Goal: Contribute content: Contribute content

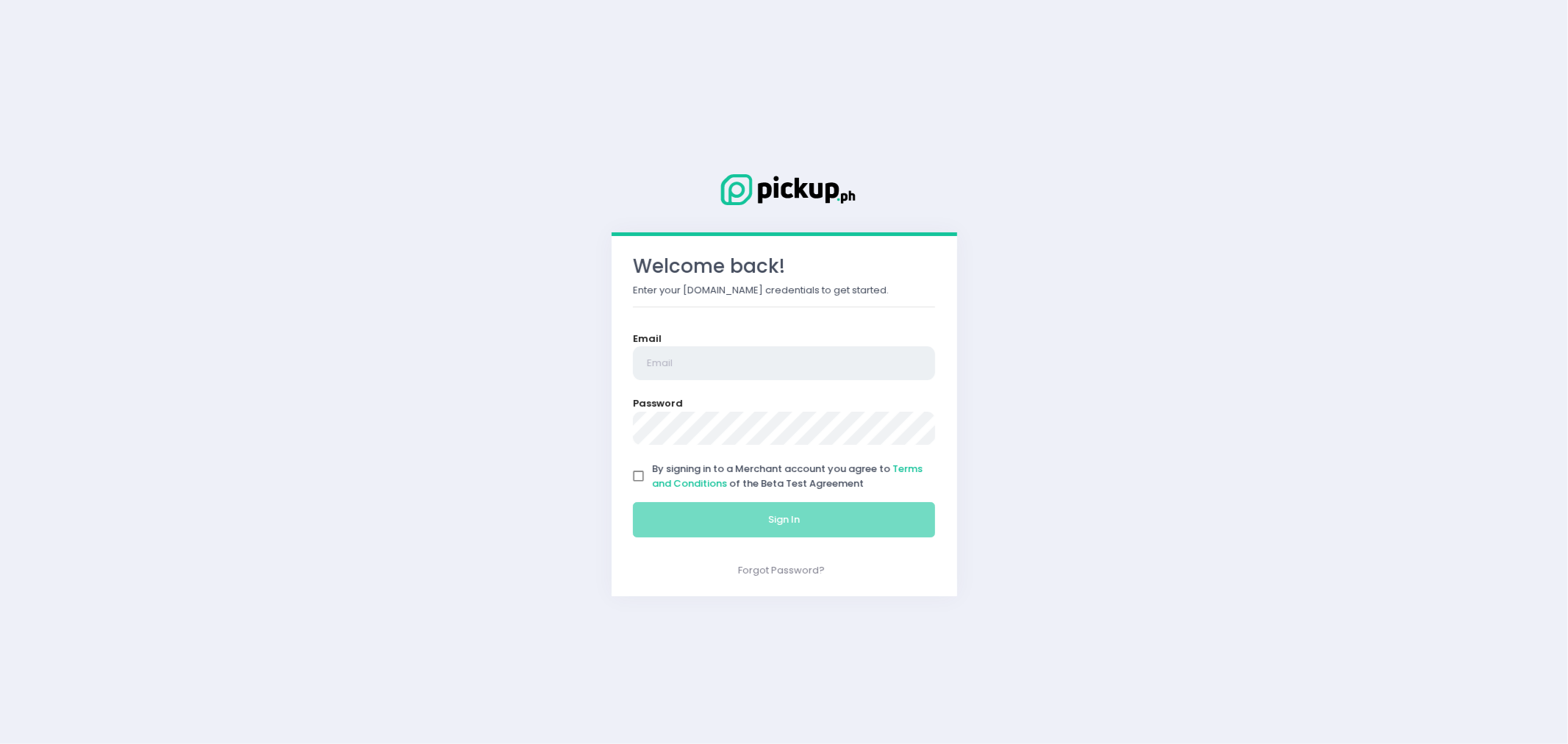
type input "[PERSON_NAME][EMAIL_ADDRESS][PERSON_NAME][DOMAIN_NAME]"
click at [643, 472] on input "By signing in to a Merchant account you agree to Terms and Conditions of the Be…" at bounding box center [638, 476] width 28 height 28
checkbox input "true"
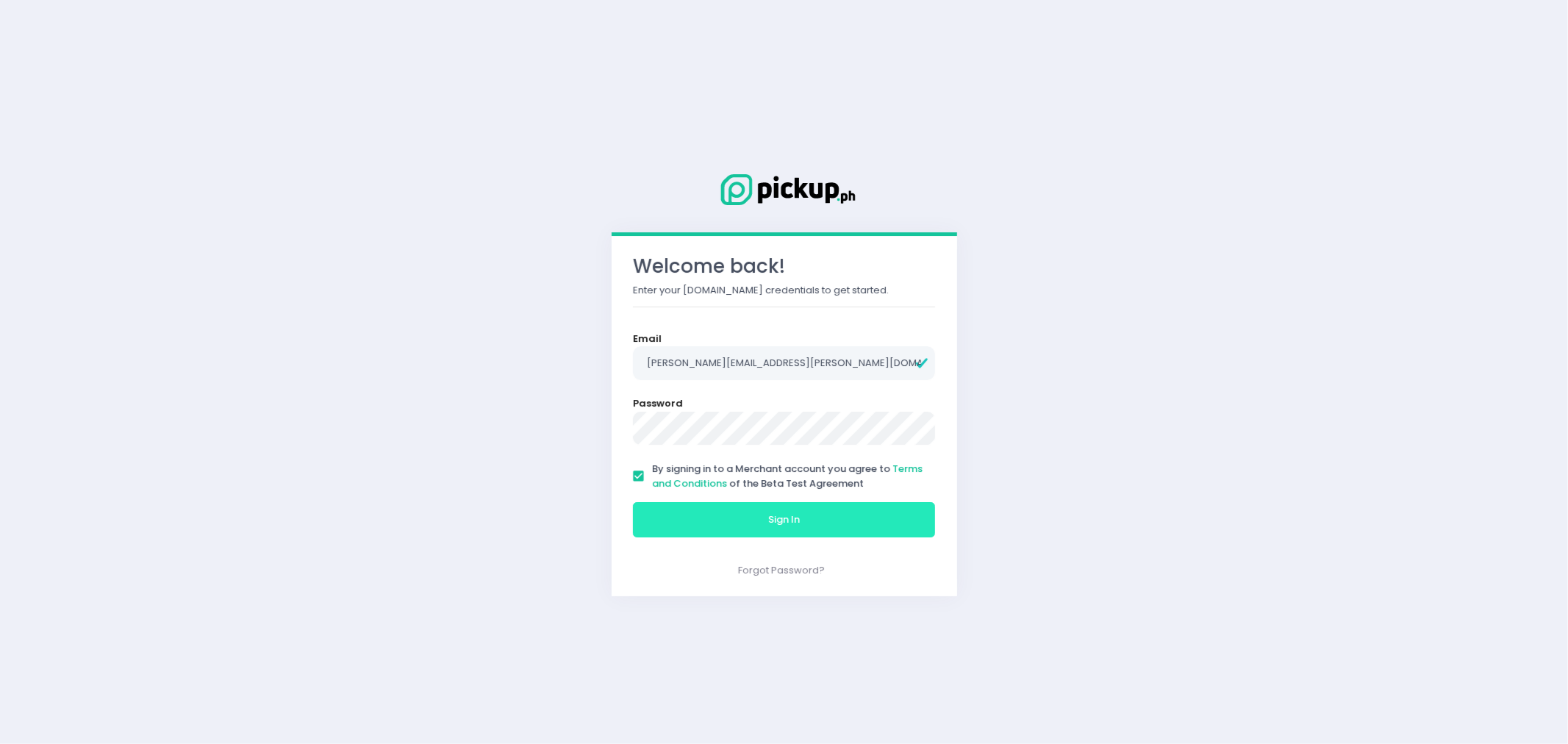
click at [684, 523] on button "Sign In" at bounding box center [785, 519] width 303 height 35
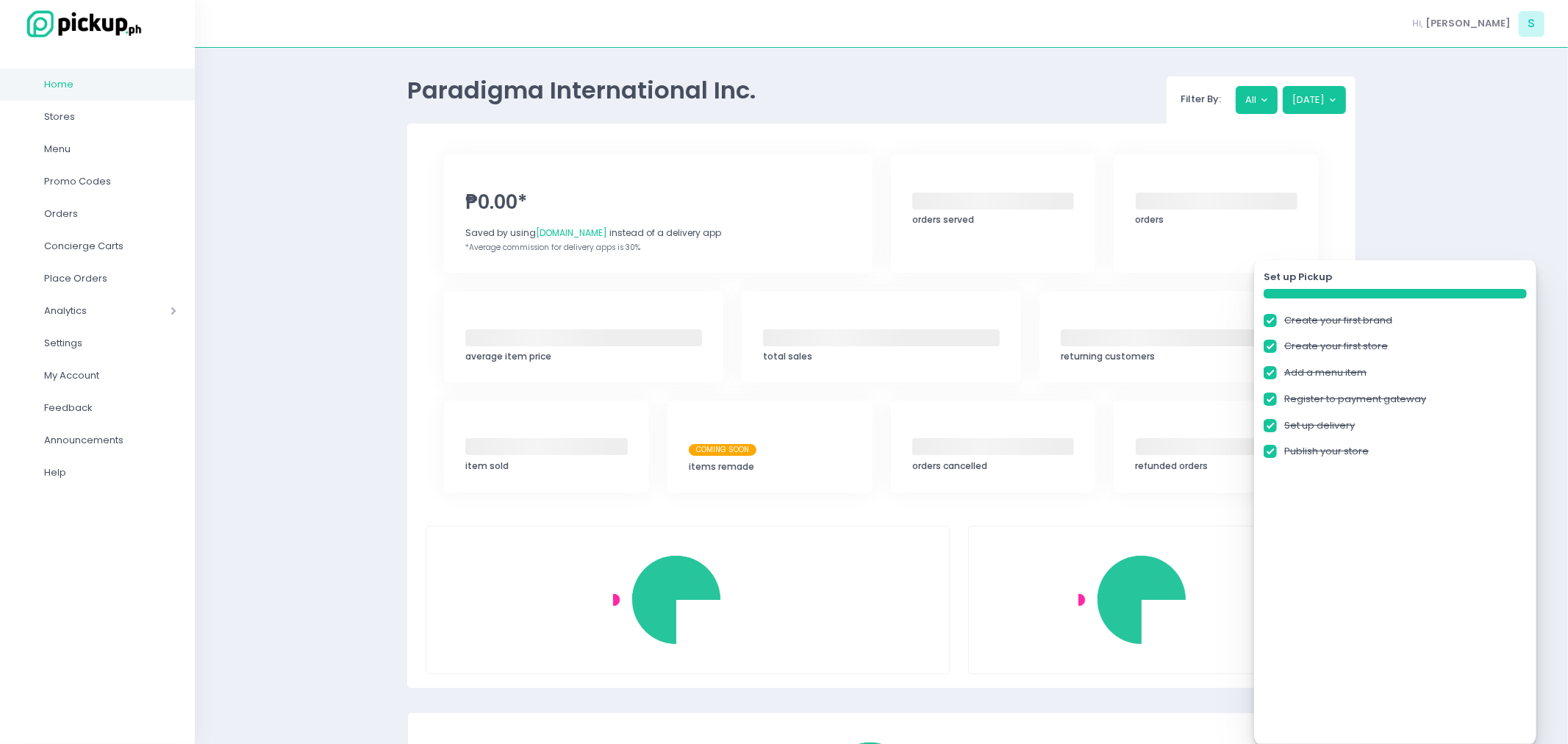
checkbox input "true"
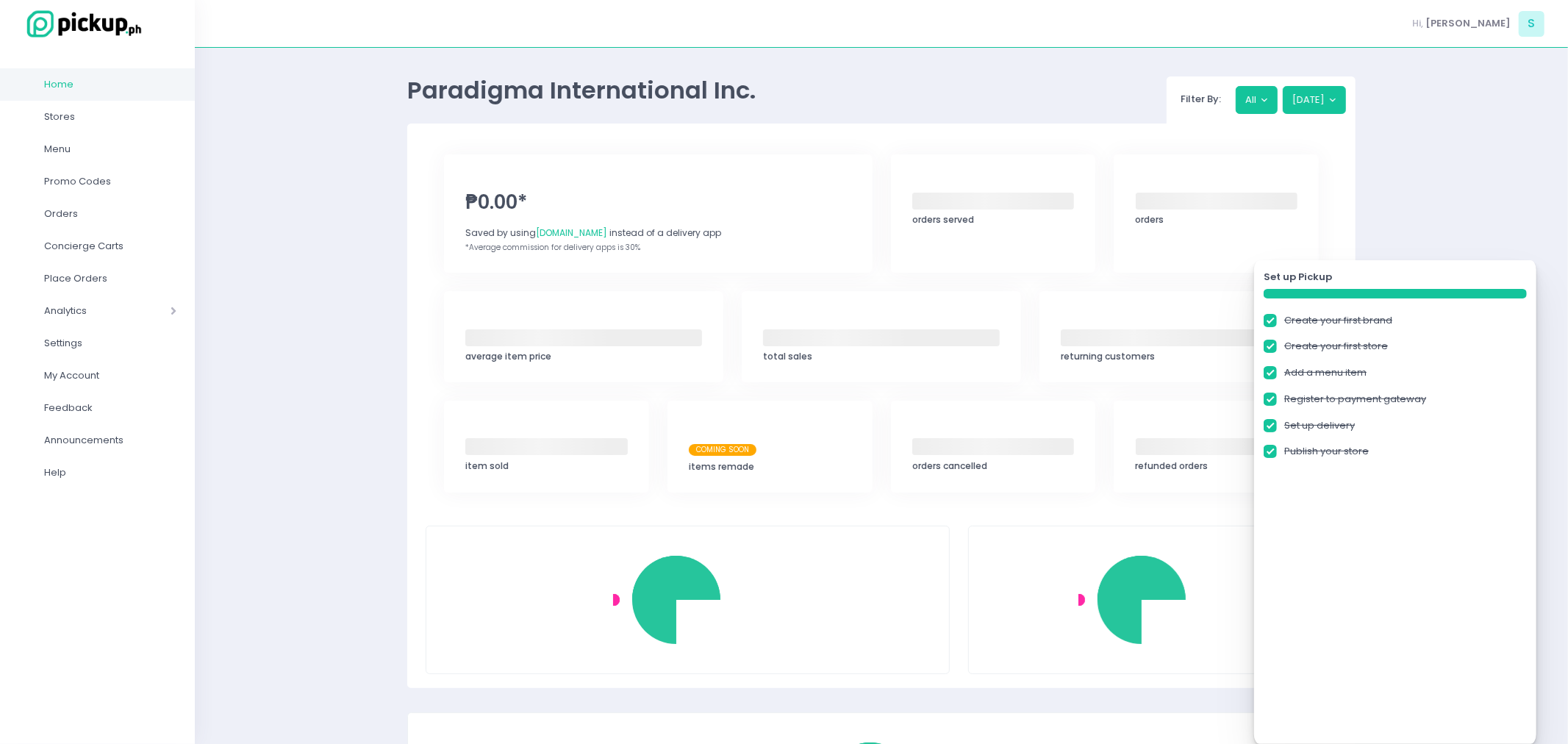
checkbox input "true"
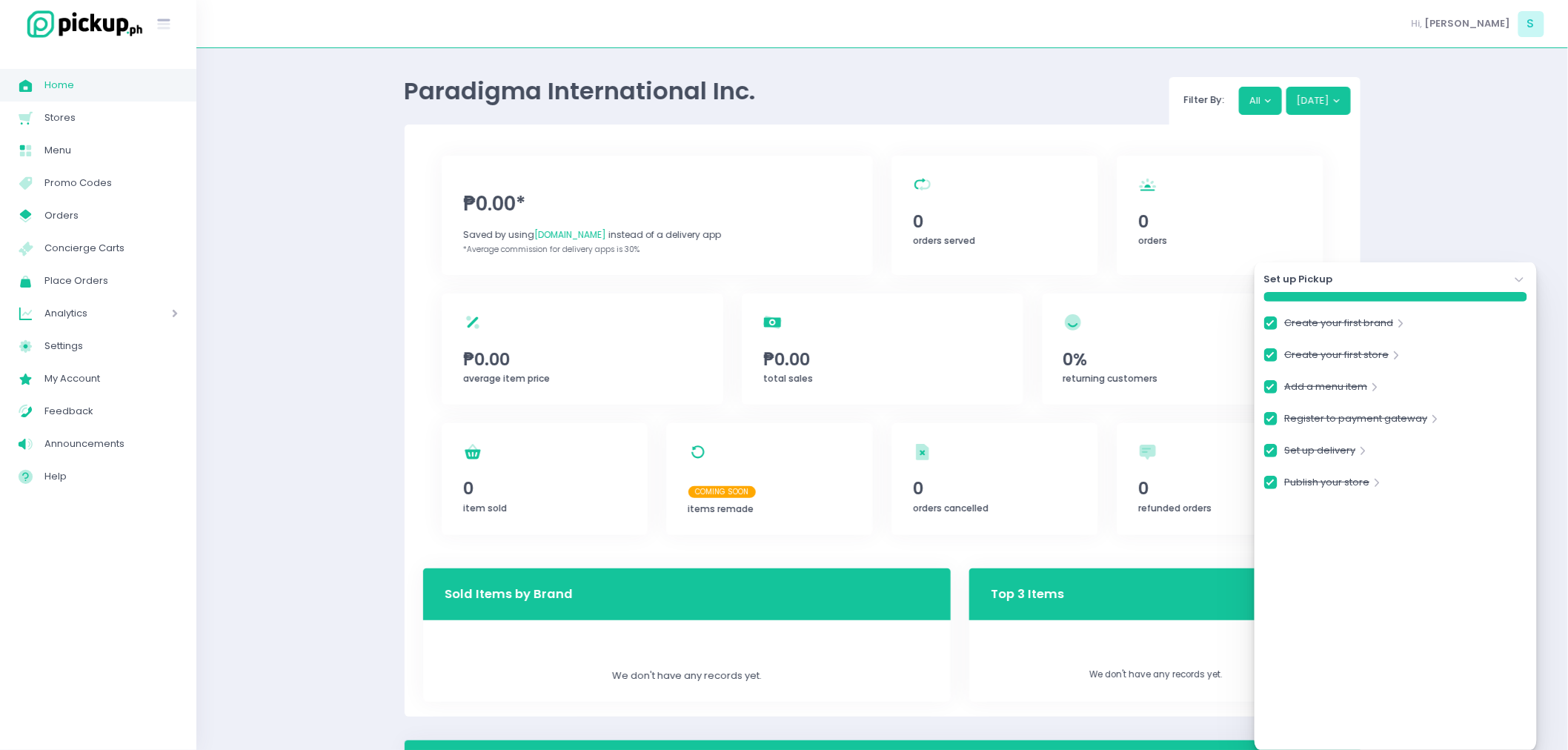
click at [1512, 279] on div "Set up Pickup Stockholm-icons / Navigation / Angle-down Created with Sketch." at bounding box center [1395, 279] width 263 height 15
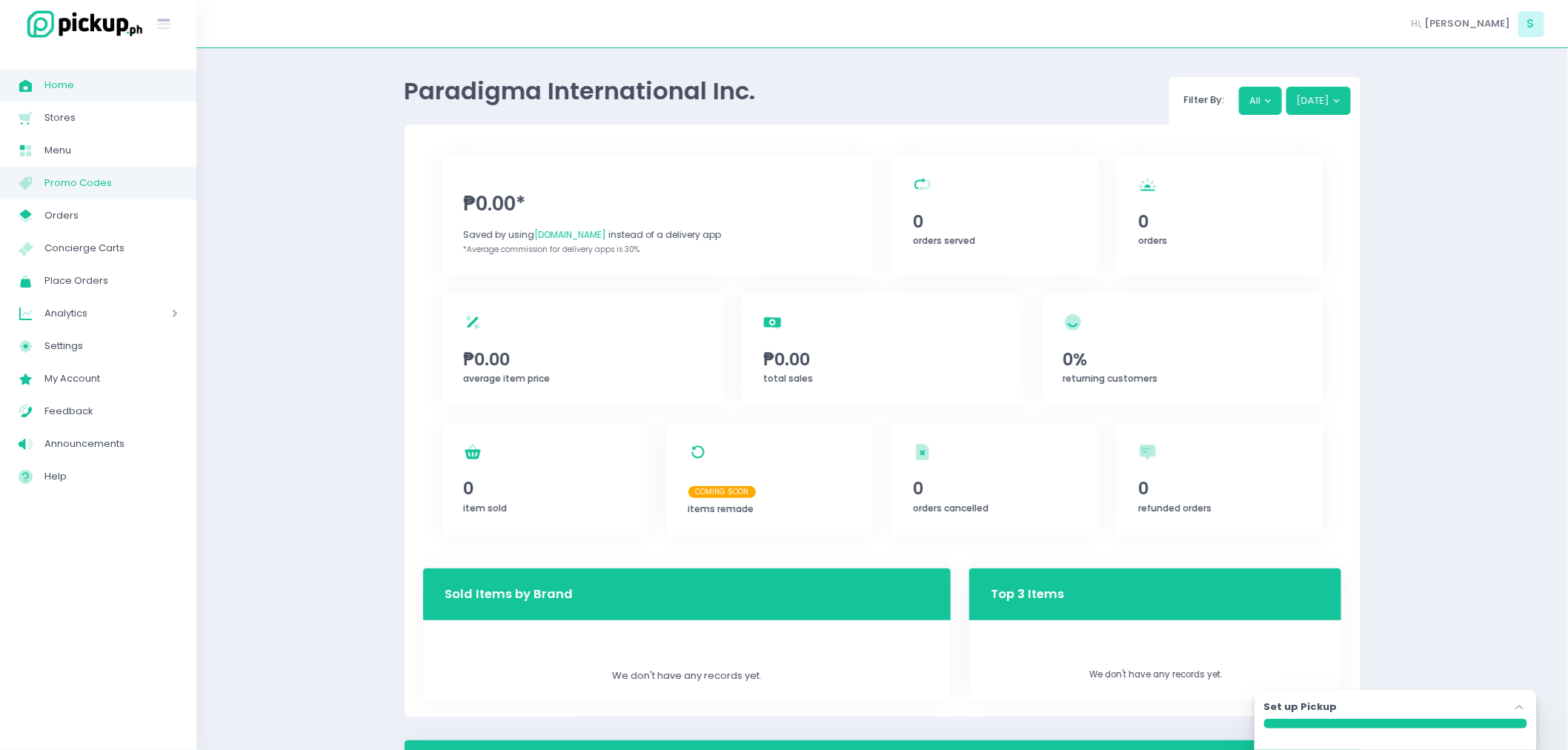
click at [119, 174] on span "Promo Codes" at bounding box center [111, 183] width 134 height 19
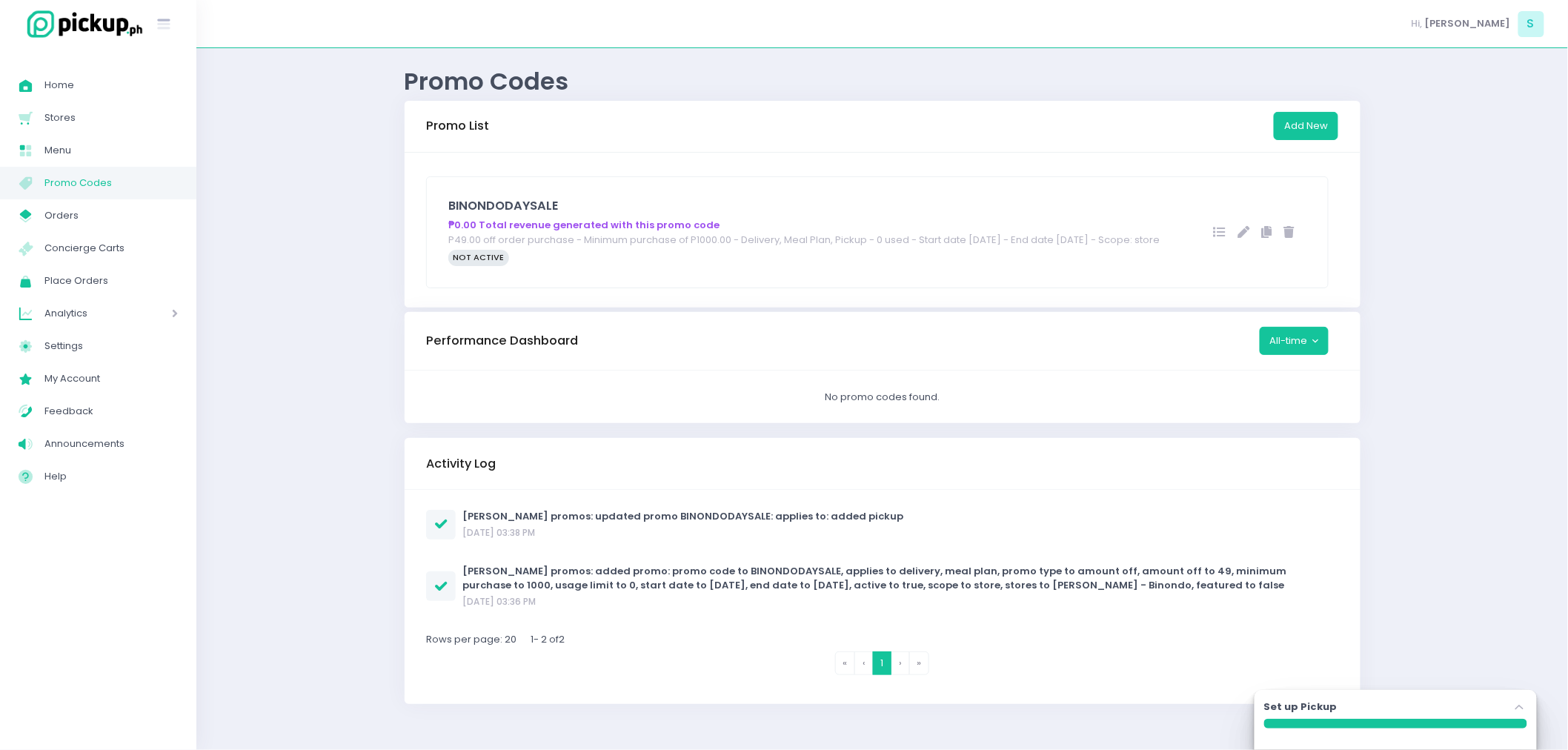
scroll to position [5, 0]
click at [48, 156] on span "Menu" at bounding box center [111, 150] width 134 height 19
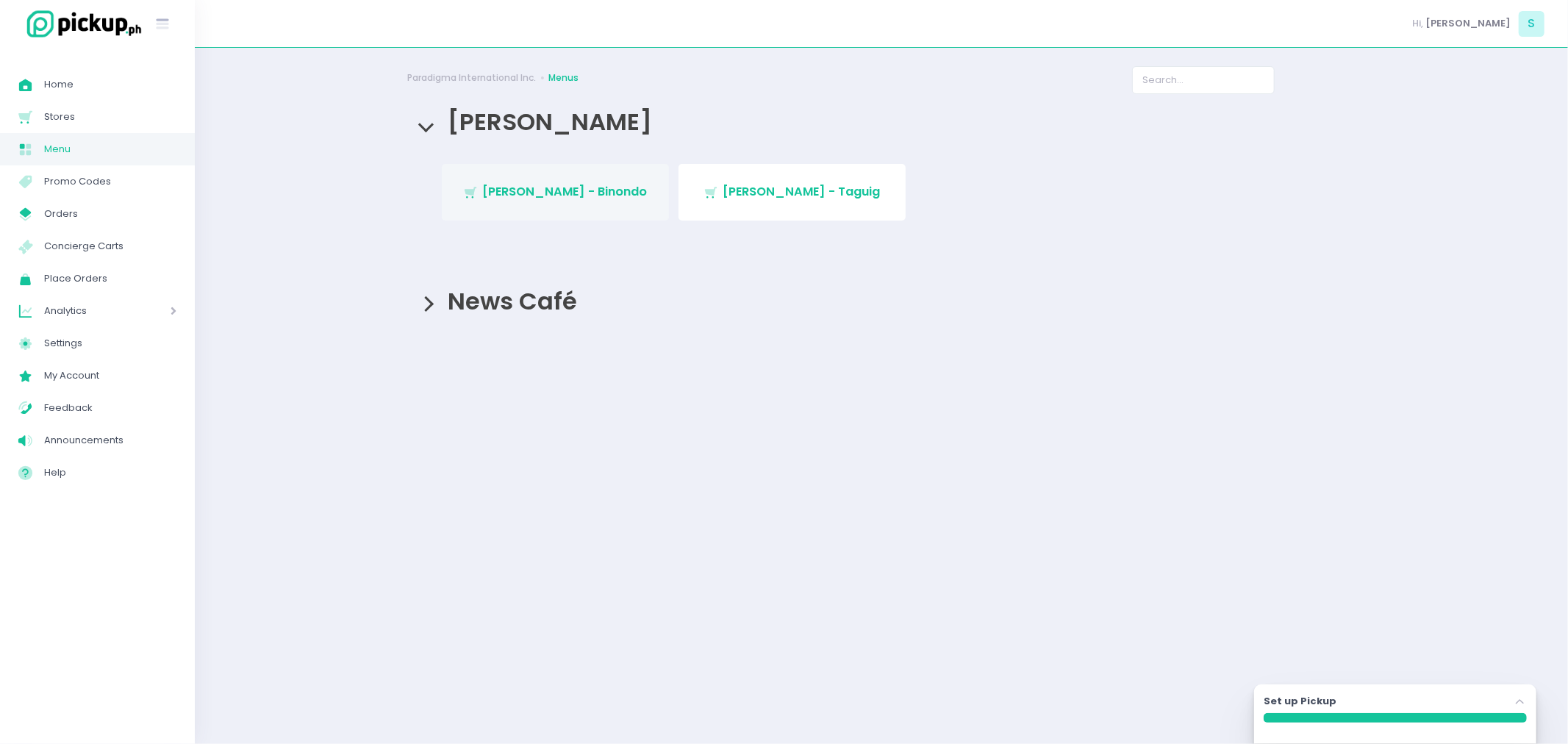
click at [478, 197] on icon "Stockholm-icons / Shopping / Cart1 Created with Sketch." at bounding box center [470, 192] width 15 height 15
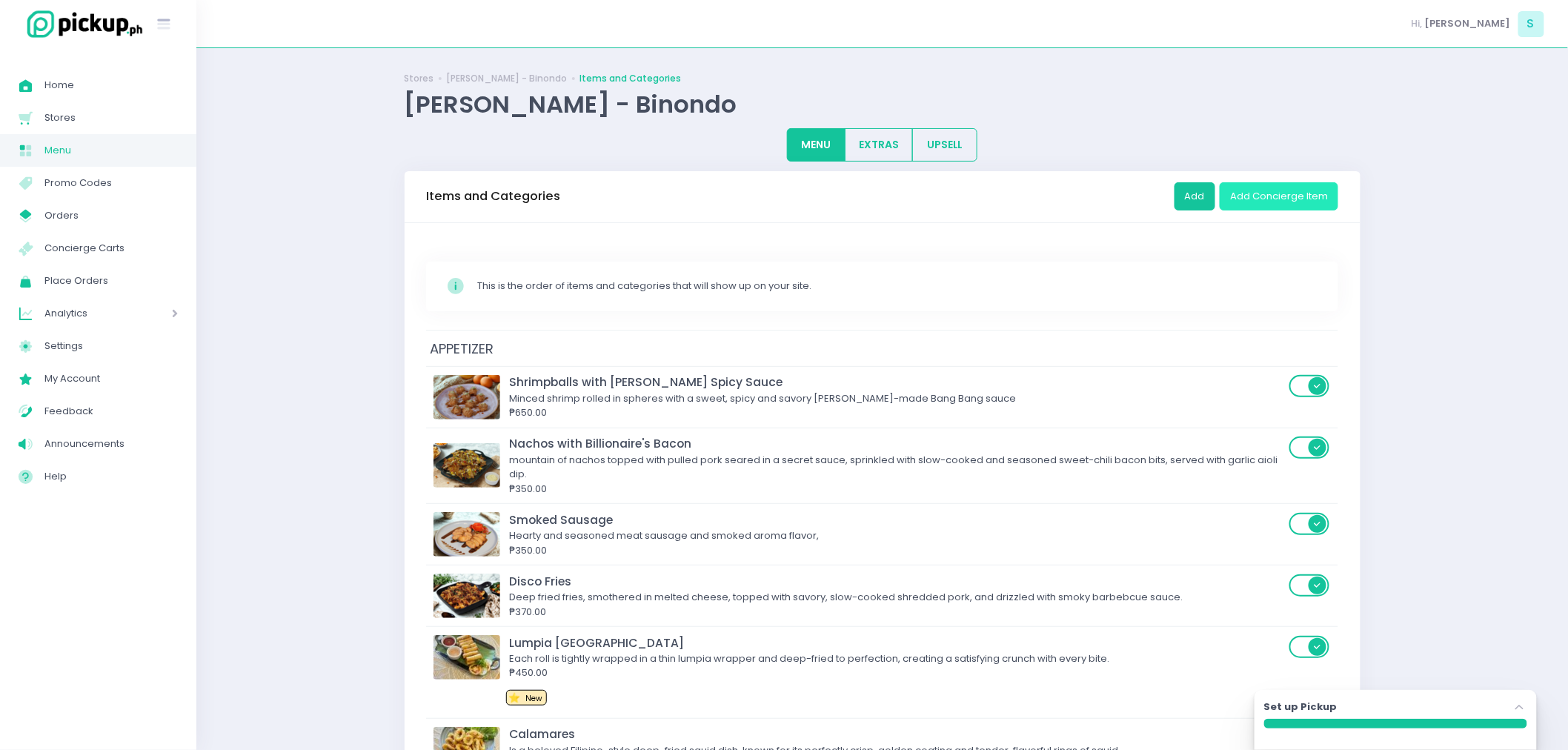
click at [1271, 195] on button "Add Concierge Item" at bounding box center [1279, 196] width 119 height 28
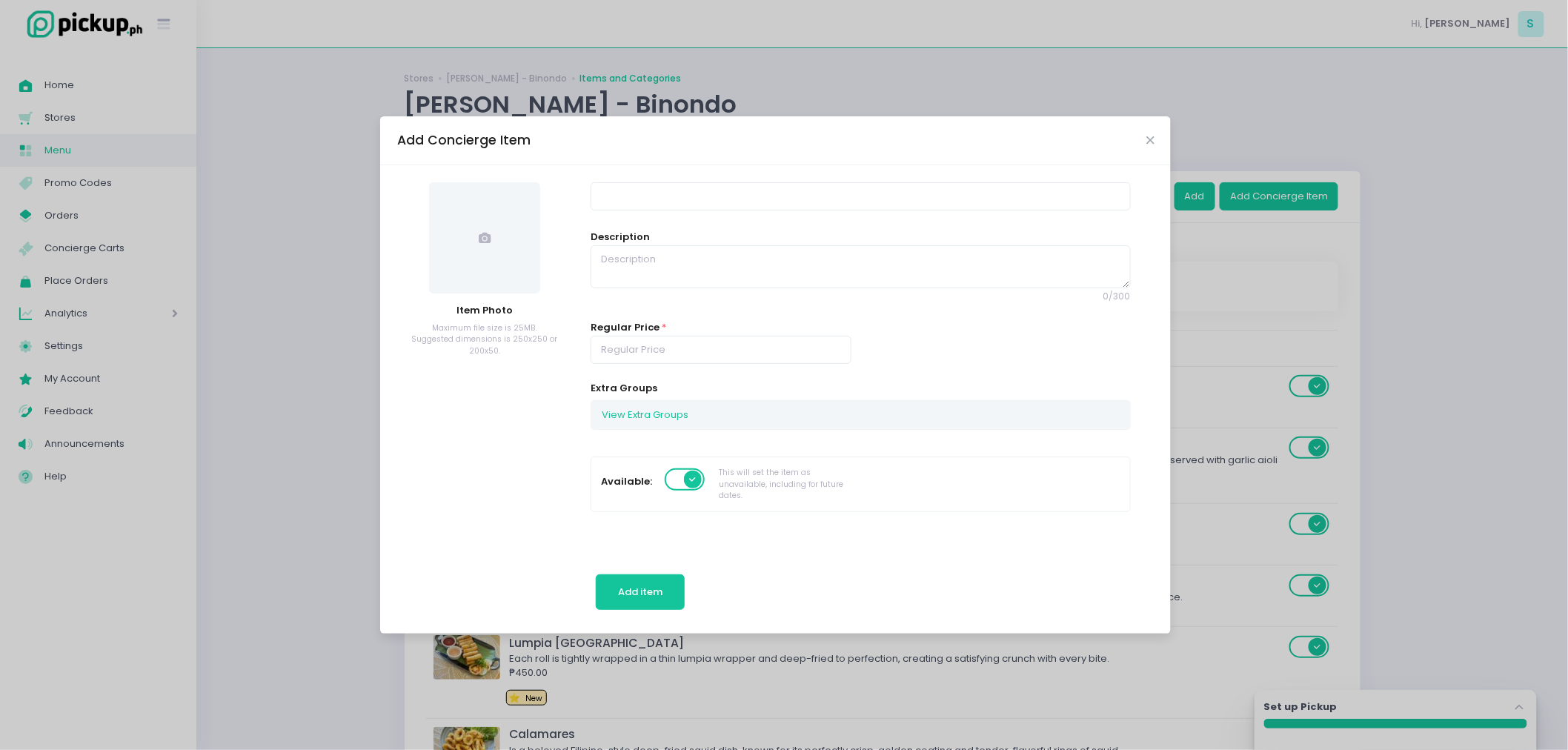
click at [1147, 144] on div "Add Concierge Item" at bounding box center [775, 141] width 791 height 49
click at [1150, 139] on icon "Close" at bounding box center [1150, 140] width 8 height 11
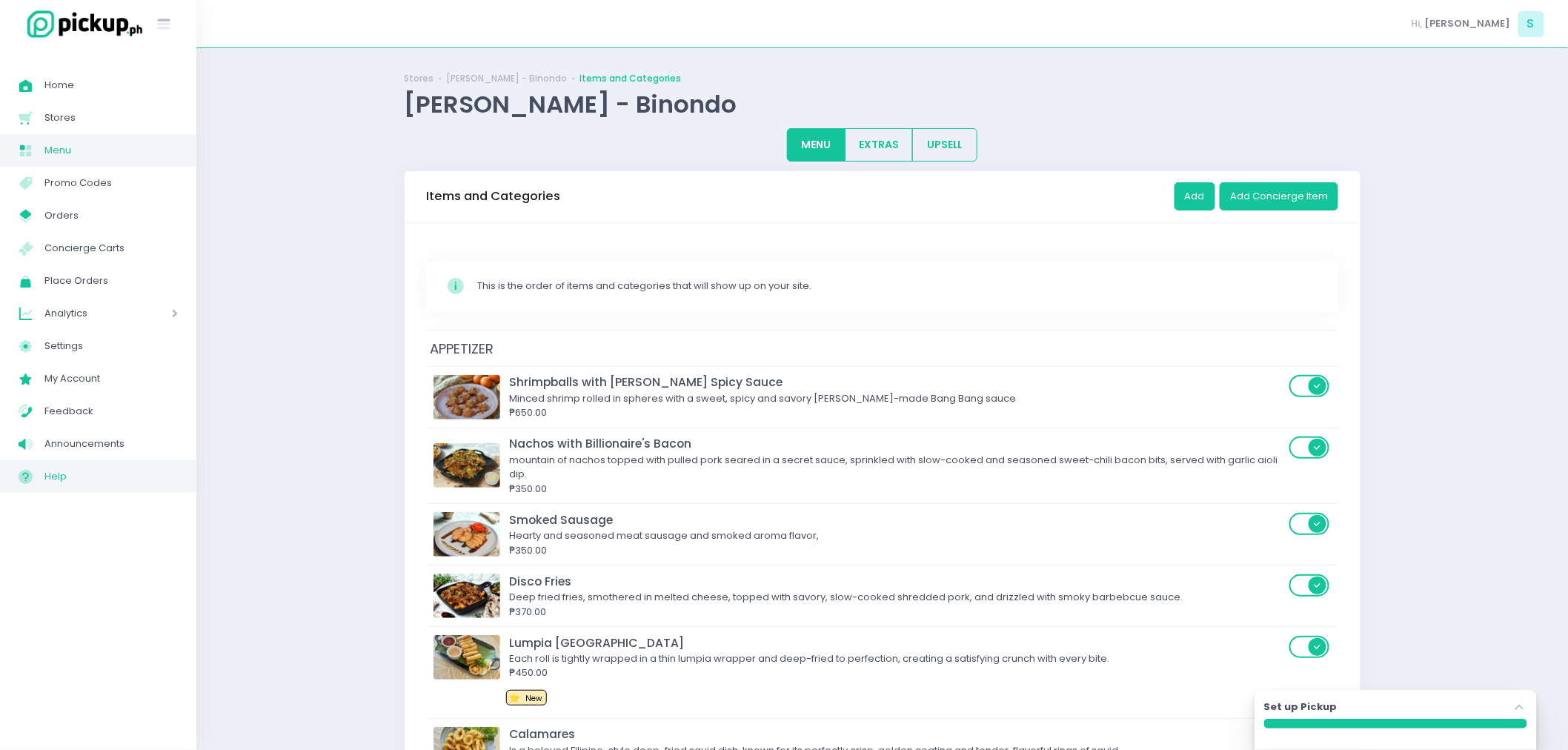
click at [70, 478] on span "Help" at bounding box center [111, 477] width 134 height 19
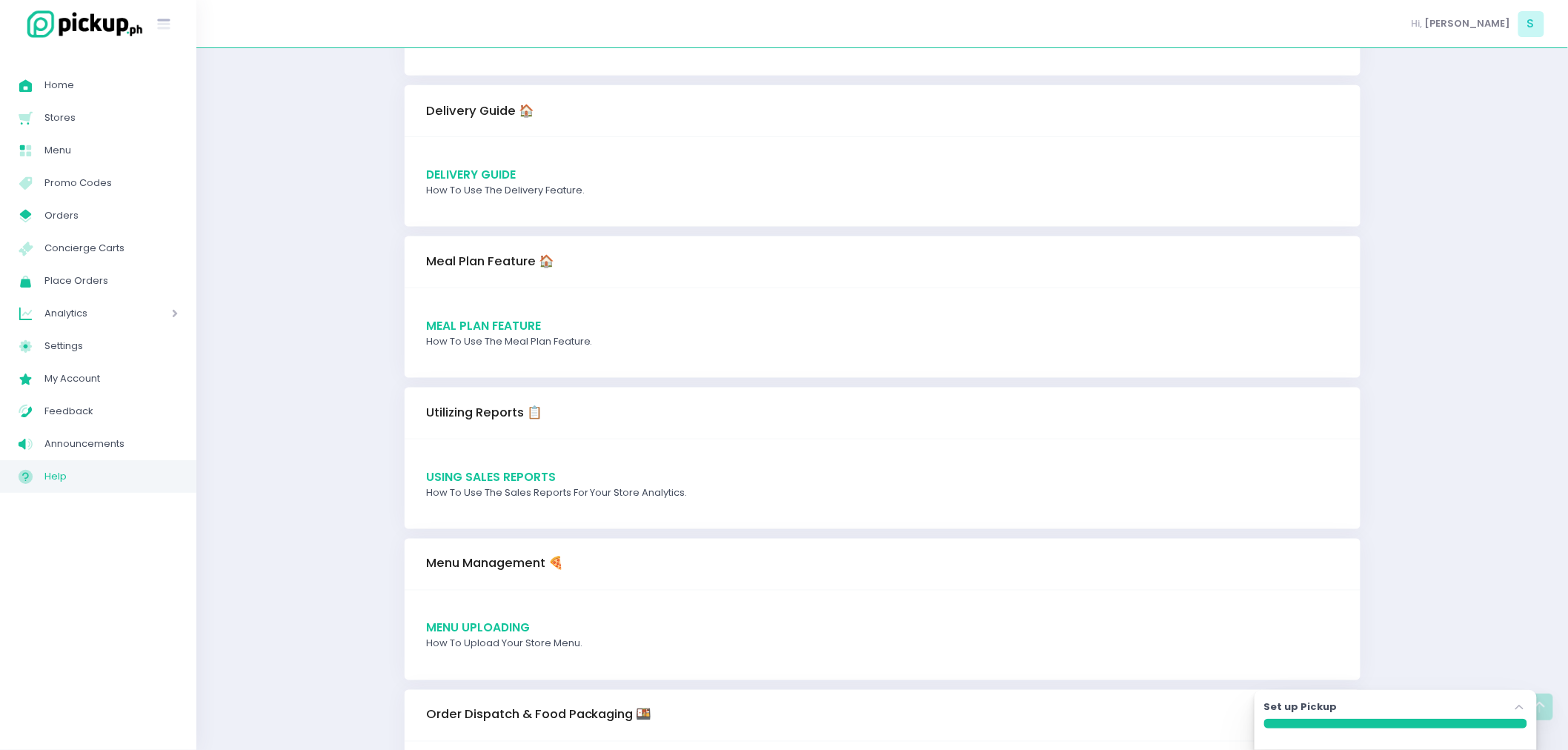
scroll to position [658, 0]
click at [521, 323] on span "Meal Plan Feature" at bounding box center [484, 324] width 115 height 16
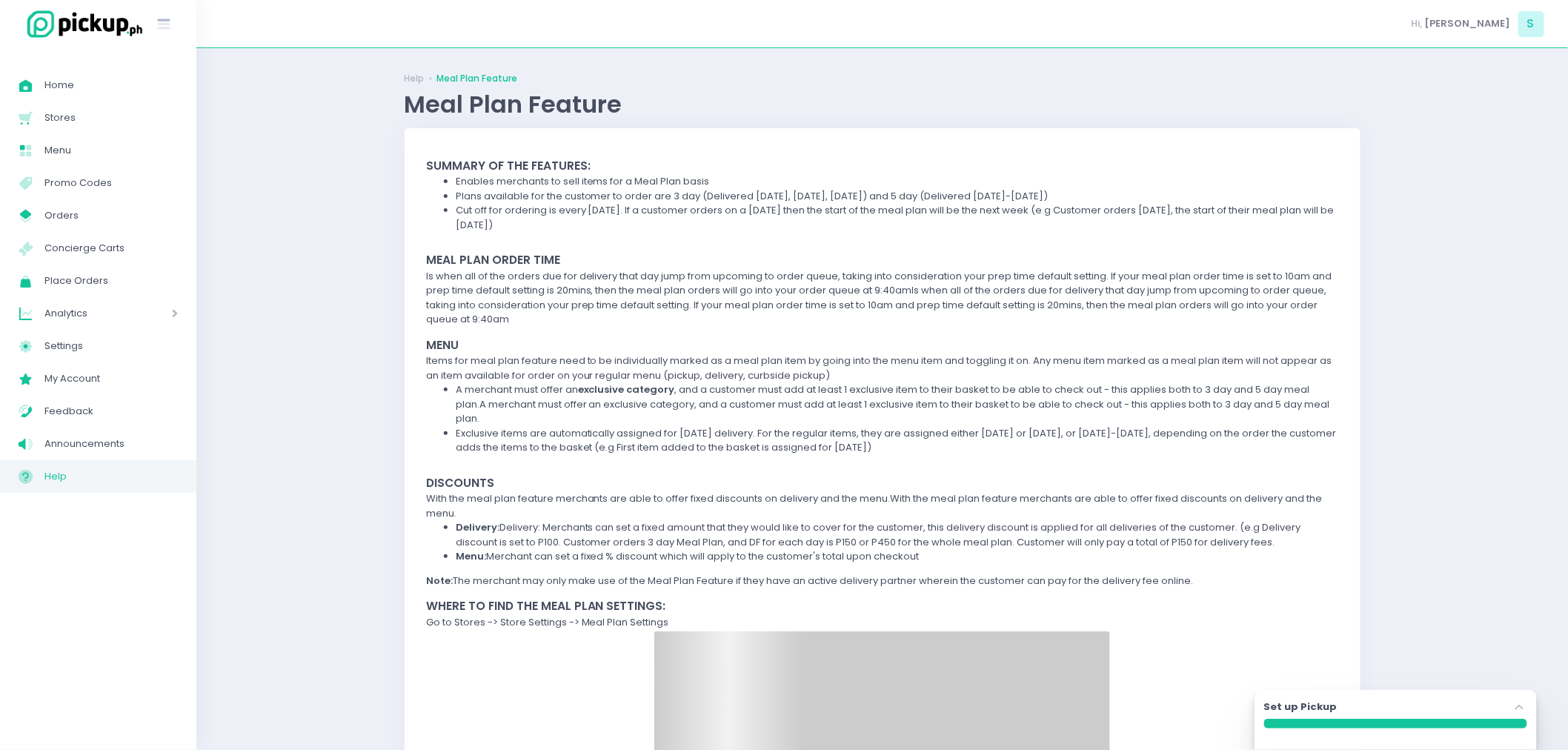
click at [126, 476] on span "Help" at bounding box center [111, 477] width 134 height 19
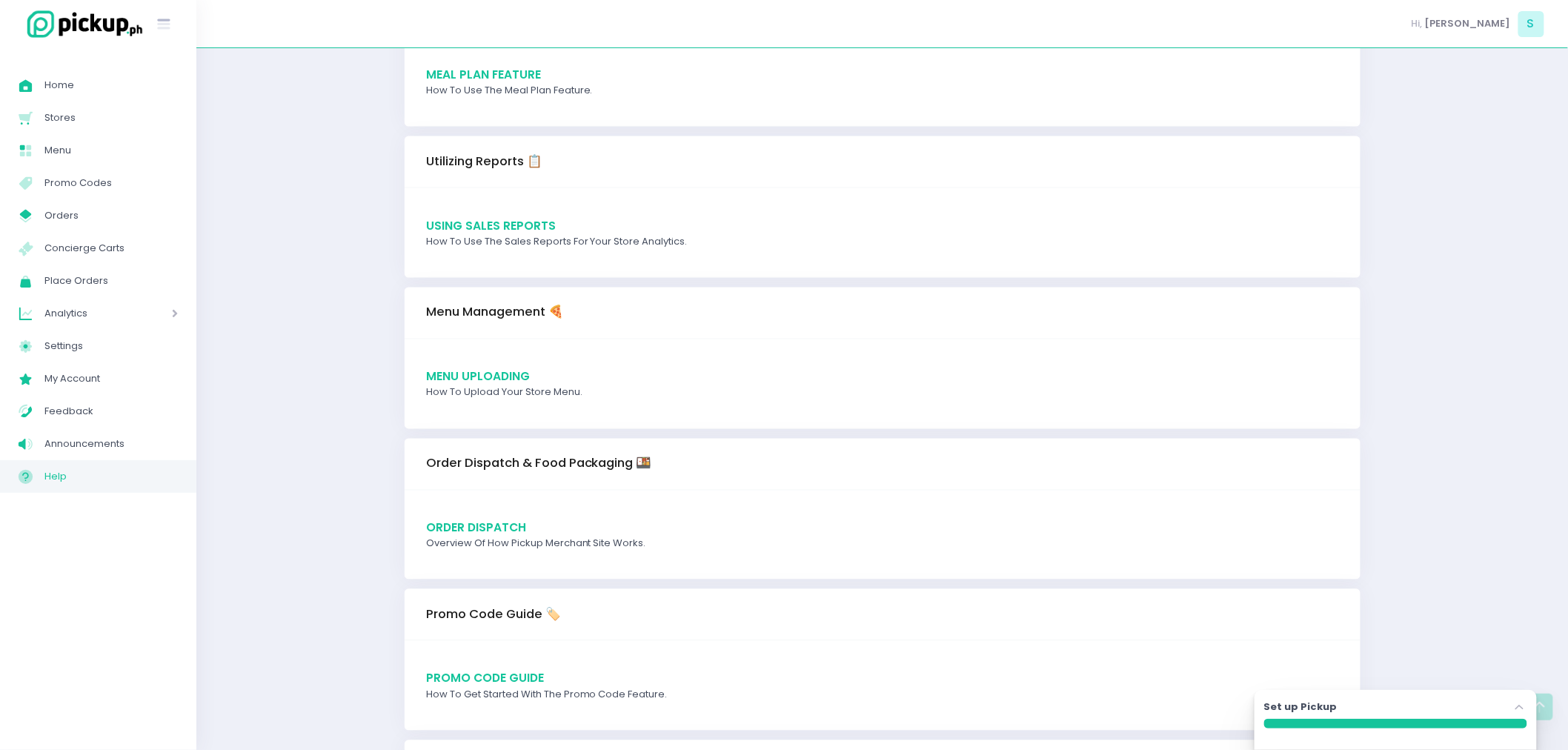
scroll to position [988, 0]
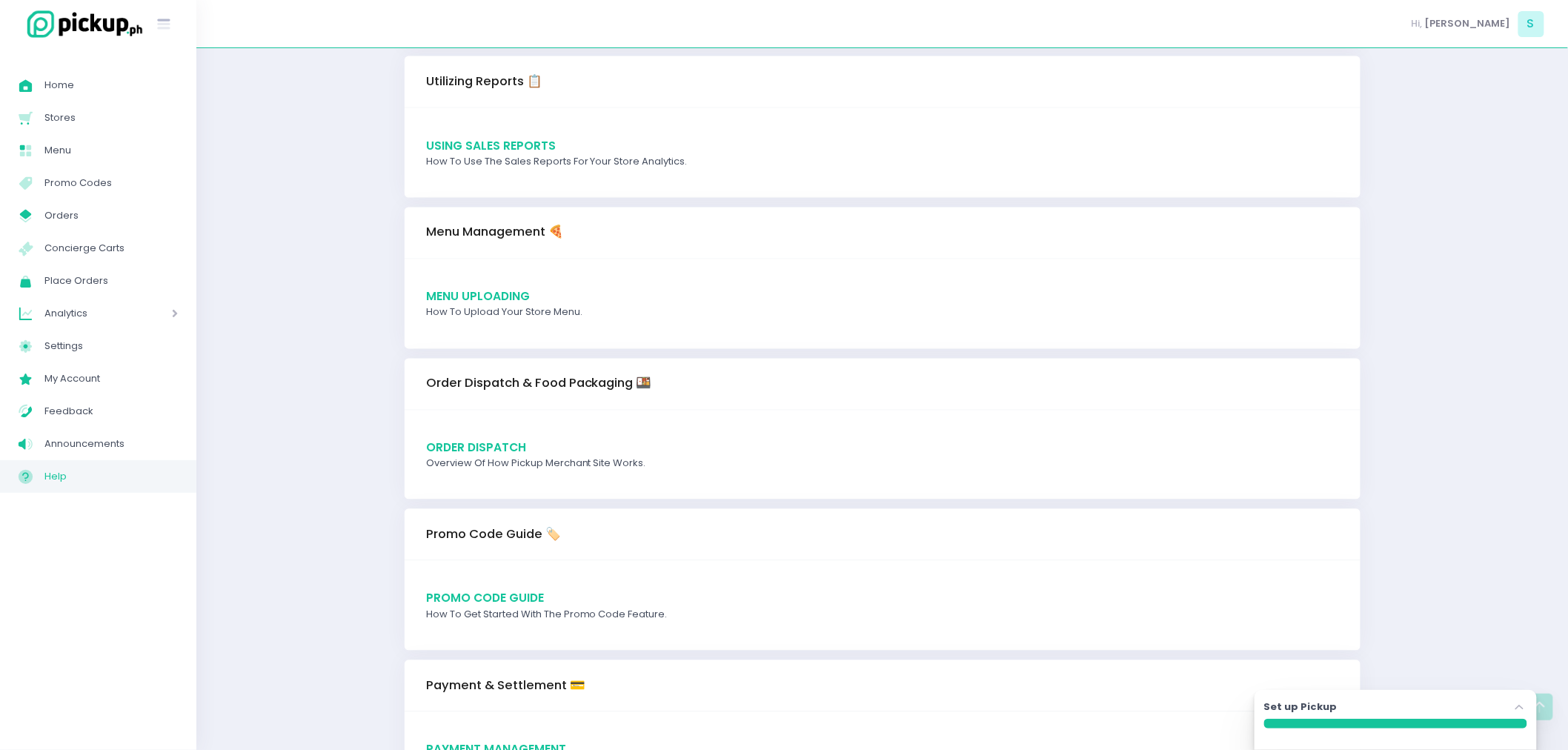
click at [524, 291] on span "Menu Uploading" at bounding box center [478, 297] width 103 height 16
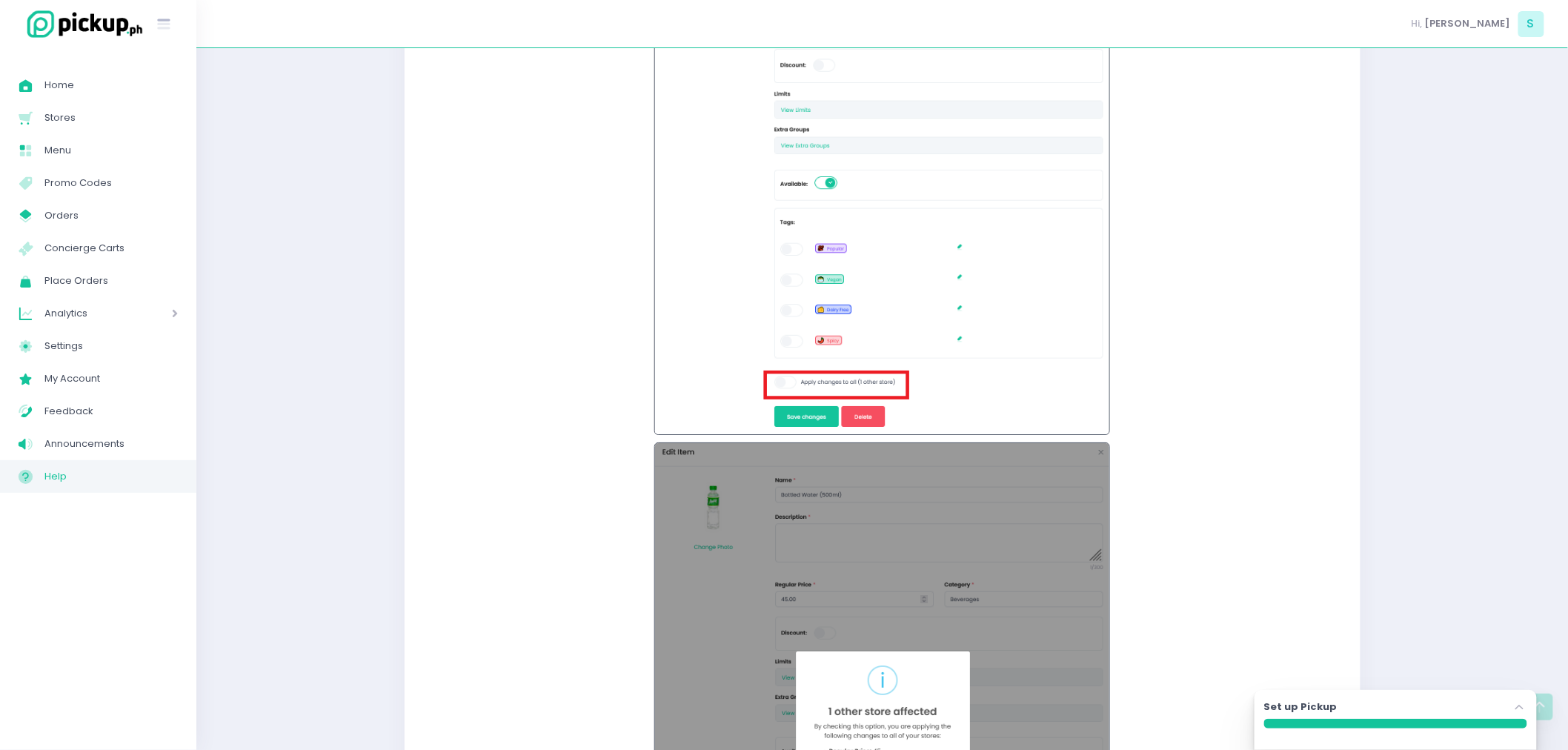
scroll to position [11841, 0]
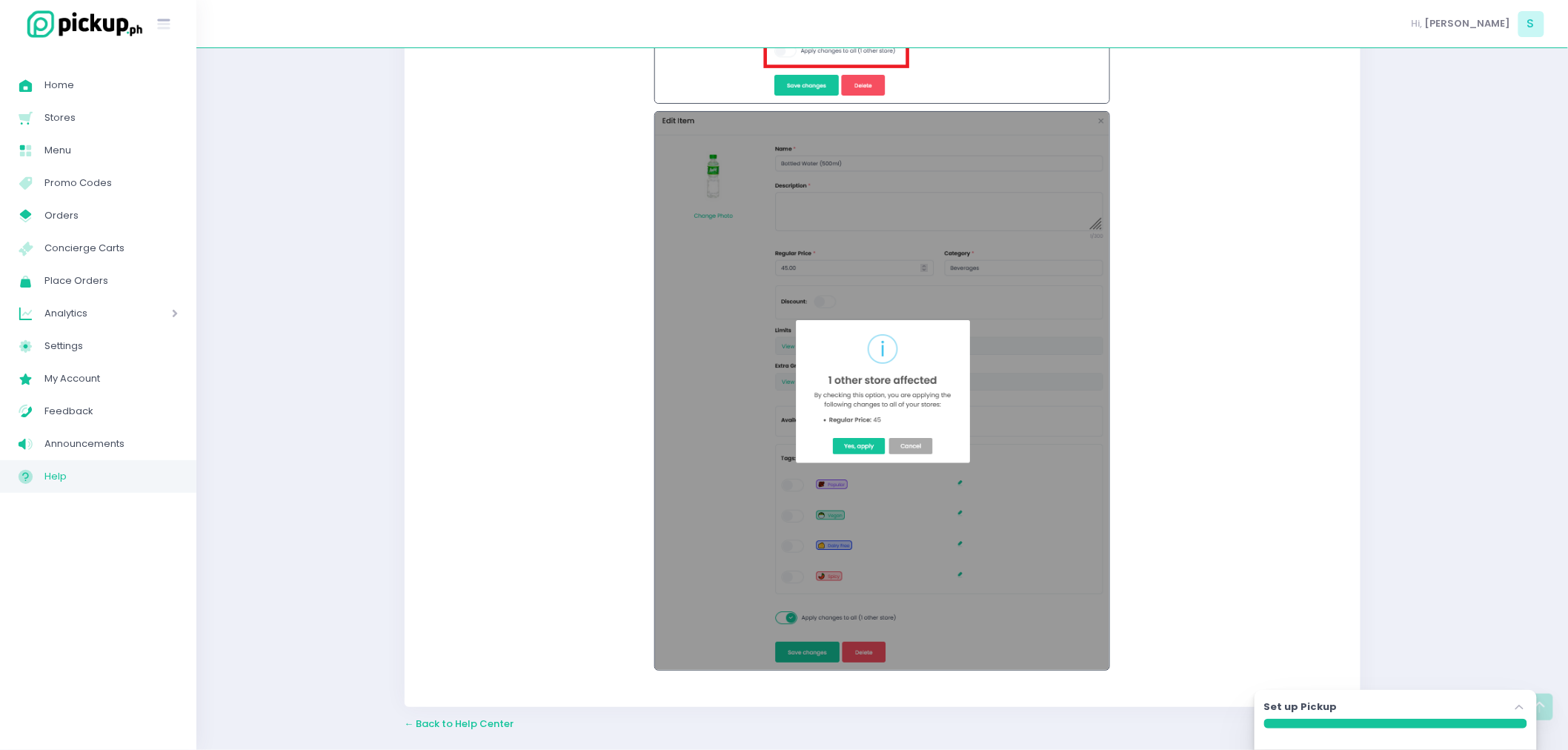
click at [452, 727] on span "← Back to Help Center" at bounding box center [459, 723] width 109 height 14
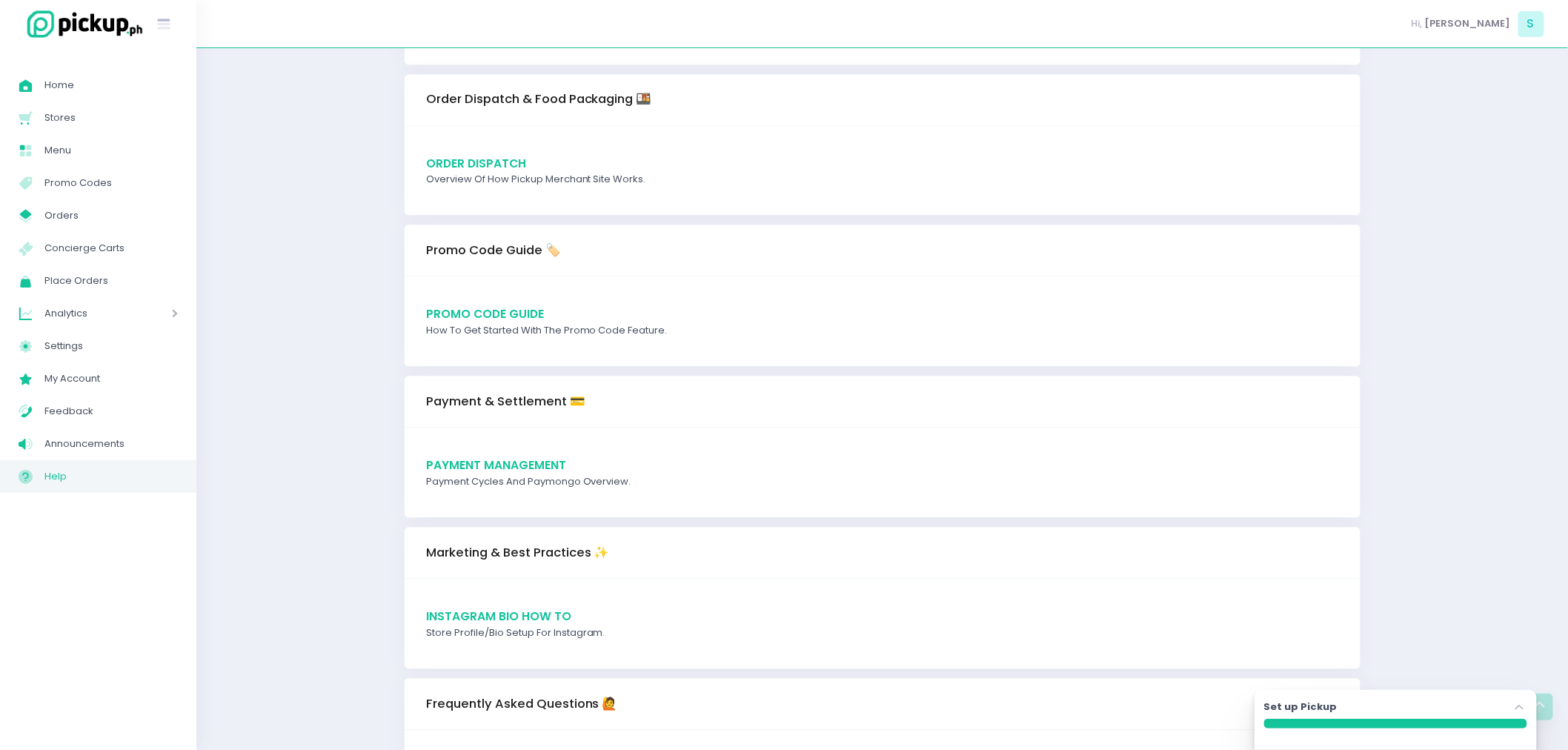
scroll to position [1368, 0]
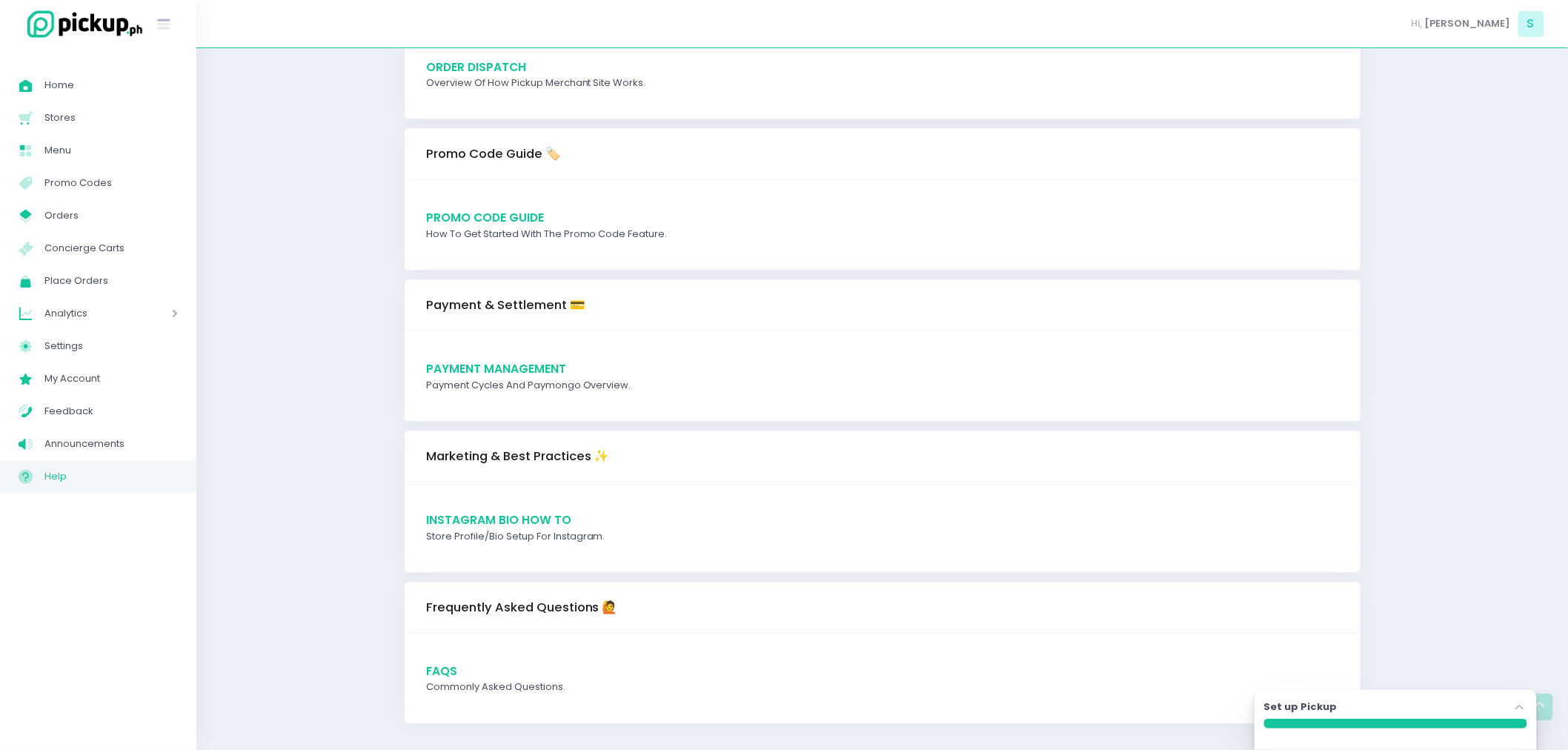
click at [457, 668] on link "FAQs" at bounding box center [451, 671] width 50 height 16
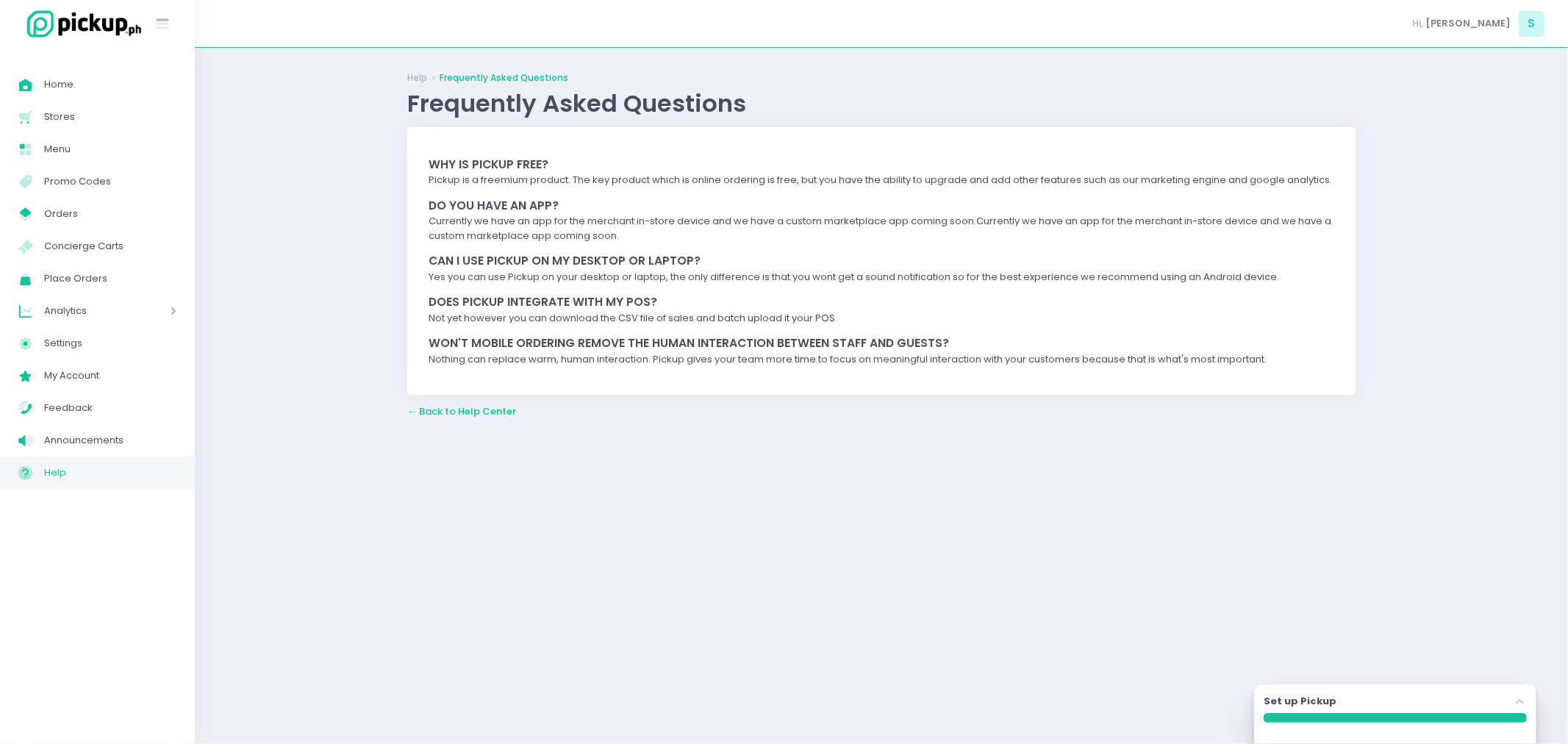
click at [512, 415] on span "← Back to Help Center" at bounding box center [462, 411] width 109 height 14
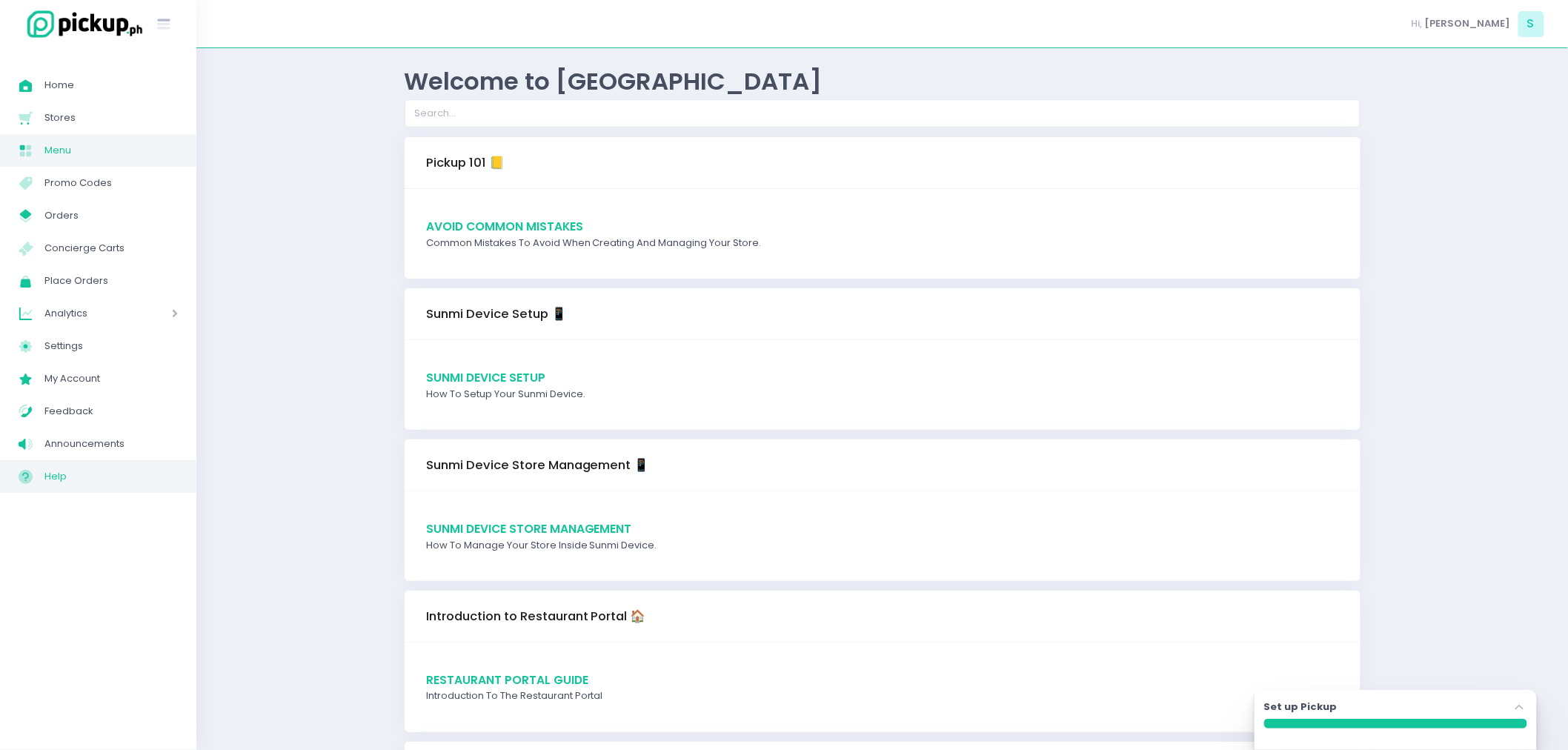
click at [97, 151] on span "Menu" at bounding box center [111, 150] width 134 height 19
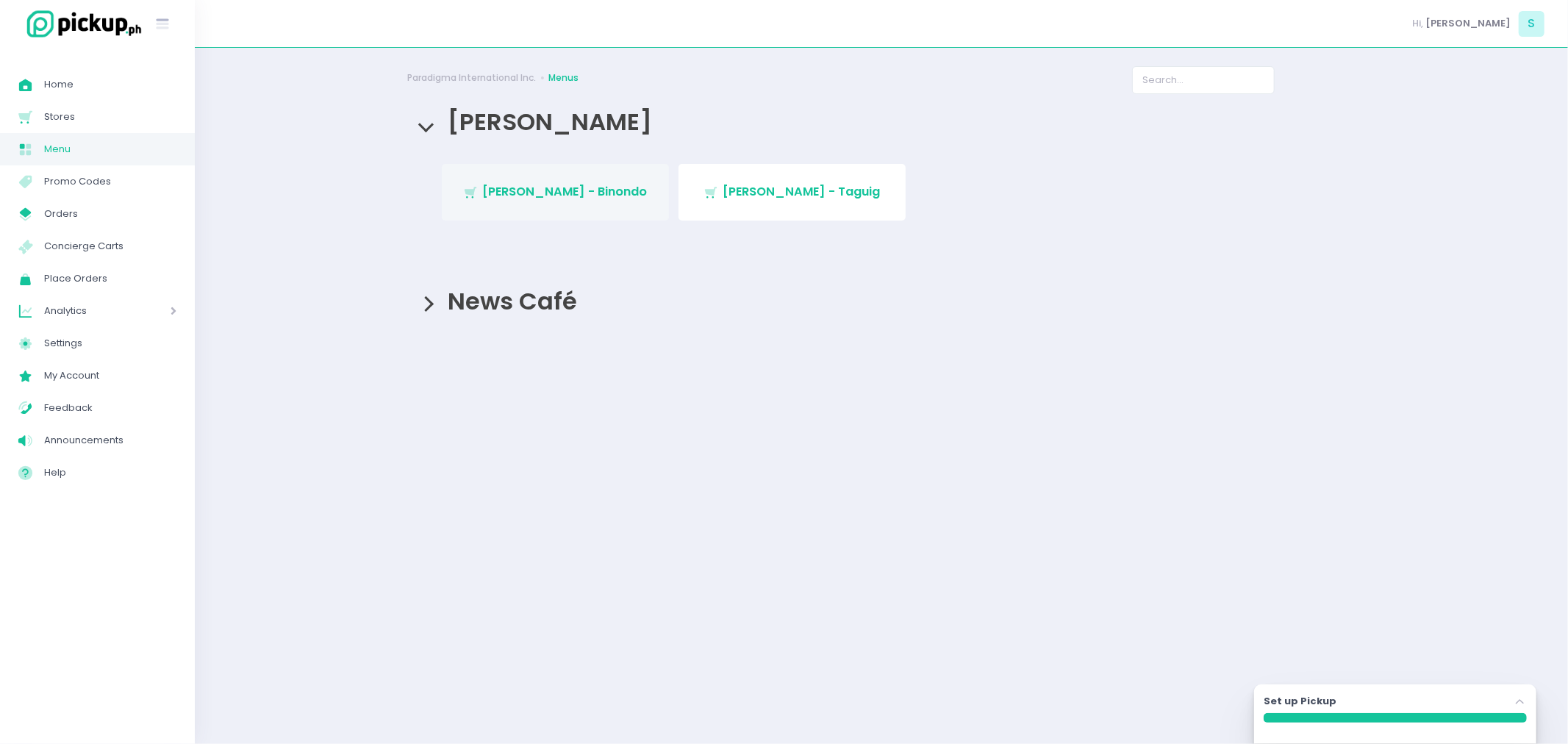
click at [557, 193] on span "[PERSON_NAME] - Binondo" at bounding box center [564, 192] width 165 height 17
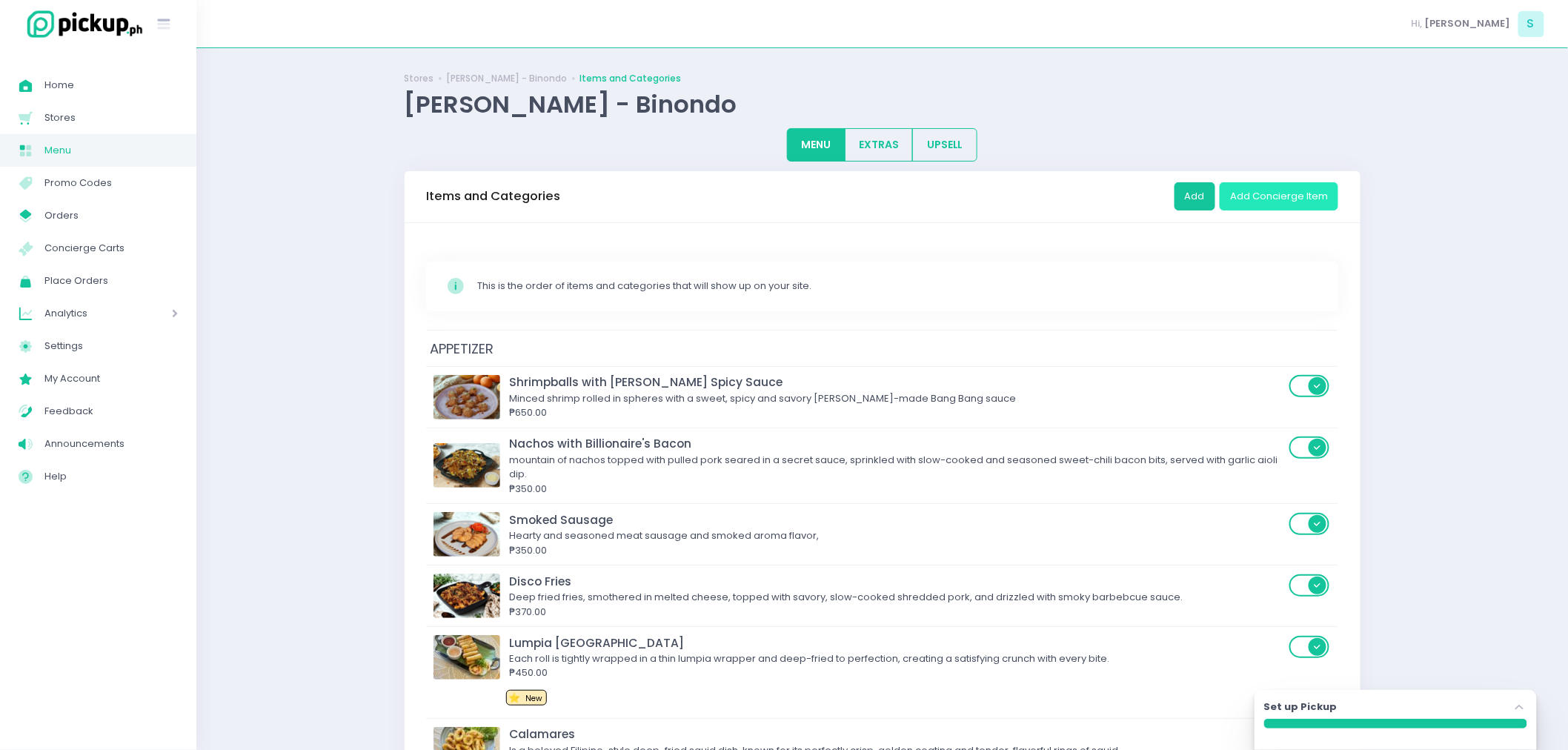
click at [1312, 194] on button "Add Concierge Item" at bounding box center [1279, 196] width 119 height 28
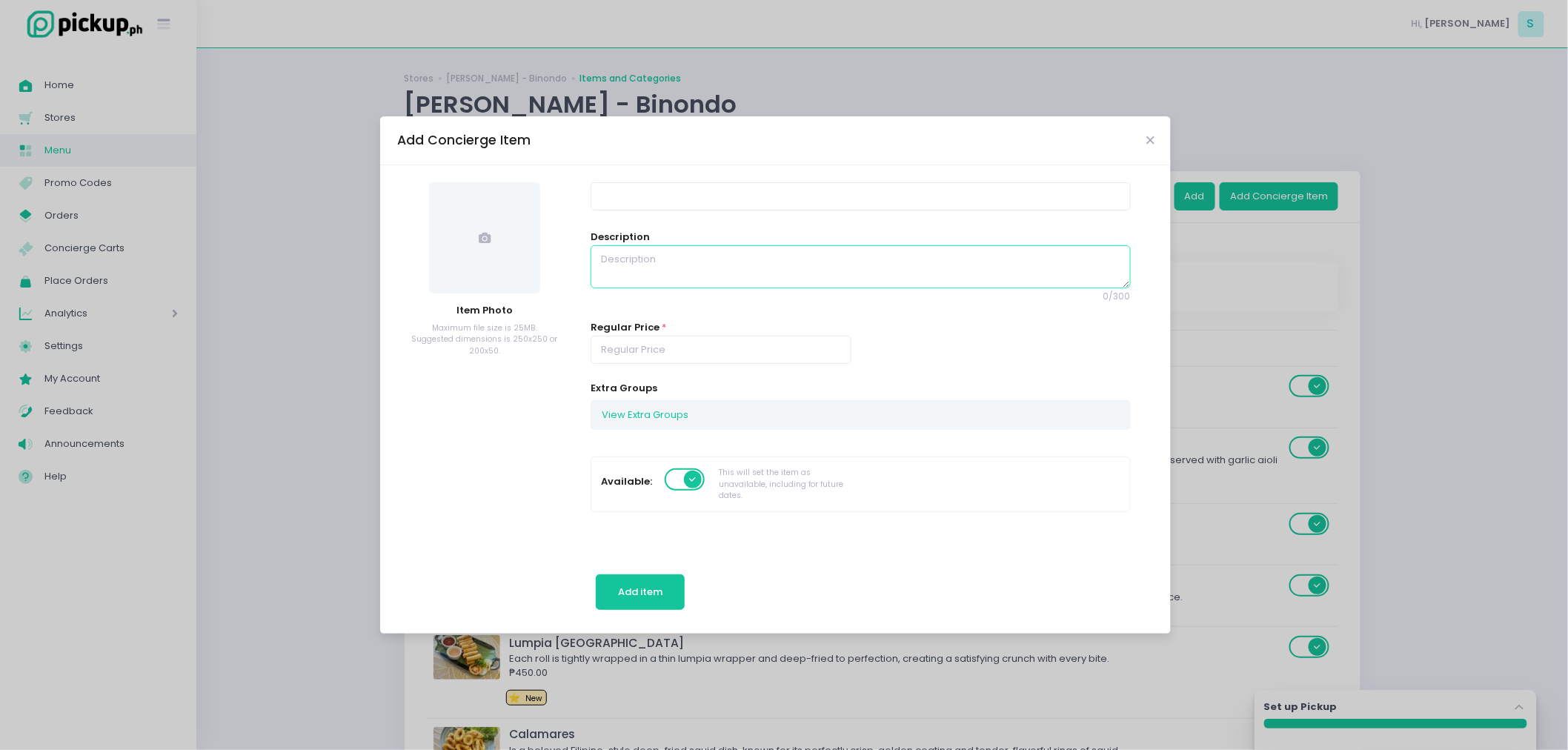
click at [756, 266] on textarea at bounding box center [860, 266] width 539 height 43
click at [675, 413] on button "View Extra Groups" at bounding box center [645, 415] width 108 height 28
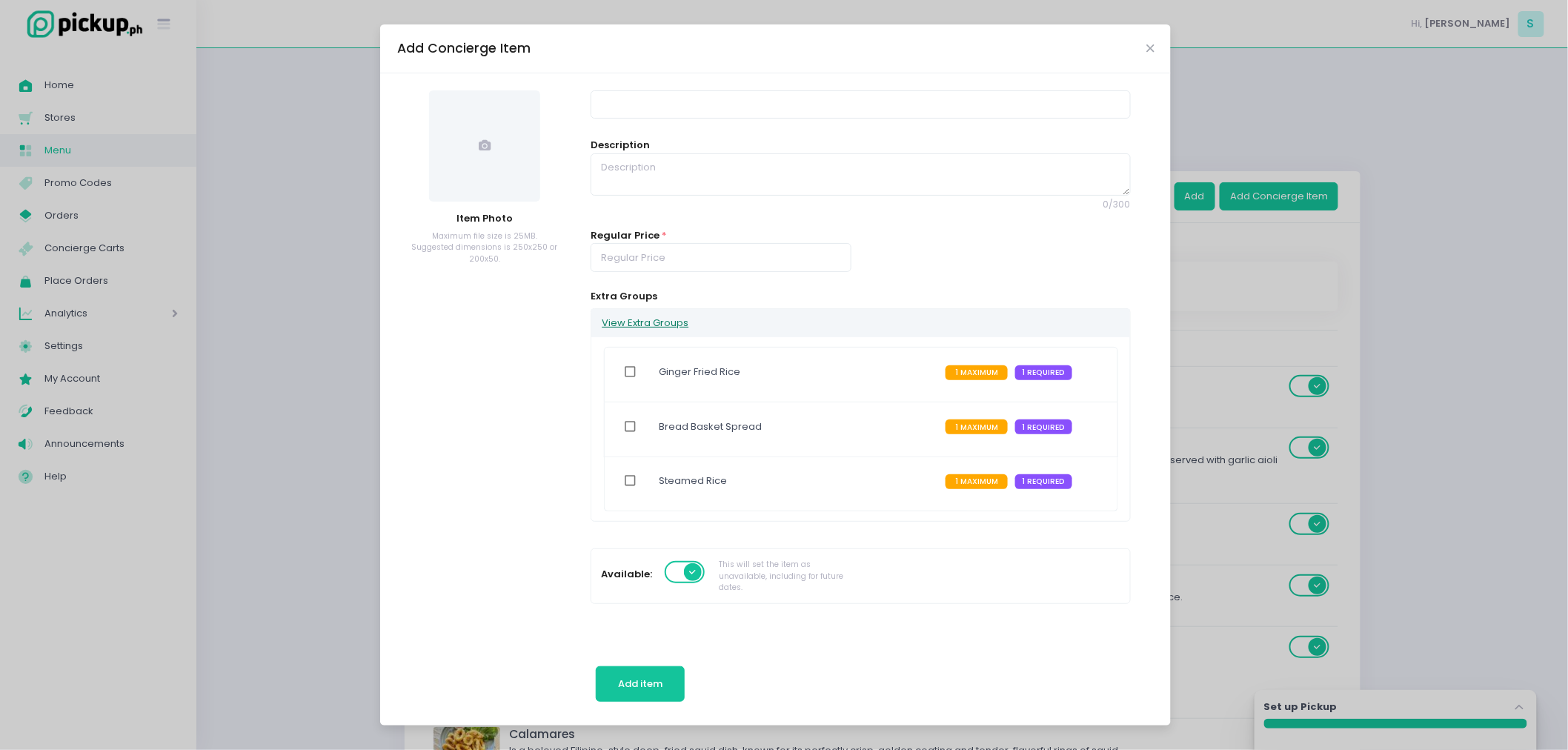
click at [667, 328] on button "View Extra Groups" at bounding box center [645, 323] width 108 height 28
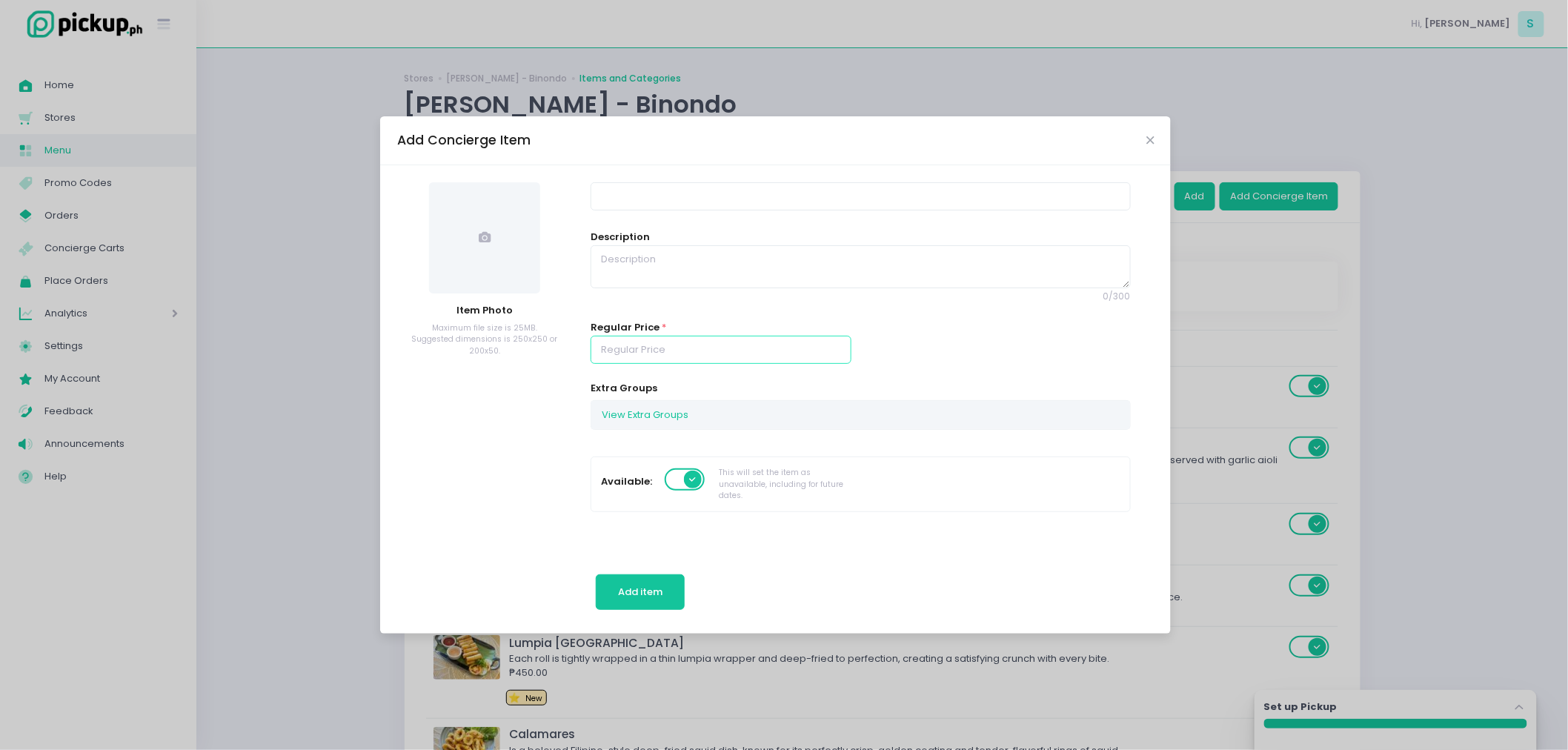
click at [671, 360] on input "number" at bounding box center [721, 350] width 260 height 28
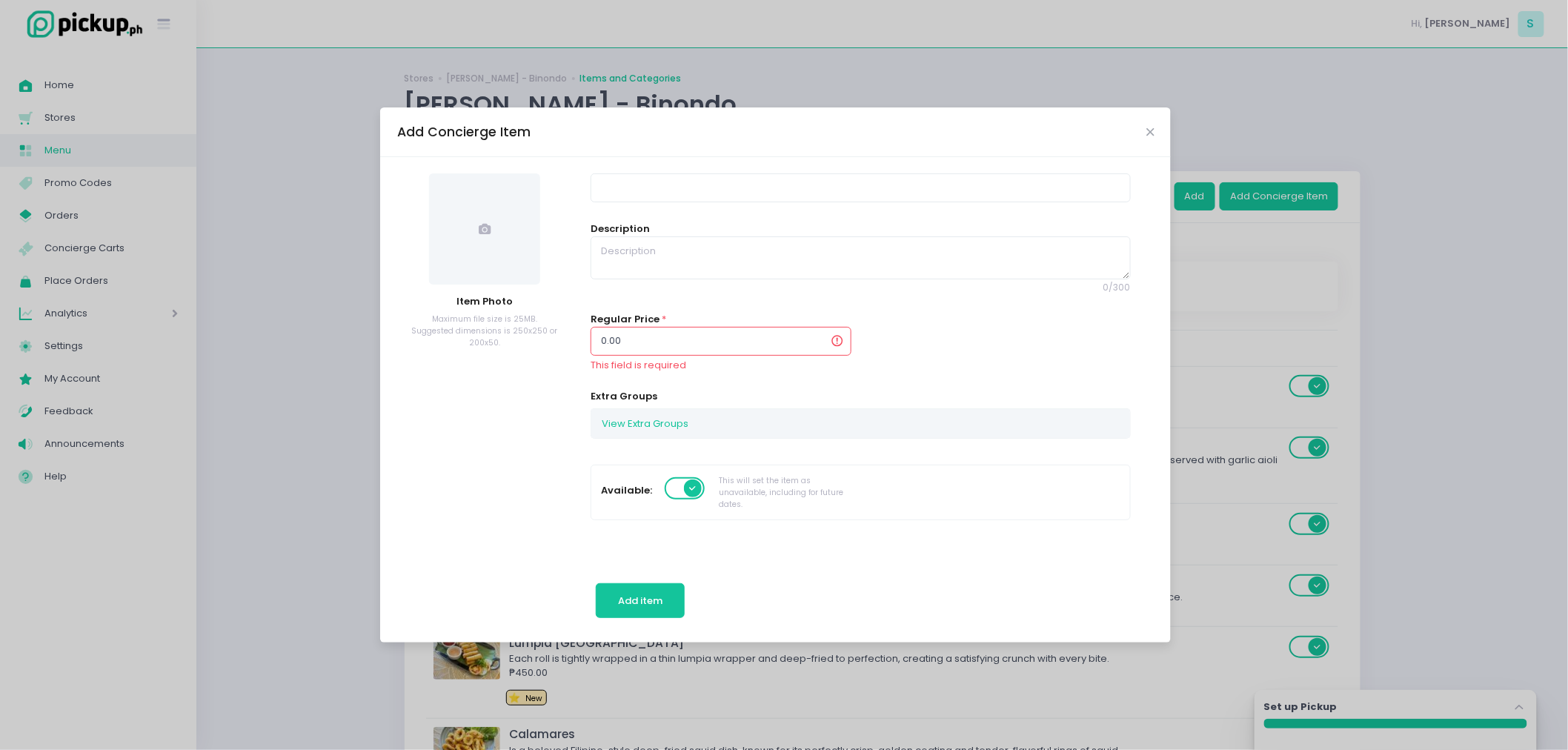
click at [741, 341] on input "0.00" at bounding box center [721, 340] width 260 height 28
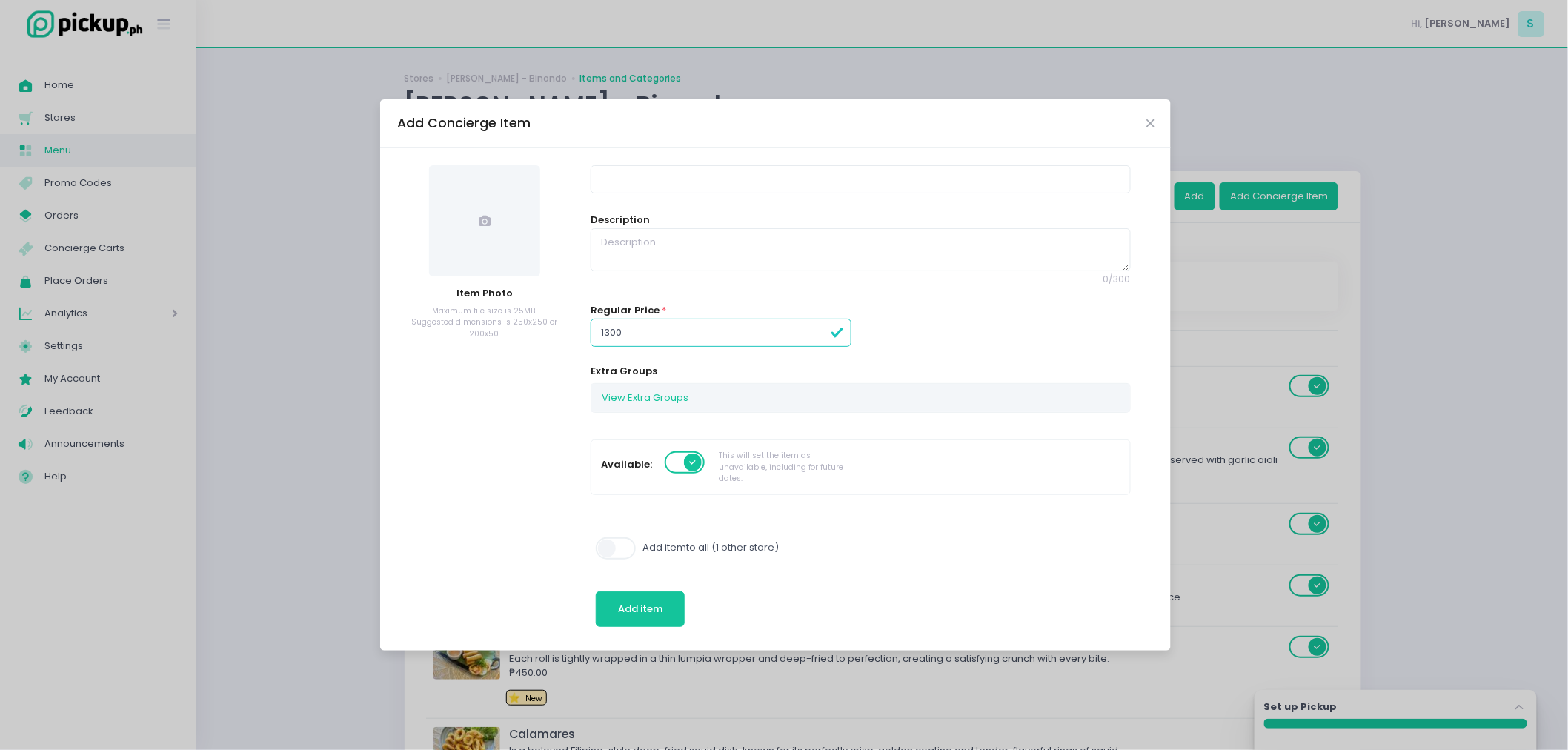
type input "1300.00"
click at [910, 373] on div "Extra Groups View Extra Groups Ginger Fried Rice 1 MAXIMUM 1 REQUIRED Bread Bas…" at bounding box center [860, 388] width 558 height 49
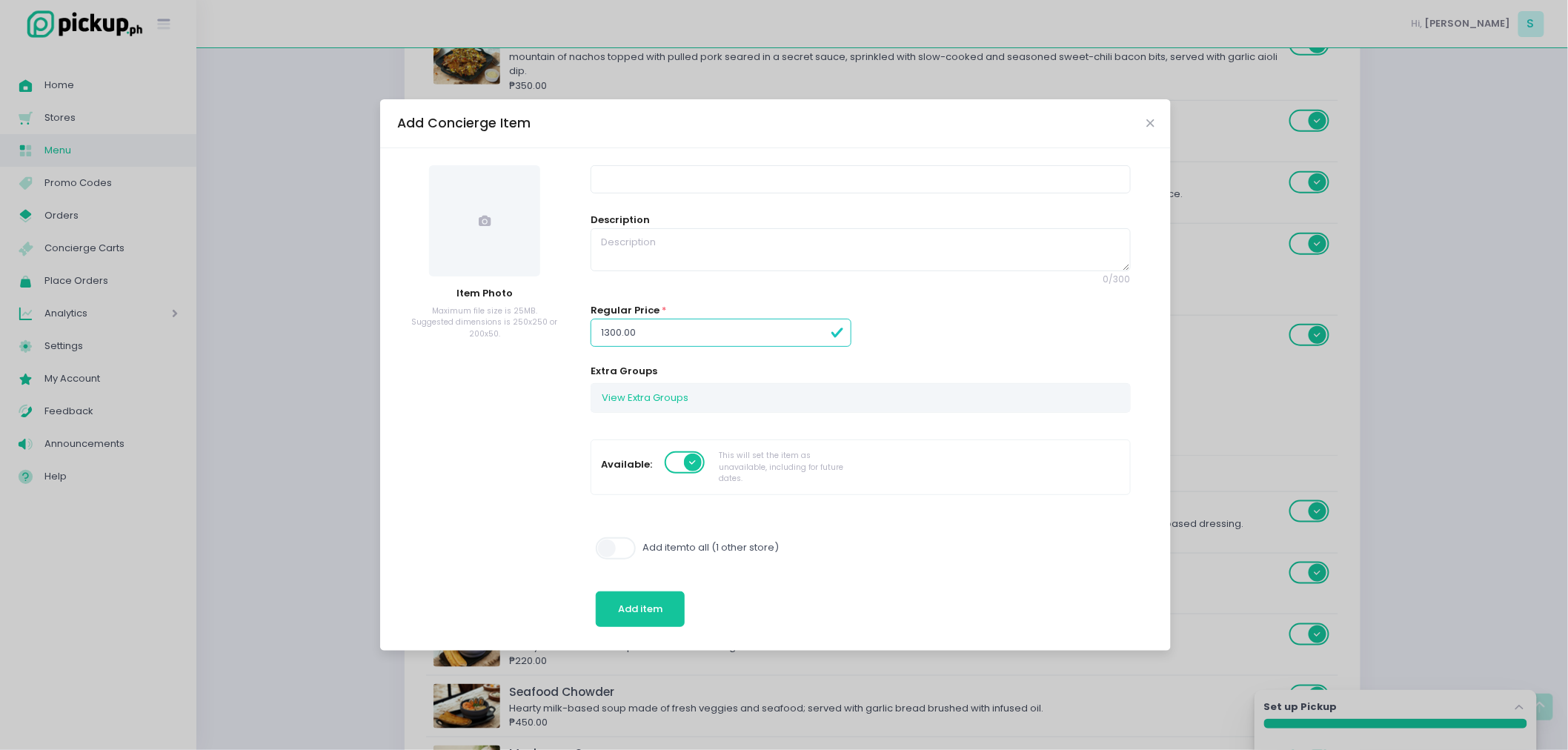
scroll to position [411, 0]
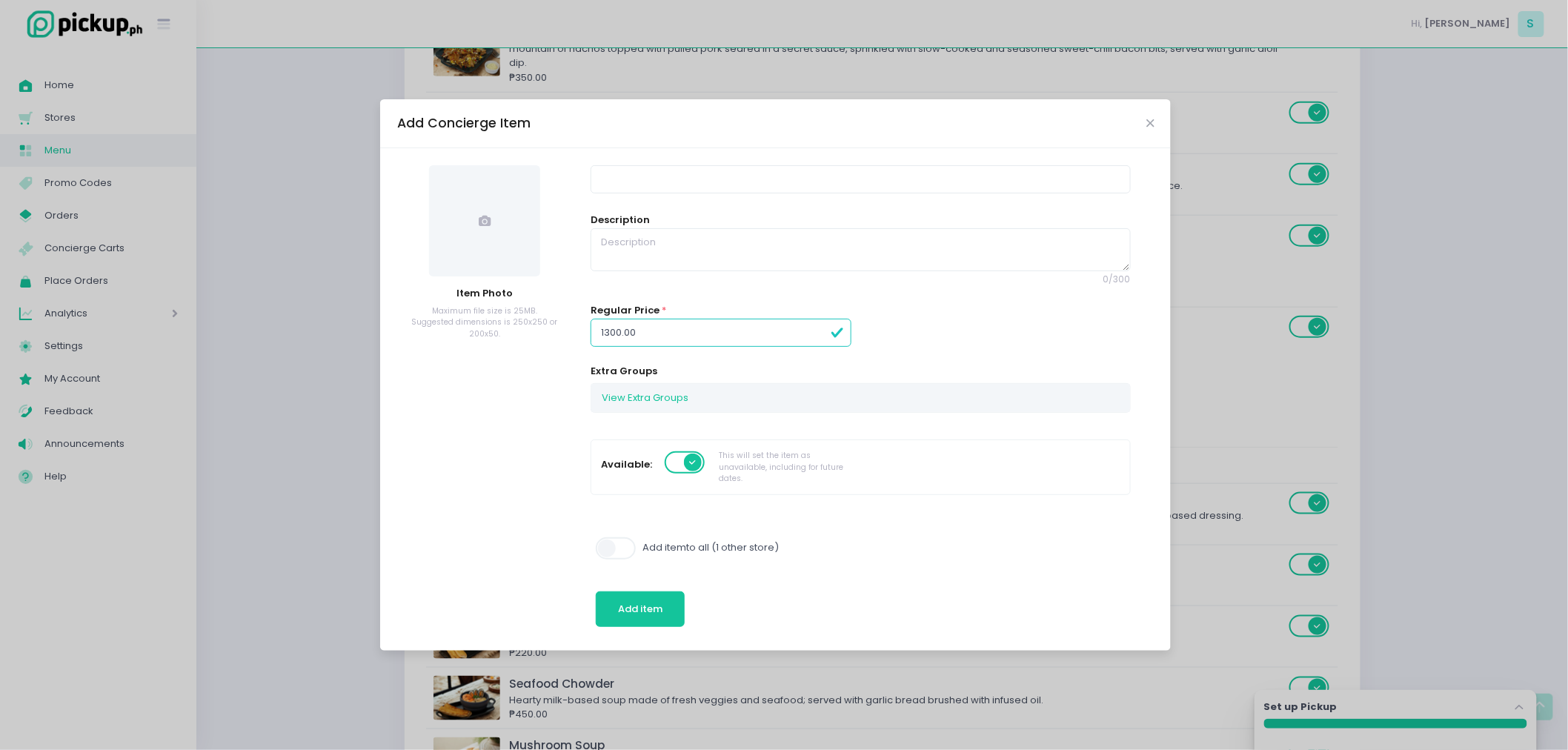
click at [696, 465] on span at bounding box center [686, 463] width 43 height 23
click at [686, 405] on button "View Extra Groups" at bounding box center [645, 398] width 108 height 28
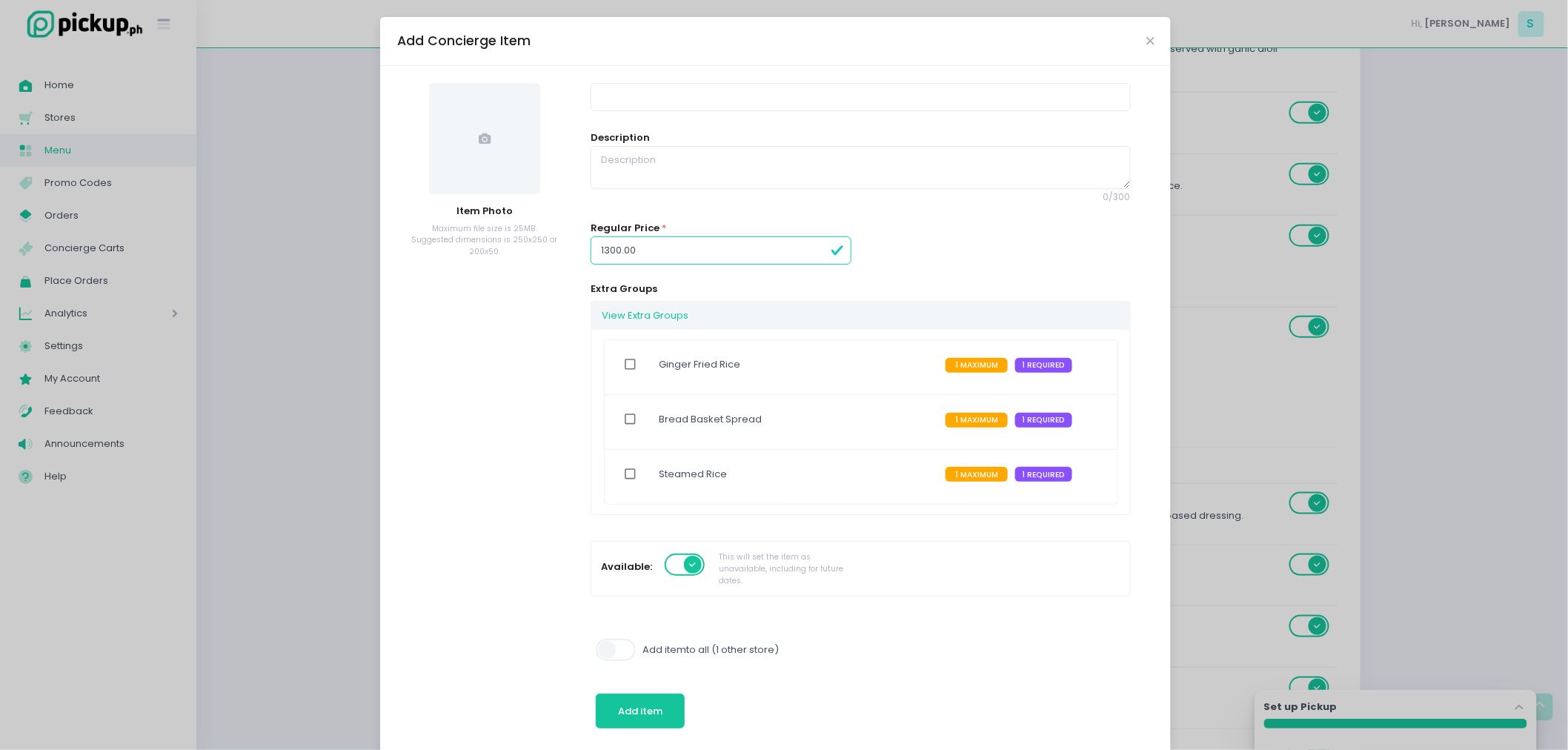
click at [638, 376] on div at bounding box center [628, 366] width 43 height 39
click at [629, 373] on input "checkbox" at bounding box center [630, 364] width 28 height 34
checkbox input "true"
click at [617, 420] on input "checkbox" at bounding box center [630, 418] width 28 height 34
checkbox input "true"
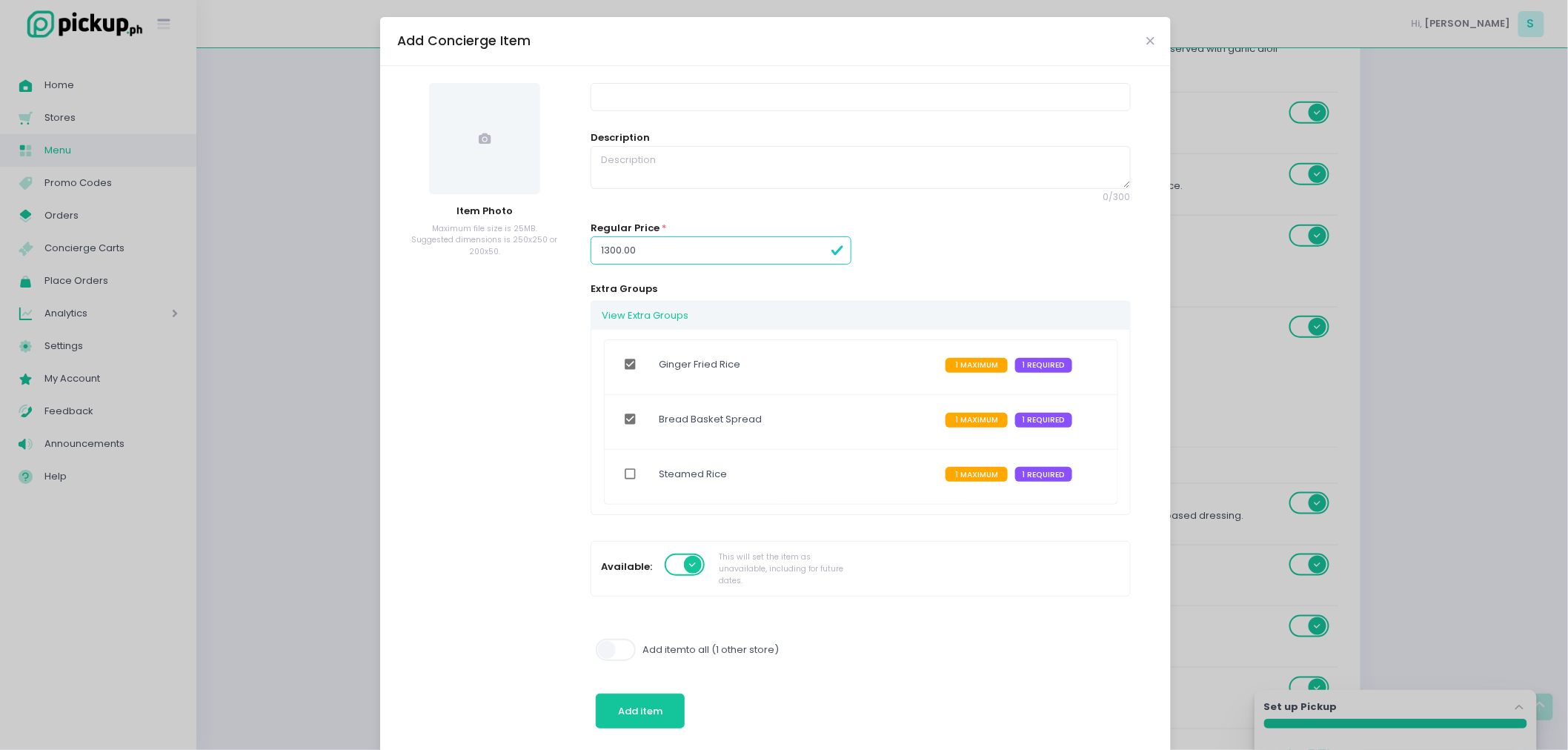
click at [618, 472] on input "checkbox" at bounding box center [630, 474] width 28 height 34
checkbox input "true"
click at [624, 410] on input "checkbox" at bounding box center [630, 418] width 28 height 34
checkbox input "false"
click at [620, 369] on input "checkbox" at bounding box center [630, 364] width 28 height 34
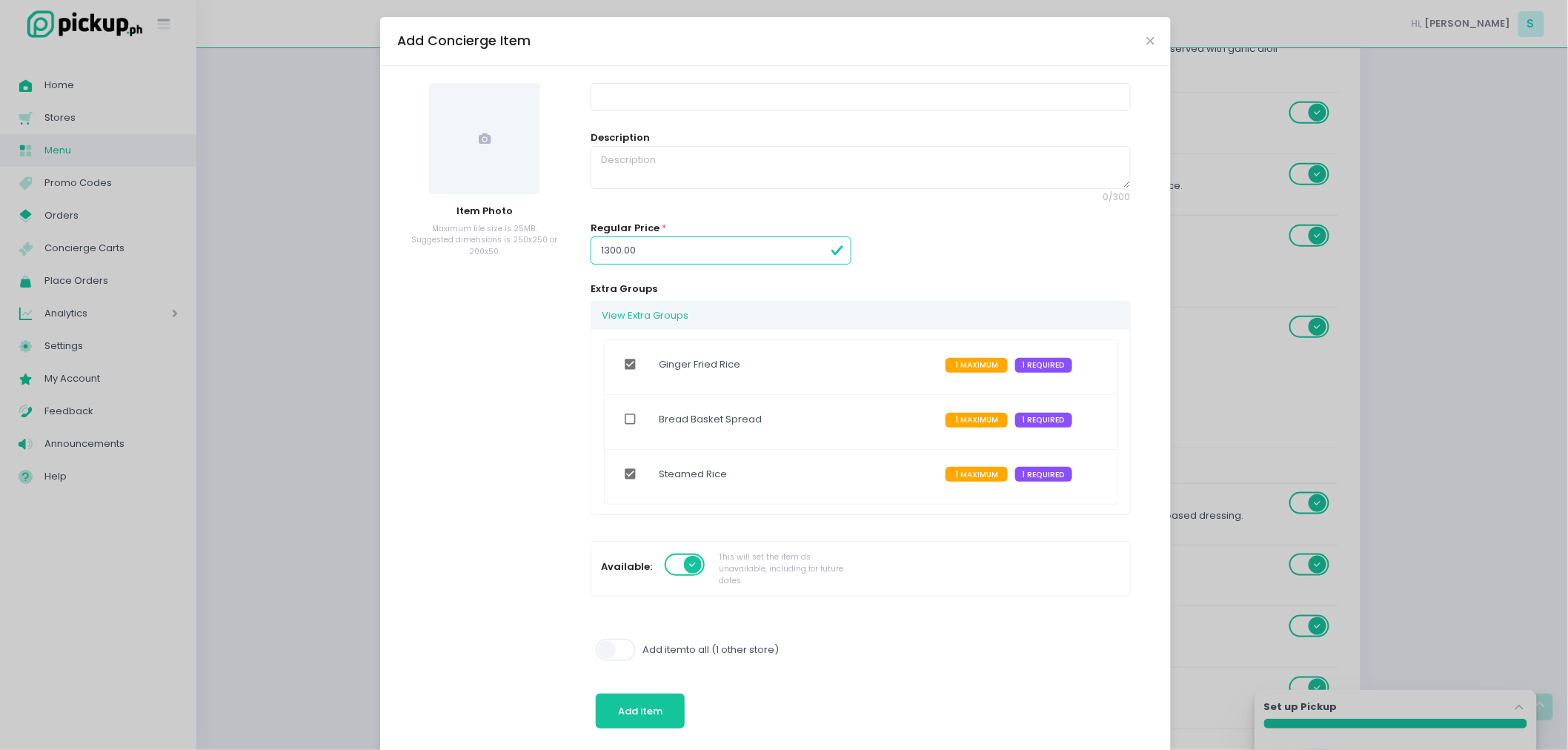
checkbox input "false"
click at [620, 459] on input "checkbox" at bounding box center [630, 474] width 28 height 34
checkbox input "false"
click at [1146, 41] on icon "Close" at bounding box center [1150, 41] width 8 height 11
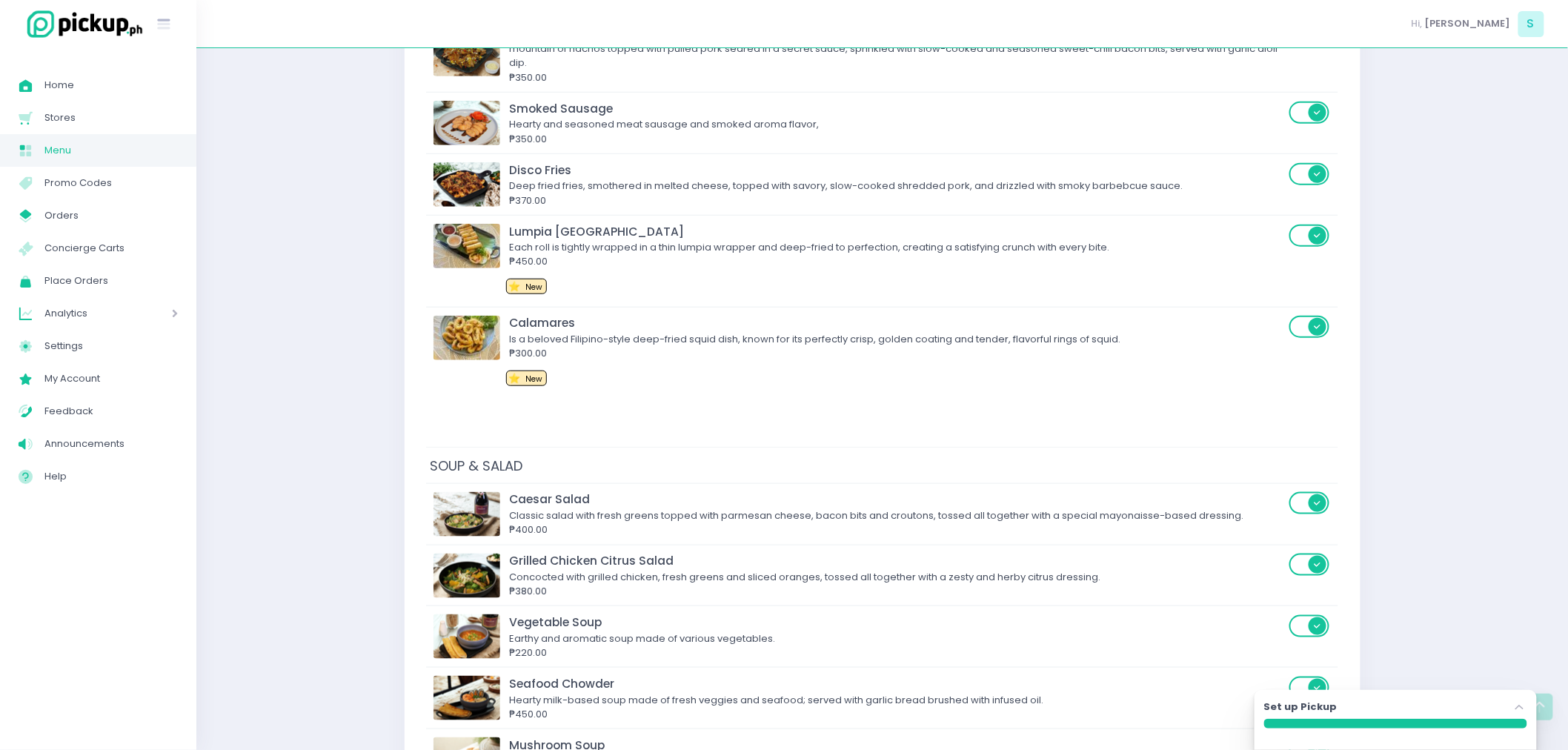
scroll to position [0, 0]
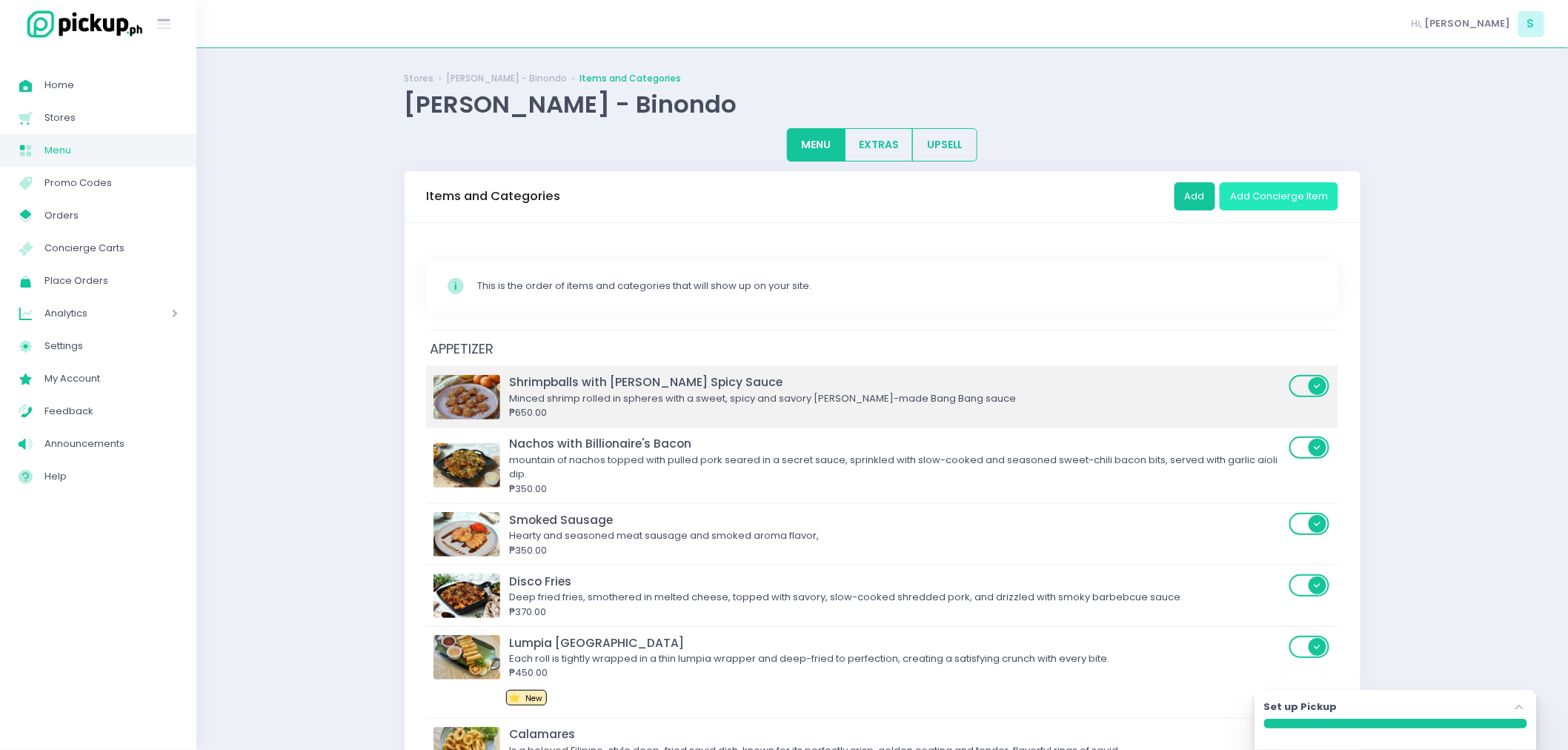
click at [695, 378] on div "Shrimpballs with [PERSON_NAME] Spicy Sauce" at bounding box center [897, 382] width 775 height 17
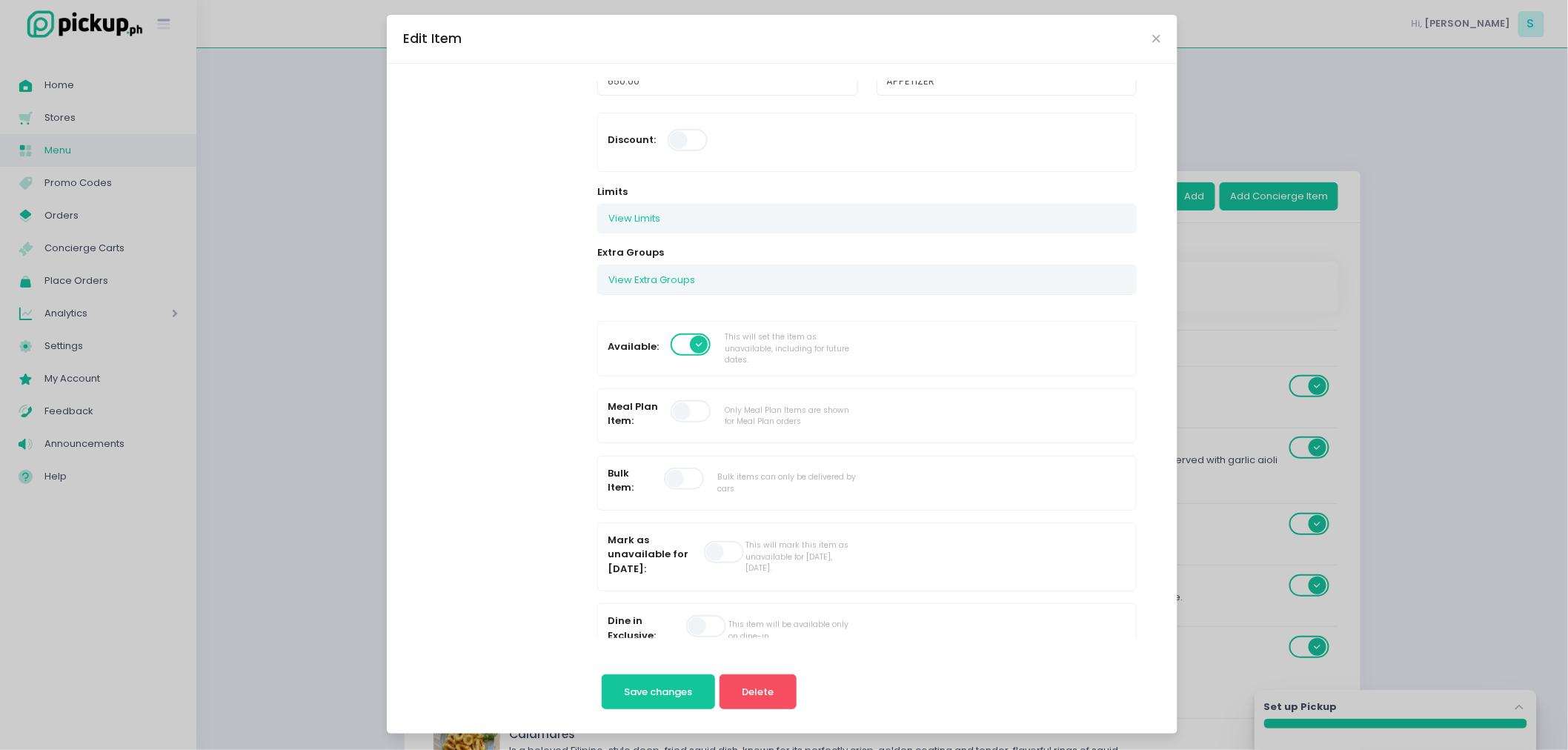
scroll to position [145, 0]
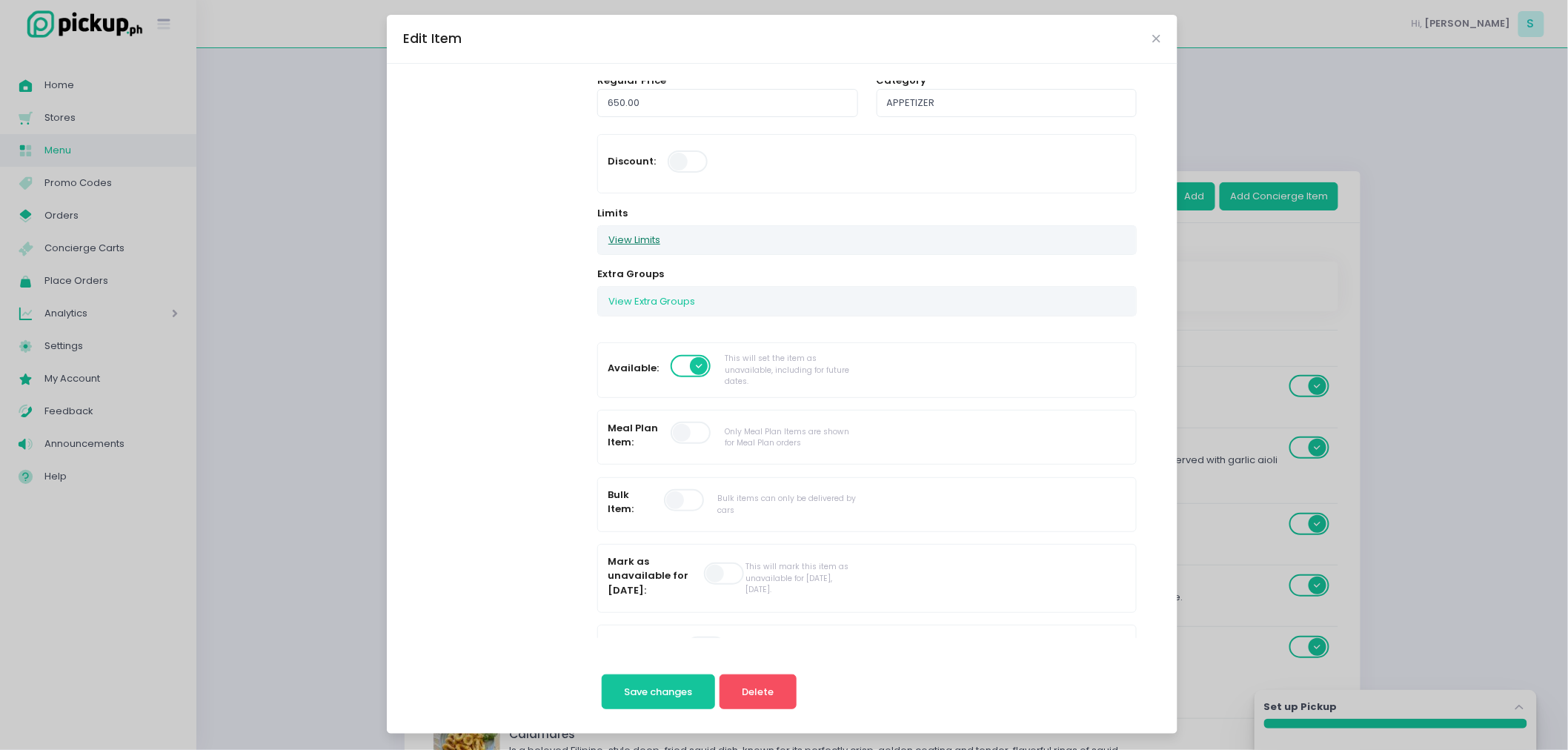
click at [649, 246] on button "View Limits" at bounding box center [635, 240] width 73 height 28
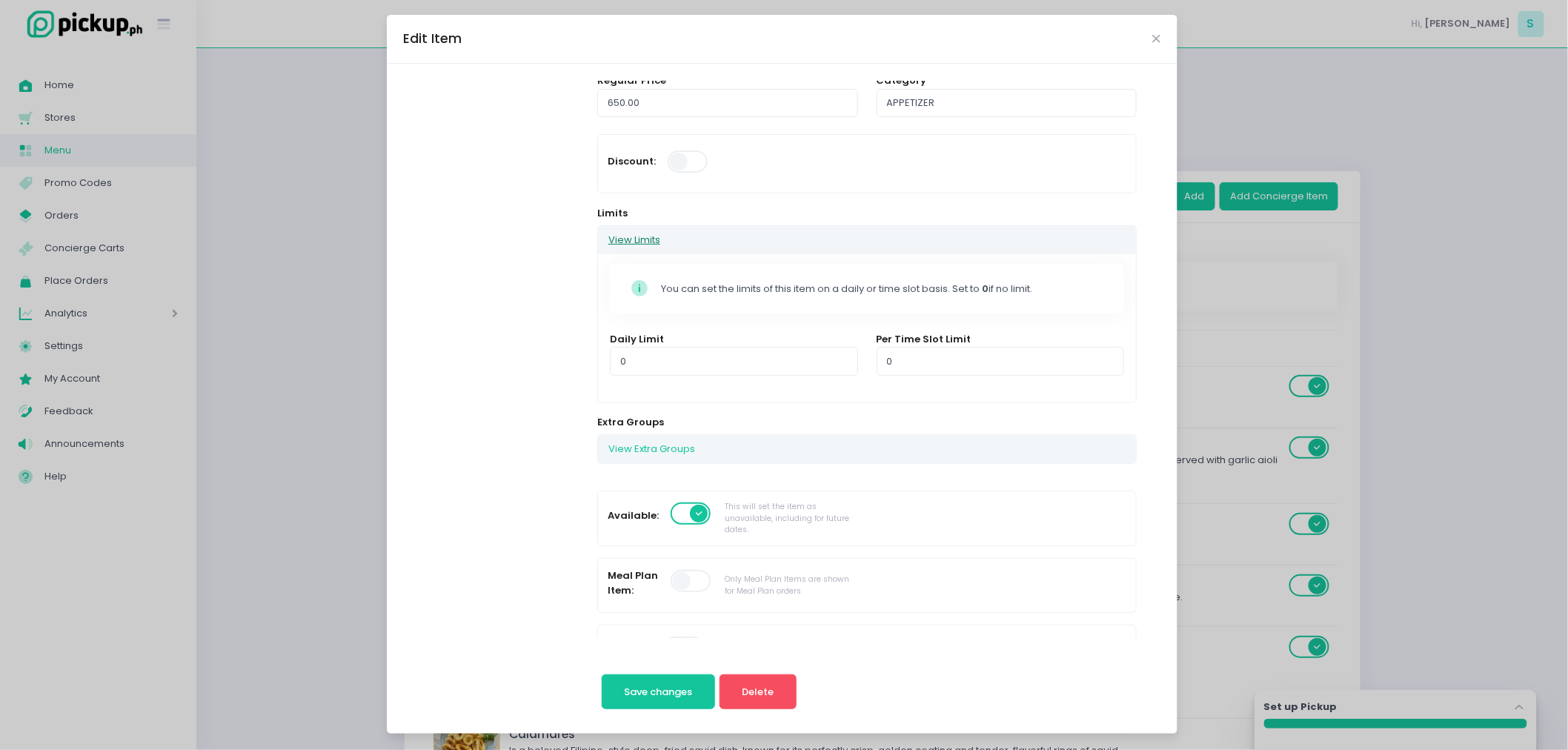
click at [649, 246] on button "View Limits" at bounding box center [635, 240] width 73 height 28
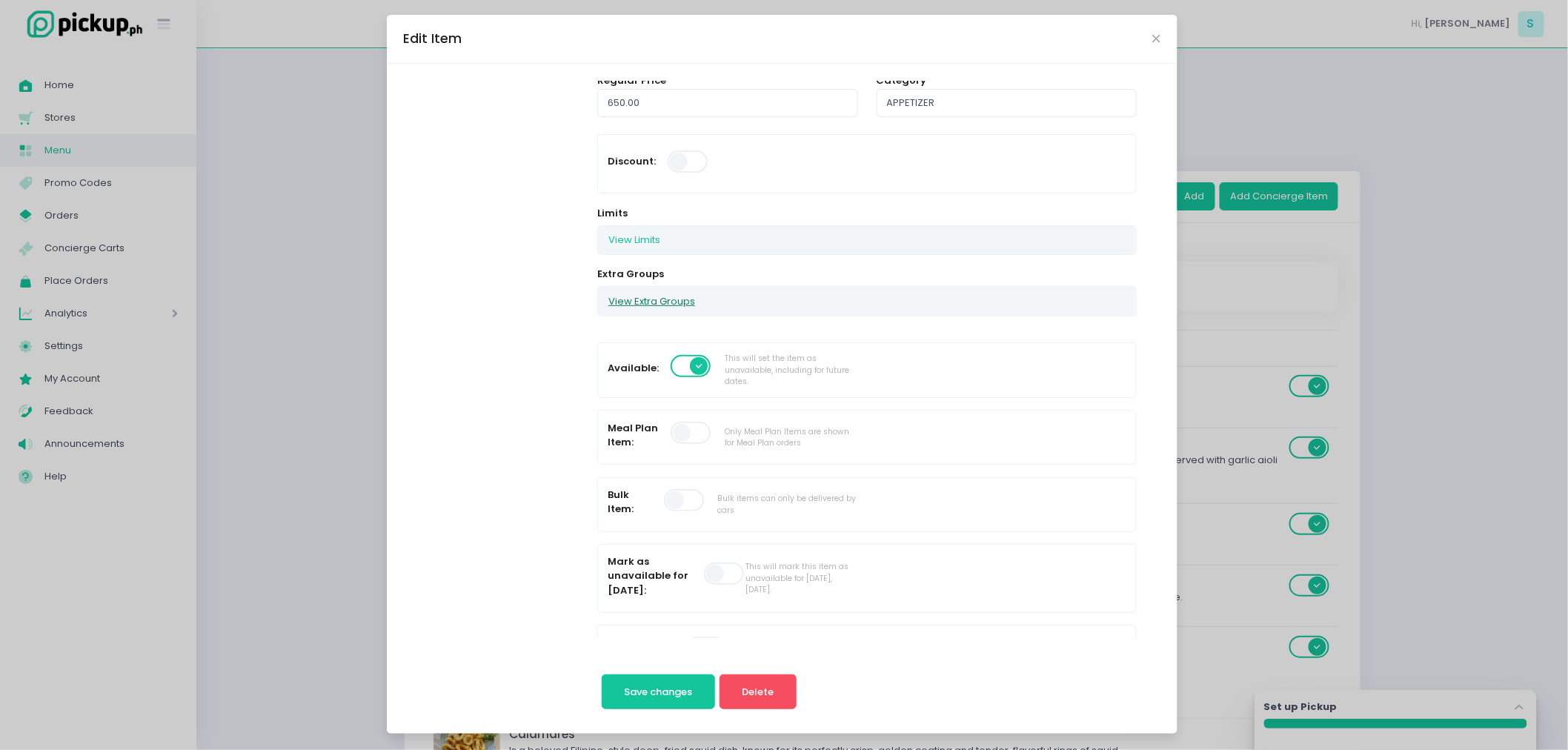
click at [685, 296] on button "View Extra Groups" at bounding box center [652, 300] width 108 height 28
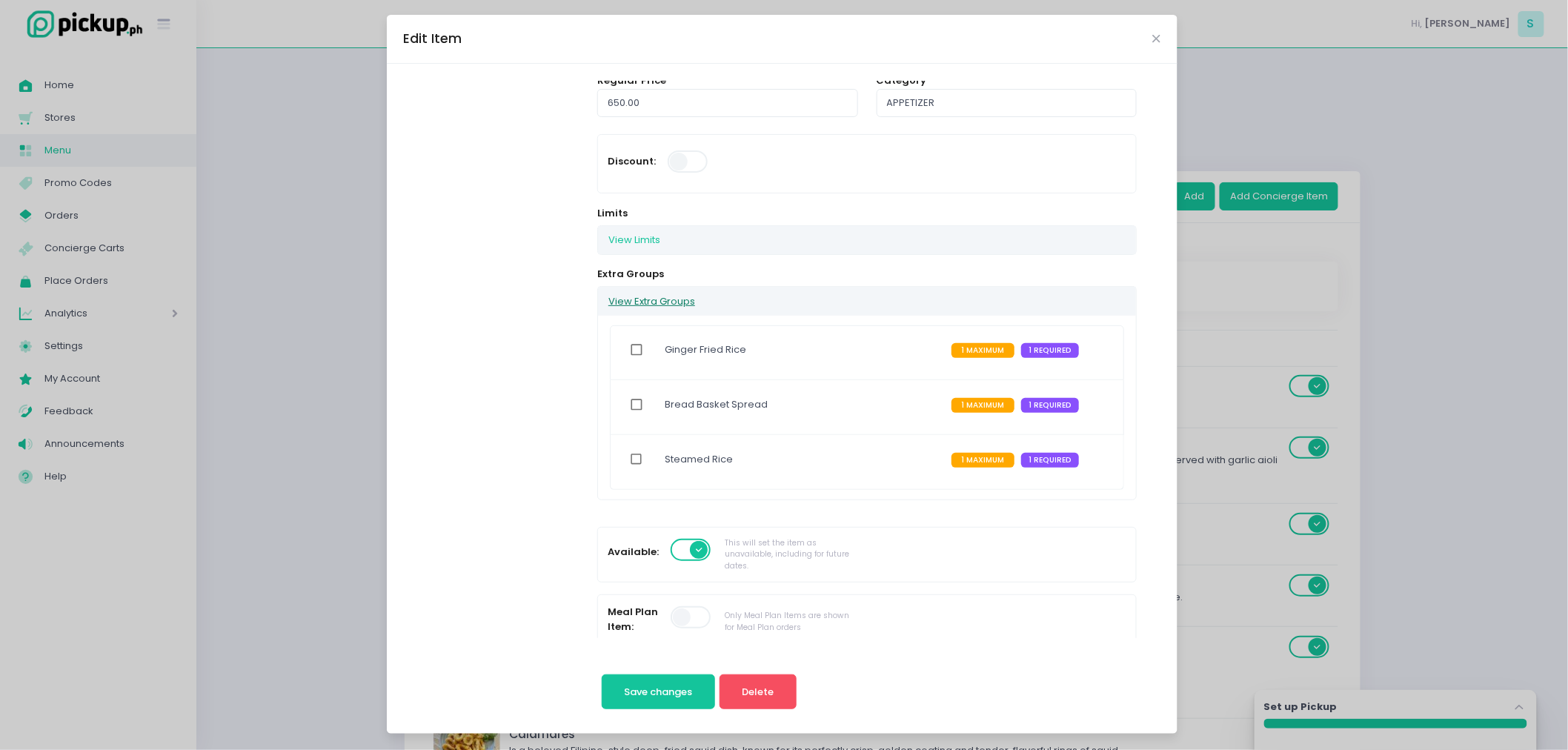
click at [685, 296] on button "View Extra Groups" at bounding box center [652, 300] width 108 height 28
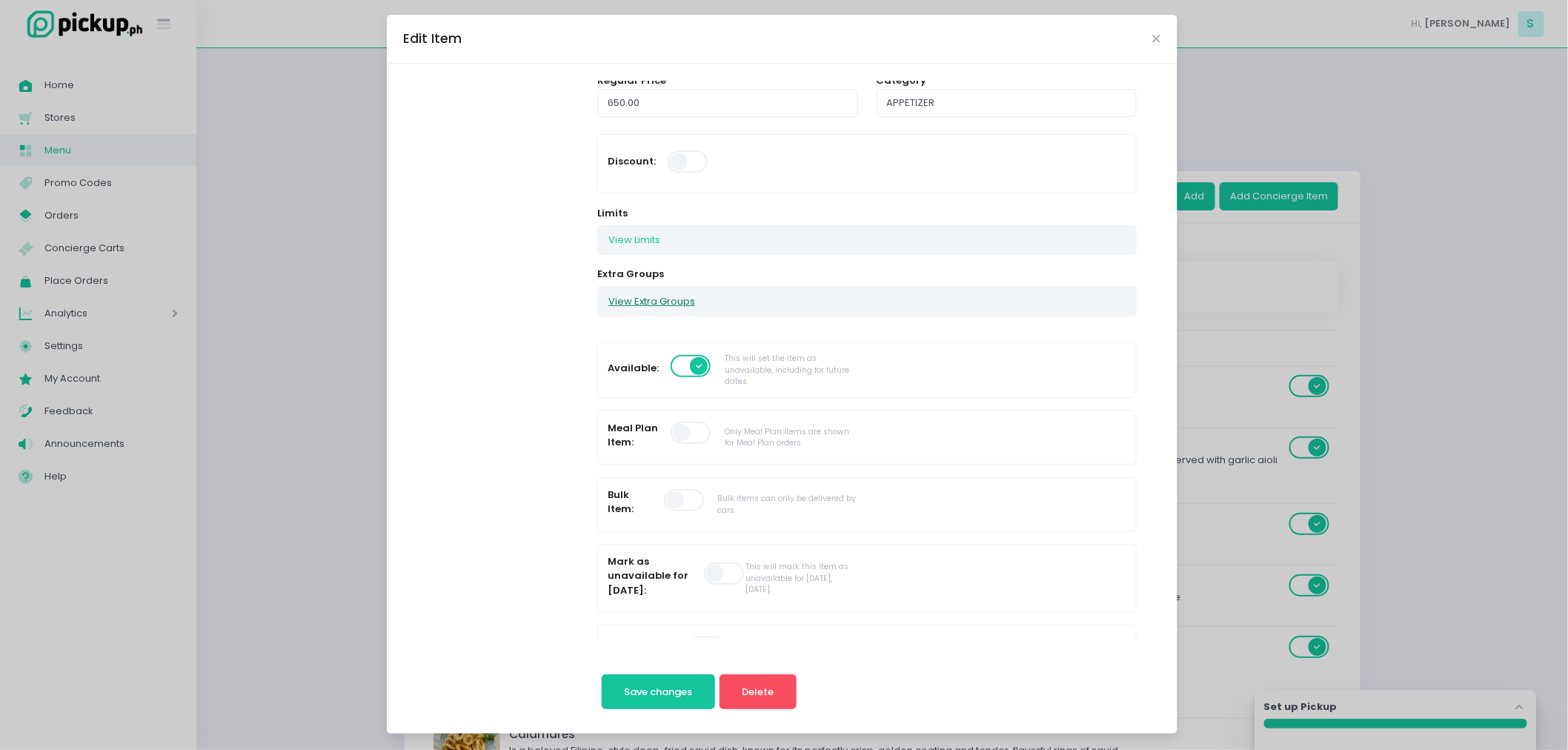
click at [685, 296] on button "View Extra Groups" at bounding box center [652, 300] width 108 height 28
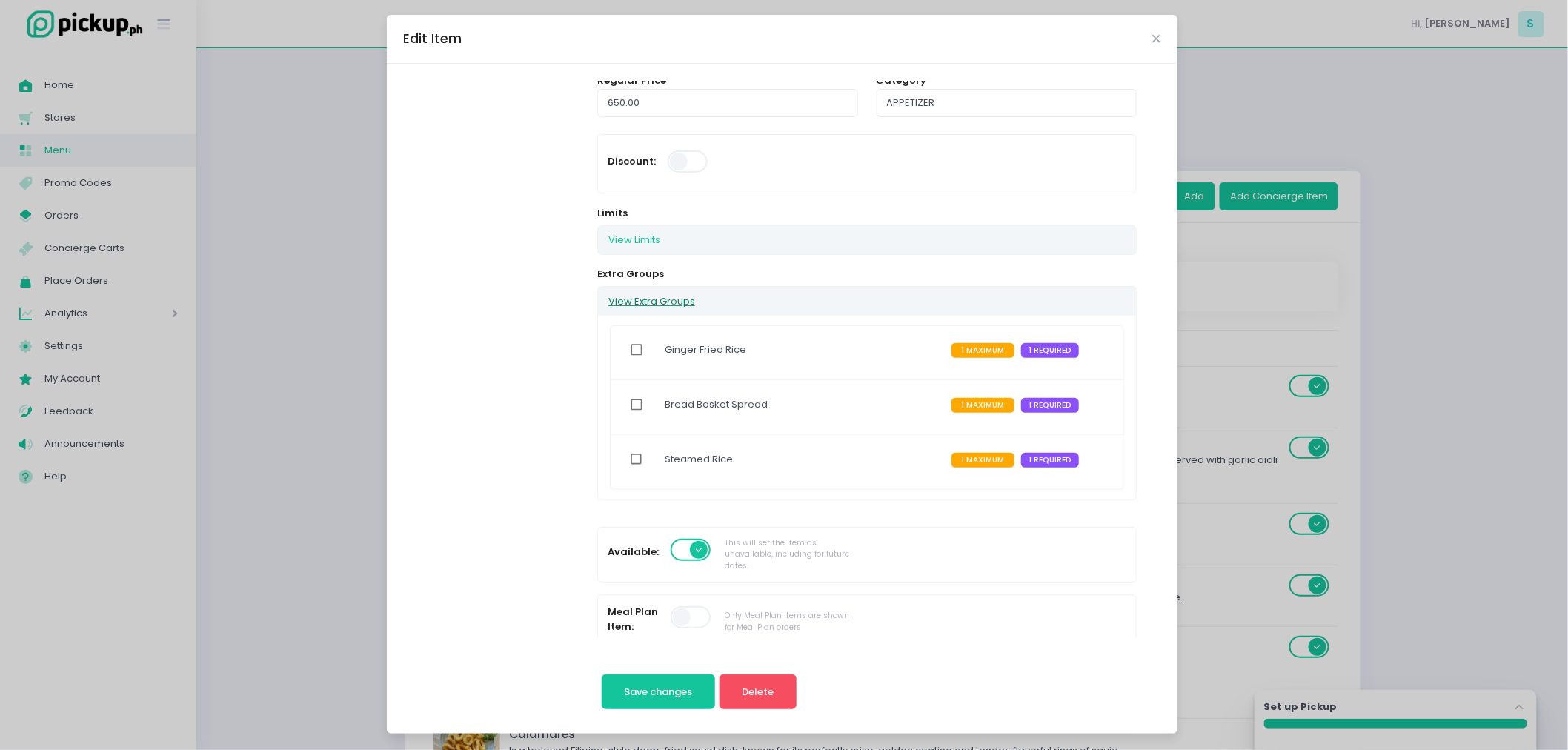
click at [685, 296] on button "View Extra Groups" at bounding box center [652, 300] width 108 height 28
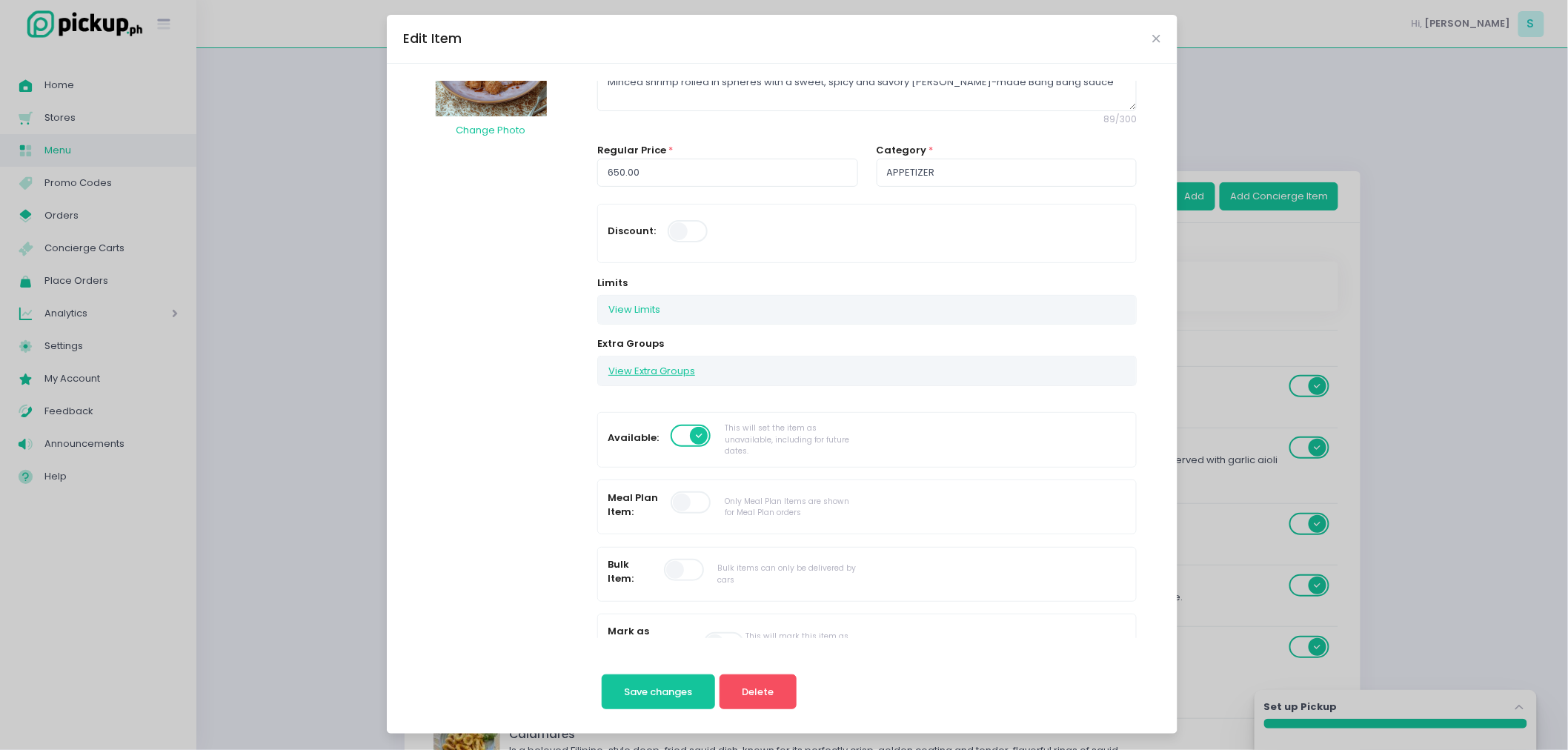
scroll to position [0, 0]
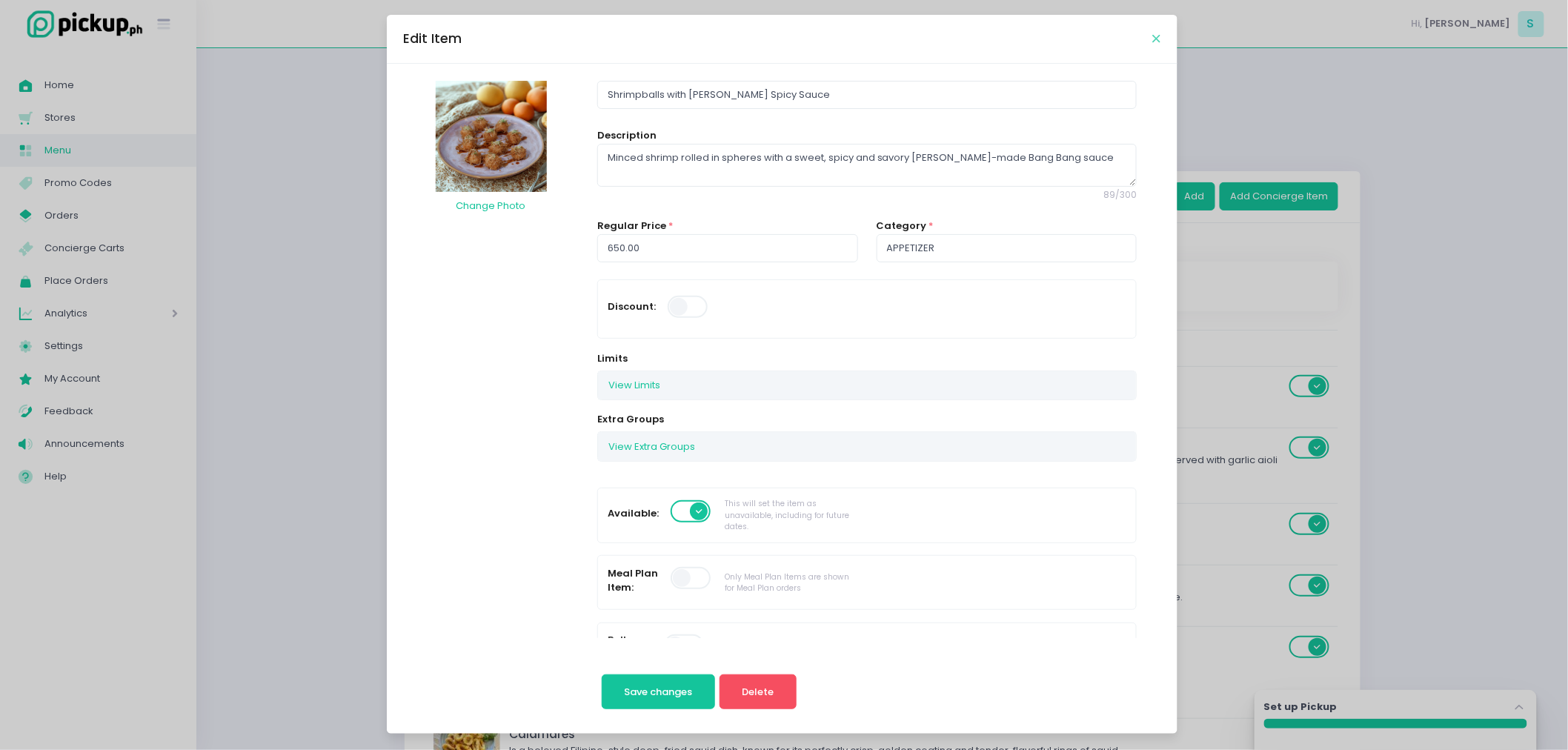
click at [1153, 38] on icon "Close" at bounding box center [1156, 38] width 8 height 11
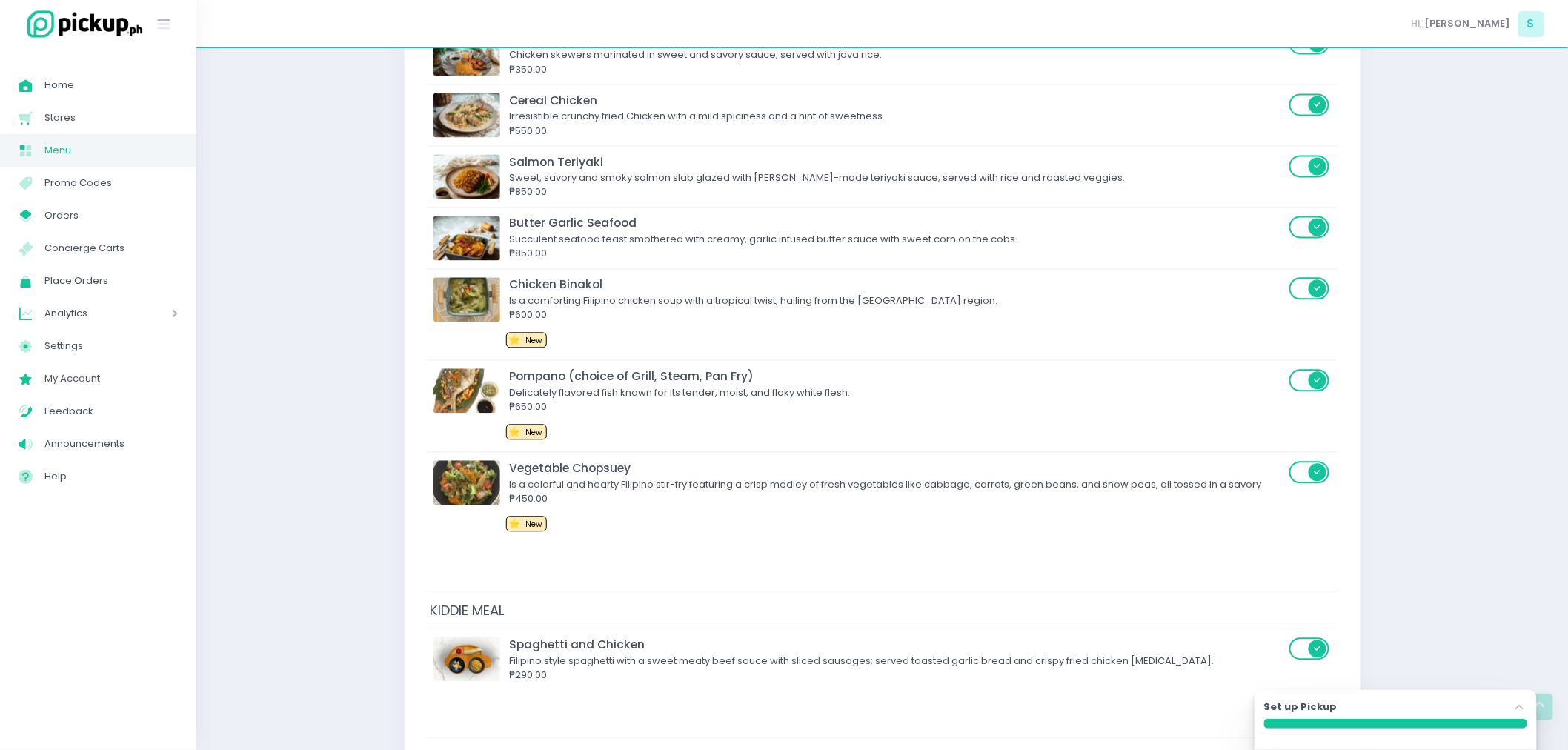
scroll to position [3869, 0]
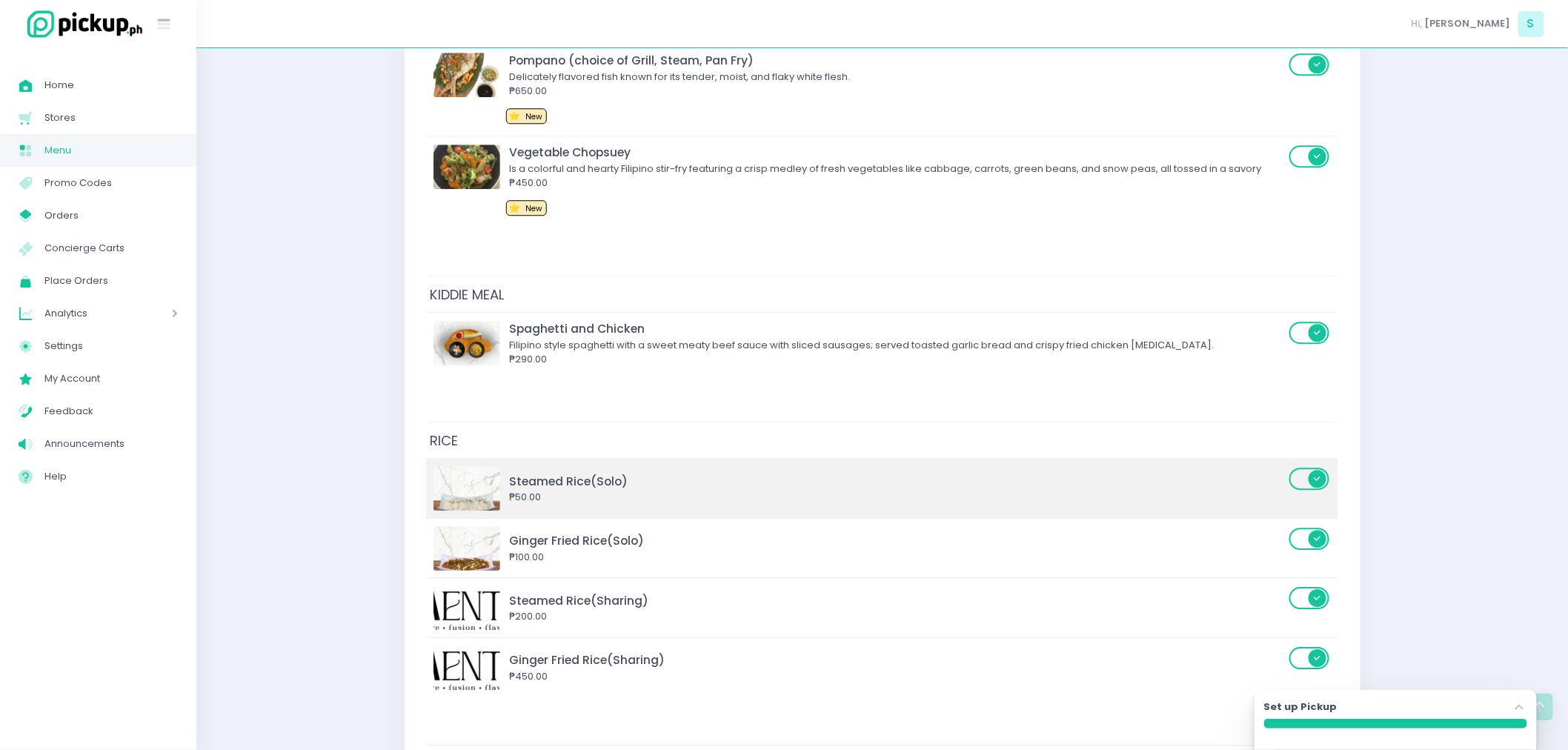
click at [669, 490] on div "₱50.00" at bounding box center [897, 497] width 775 height 15
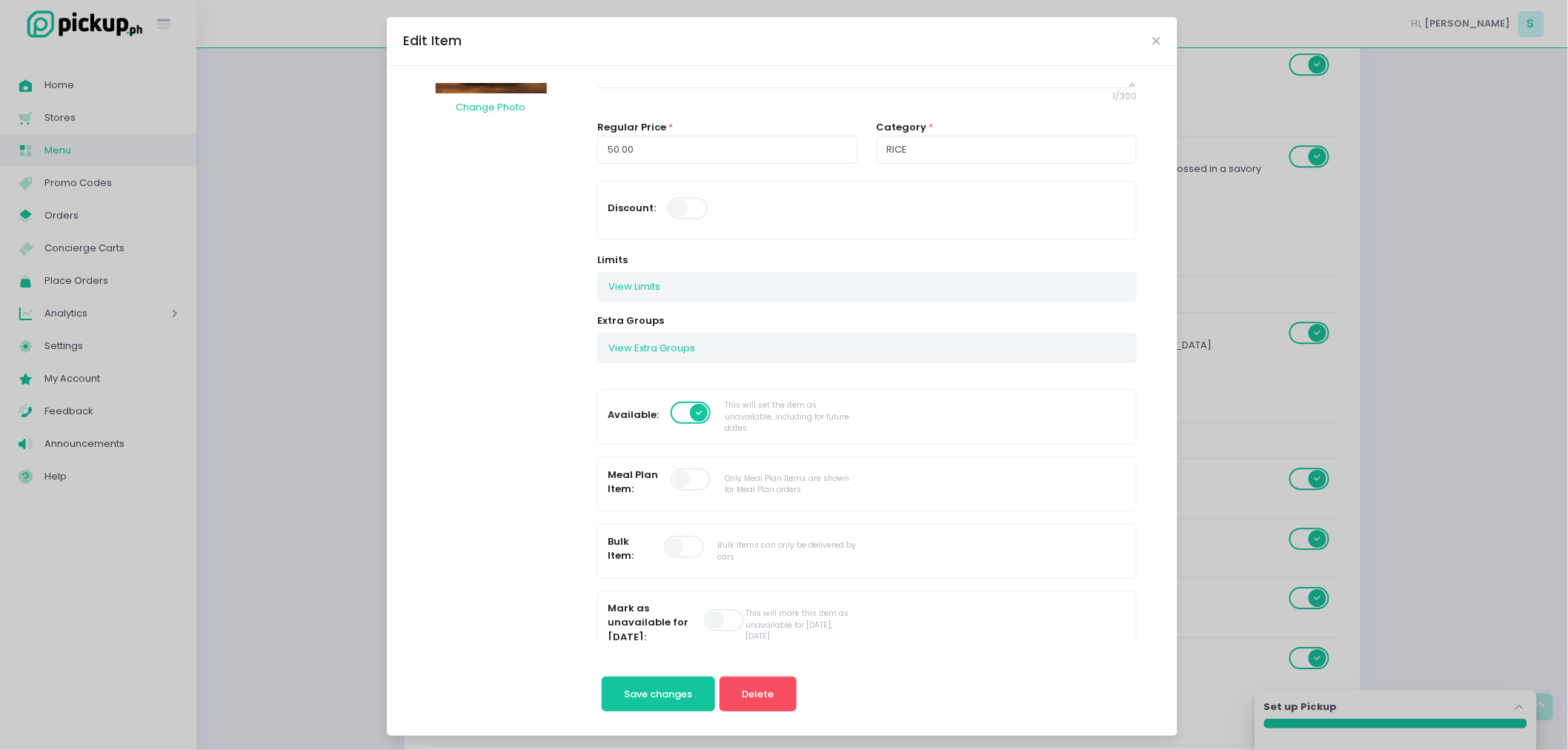
scroll to position [164, 0]
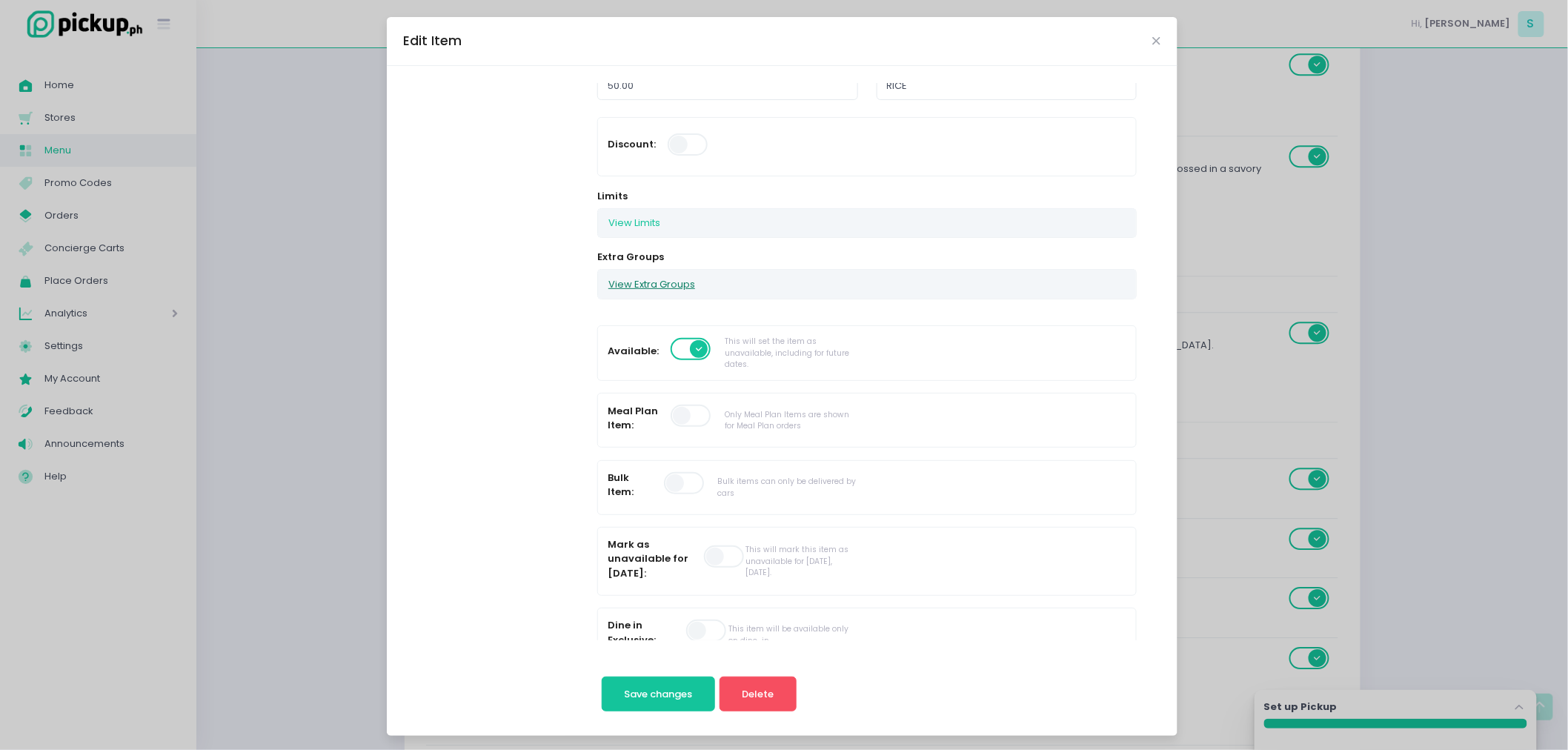
click at [647, 284] on button "View Extra Groups" at bounding box center [652, 284] width 108 height 28
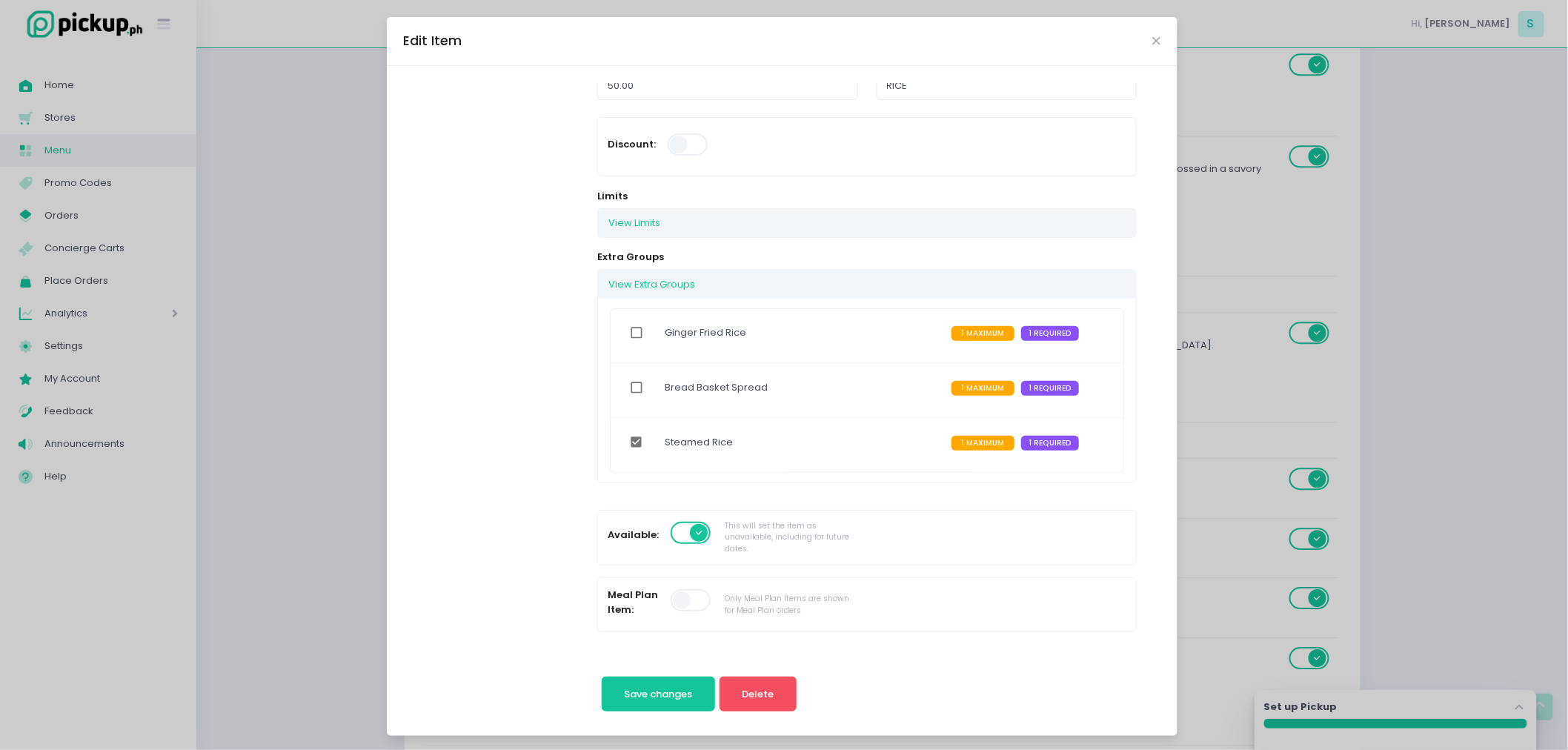
click at [623, 444] on input "checkbox" at bounding box center [636, 442] width 28 height 34
checkbox input "false"
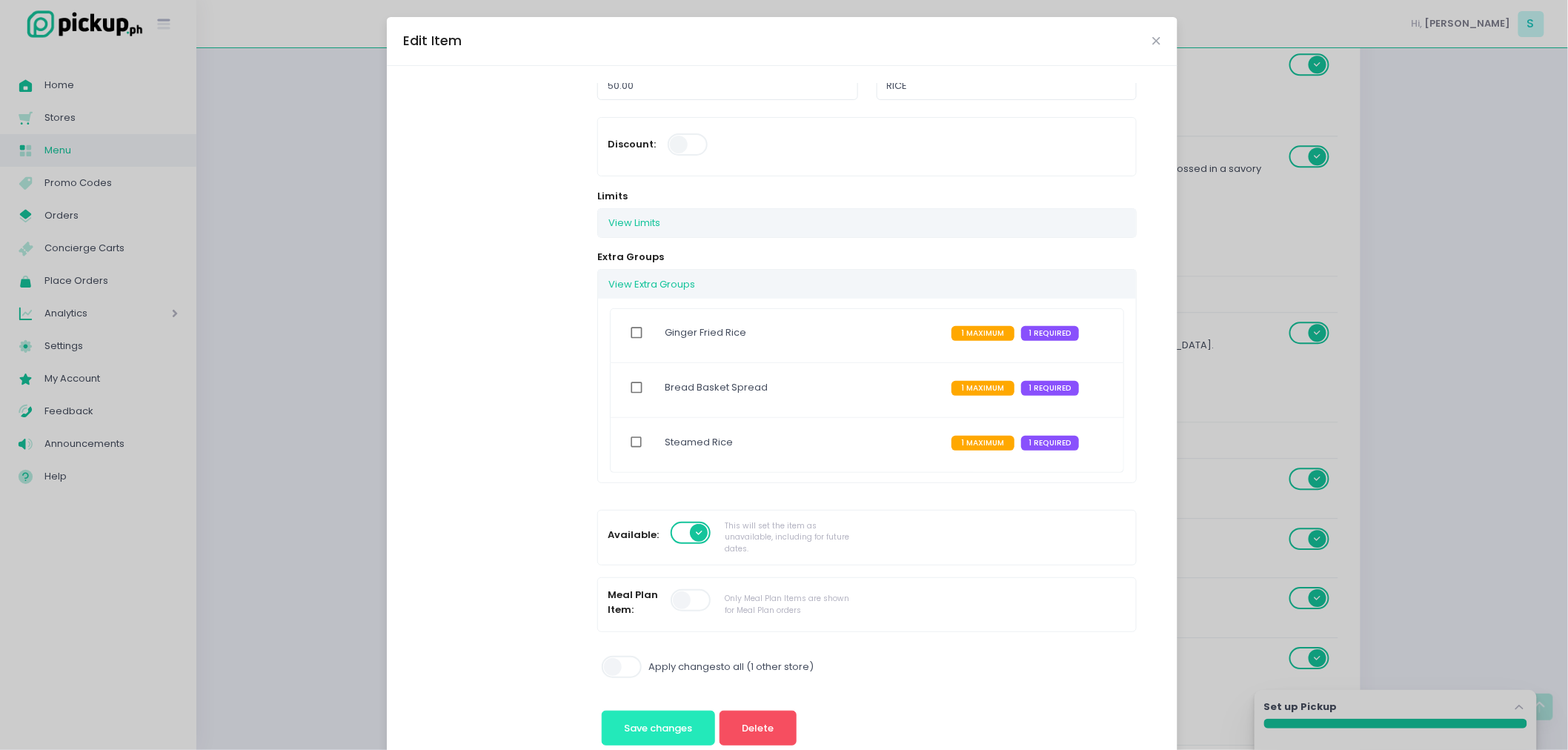
click at [639, 727] on span "Save changes" at bounding box center [658, 727] width 69 height 14
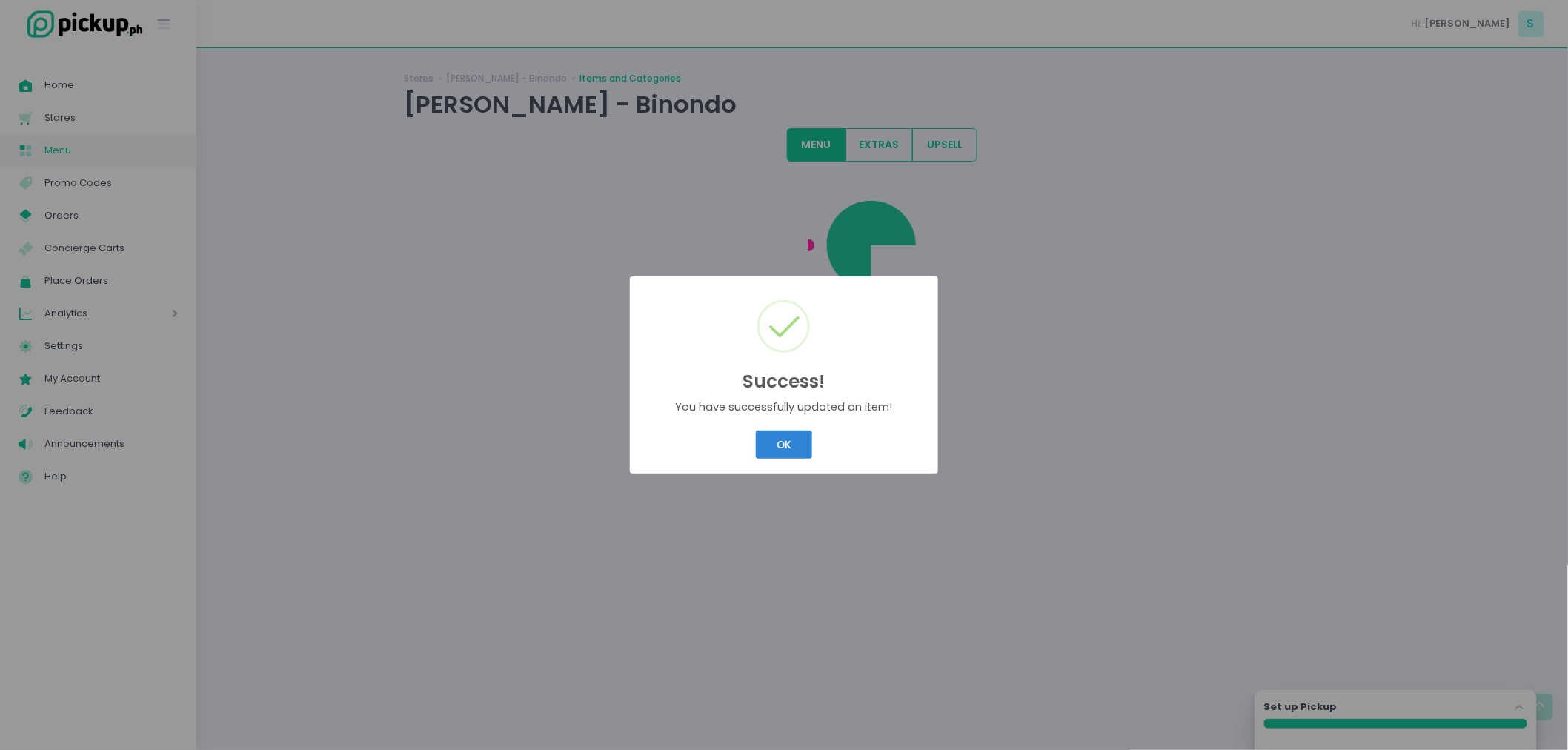
scroll to position [0, 0]
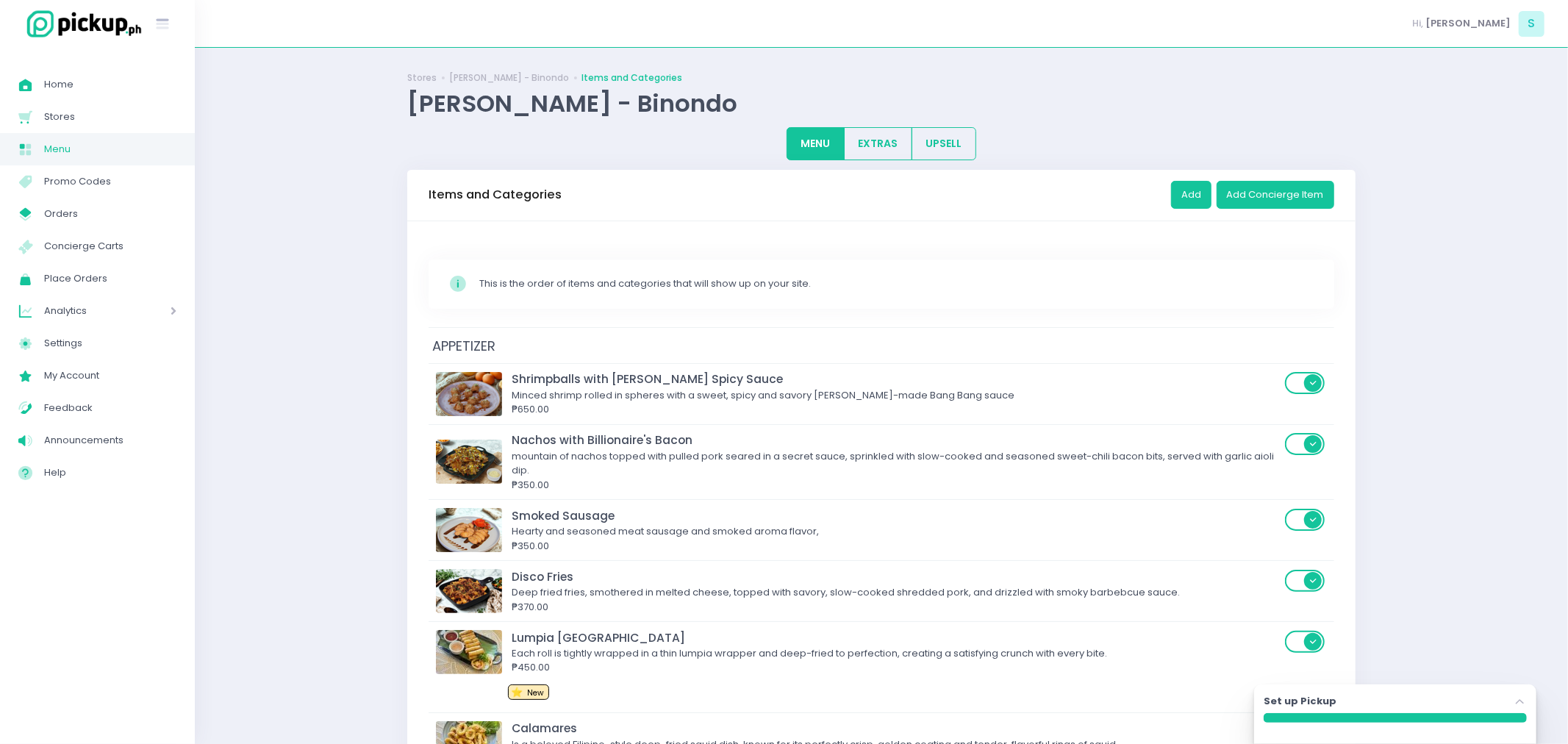
click at [788, 435] on div "Nachos with Billionaire's Bacon" at bounding box center [896, 440] width 769 height 17
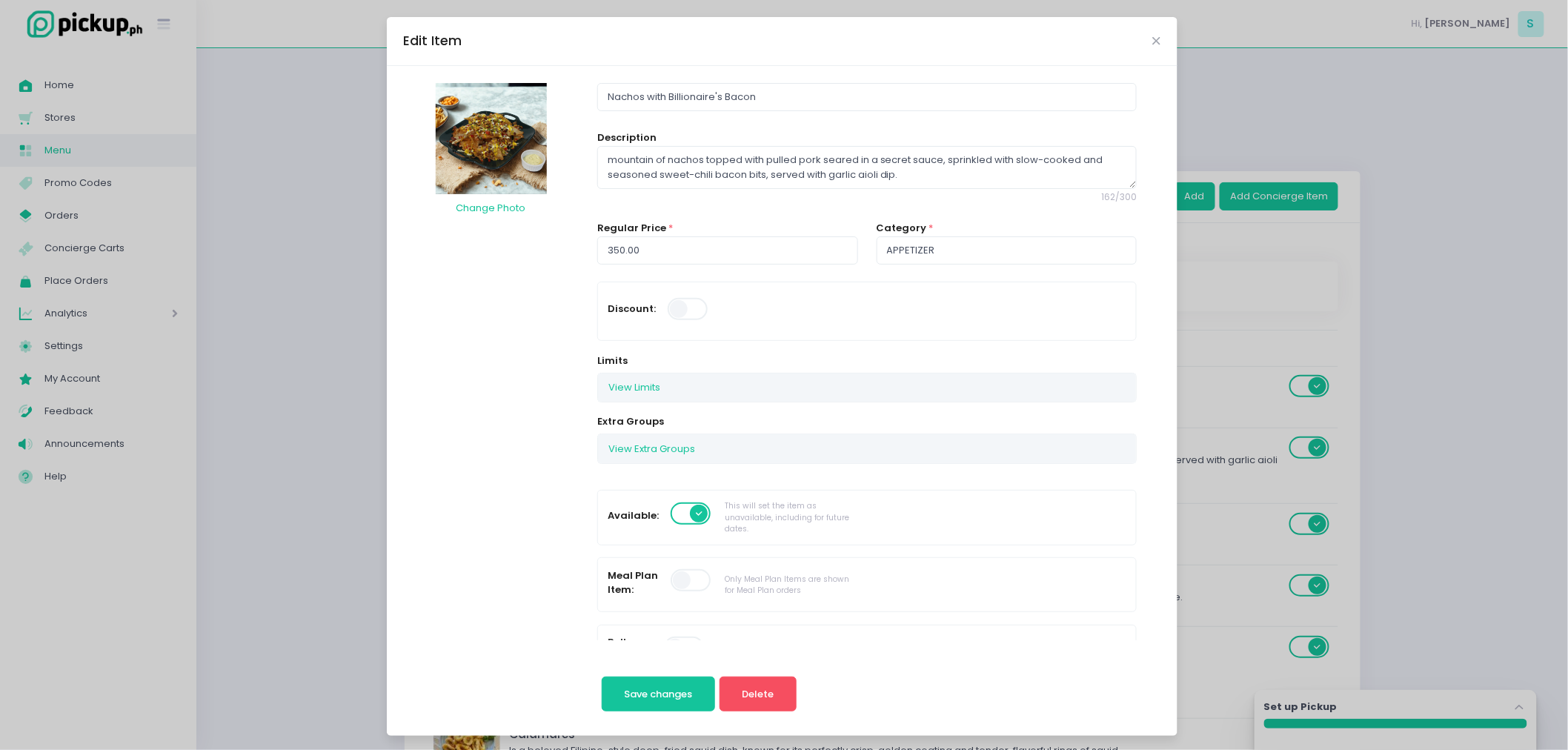
click at [1149, 47] on div "Edit Item" at bounding box center [781, 42] width 791 height 49
click at [1154, 43] on div "Edit Item" at bounding box center [781, 42] width 791 height 49
click at [661, 457] on button "View Extra Groups" at bounding box center [652, 448] width 108 height 28
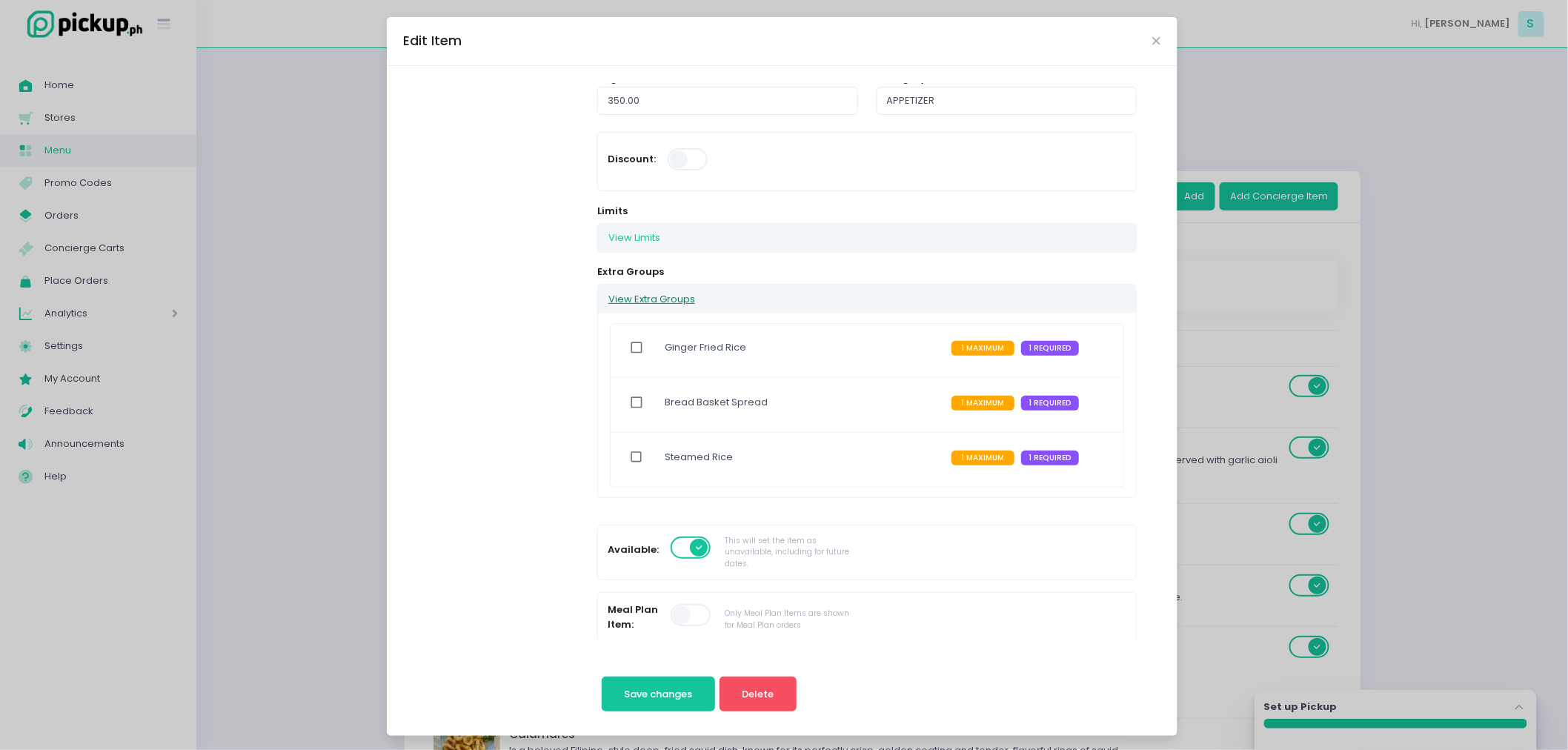
scroll to position [164, 0]
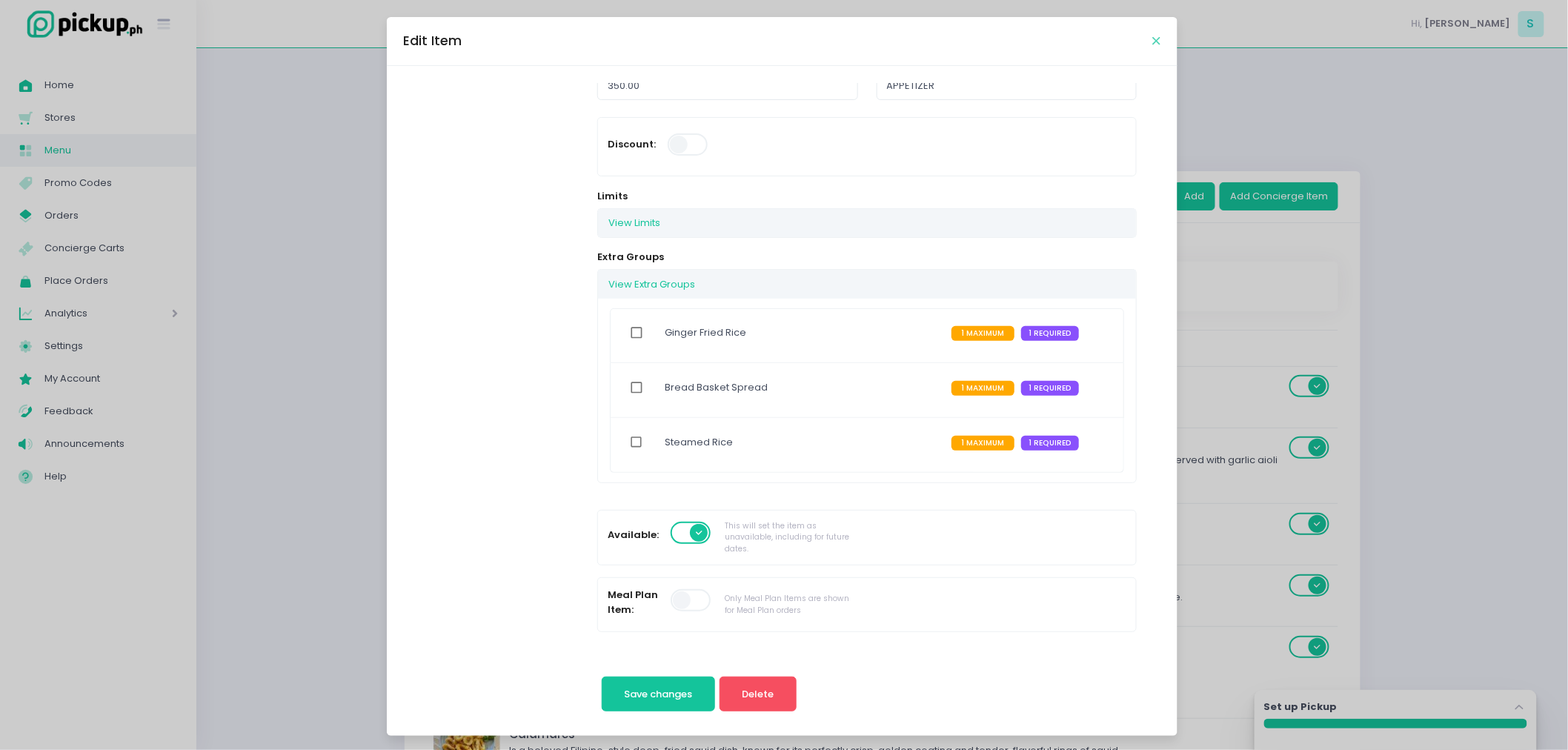
click at [1153, 43] on icon "Close" at bounding box center [1156, 41] width 8 height 11
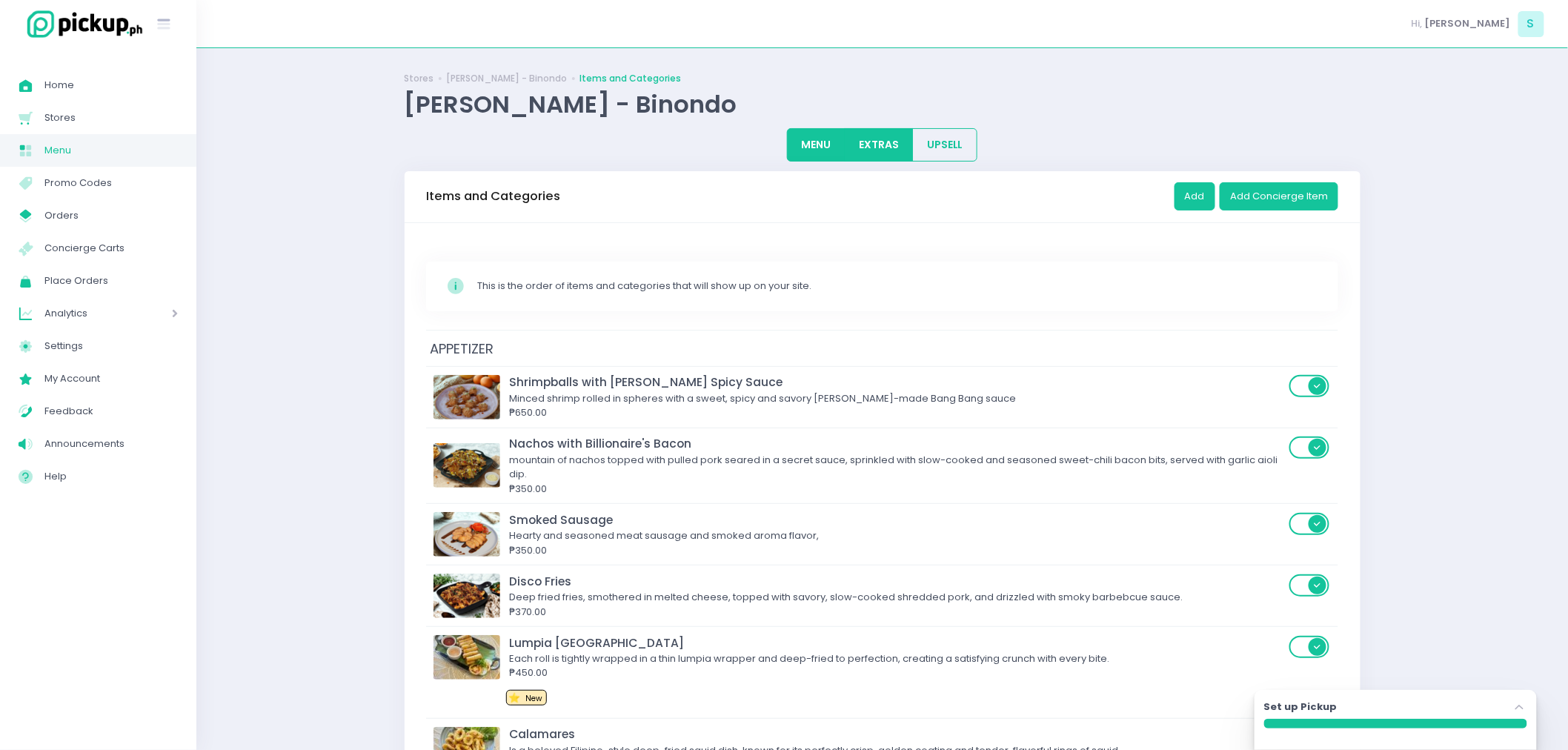
click at [857, 141] on button "EXTRAS" at bounding box center [879, 145] width 69 height 33
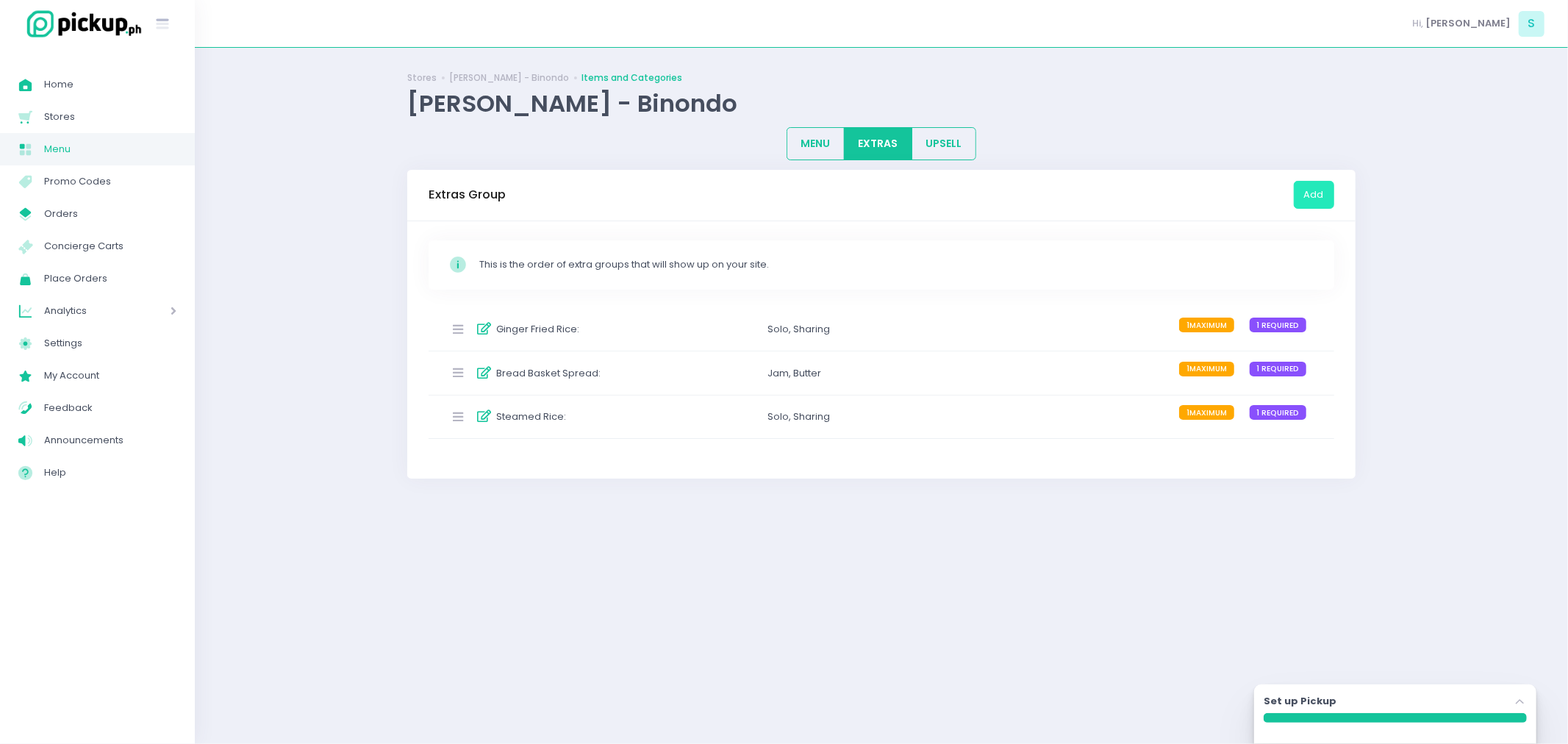
click at [1312, 194] on button "Add" at bounding box center [1314, 195] width 40 height 28
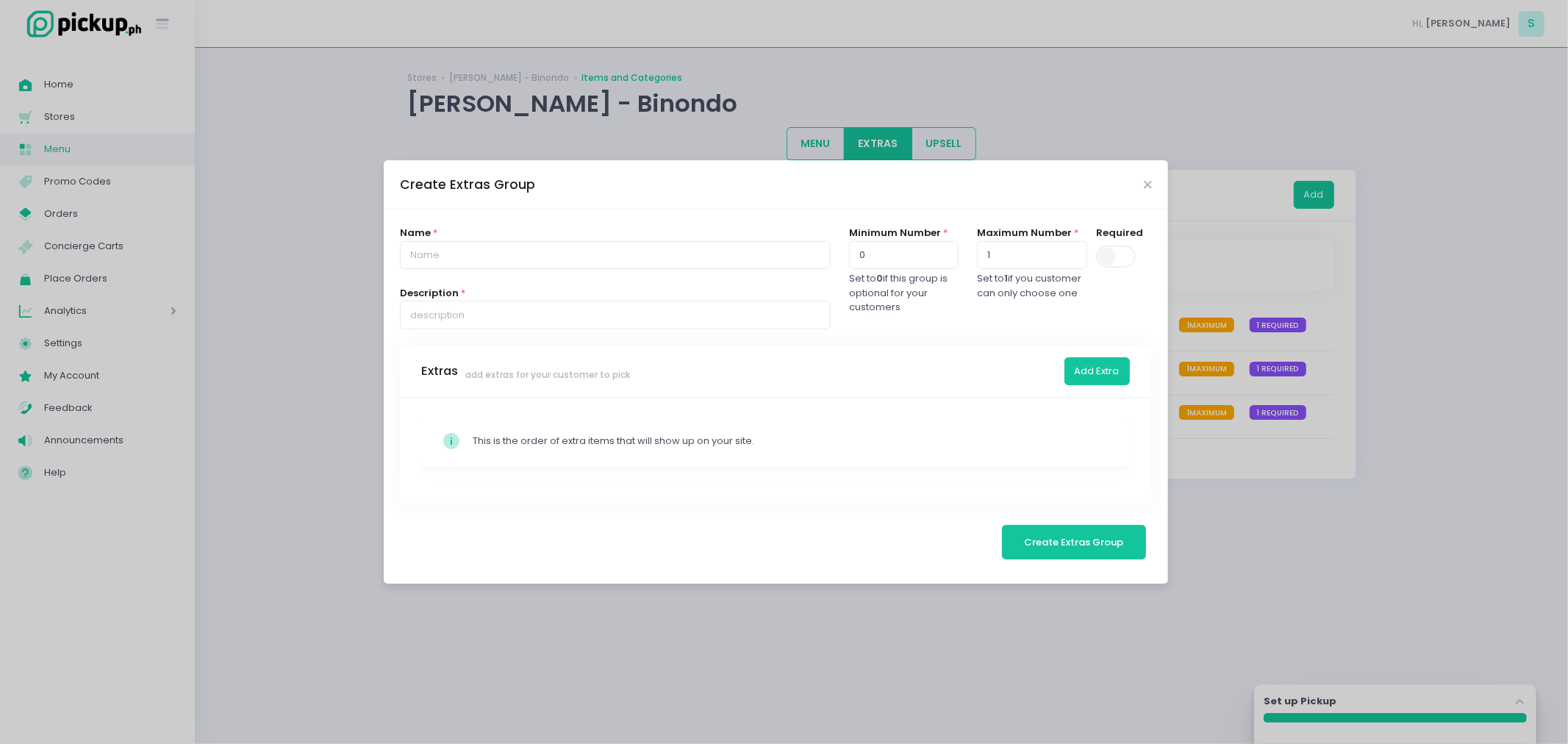
click at [1148, 189] on div "Create Extras Group" at bounding box center [775, 184] width 785 height 48
click at [1148, 183] on icon "Close" at bounding box center [1148, 184] width 8 height 11
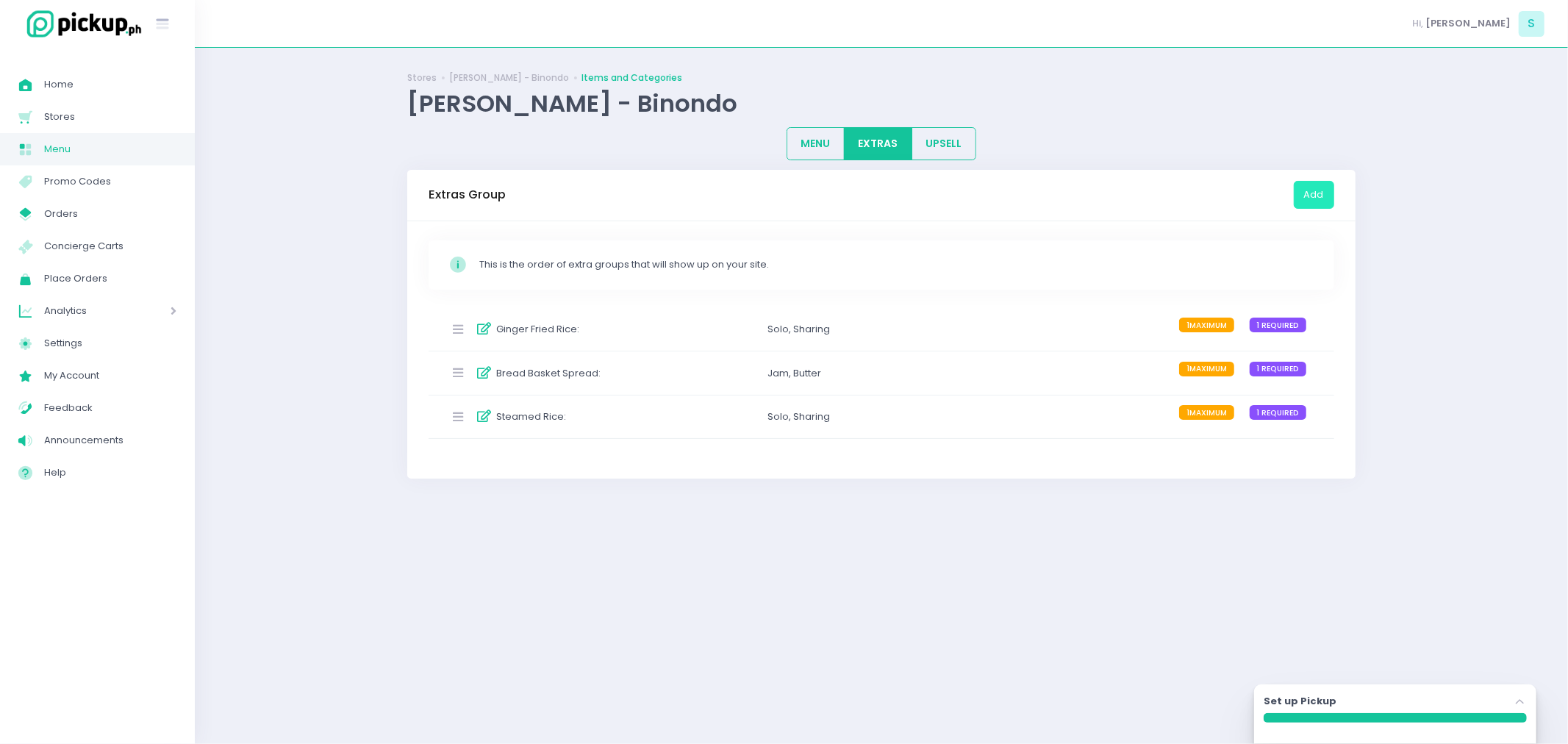
click at [458, 328] on icon at bounding box center [458, 330] width 29 height 12
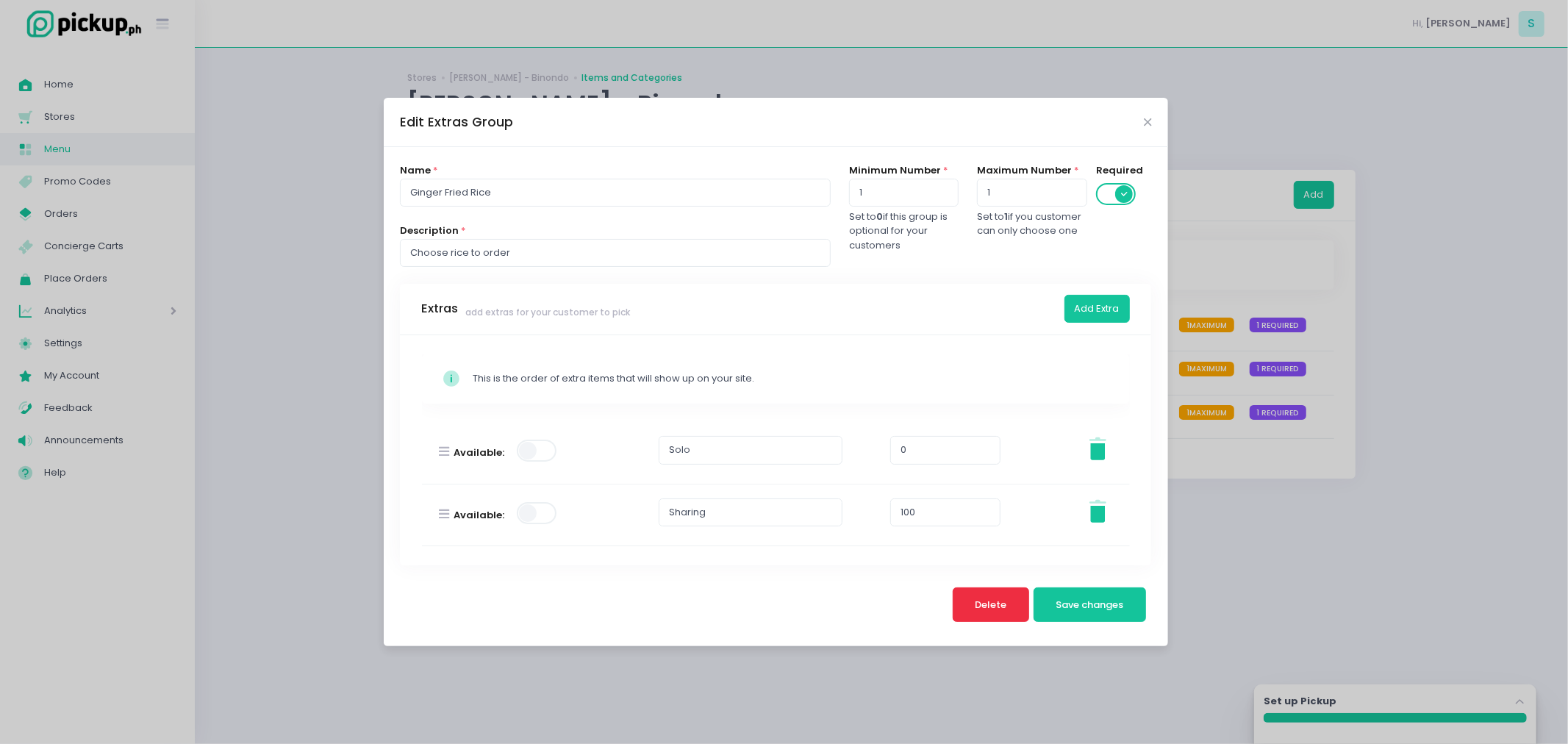
click at [1016, 598] on button "Delete" at bounding box center [991, 604] width 77 height 35
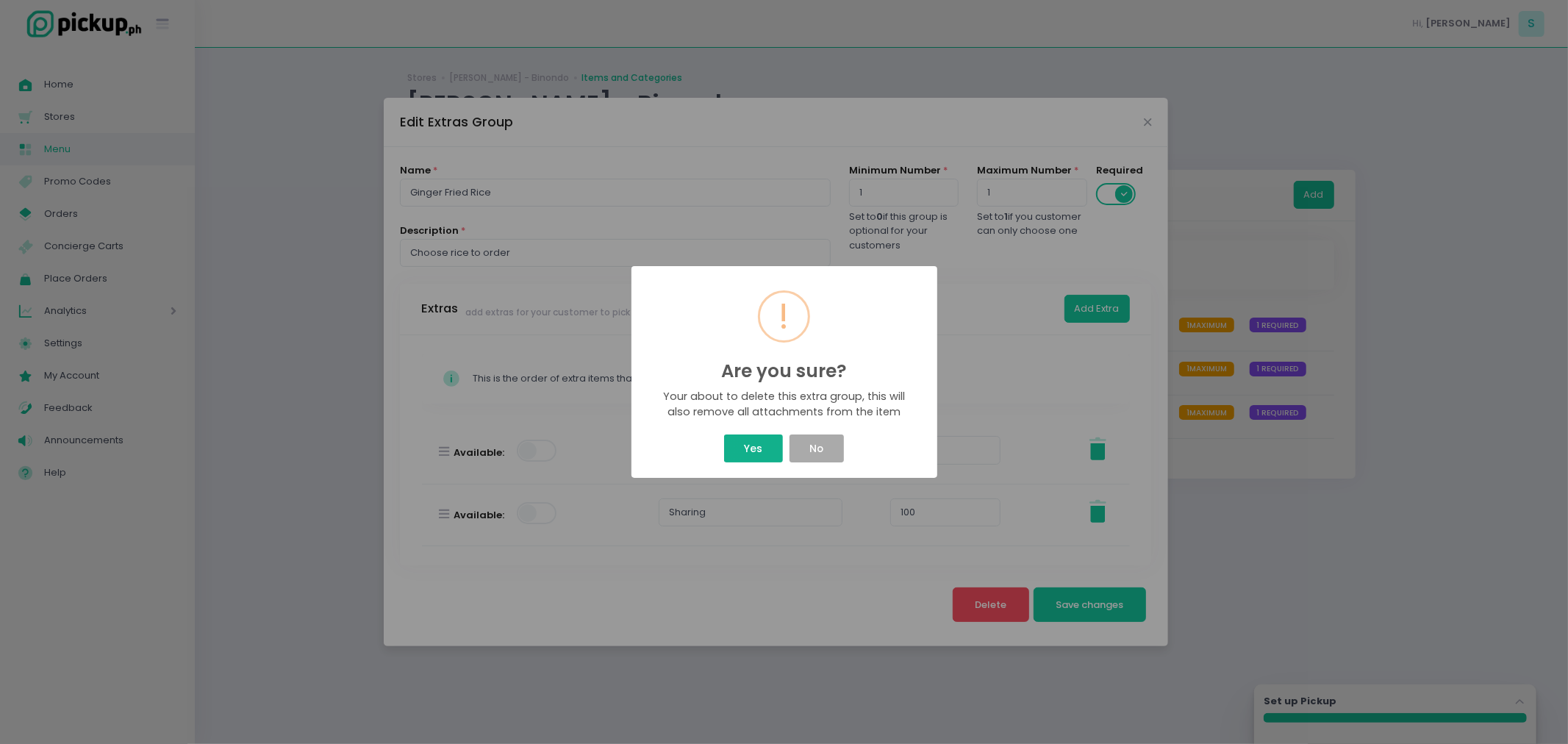
click at [744, 449] on button "Yes" at bounding box center [754, 448] width 59 height 28
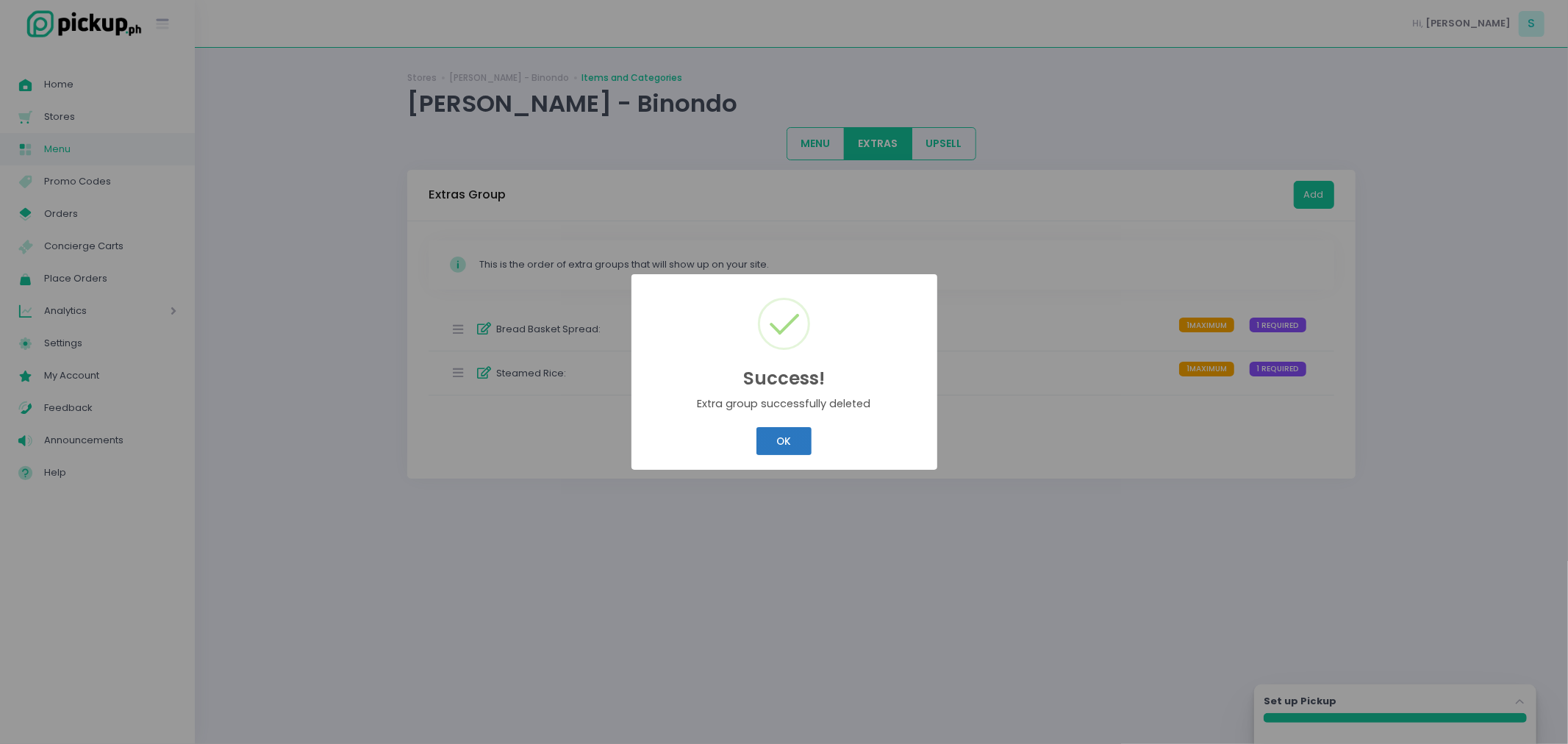
click at [767, 446] on button "OK" at bounding box center [784, 441] width 55 height 28
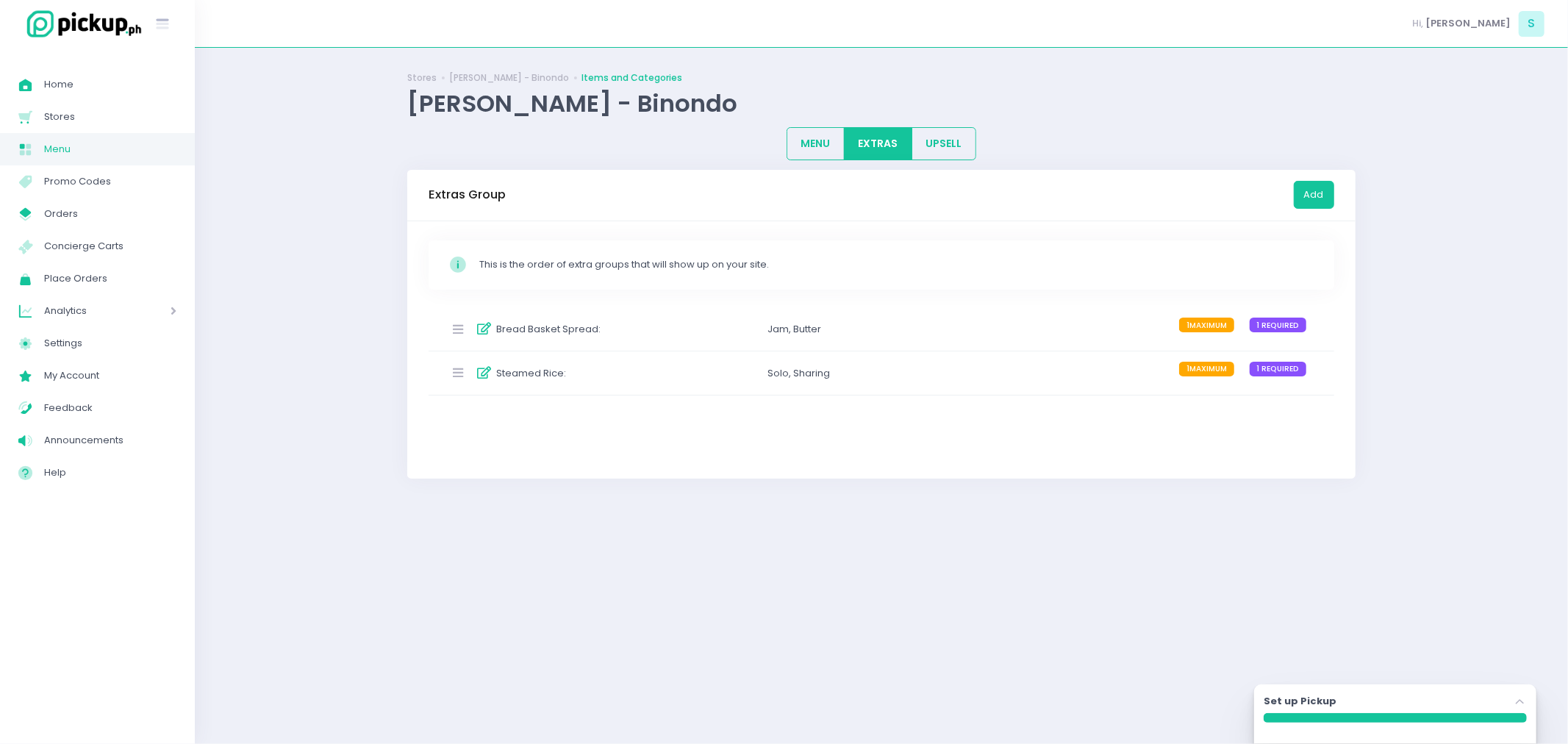
click at [454, 332] on icon at bounding box center [458, 330] width 29 height 12
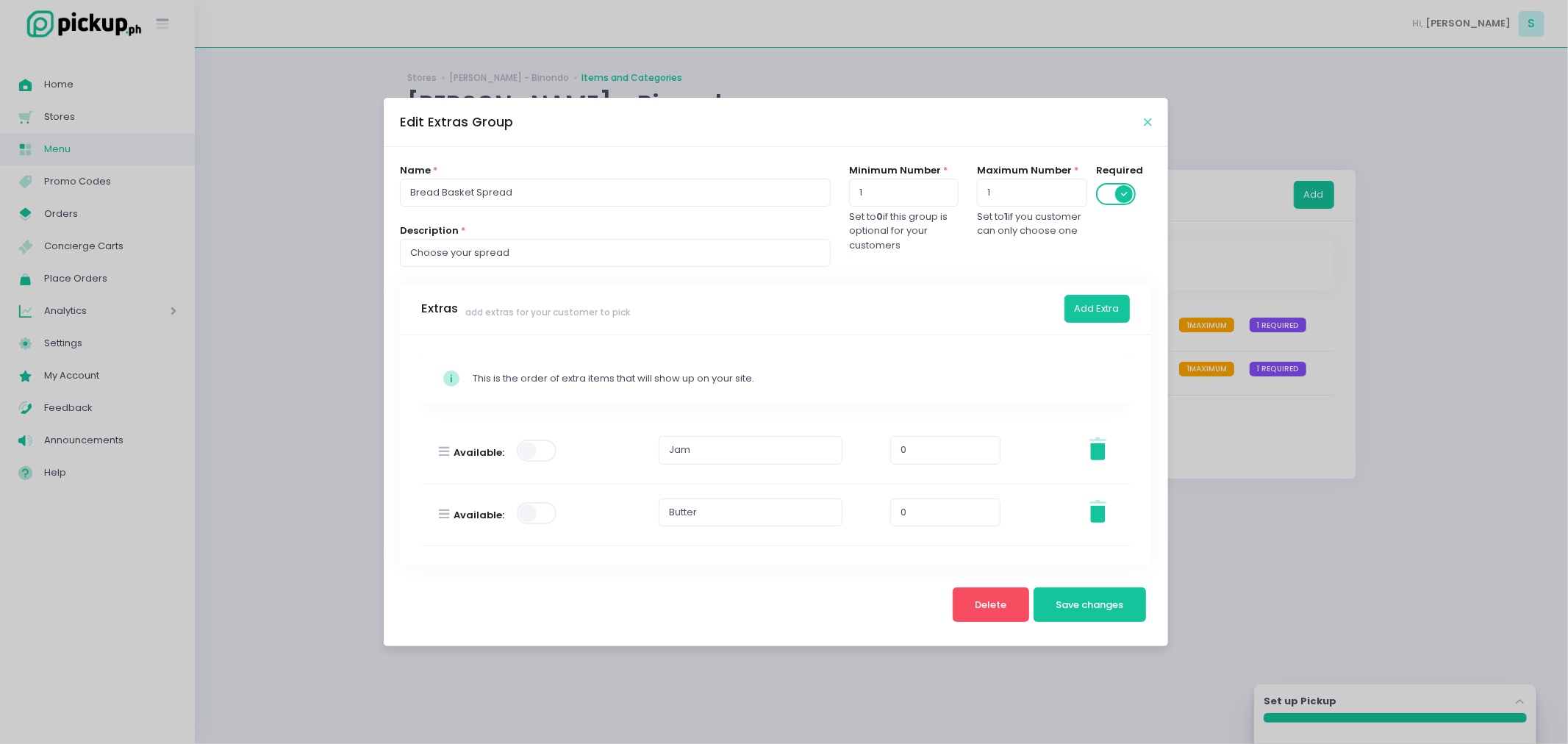
click at [1144, 117] on icon "Close" at bounding box center [1148, 122] width 8 height 11
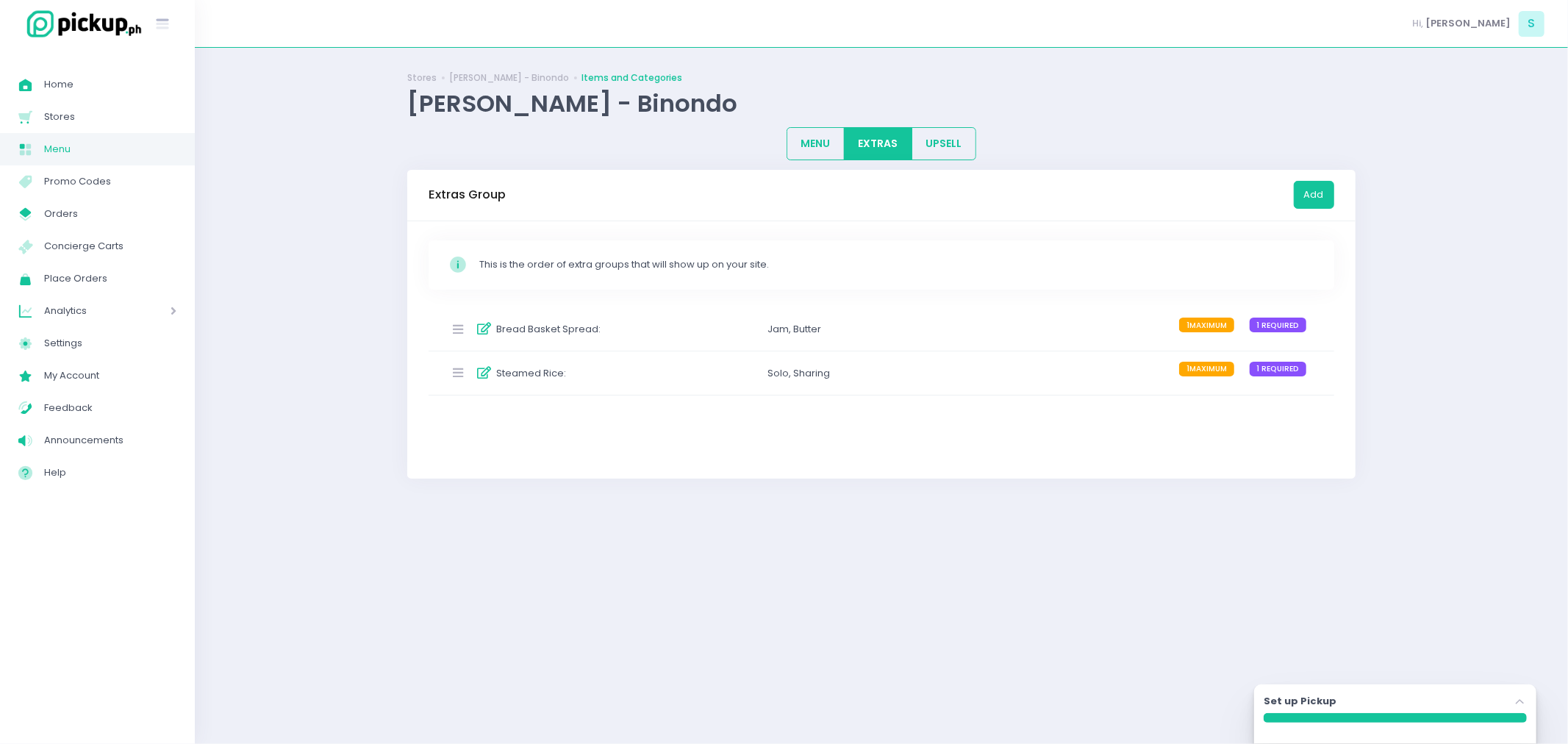
click at [705, 378] on div "Steamed Rice : Solo , Sharing 1 MAXIMUM 1 REQUIRED" at bounding box center [881, 373] width 905 height 43
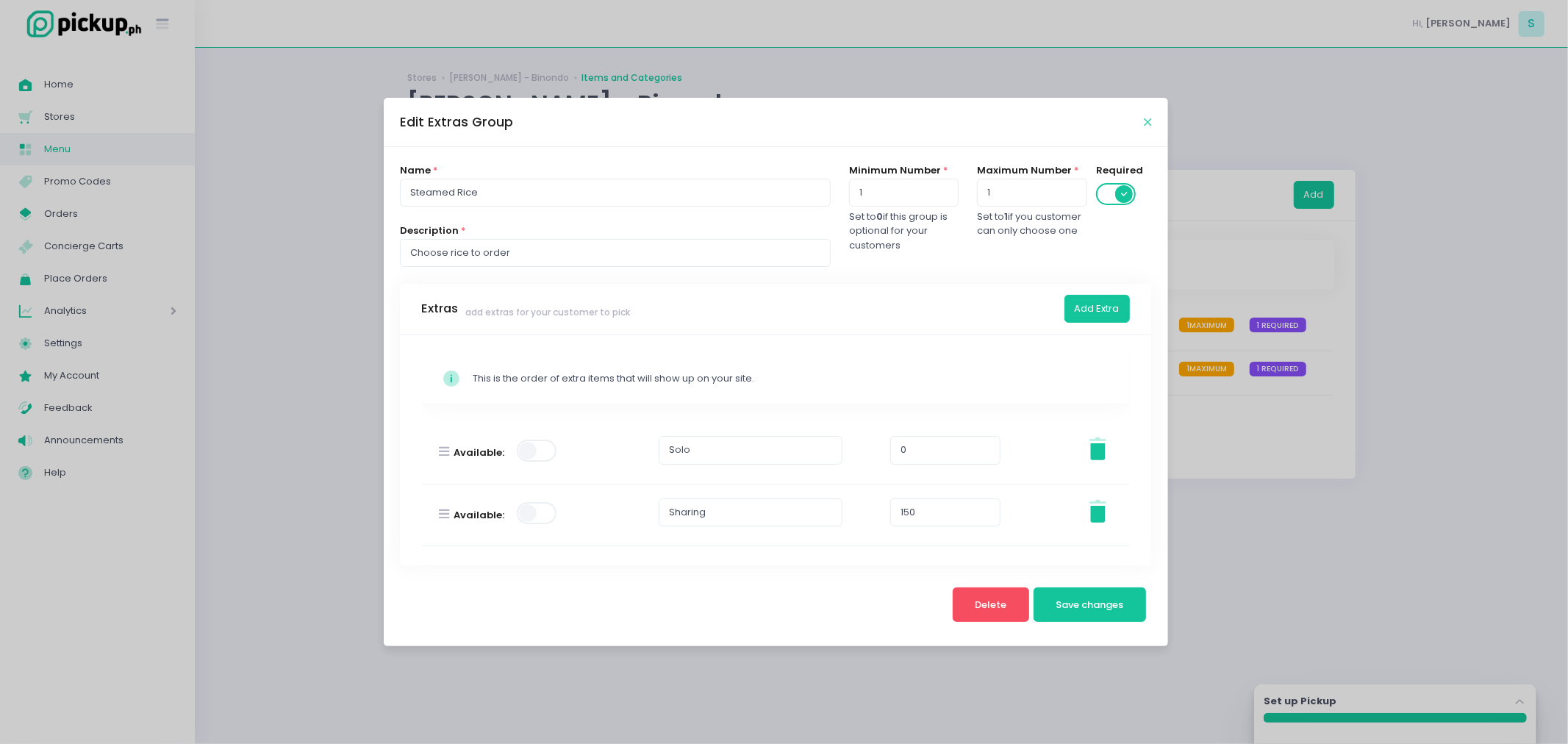
click at [1150, 121] on icon "Close" at bounding box center [1148, 122] width 8 height 11
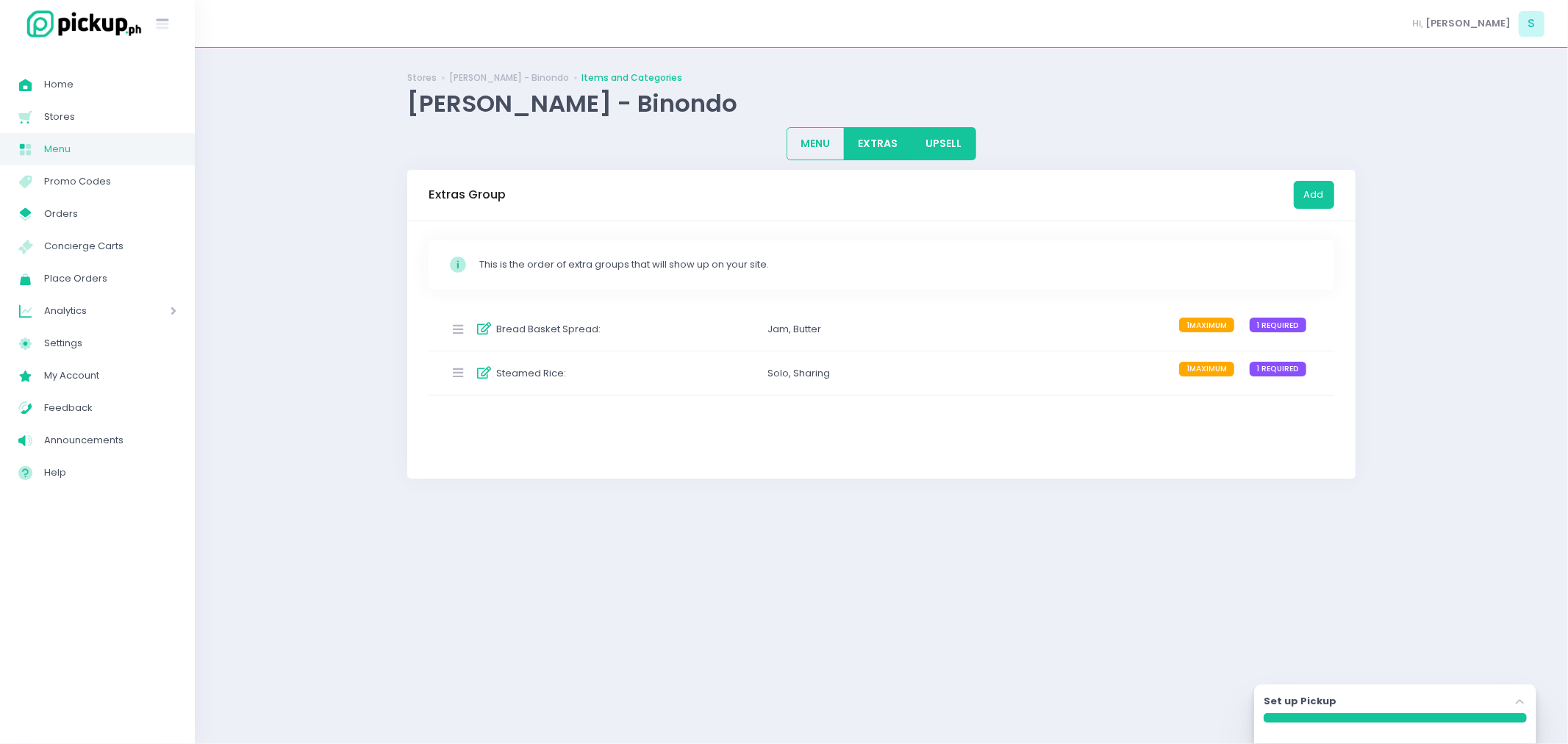
click at [944, 158] on button "UPSELL" at bounding box center [943, 144] width 65 height 33
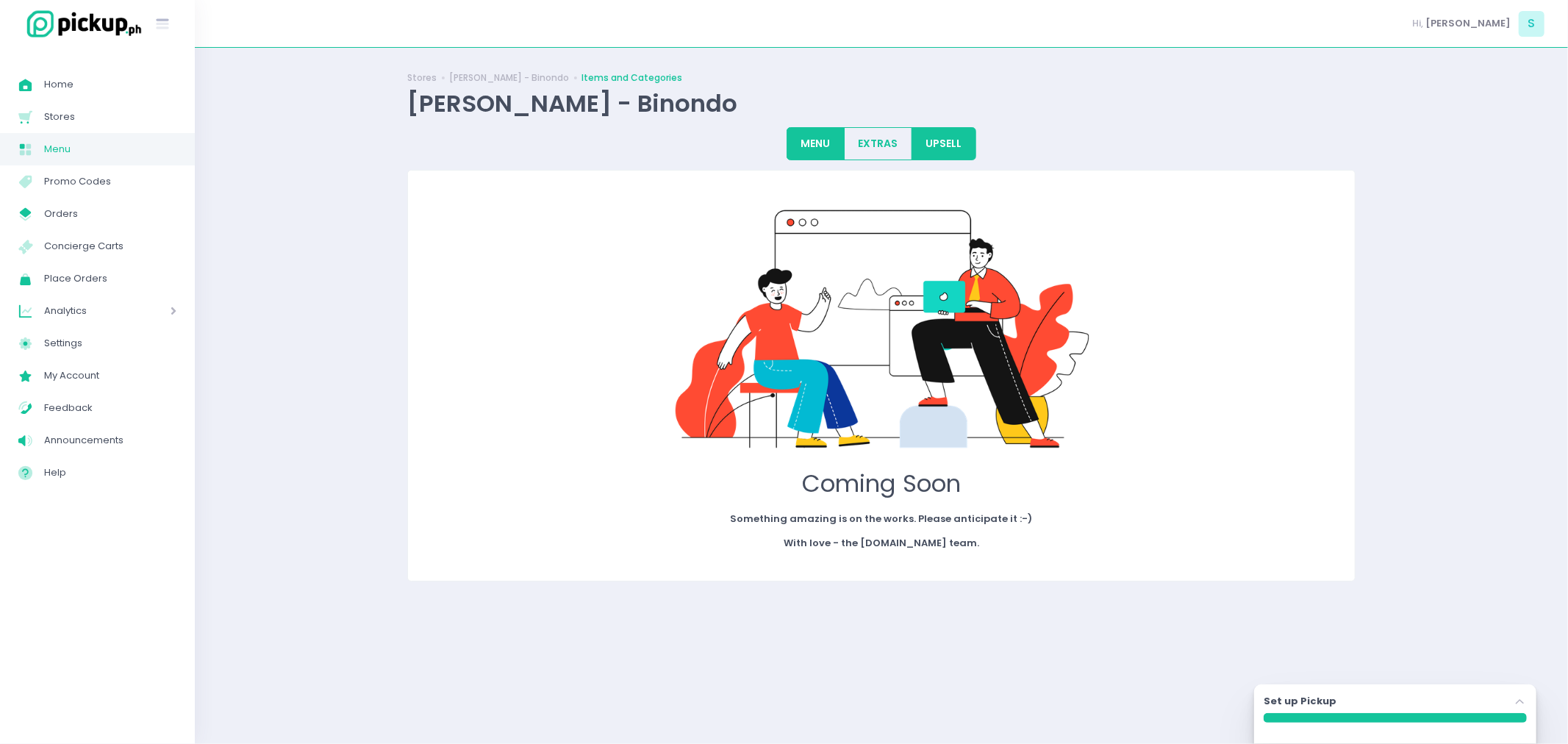
click at [845, 145] on button "MENU" at bounding box center [815, 144] width 58 height 33
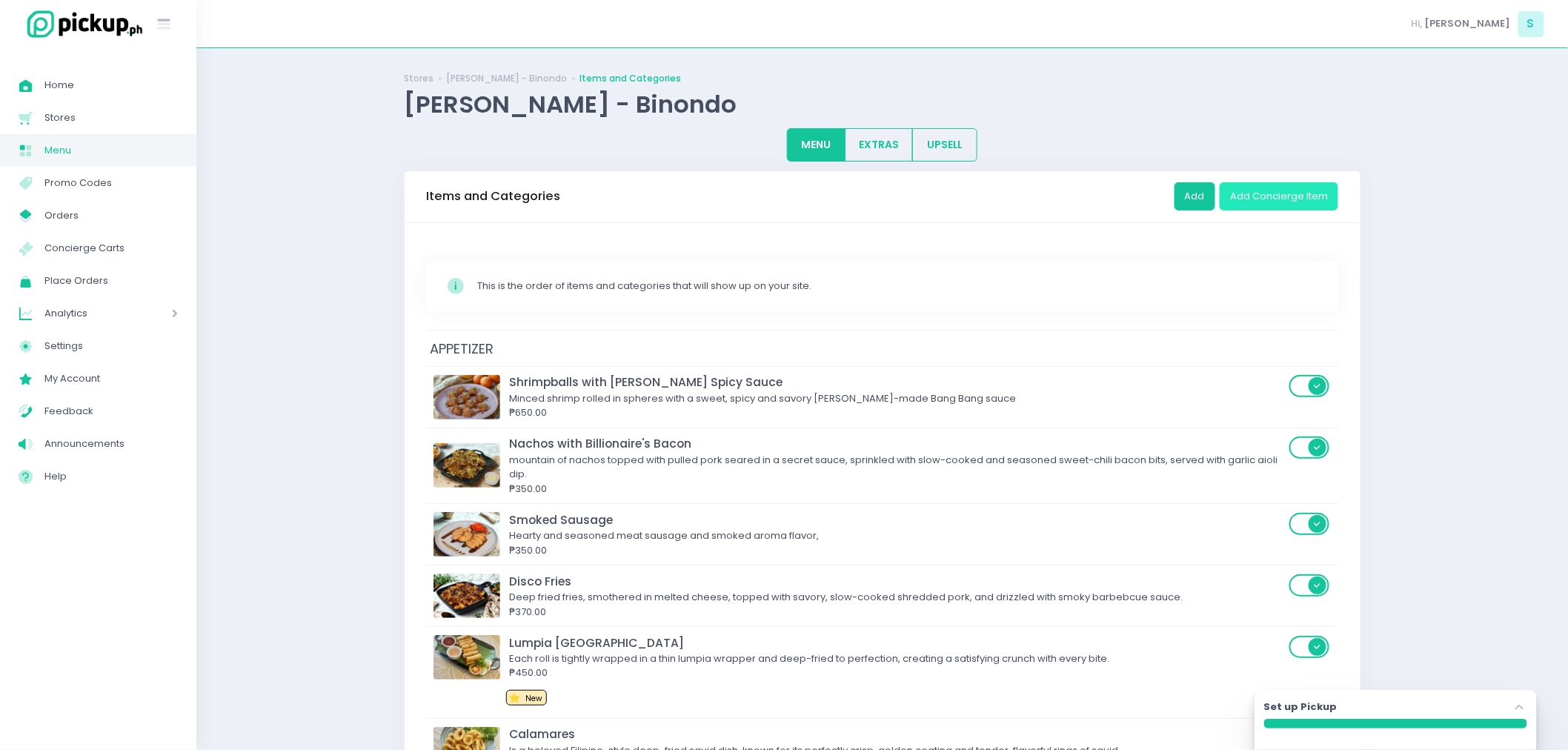
click at [1325, 194] on button "Add Concierge Item" at bounding box center [1279, 196] width 119 height 28
click at [1253, 194] on button "Add Concierge Item" at bounding box center [1279, 196] width 119 height 28
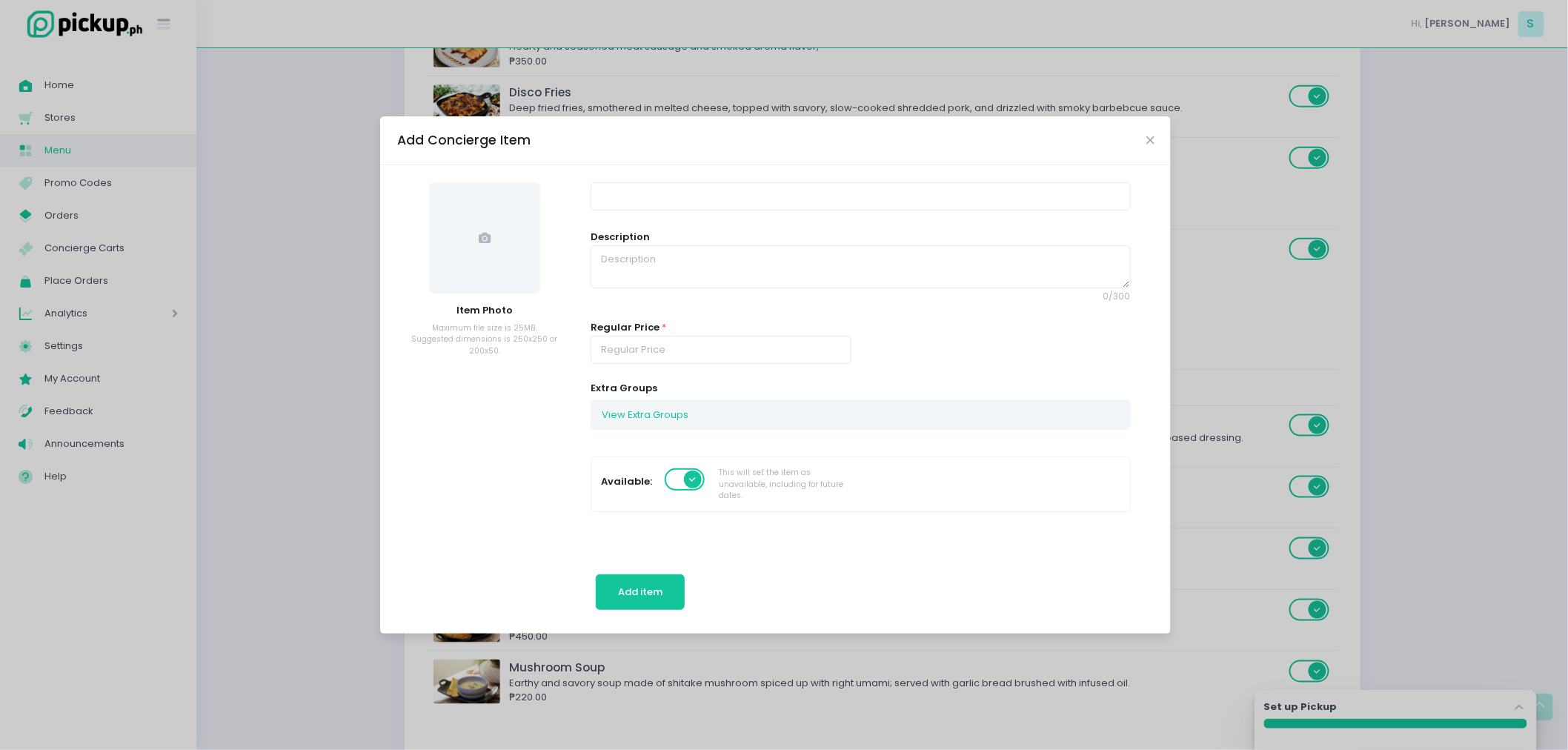
scroll to position [0, 0]
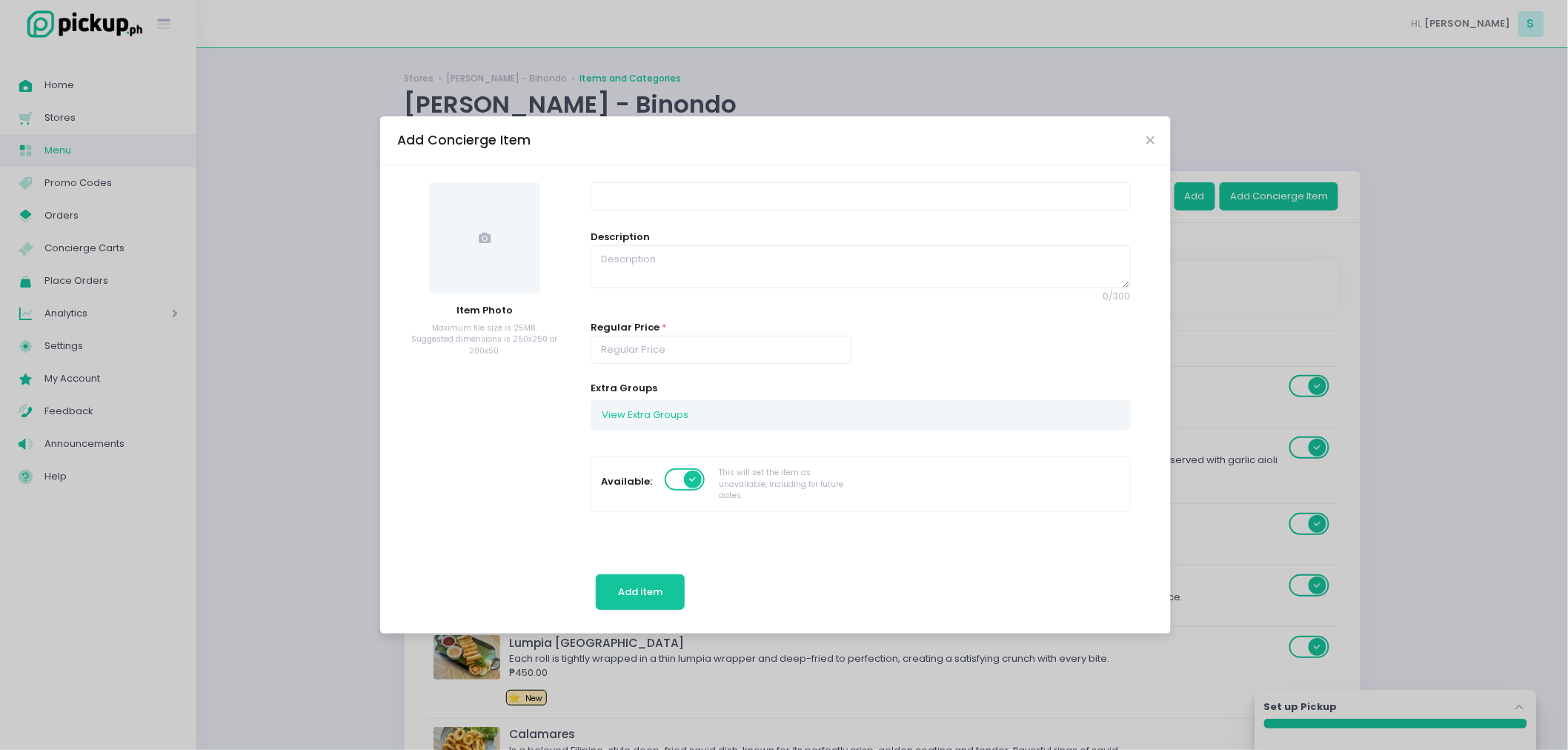
click at [1154, 144] on div "Add Concierge Item" at bounding box center [775, 141] width 791 height 49
click at [1153, 143] on icon "Close" at bounding box center [1150, 140] width 8 height 11
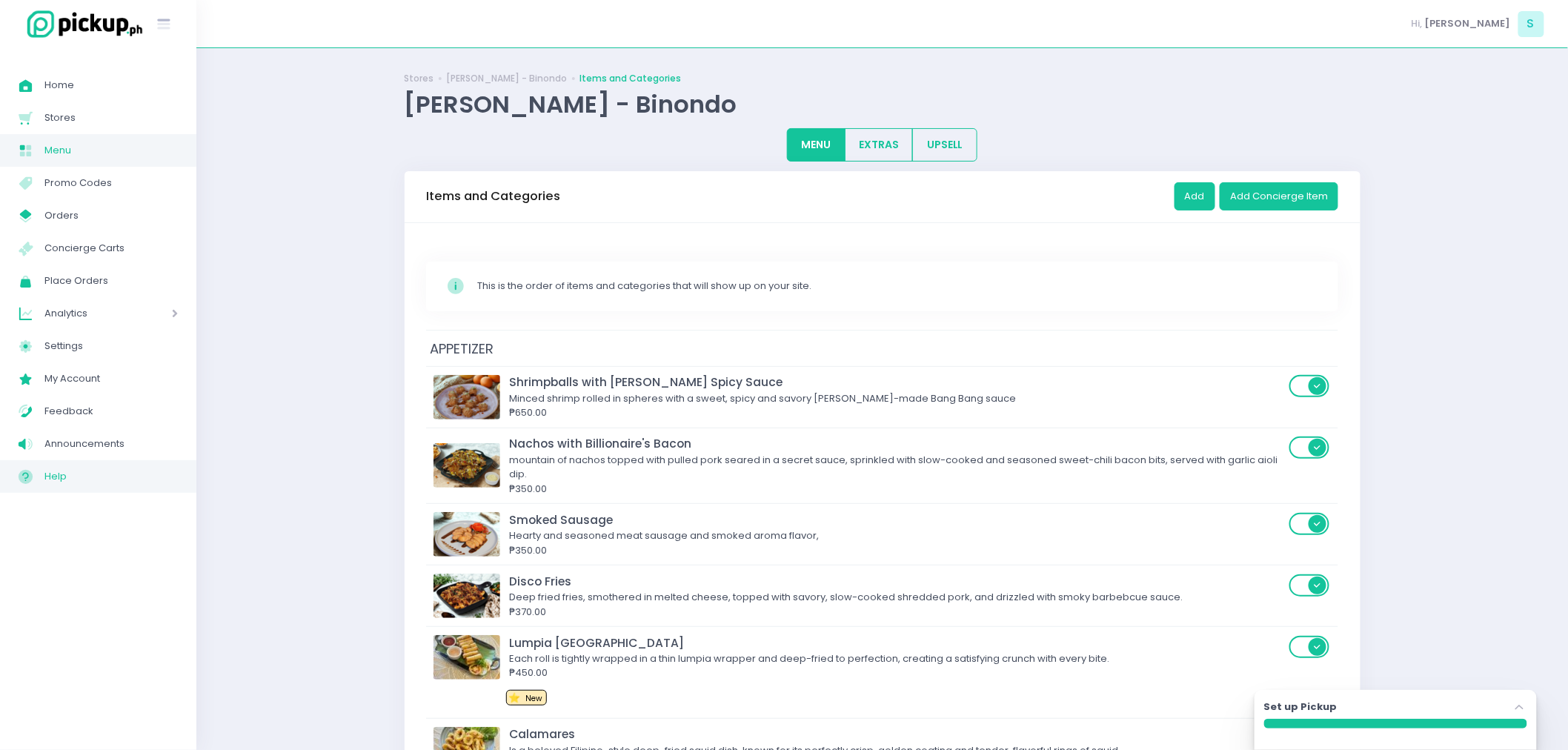
click at [48, 484] on span "Help" at bounding box center [111, 477] width 134 height 19
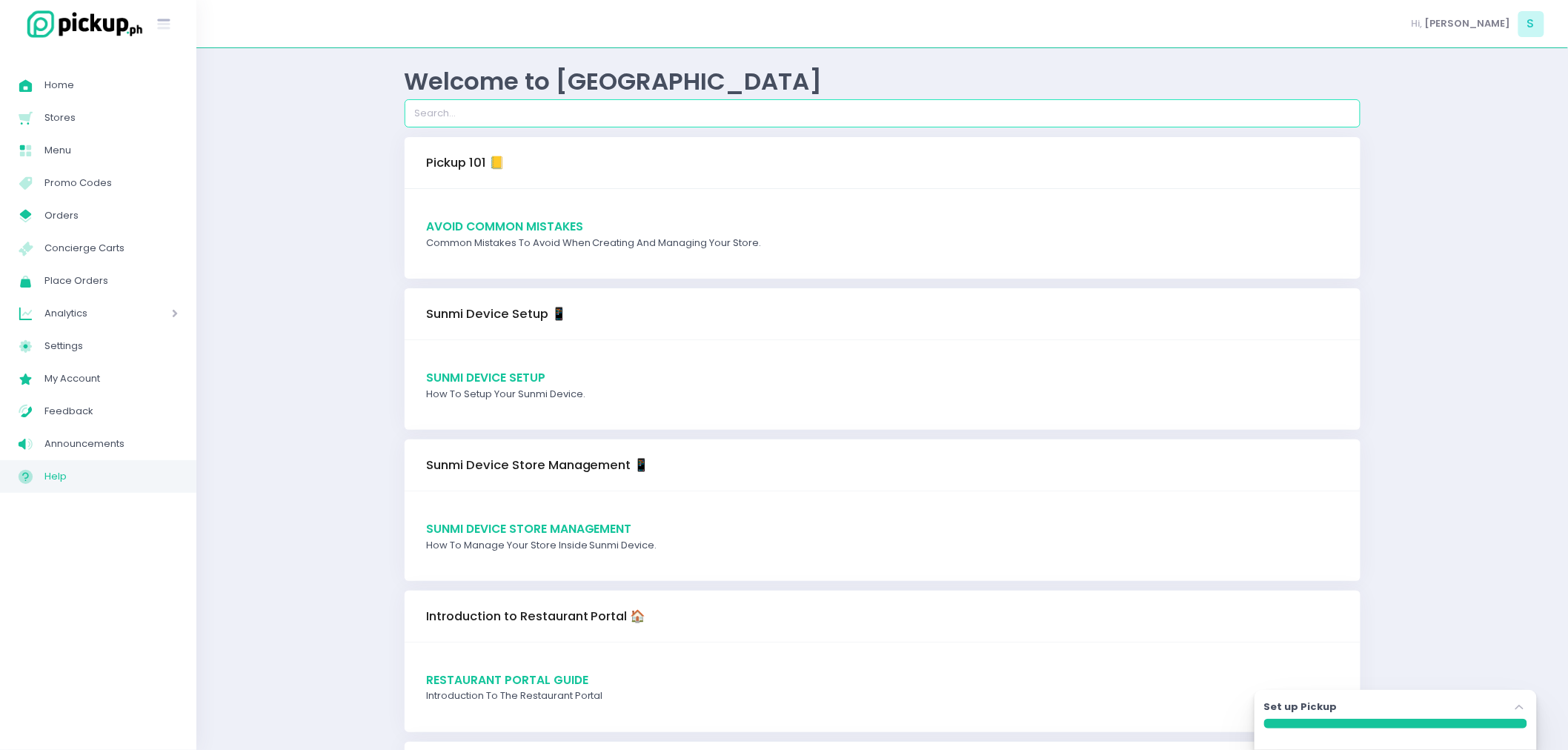
click at [524, 117] on input "search" at bounding box center [882, 113] width 956 height 28
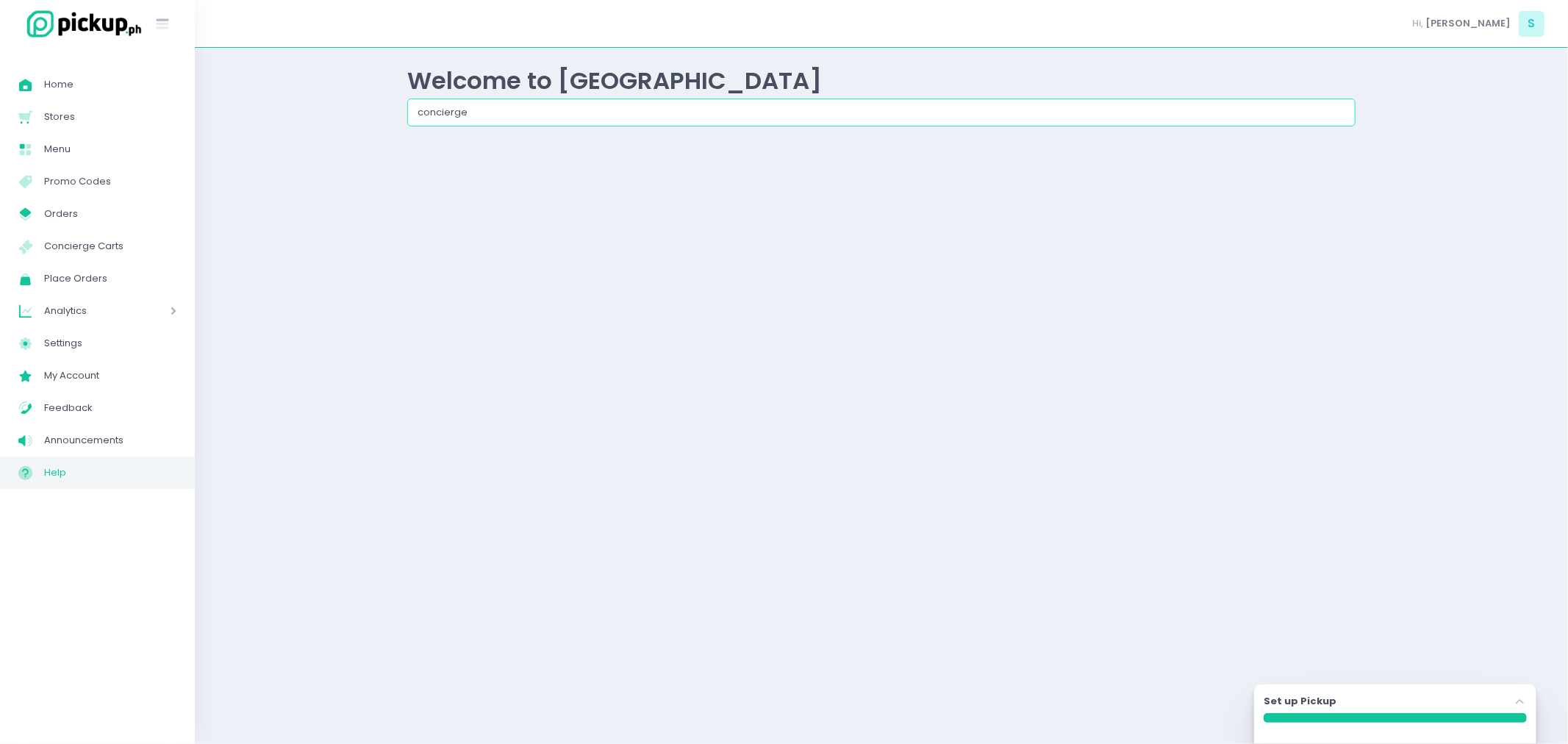
type input "concierge"
click at [893, 119] on input "concierge" at bounding box center [881, 112] width 949 height 28
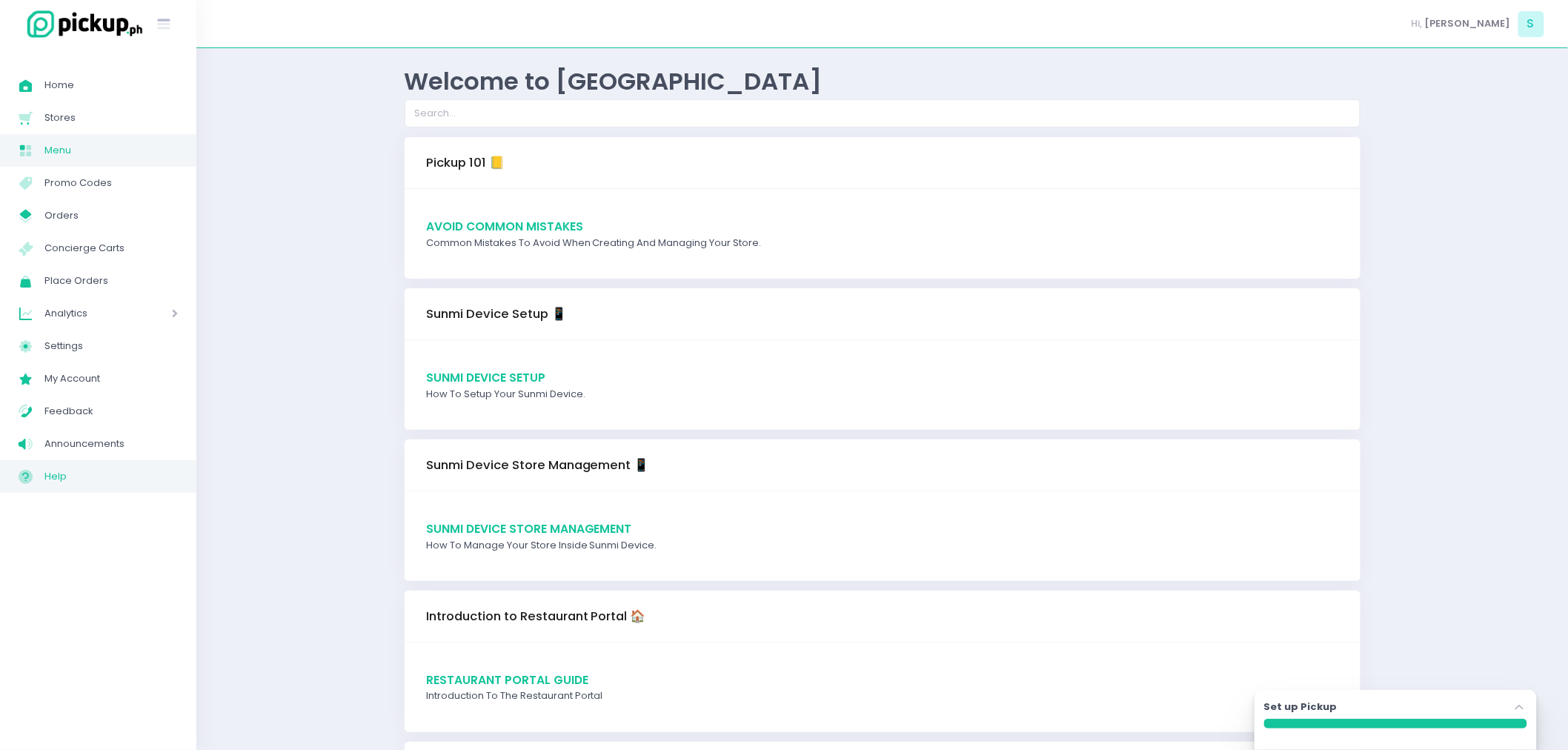
click at [82, 148] on span "Menu" at bounding box center [111, 150] width 134 height 19
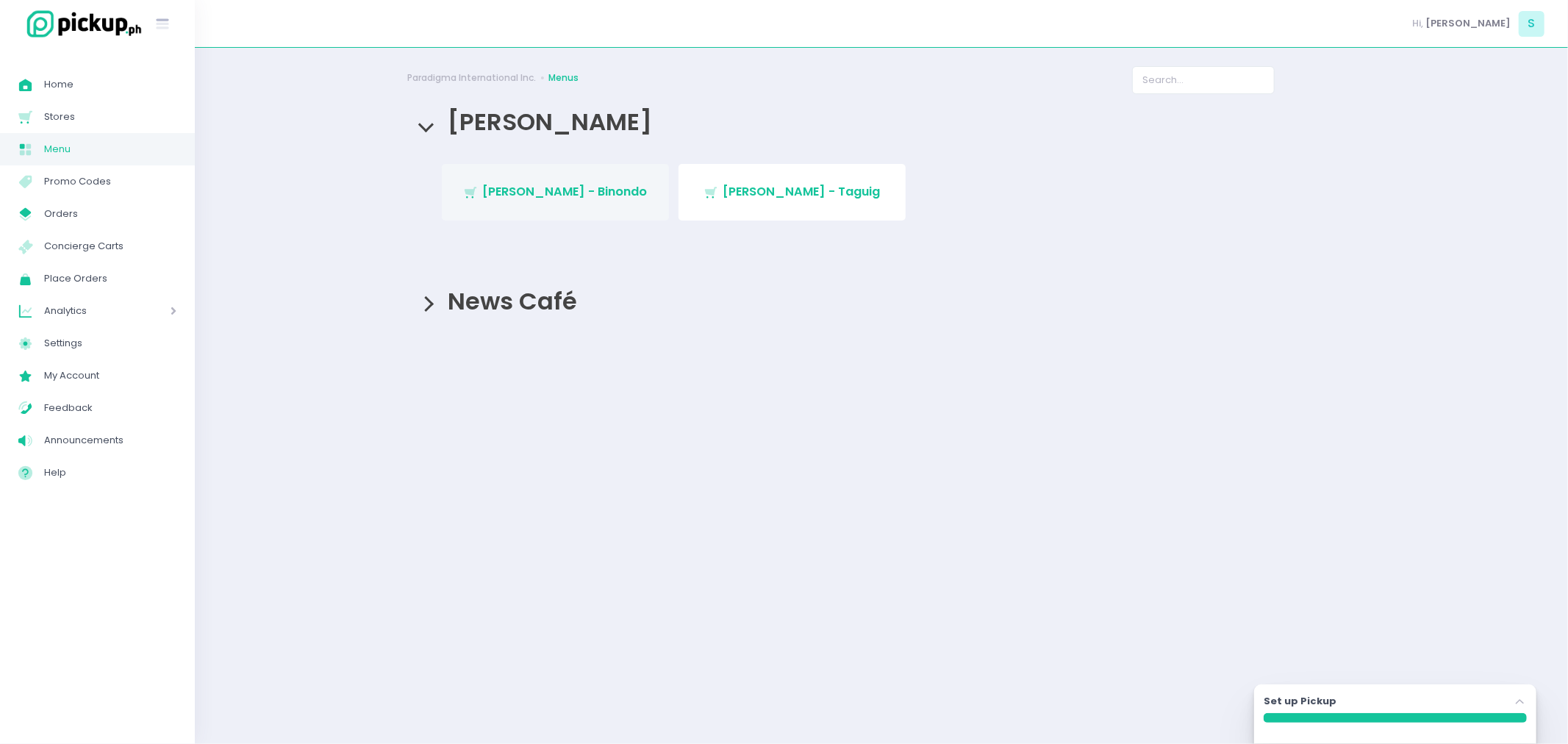
click at [478, 188] on icon "Stockholm-icons / Shopping / Cart1 Created with Sketch." at bounding box center [470, 192] width 15 height 15
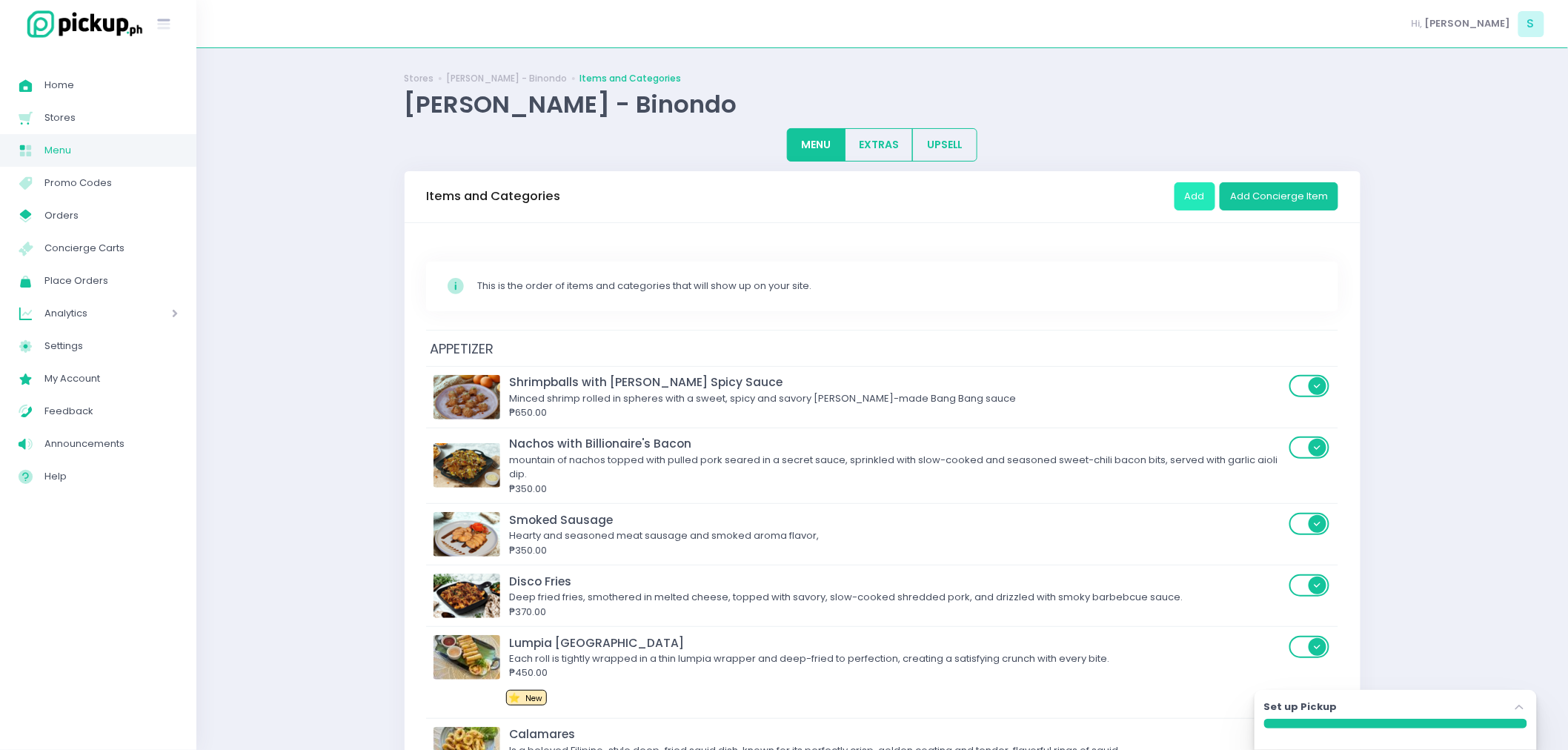
click at [1209, 189] on button "Add" at bounding box center [1195, 196] width 41 height 28
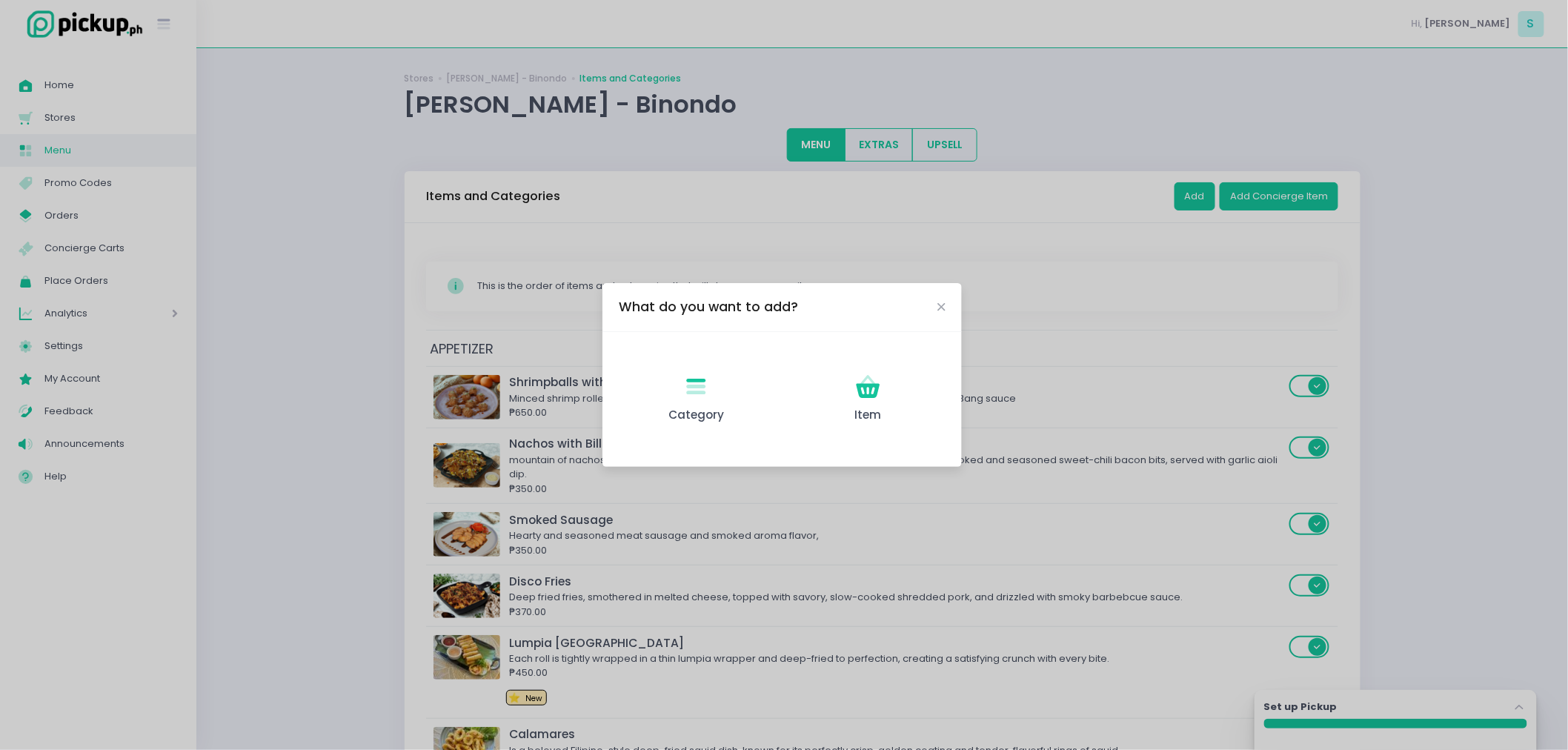
click at [404, 290] on div "What do you want to add? Category Created with Sketch. Category Item Created wi…" at bounding box center [784, 375] width 1568 height 750
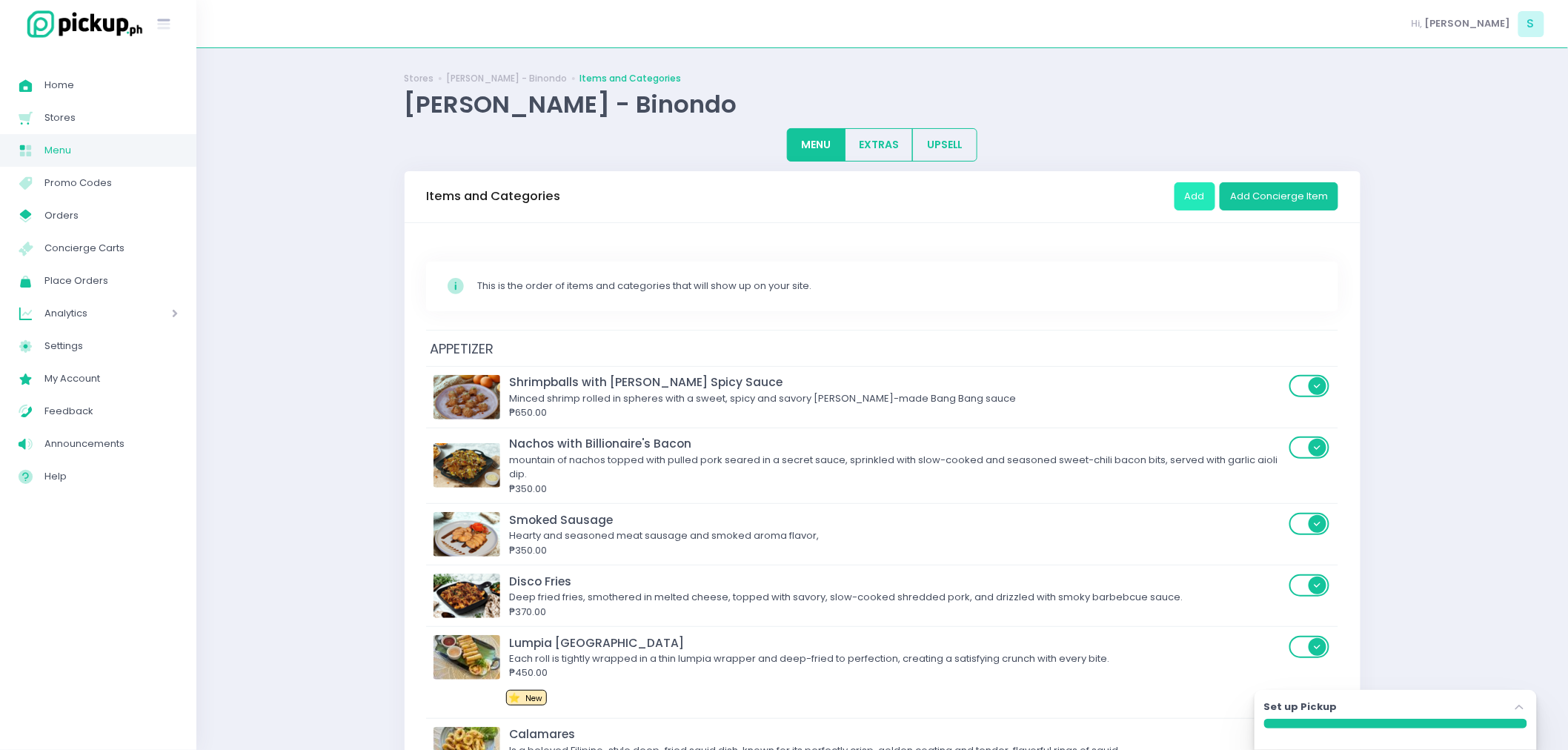
click at [1190, 198] on button "Add" at bounding box center [1195, 196] width 41 height 28
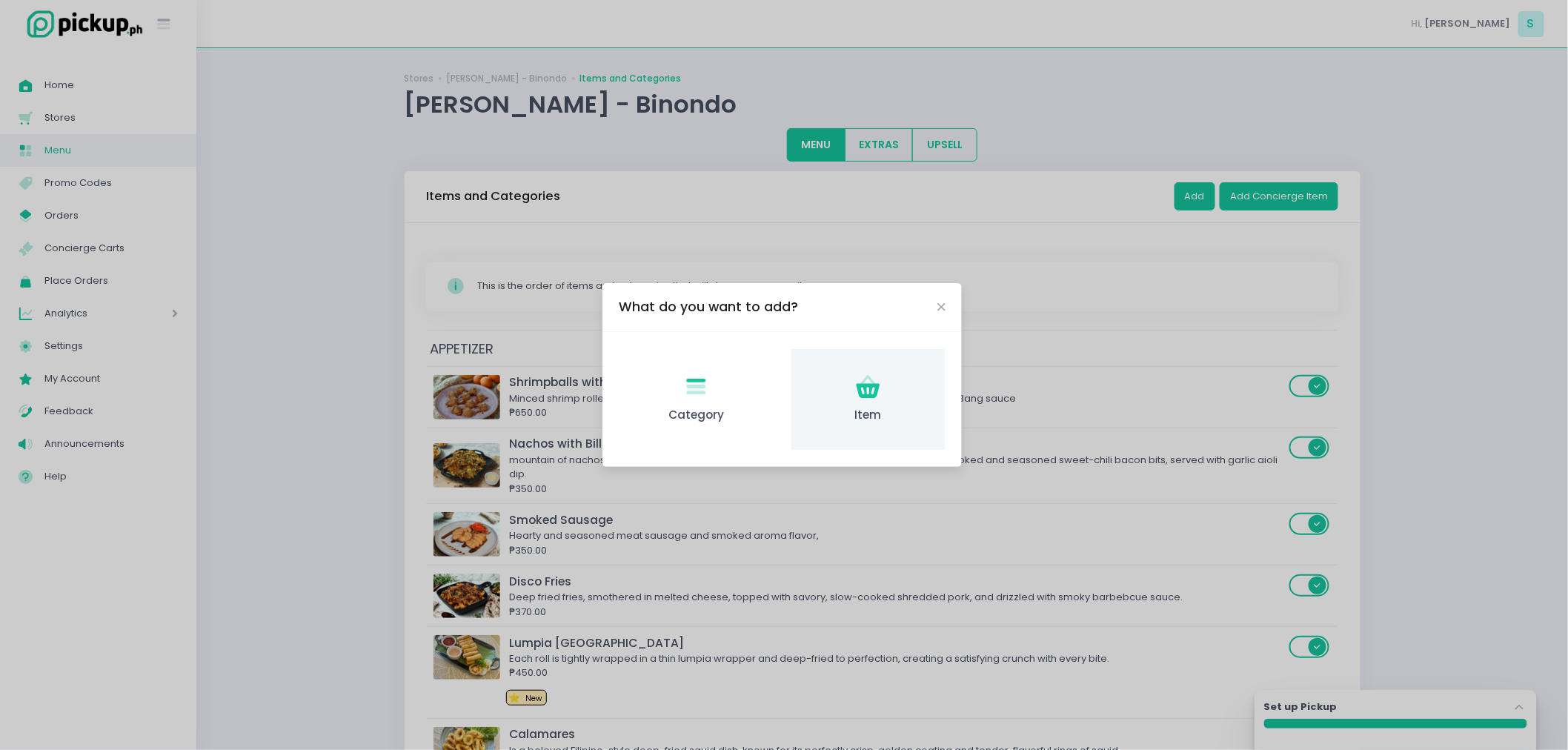
click at [835, 385] on div "Item Created with Sketch. Item" at bounding box center [867, 399] width 154 height 102
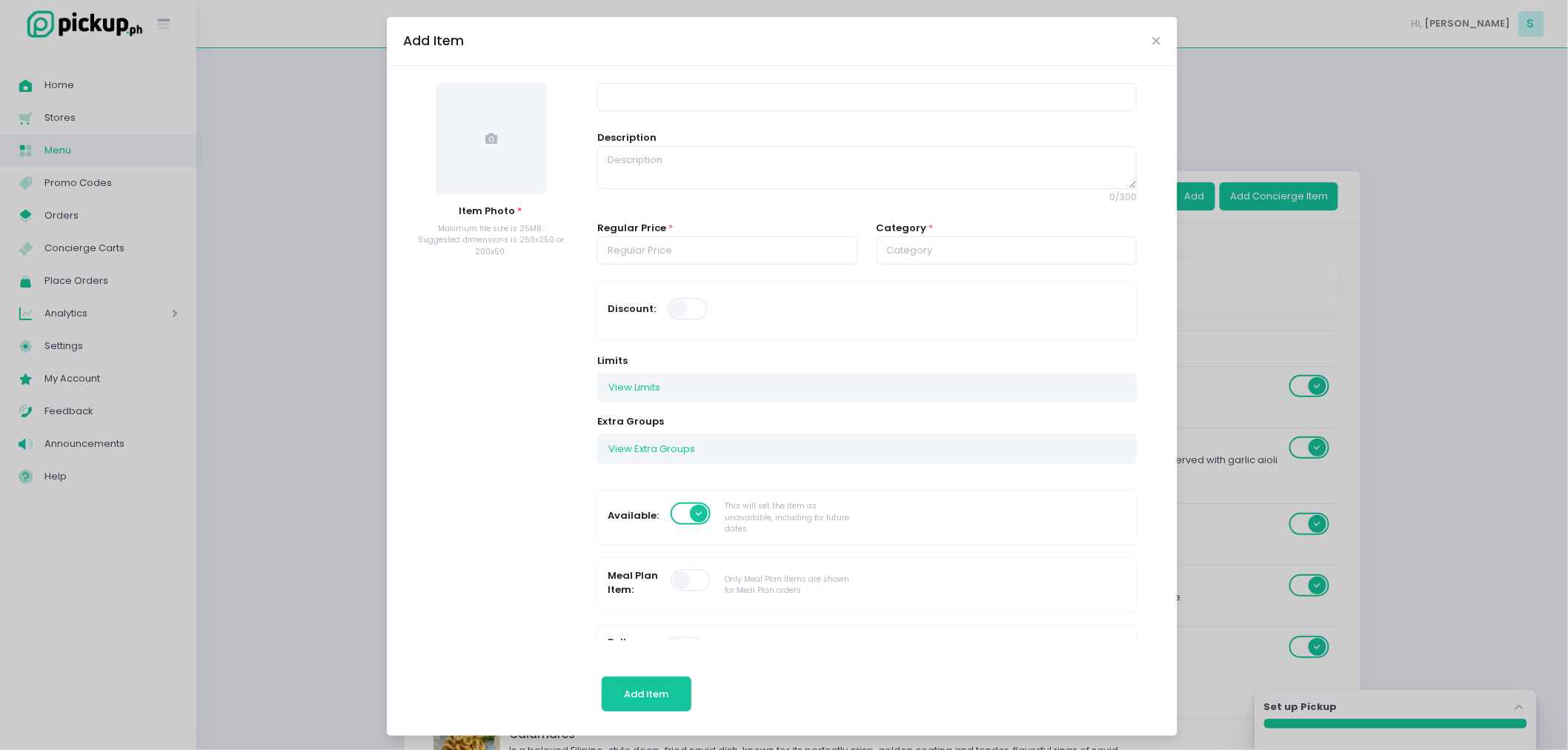
click at [684, 319] on span at bounding box center [688, 309] width 43 height 23
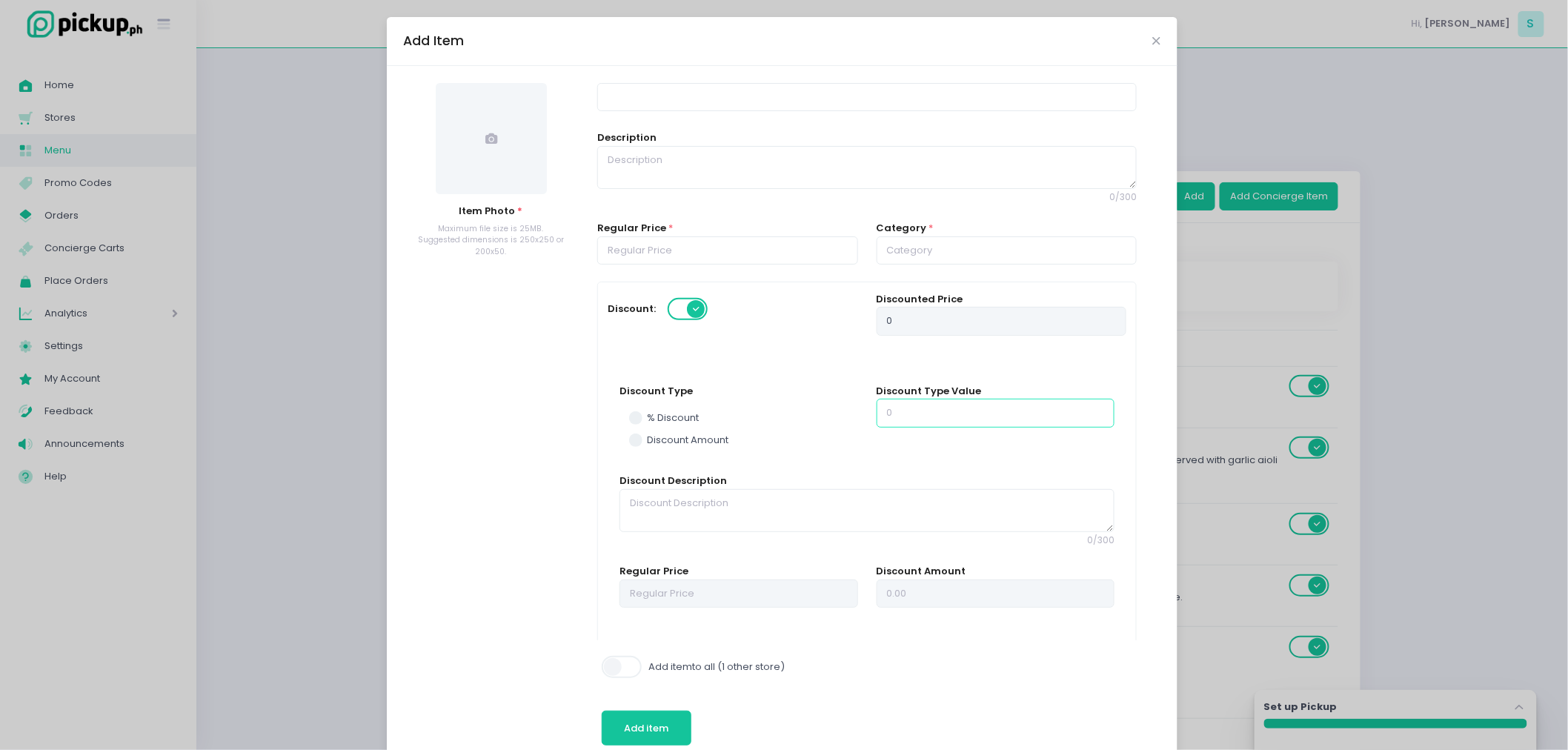
click at [907, 410] on input "number" at bounding box center [996, 412] width 238 height 28
type input "0.00"
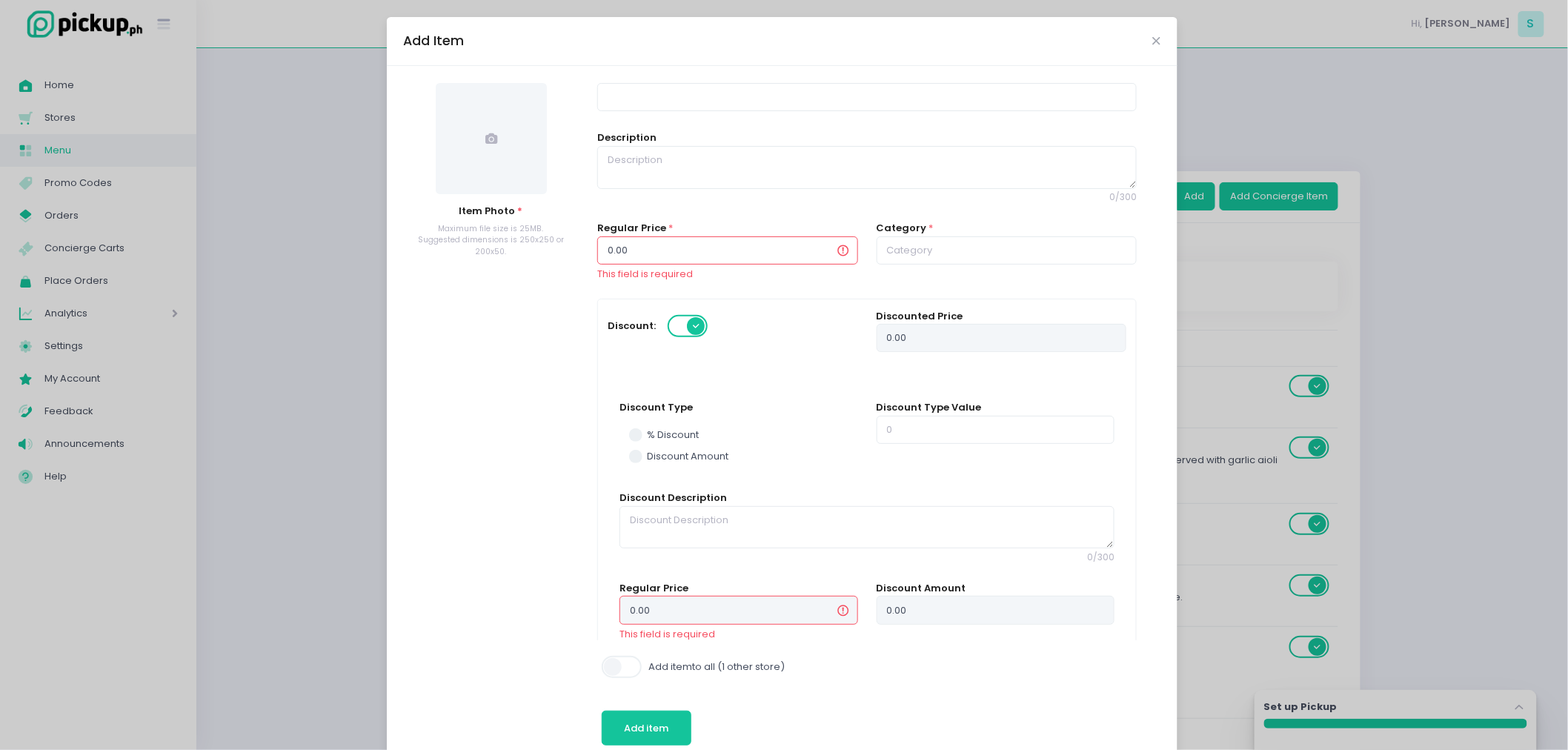
click at [621, 264] on input "0.00" at bounding box center [728, 250] width 260 height 28
type input "0.001"
type input "0.0013"
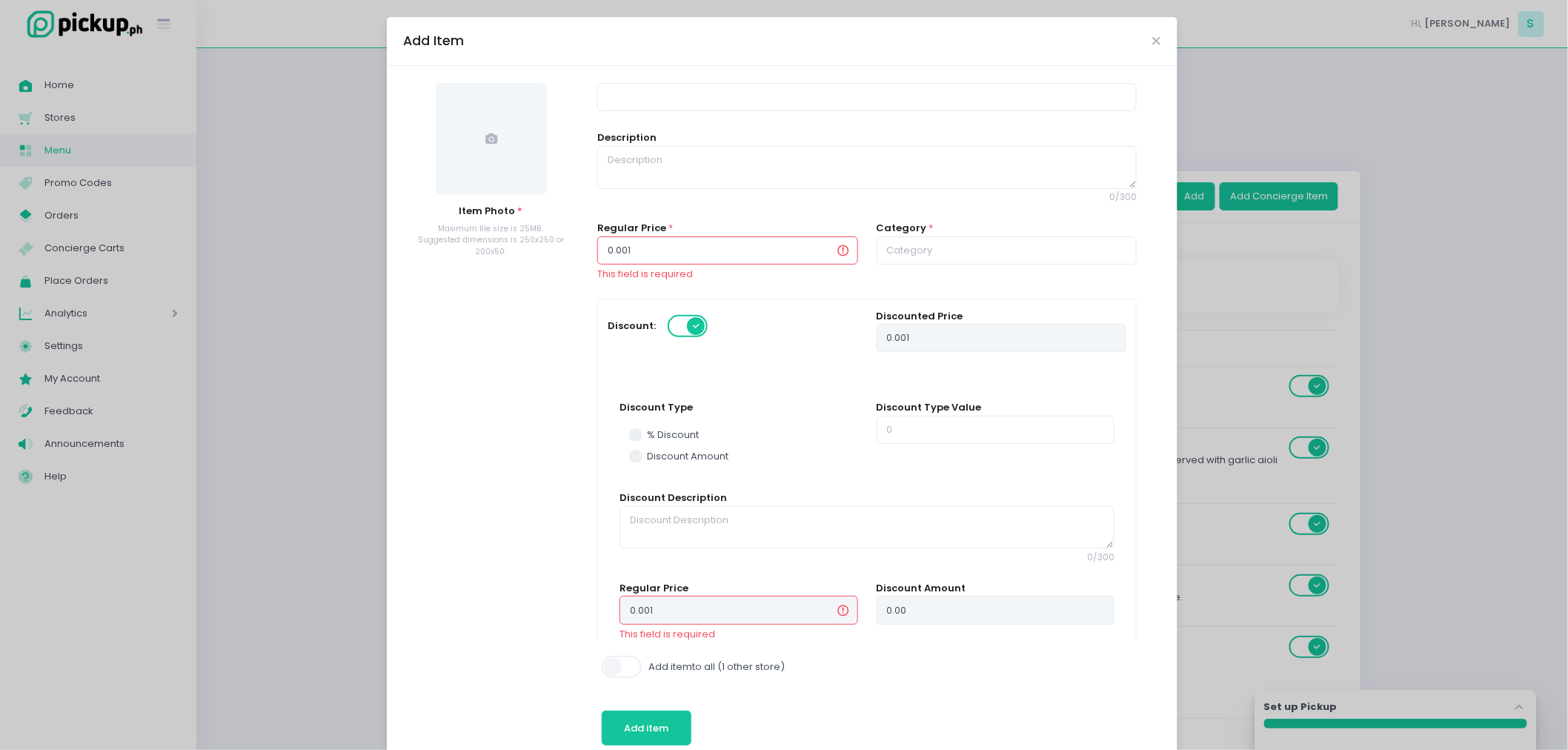
type input "0.0013"
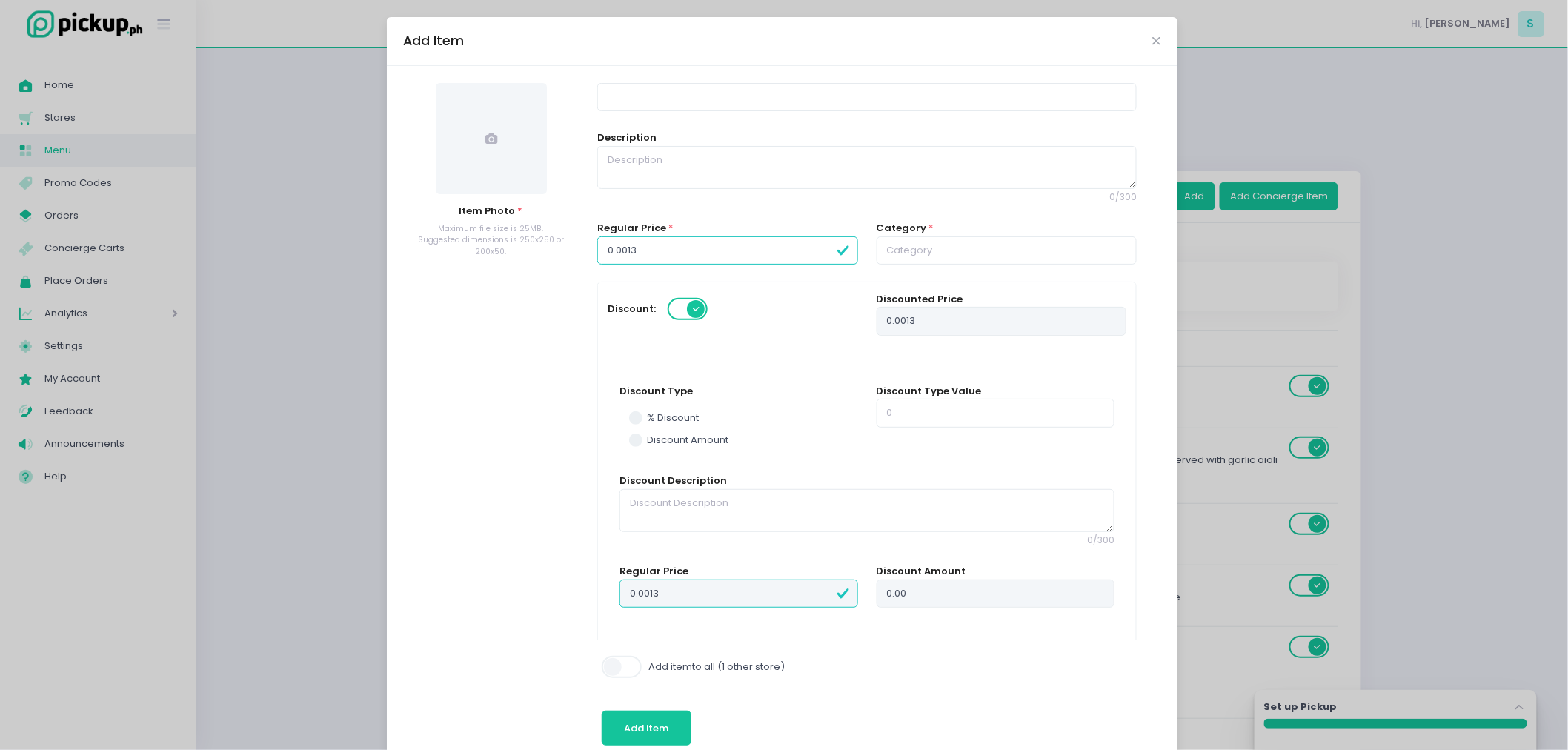
type input "0.00130"
type input "0.001300"
type input "0.00130"
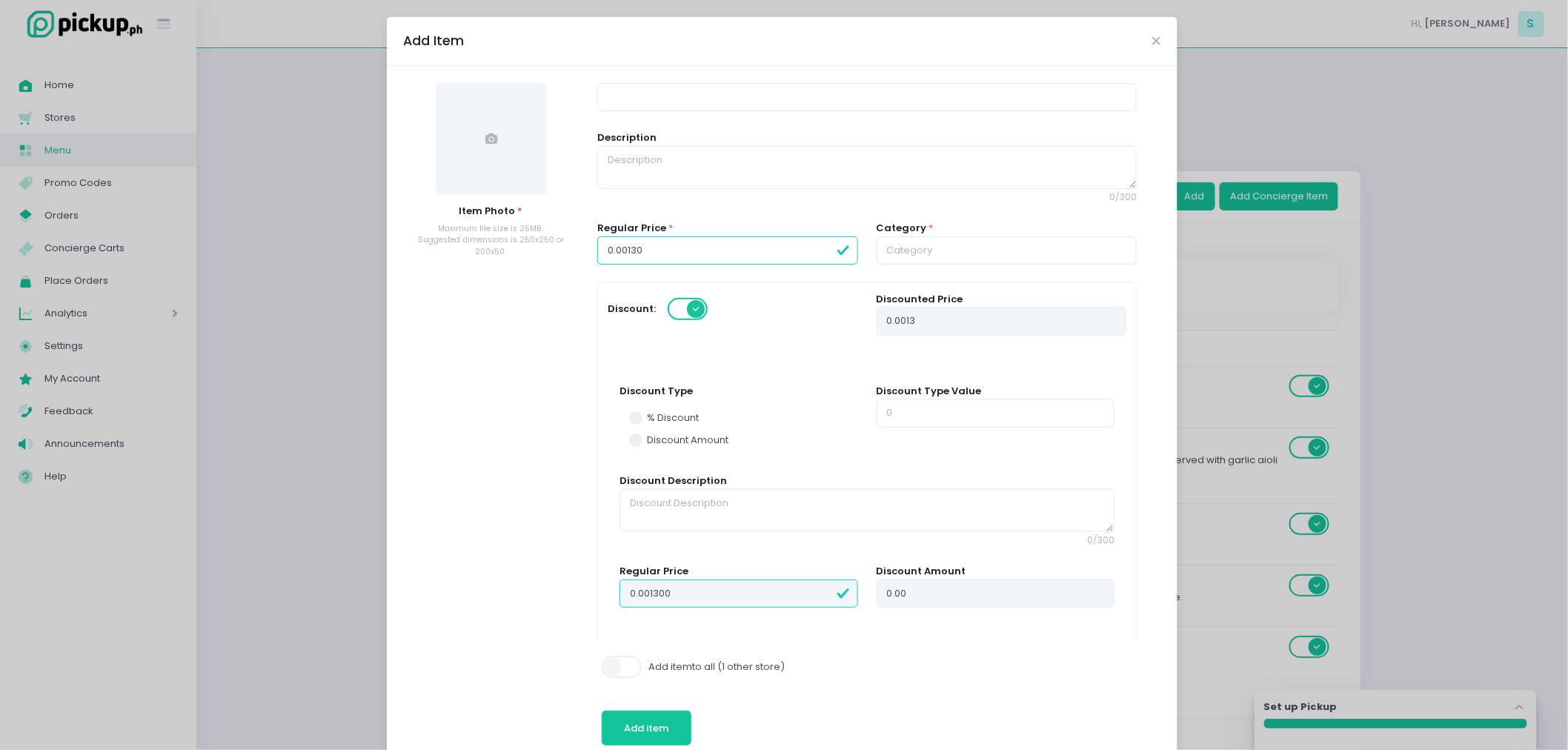
type input "0.00130"
type input "0.0013"
type input "0.001"
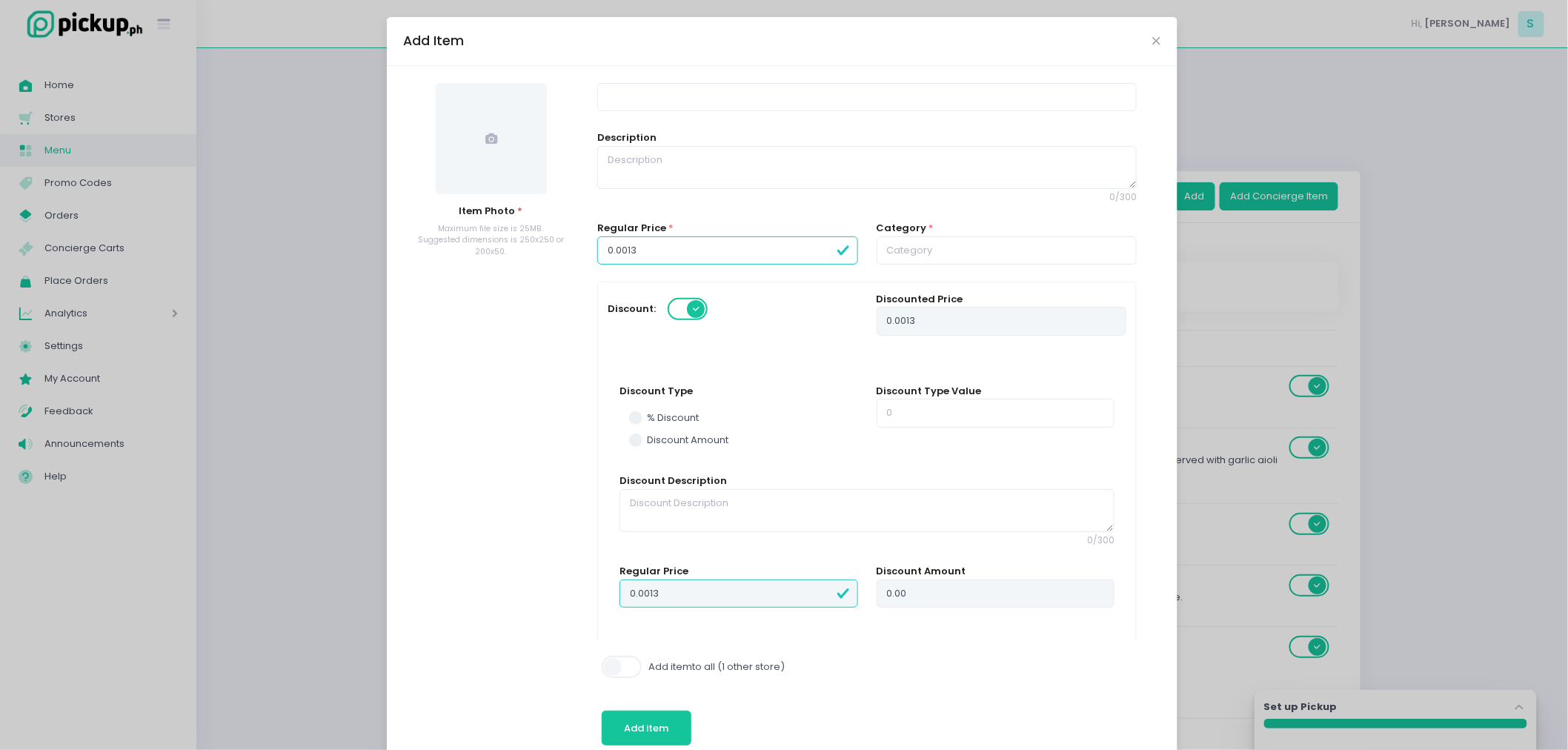
type input "0.001"
type input "0.00"
type input "0"
type input "0.0"
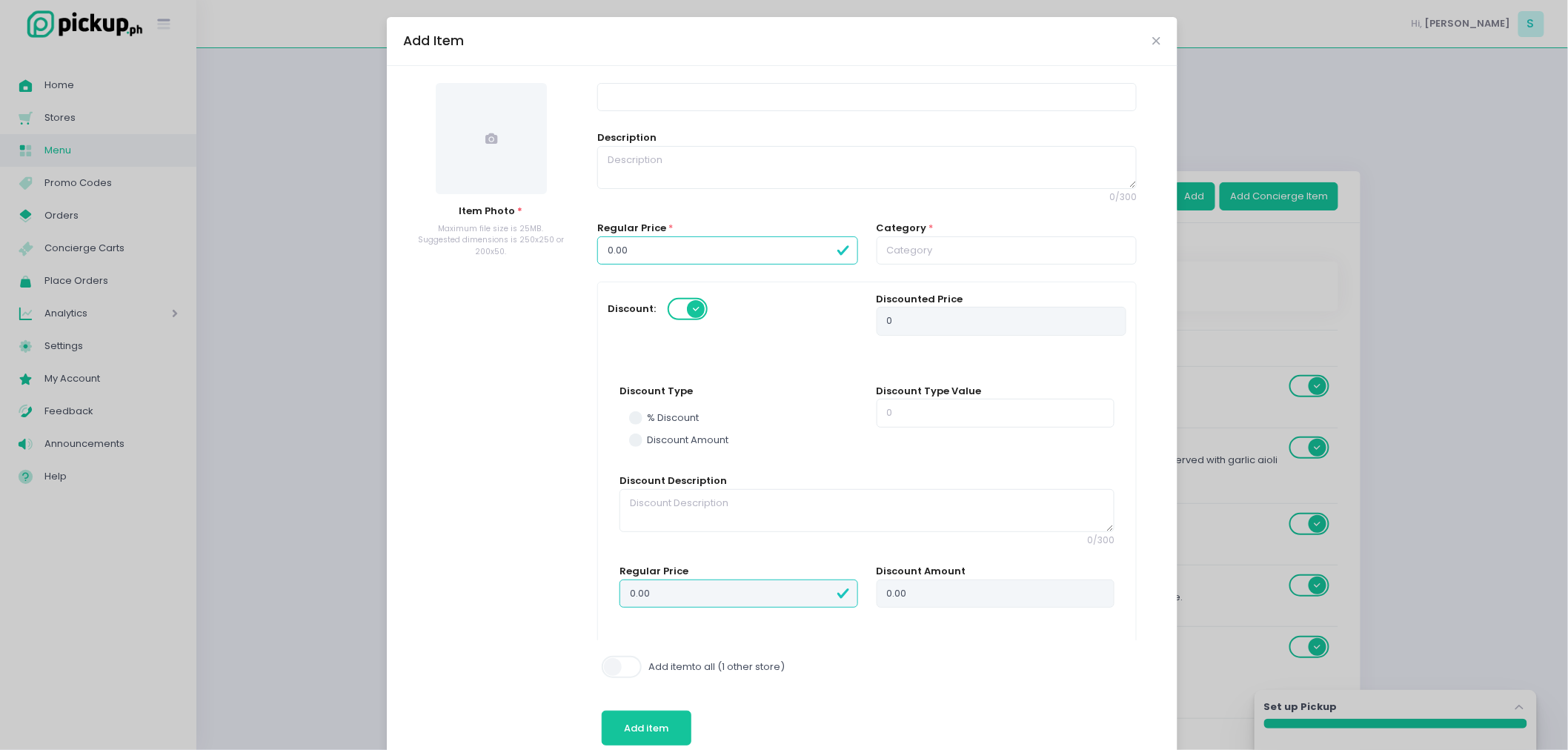
type input "0.0"
type input "0"
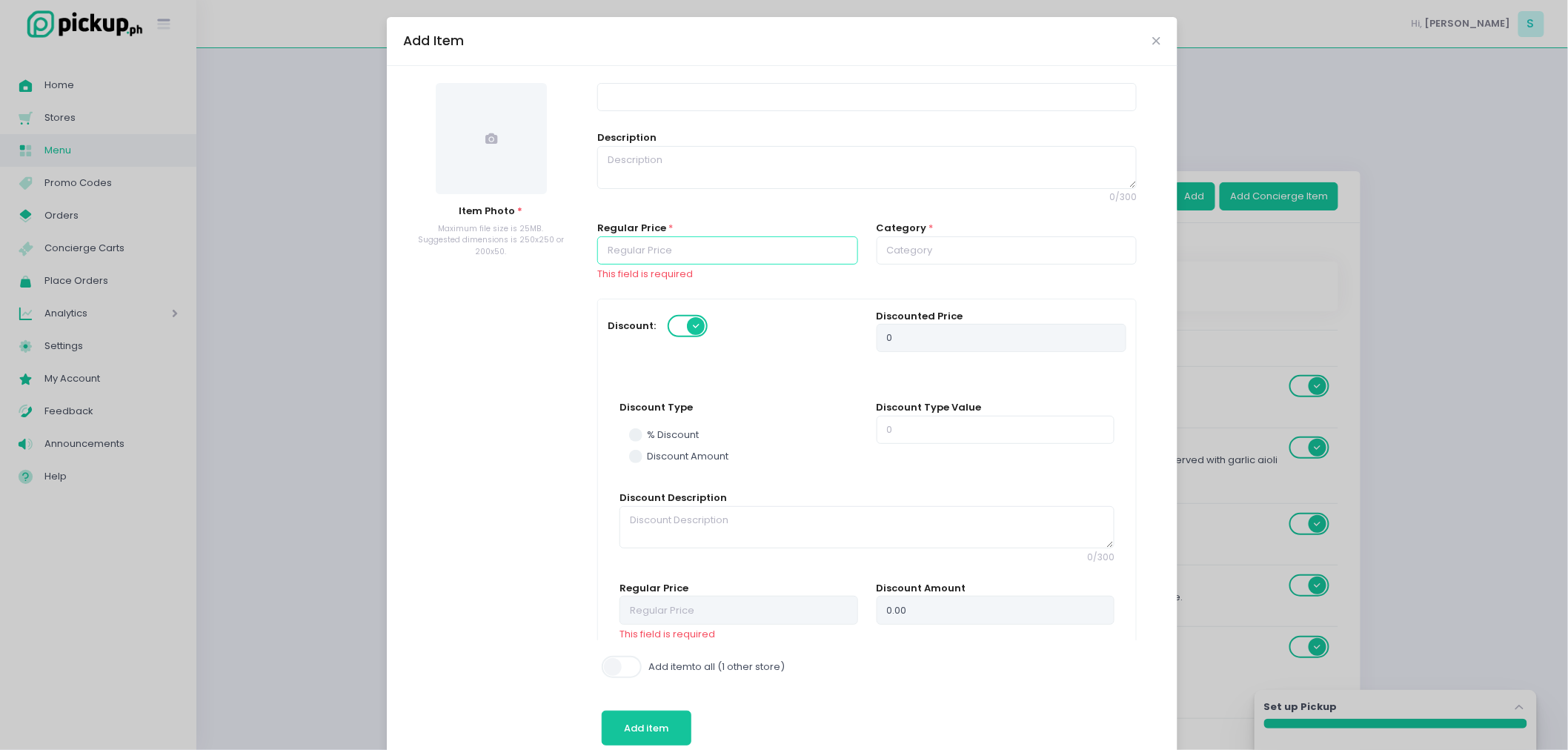
type input "1"
type input "18"
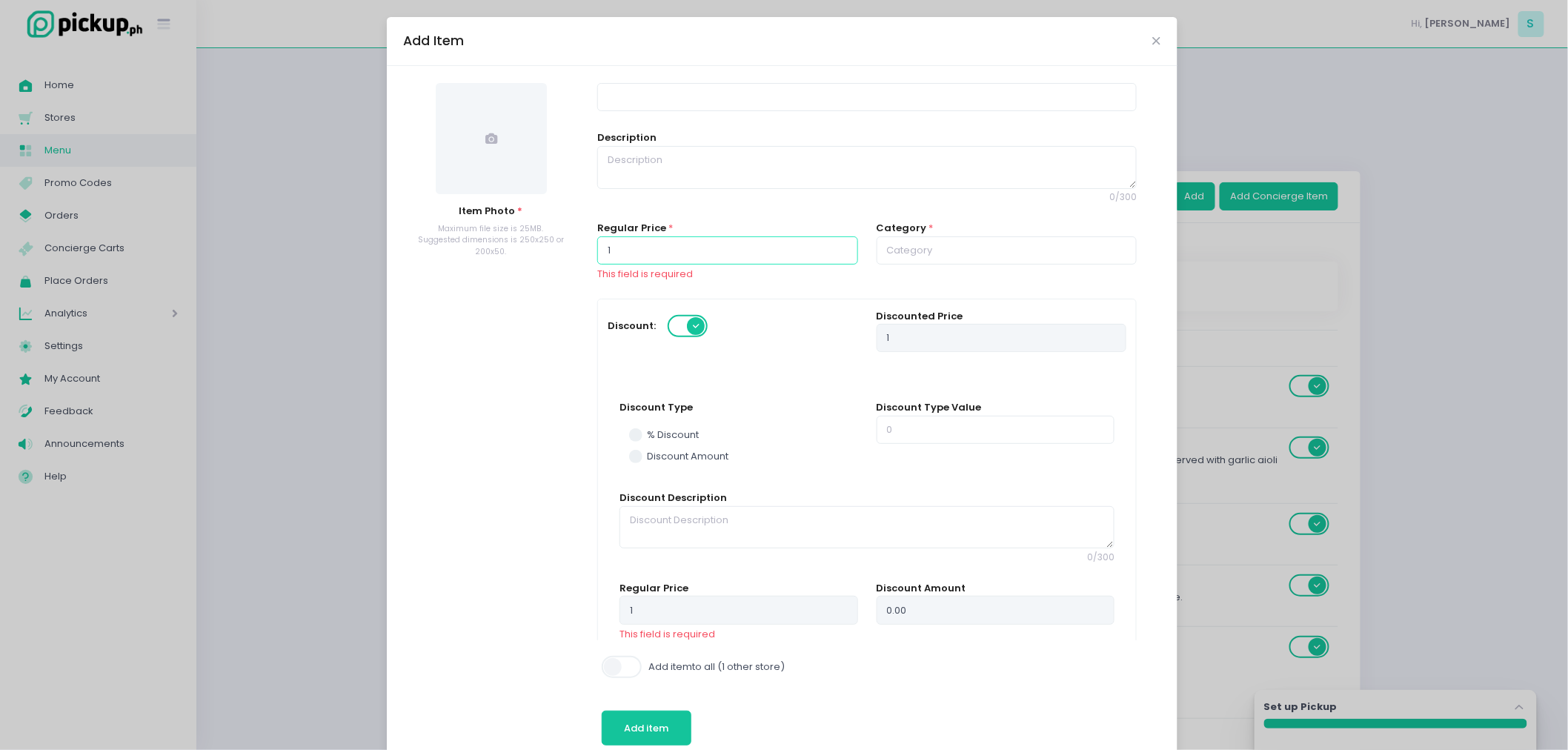
type input "18"
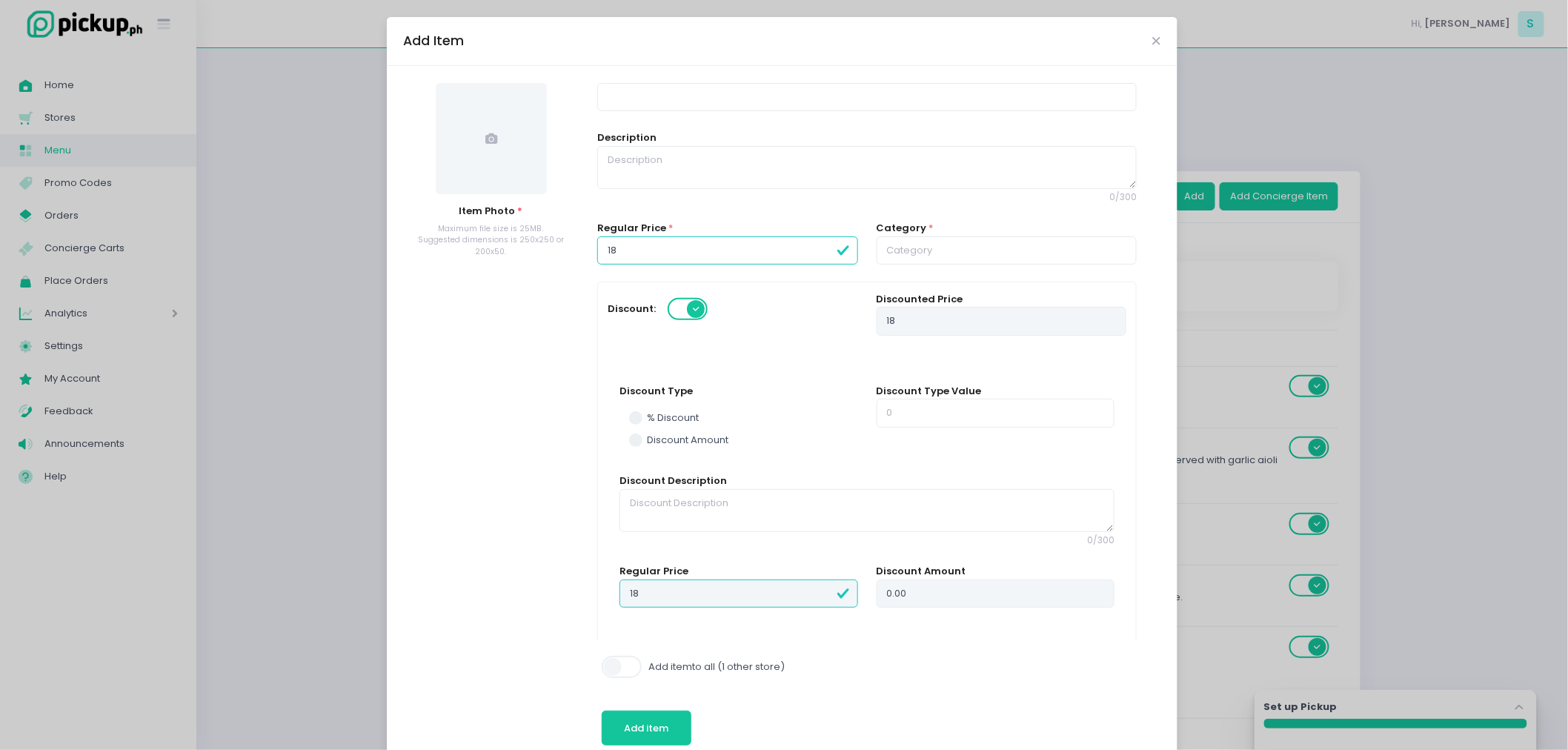
type input "180"
type input "1800"
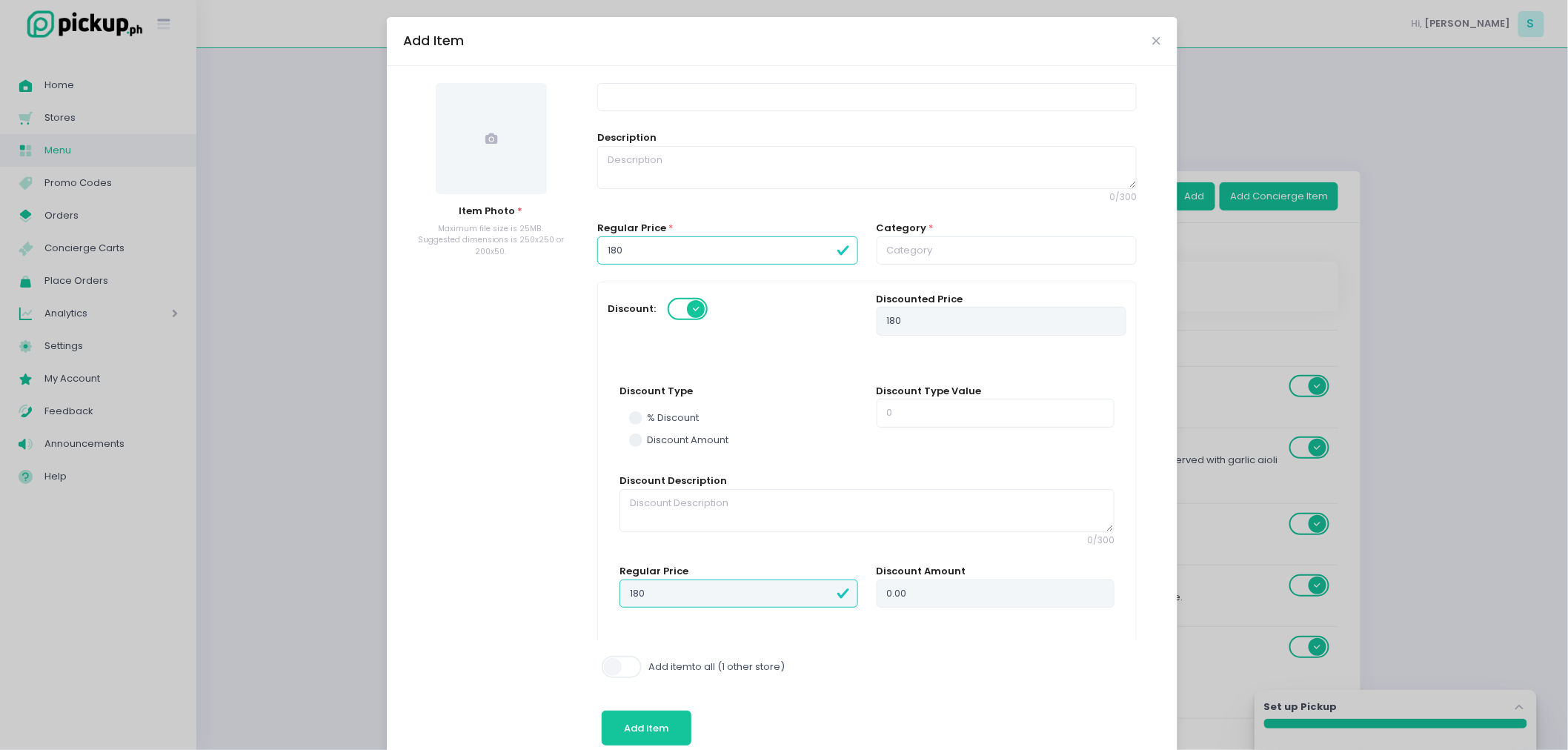
type input "1800"
type input "18000"
type input "1800"
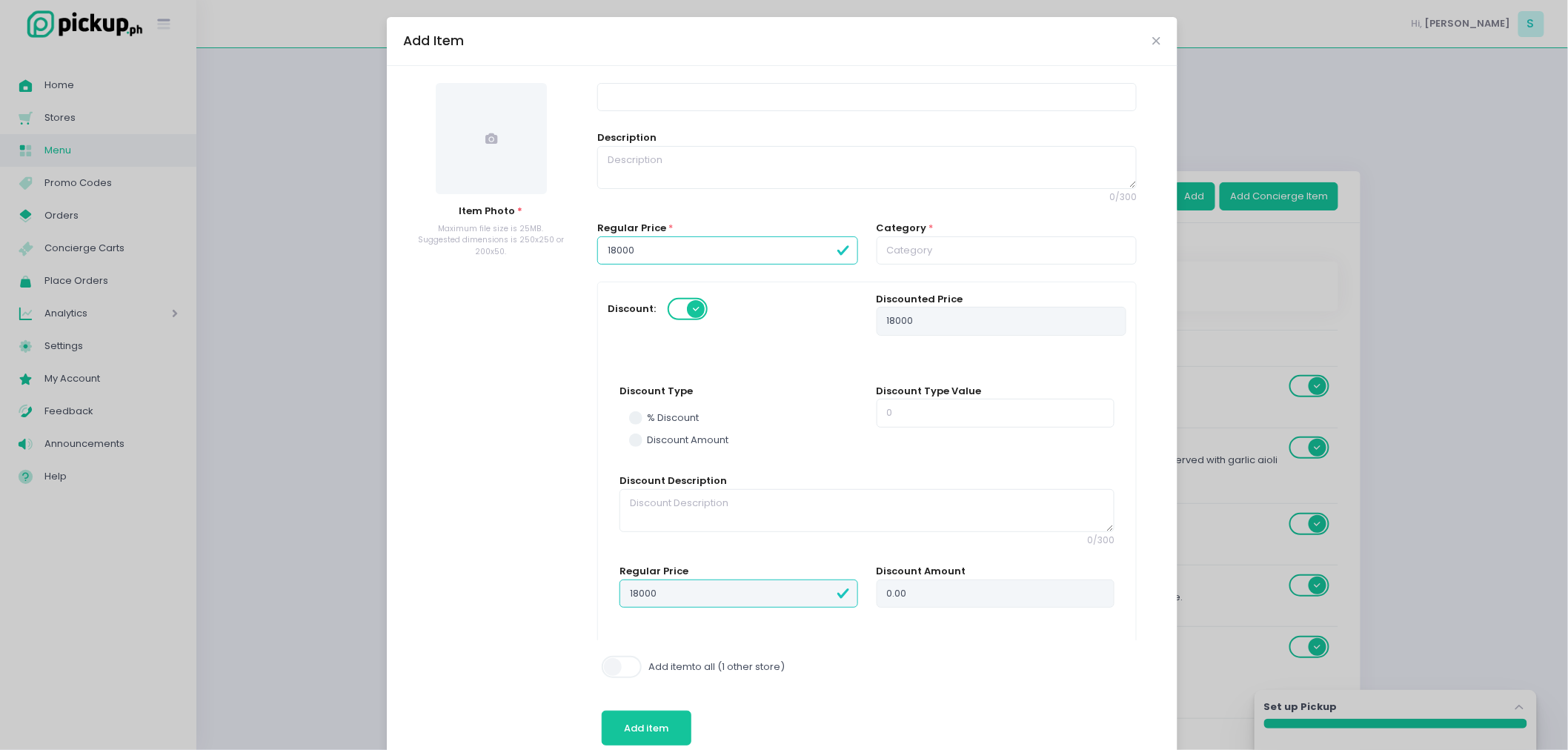
type input "1800"
type input "1800.00"
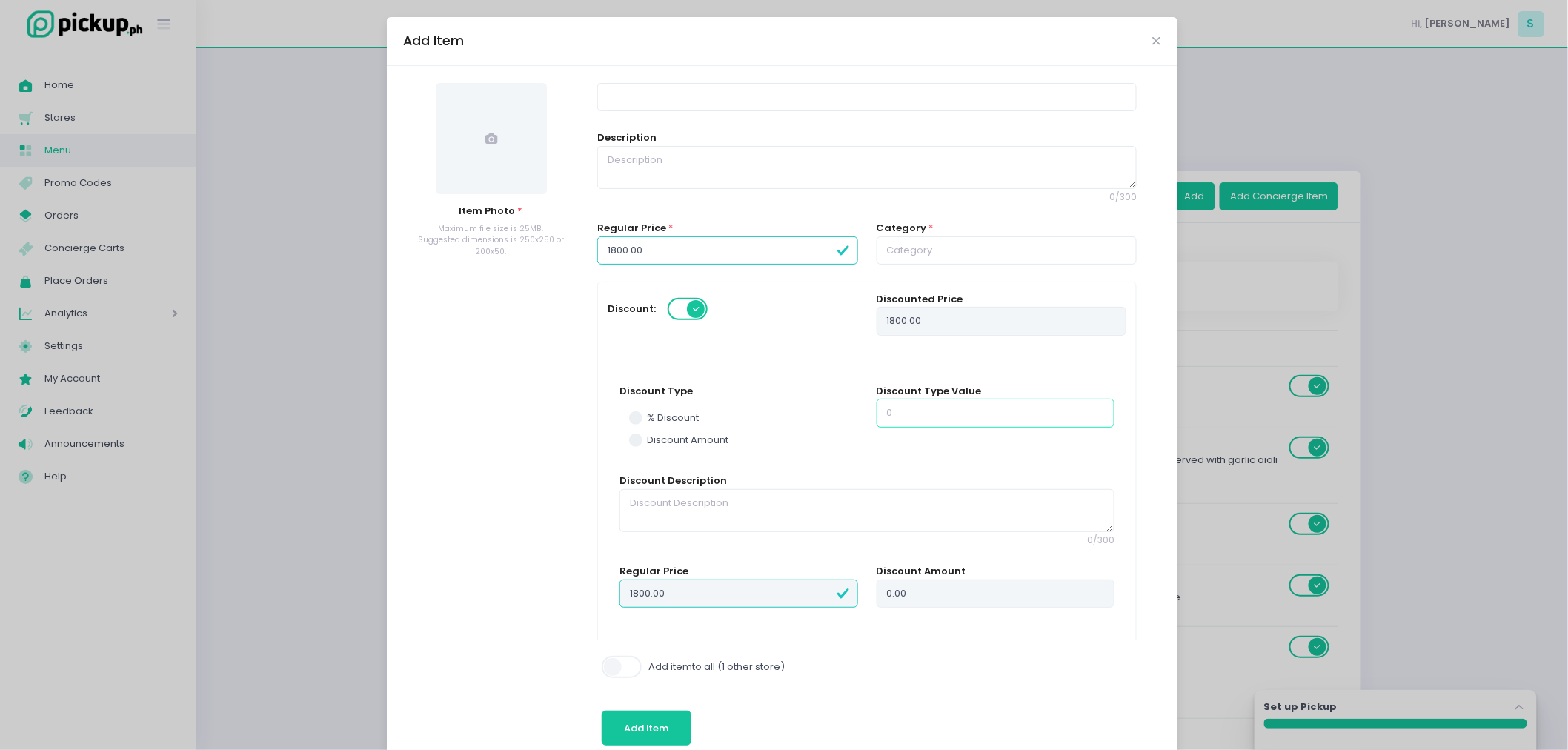
click at [921, 412] on input "number" at bounding box center [996, 412] width 238 height 28
type input "500"
click at [929, 442] on div "Discount Type Value 500" at bounding box center [995, 429] width 256 height 90
click at [629, 434] on span at bounding box center [636, 439] width 13 height 13
click at [648, 434] on input "Discount Amount" at bounding box center [652, 437] width 10 height 10
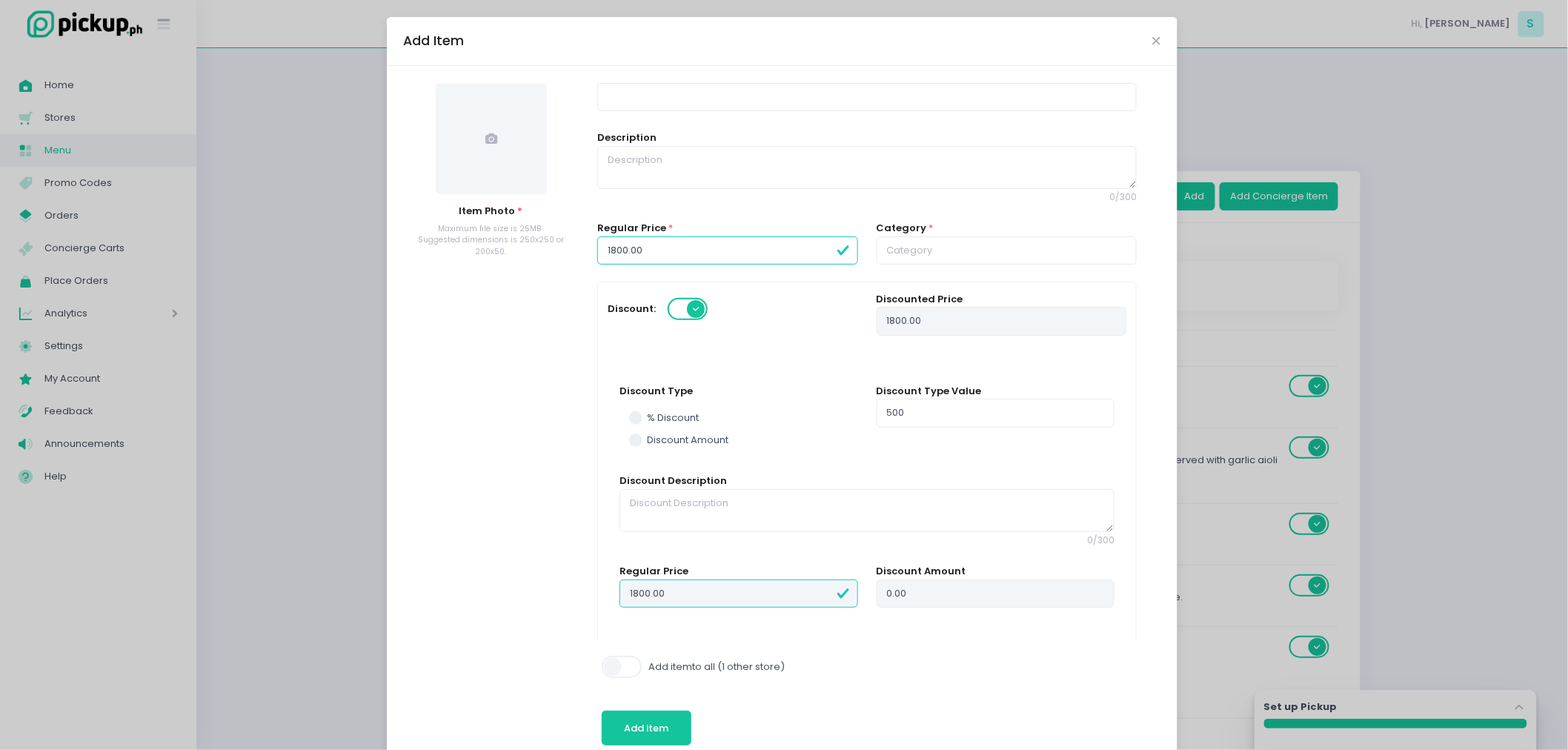
radio input "true"
type input "0"
click at [921, 420] on input "0" at bounding box center [996, 412] width 238 height 28
click at [877, 423] on input "0" at bounding box center [996, 412] width 238 height 28
radio input "true"
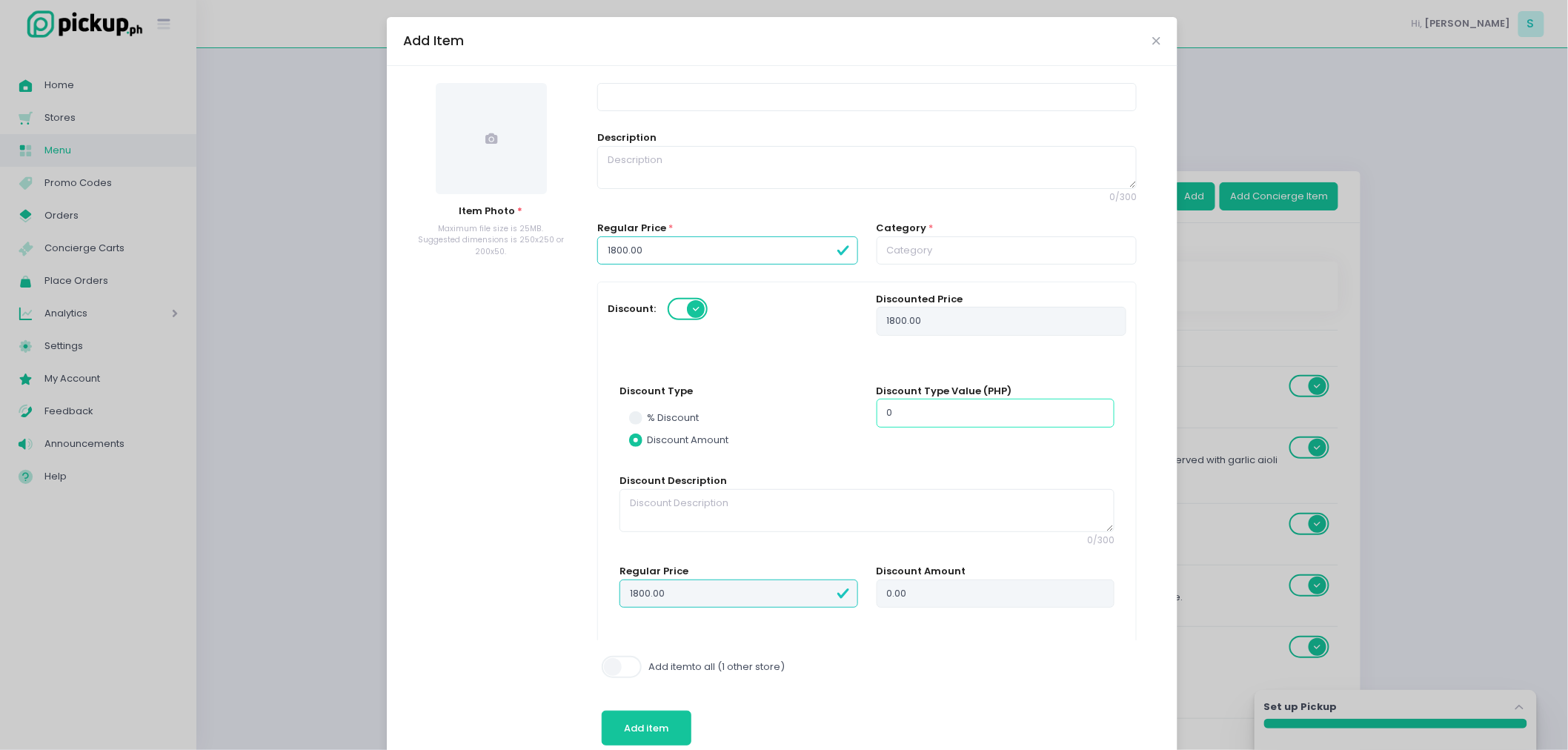
type input "50"
type input "1750"
type input "500"
radio input "true"
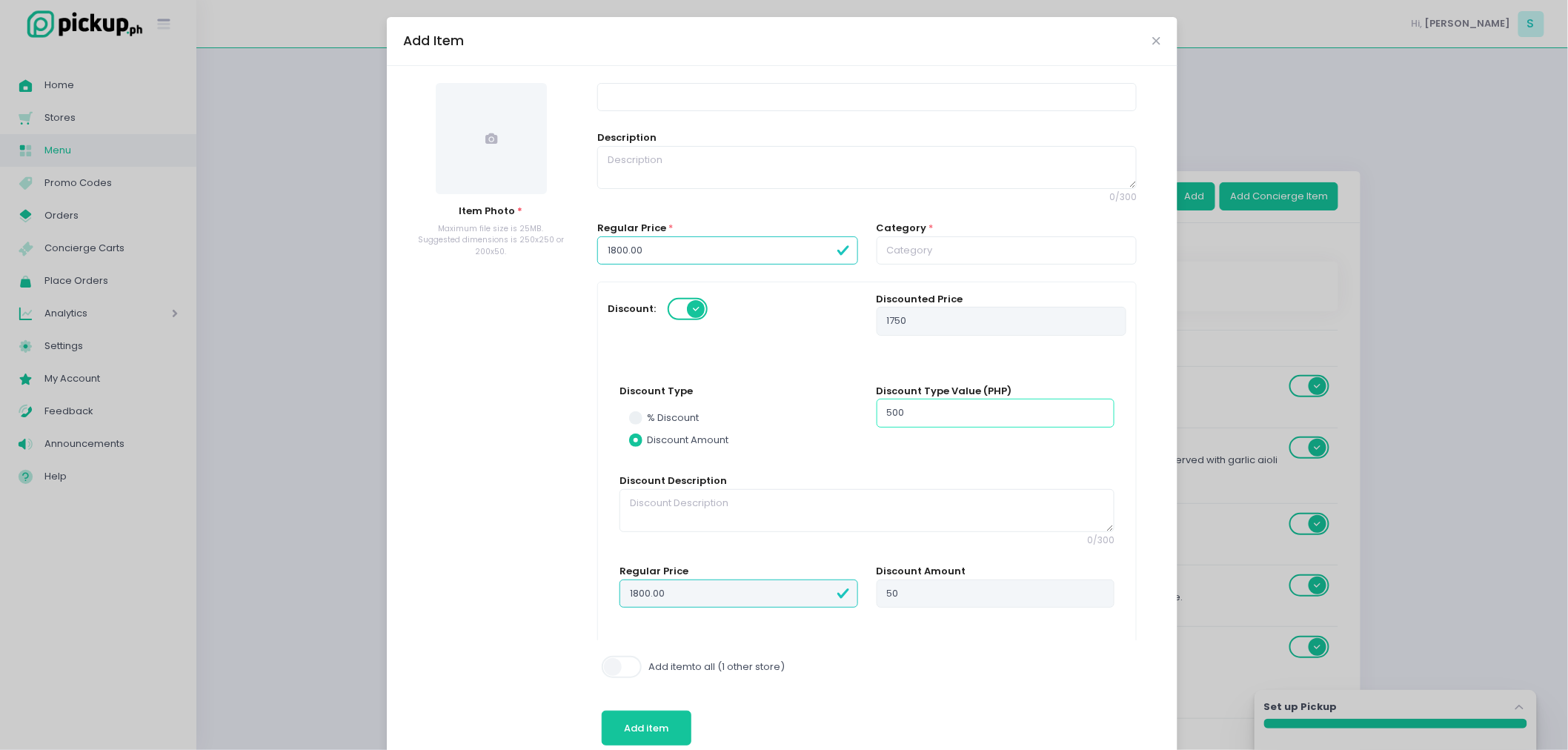
type input "500"
type input "1300"
type input "500"
radio input "true"
type input "500.00"
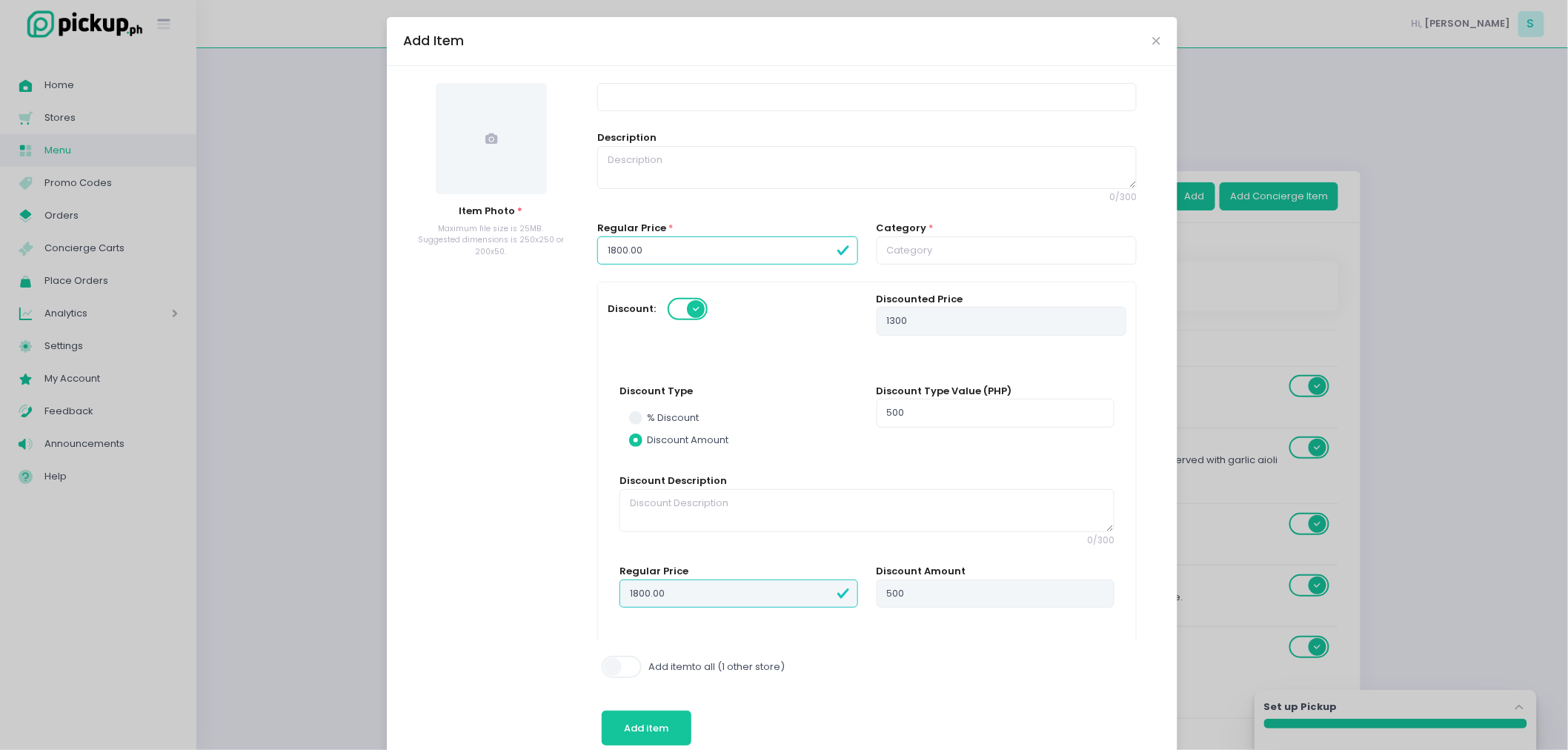
type input "1300.00"
click at [871, 470] on div "Discount Type Value (PHP) 500" at bounding box center [995, 429] width 256 height 90
click at [1153, 42] on icon "Close" at bounding box center [1156, 41] width 8 height 11
radio input "true"
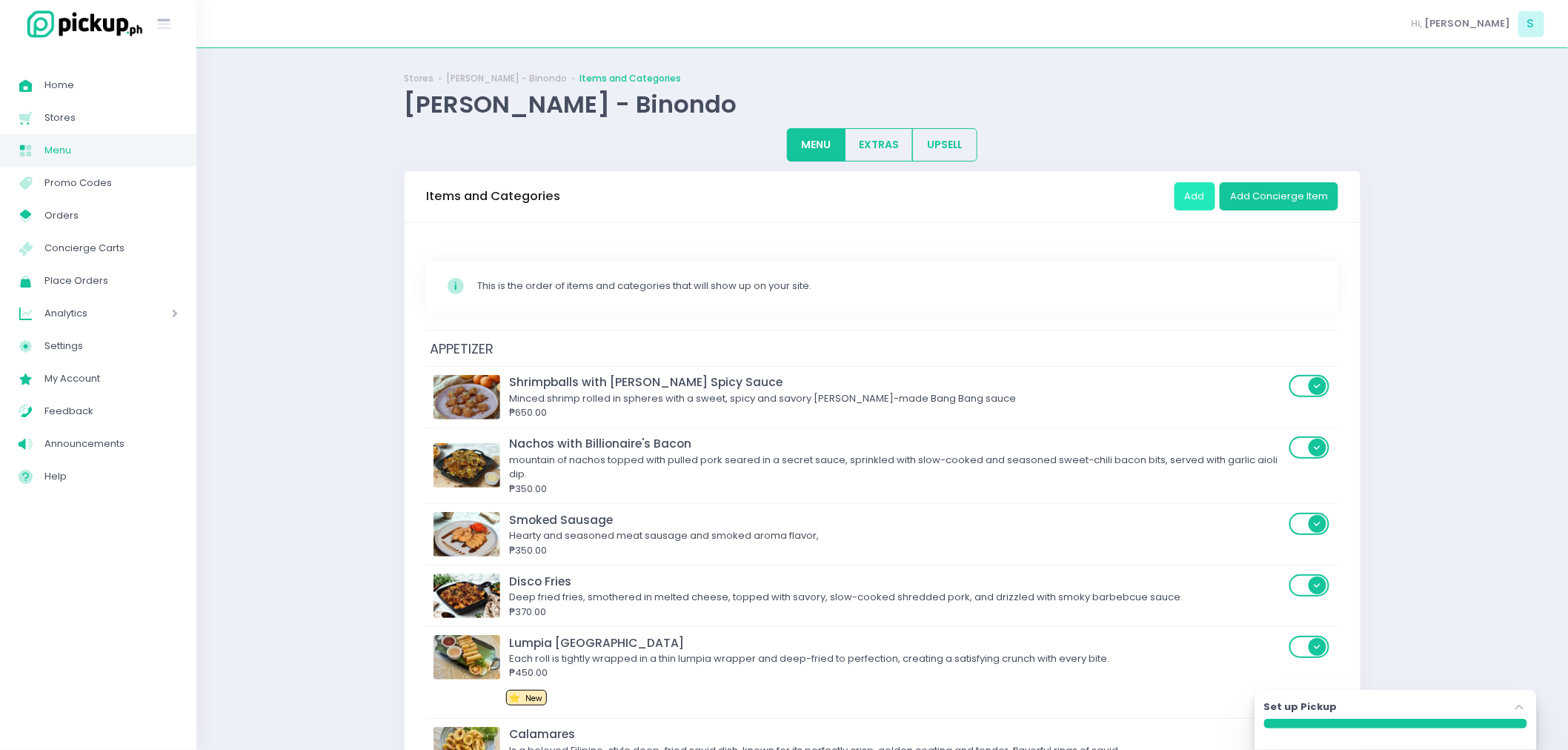
click at [1204, 198] on button "Add" at bounding box center [1195, 196] width 41 height 28
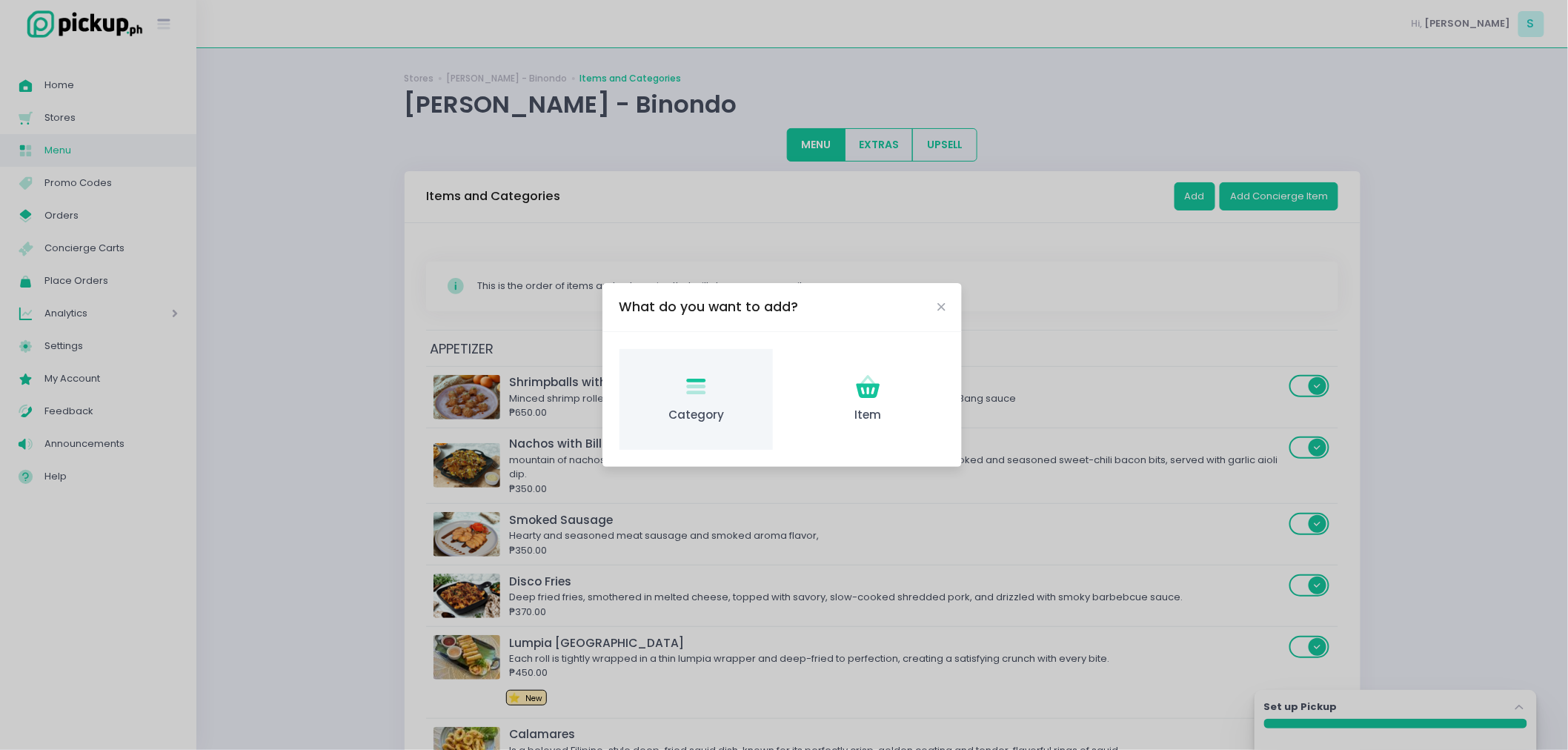
click at [685, 391] on icon "Category Created with Sketch." at bounding box center [695, 386] width 29 height 29
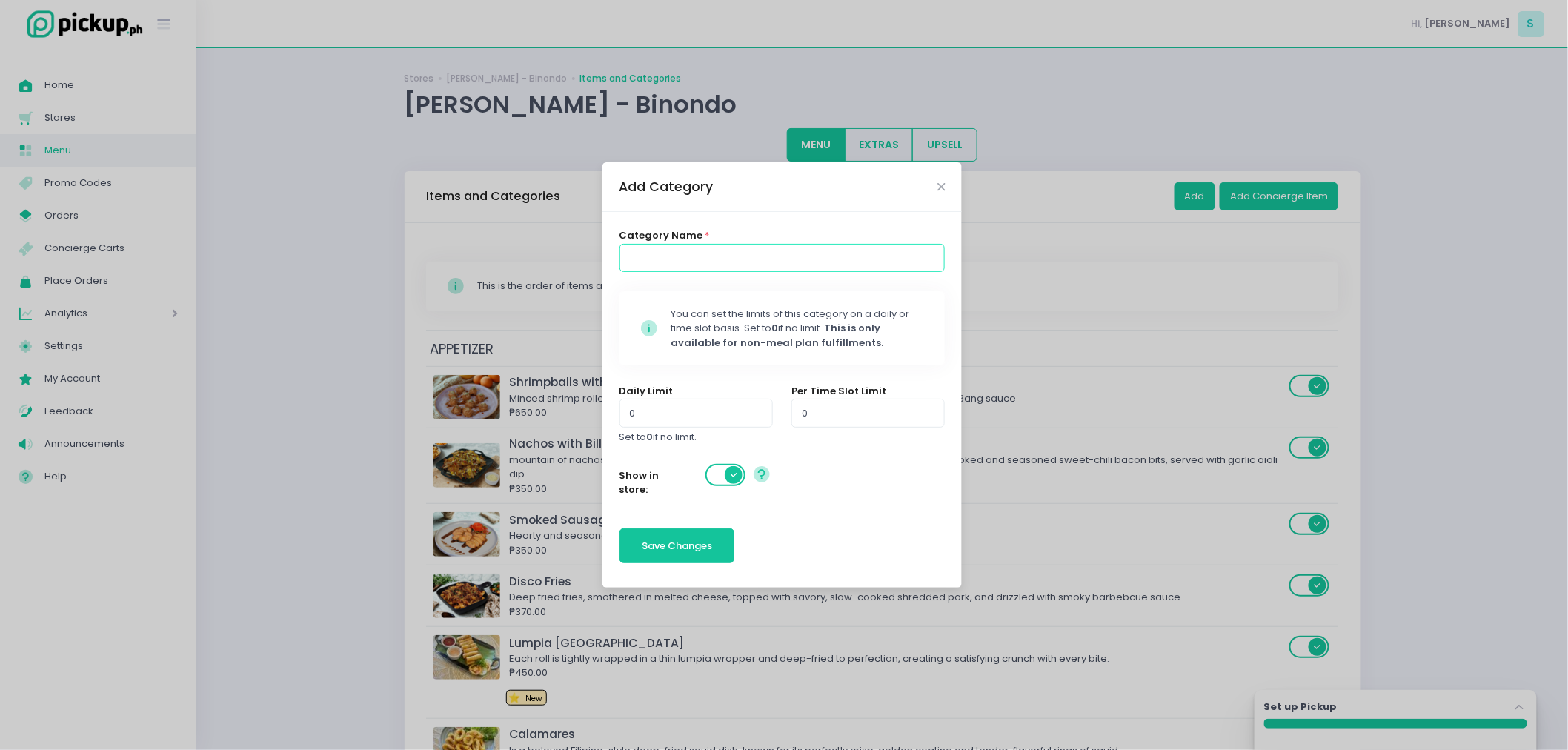
click at [687, 263] on input at bounding box center [782, 258] width 326 height 28
type input "FEAST w/ FRIENDS"
click at [686, 532] on button "Save Changes" at bounding box center [676, 545] width 115 height 36
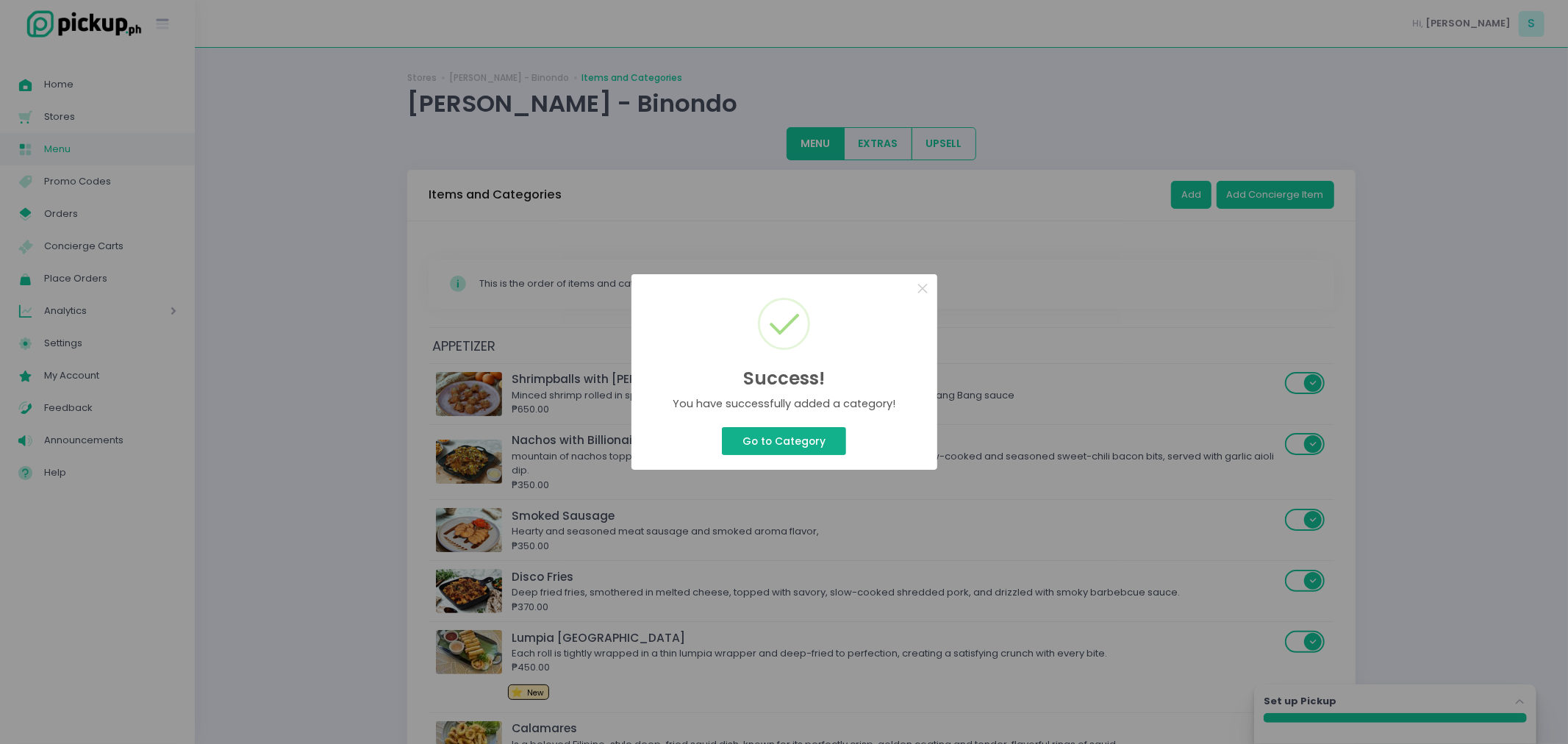
click at [782, 445] on button "Go to Category" at bounding box center [783, 441] width 123 height 28
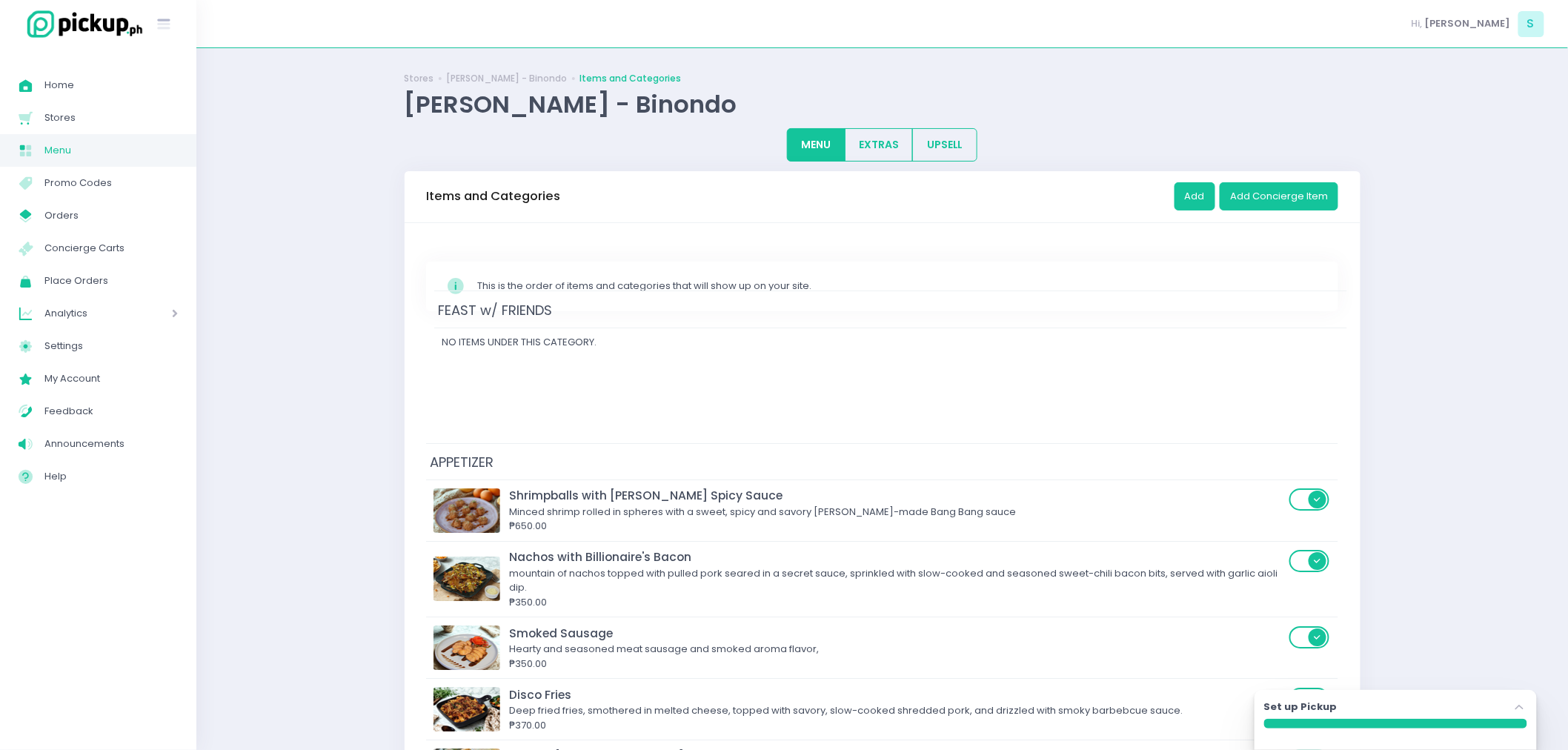
drag, startPoint x: 550, startPoint y: 624, endPoint x: 558, endPoint y: 311, distance: 313.1
click at [1204, 185] on button "Add" at bounding box center [1195, 196] width 41 height 28
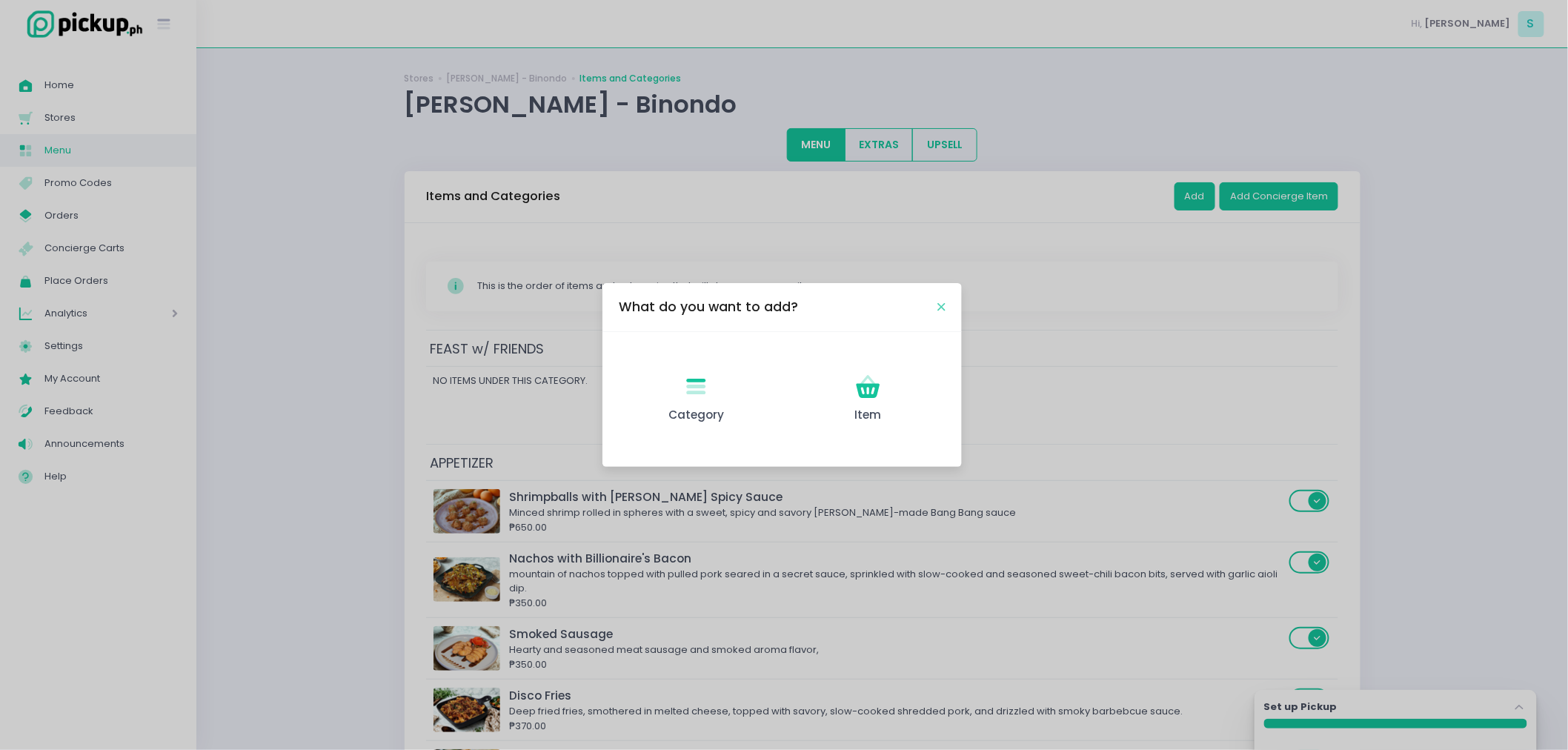
click at [942, 306] on icon "Close" at bounding box center [941, 306] width 8 height 11
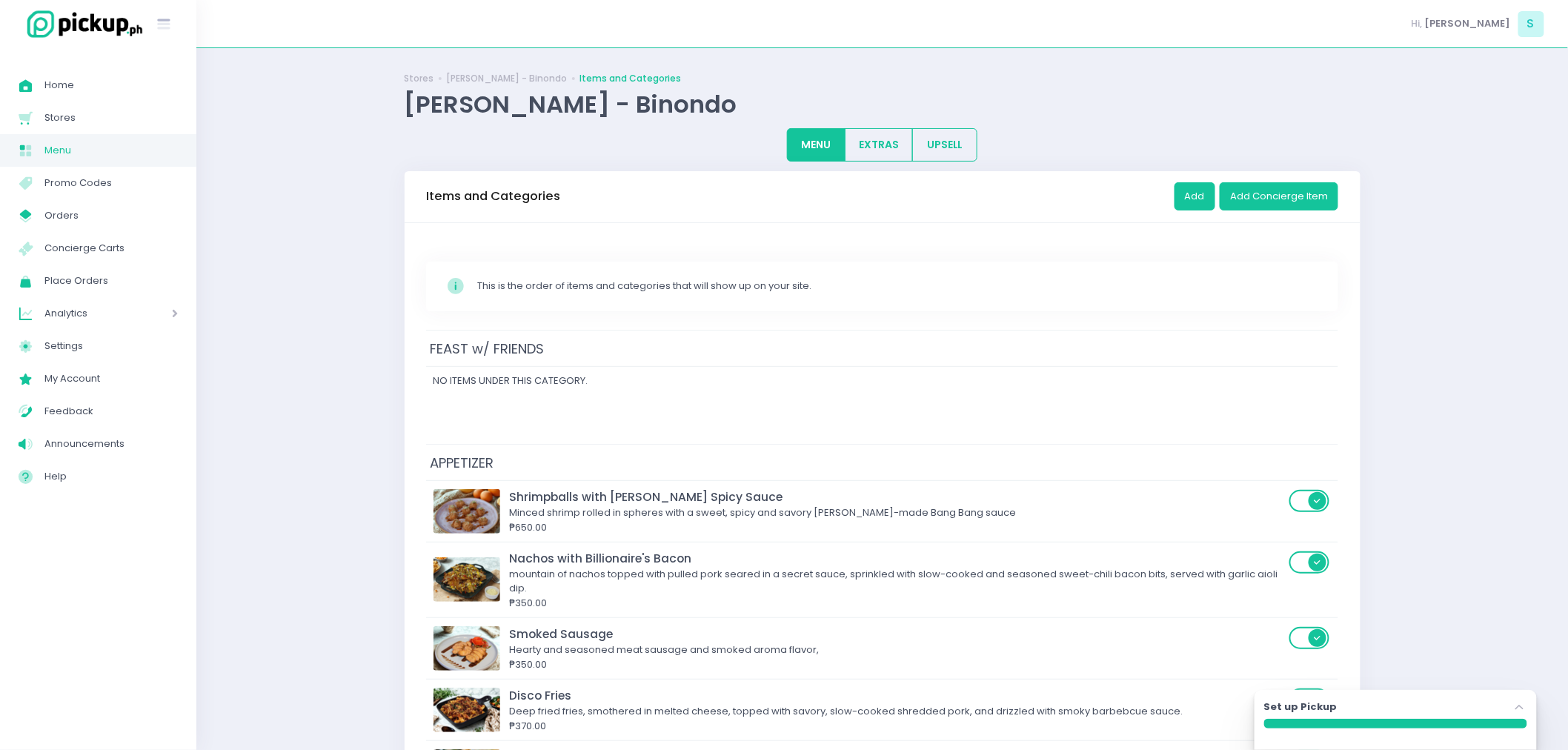
click at [1183, 210] on div "Add Add Concierge Item" at bounding box center [1256, 196] width 164 height 42
click at [1206, 193] on button "Add" at bounding box center [1195, 196] width 41 height 28
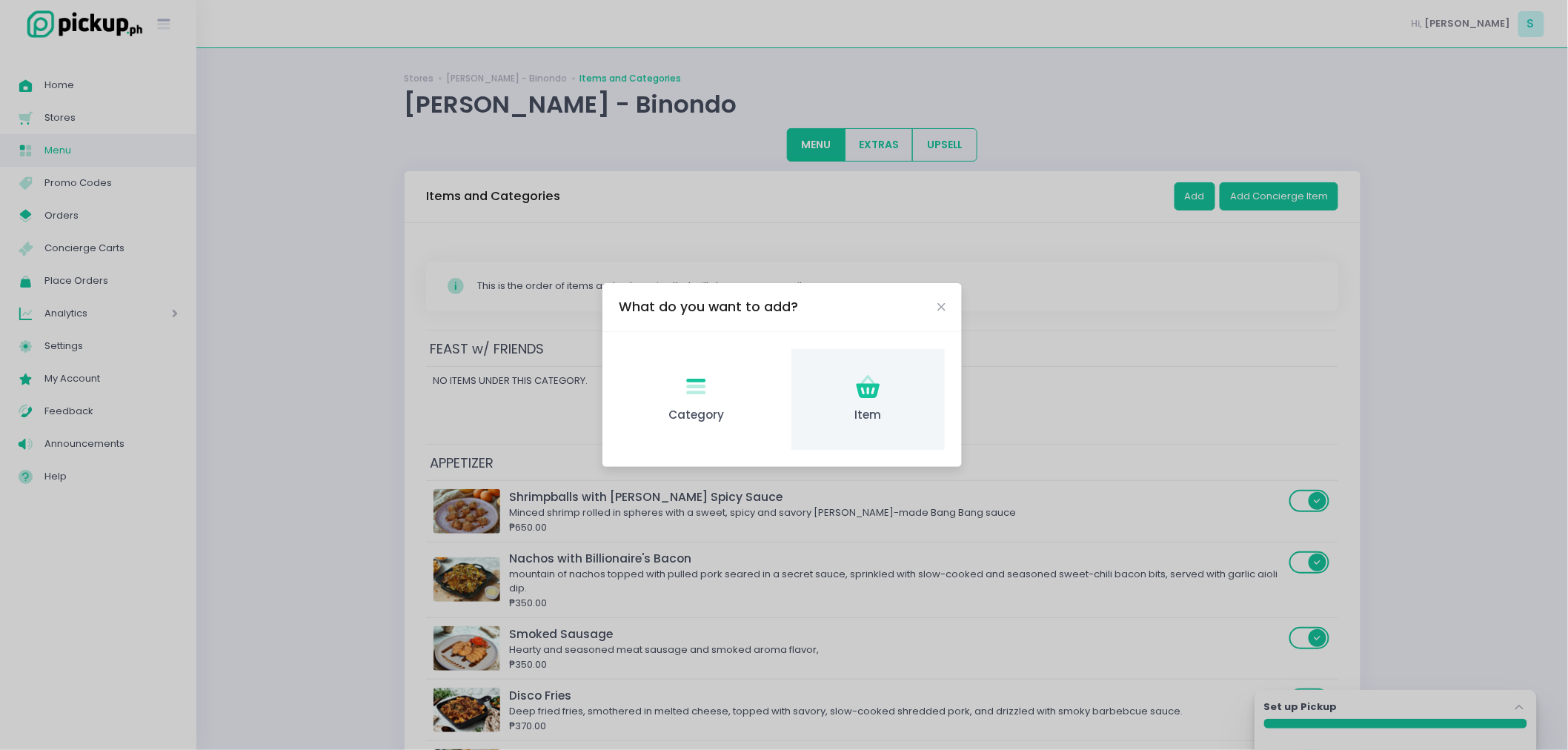
click at [913, 379] on div "Item Created with Sketch. Item" at bounding box center [867, 399] width 154 height 102
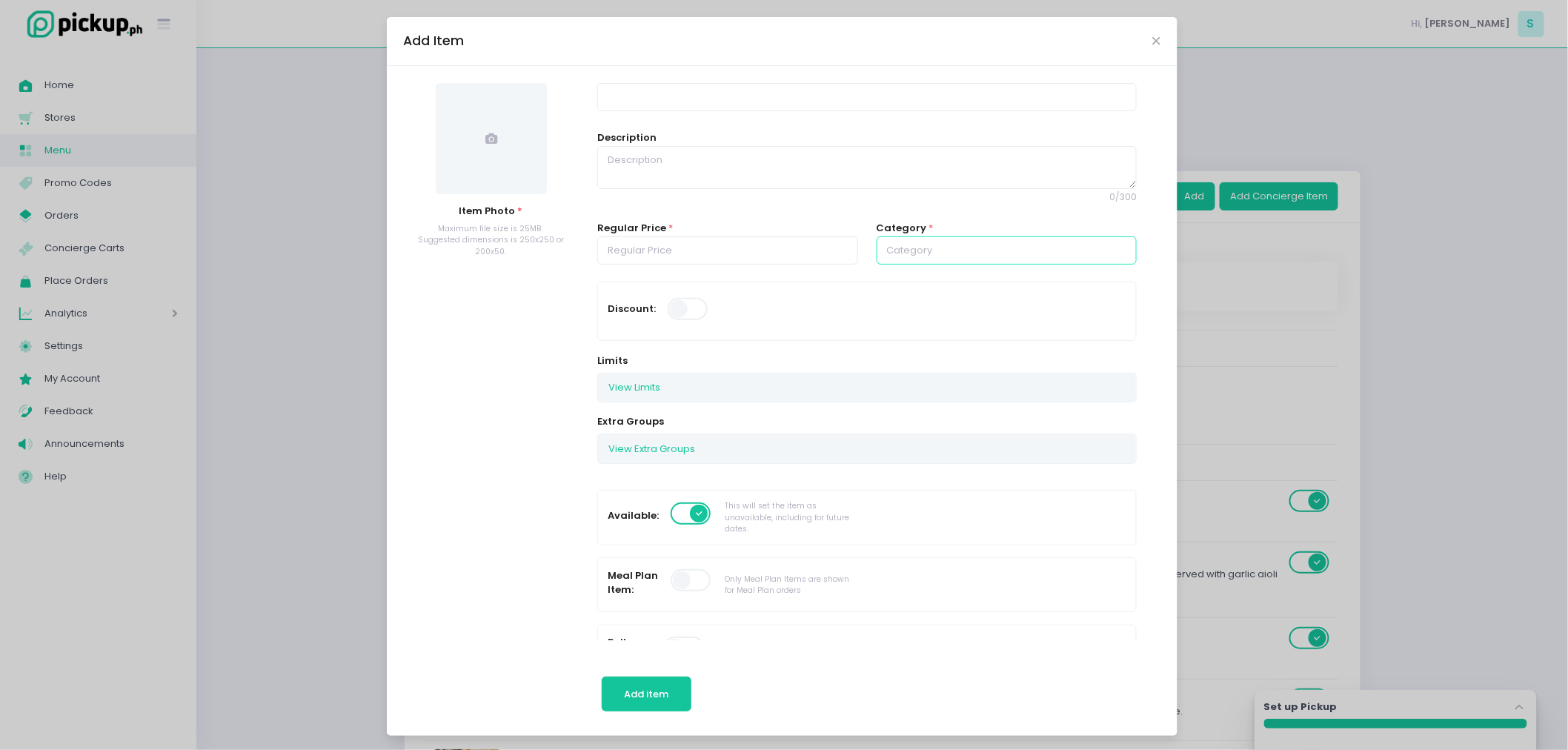
click at [968, 254] on input "text" at bounding box center [1007, 250] width 260 height 28
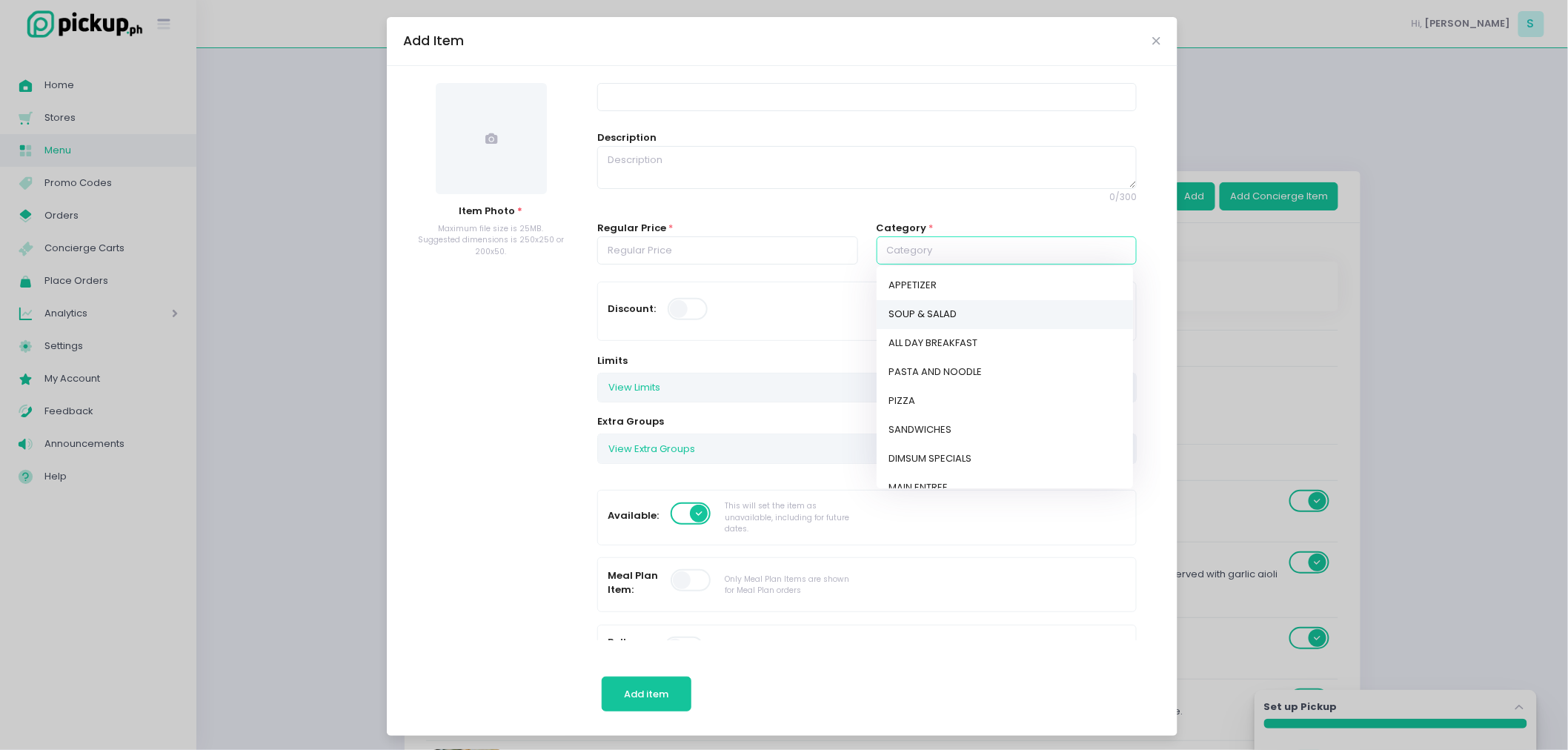
scroll to position [451, 0]
click at [998, 461] on link "FEAST w/ FRIENDS" at bounding box center [1005, 470] width 256 height 29
type input "FEAST w/ FRIENDS"
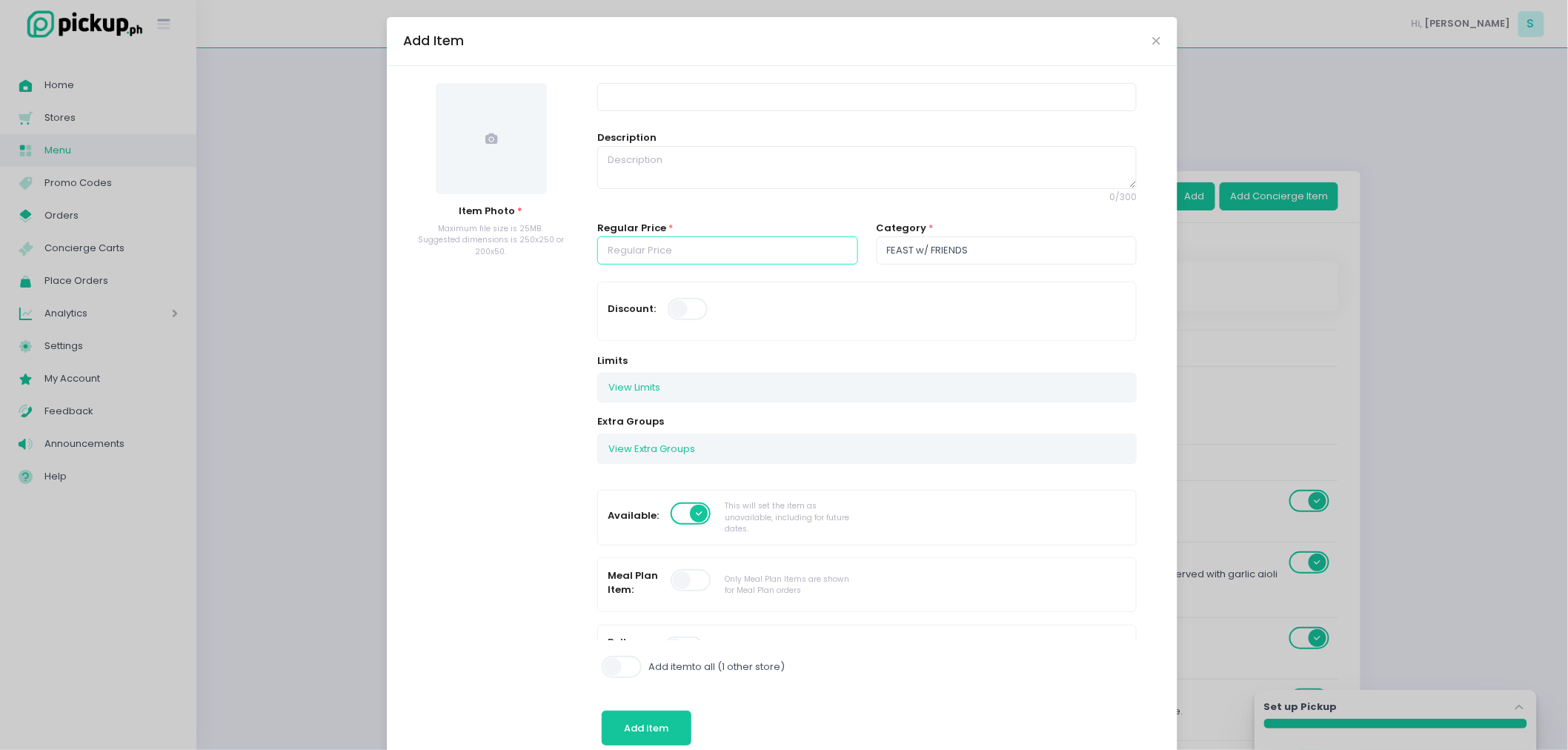
click at [705, 247] on input "number" at bounding box center [728, 250] width 260 height 28
type input "1800.00"
click at [673, 304] on span at bounding box center [688, 309] width 43 height 23
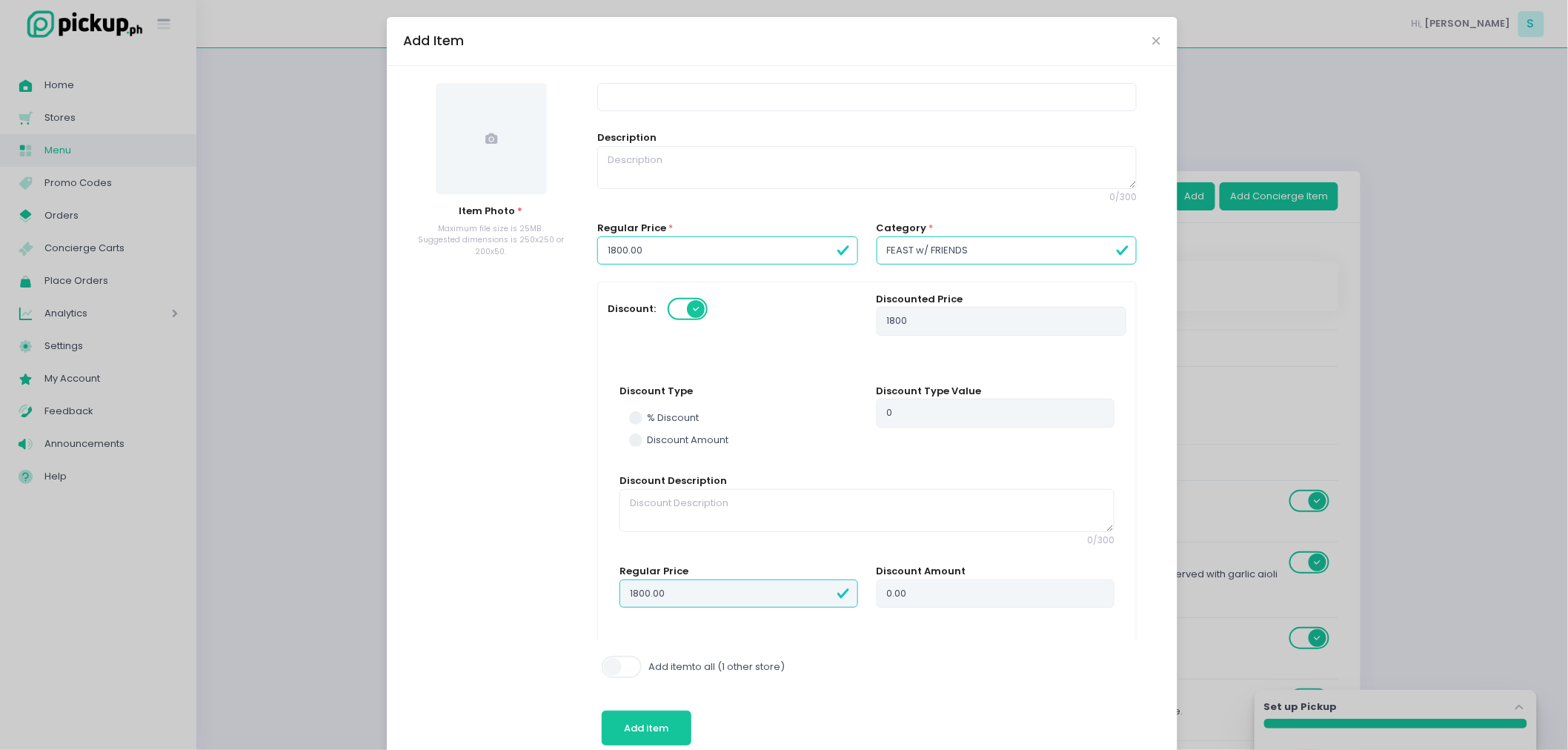
click at [708, 456] on div "% Discount Discount Amount" at bounding box center [738, 430] width 238 height 54
click at [702, 449] on div "% Discount Discount Amount" at bounding box center [738, 430] width 238 height 54
click at [700, 444] on label "Discount Amount" at bounding box center [739, 439] width 220 height 15
click at [657, 442] on input "Discount Amount" at bounding box center [652, 437] width 10 height 10
radio input "true"
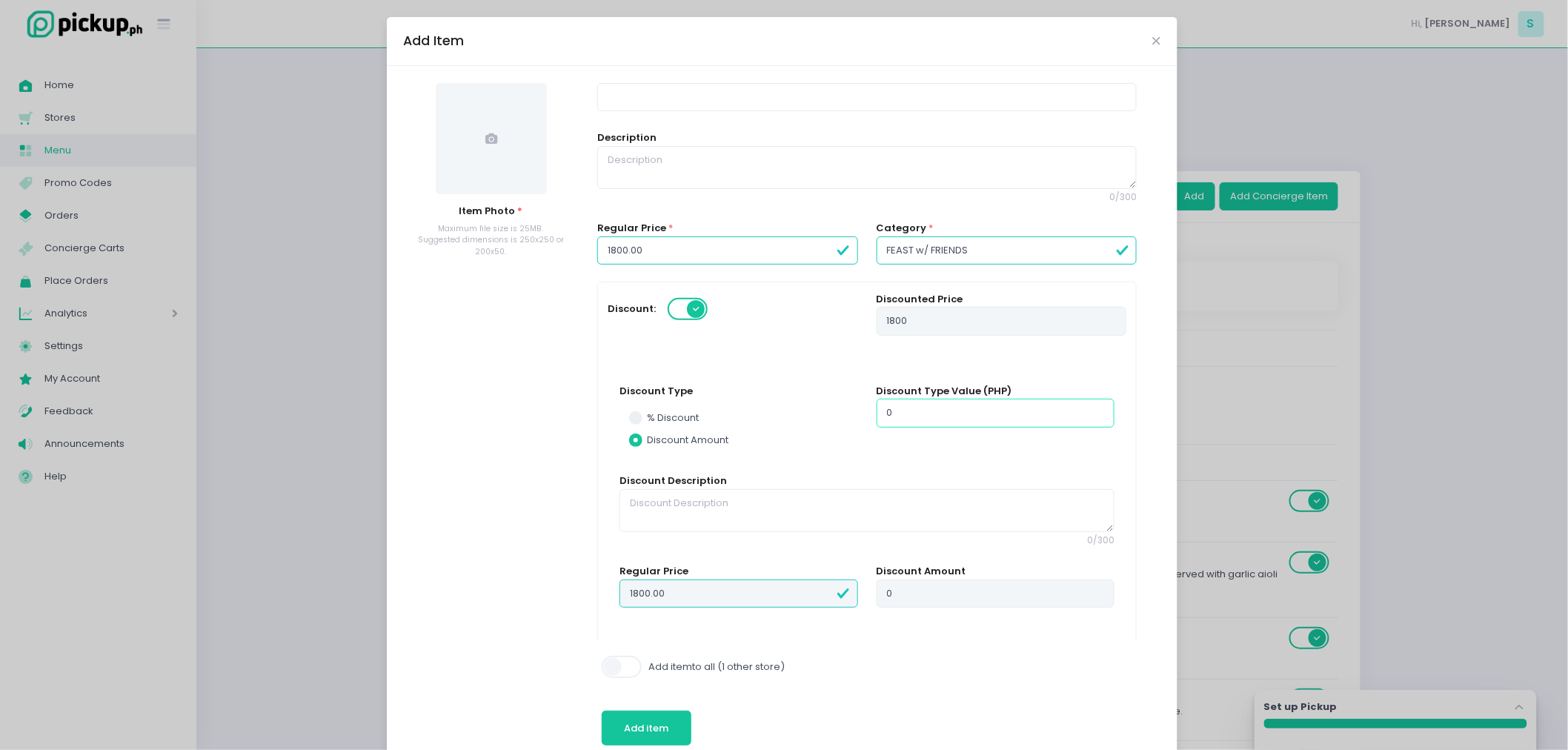
click at [919, 422] on input "0" at bounding box center [996, 412] width 238 height 28
type input "50"
radio input "true"
type input "500"
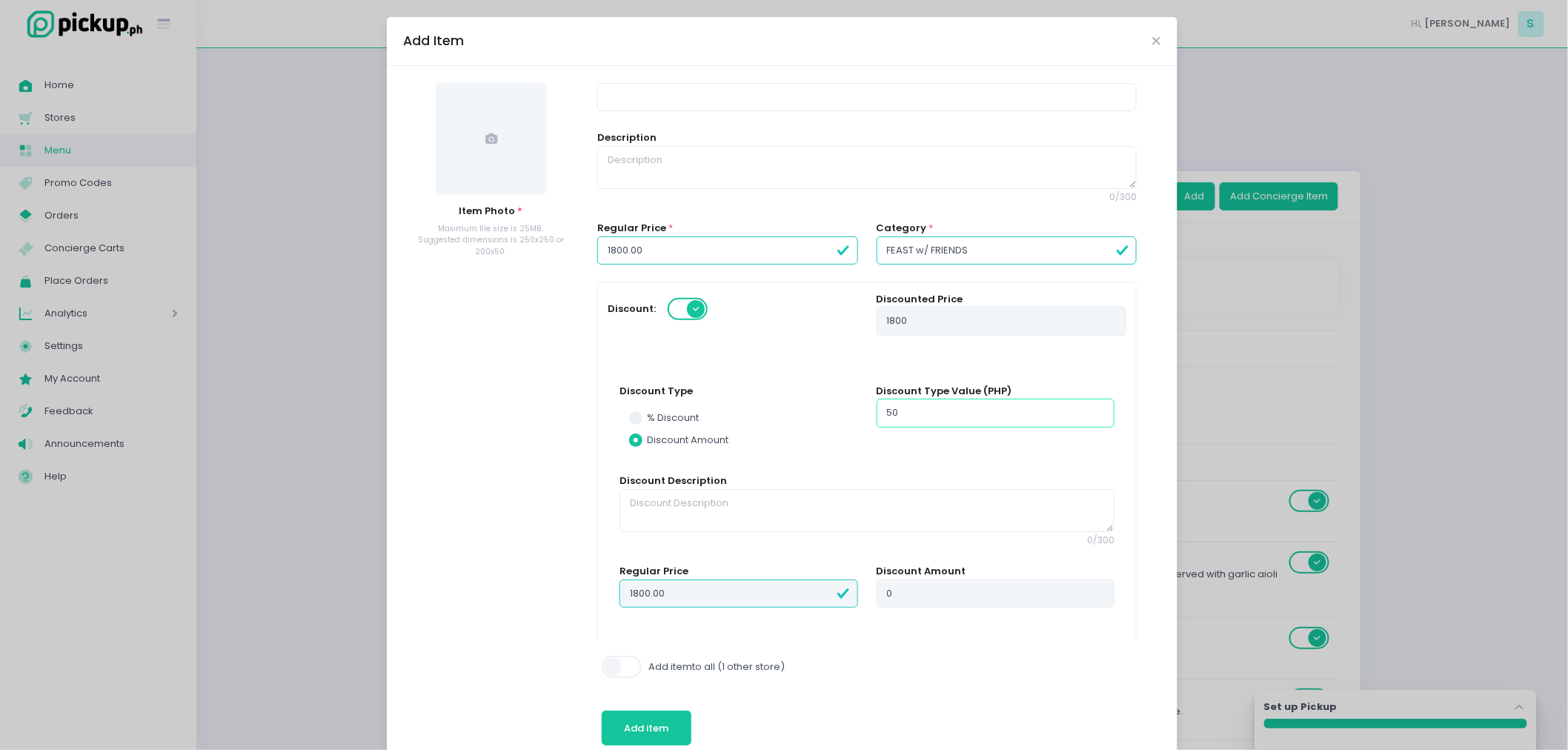
type input "1300"
type input "500"
radio input "true"
type input "500.00"
type input "1300.00"
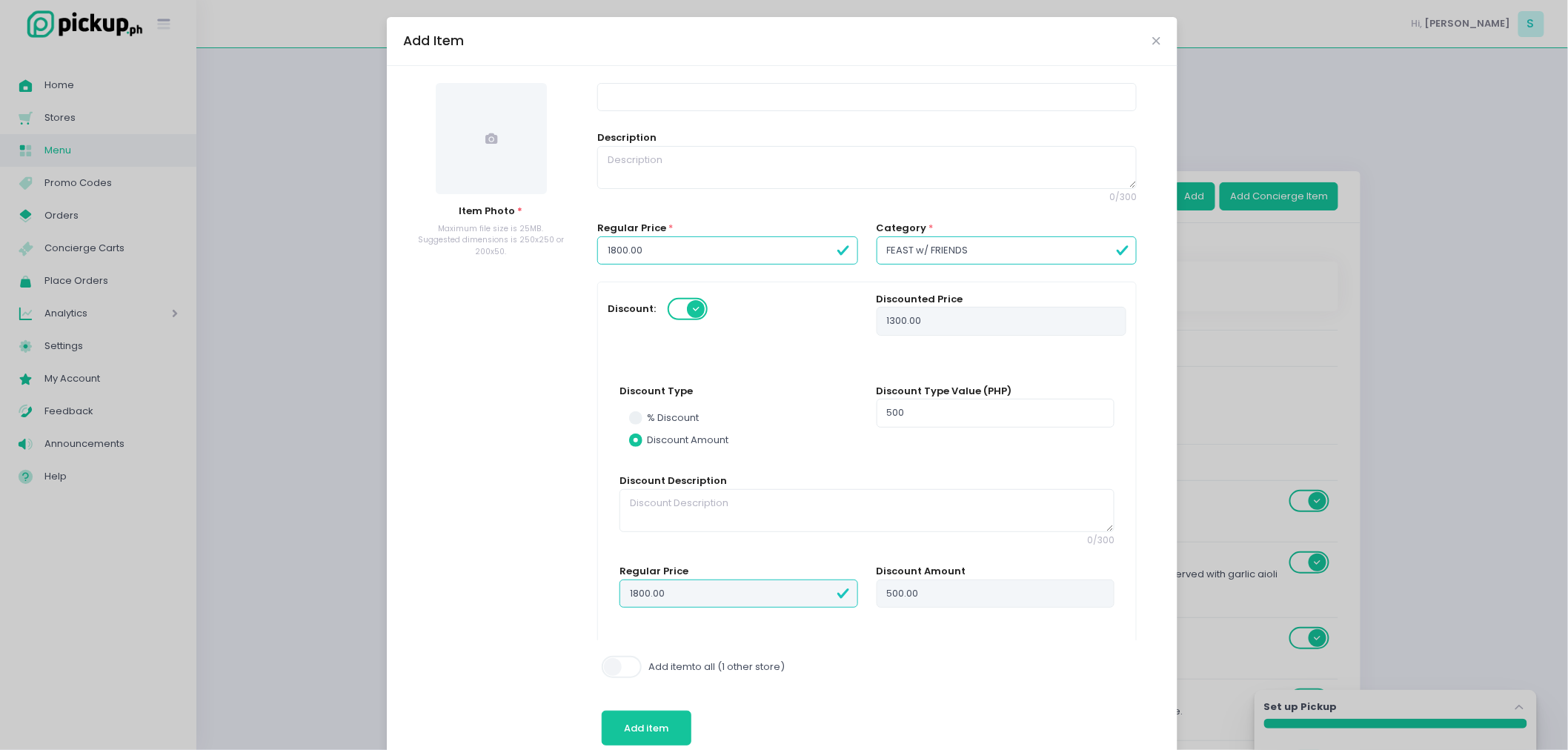
click at [870, 457] on div "Discount Type Value (PHP) 500" at bounding box center [995, 429] width 256 height 90
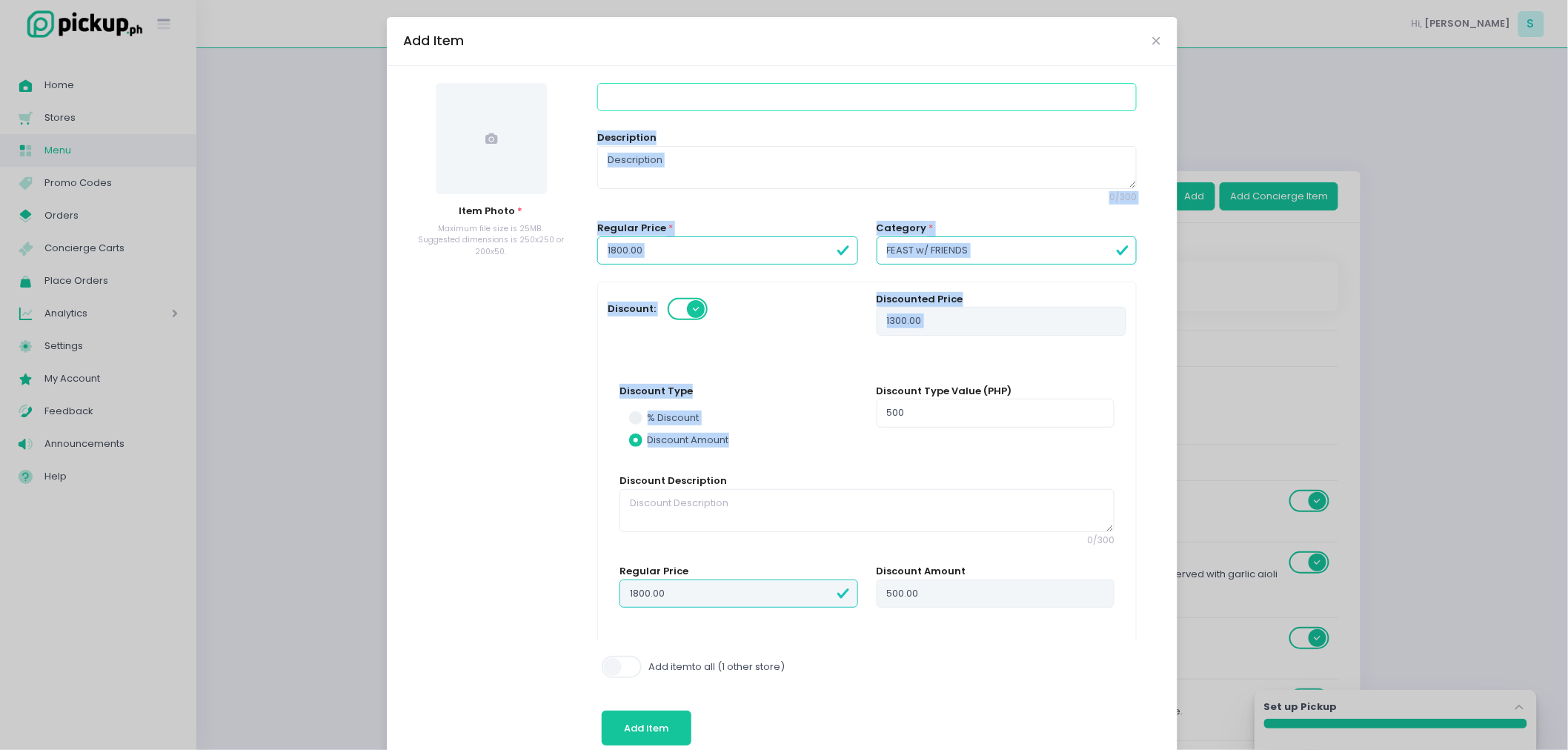
click at [754, 86] on input at bounding box center [866, 97] width 539 height 28
click at [699, 98] on input at bounding box center [866, 97] width 539 height 28
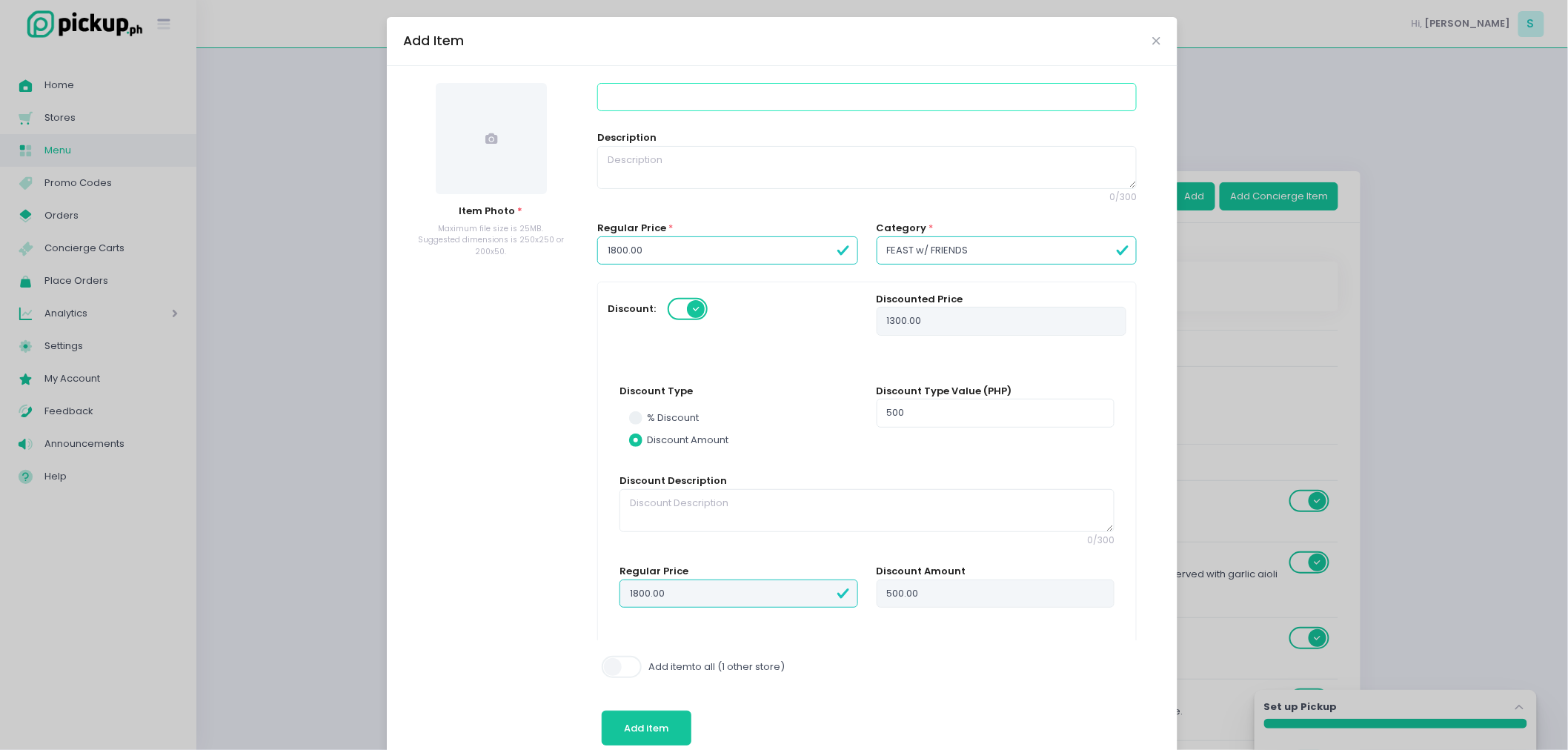
type input "A"
radio input "true"
type input "AS"
radio input "true"
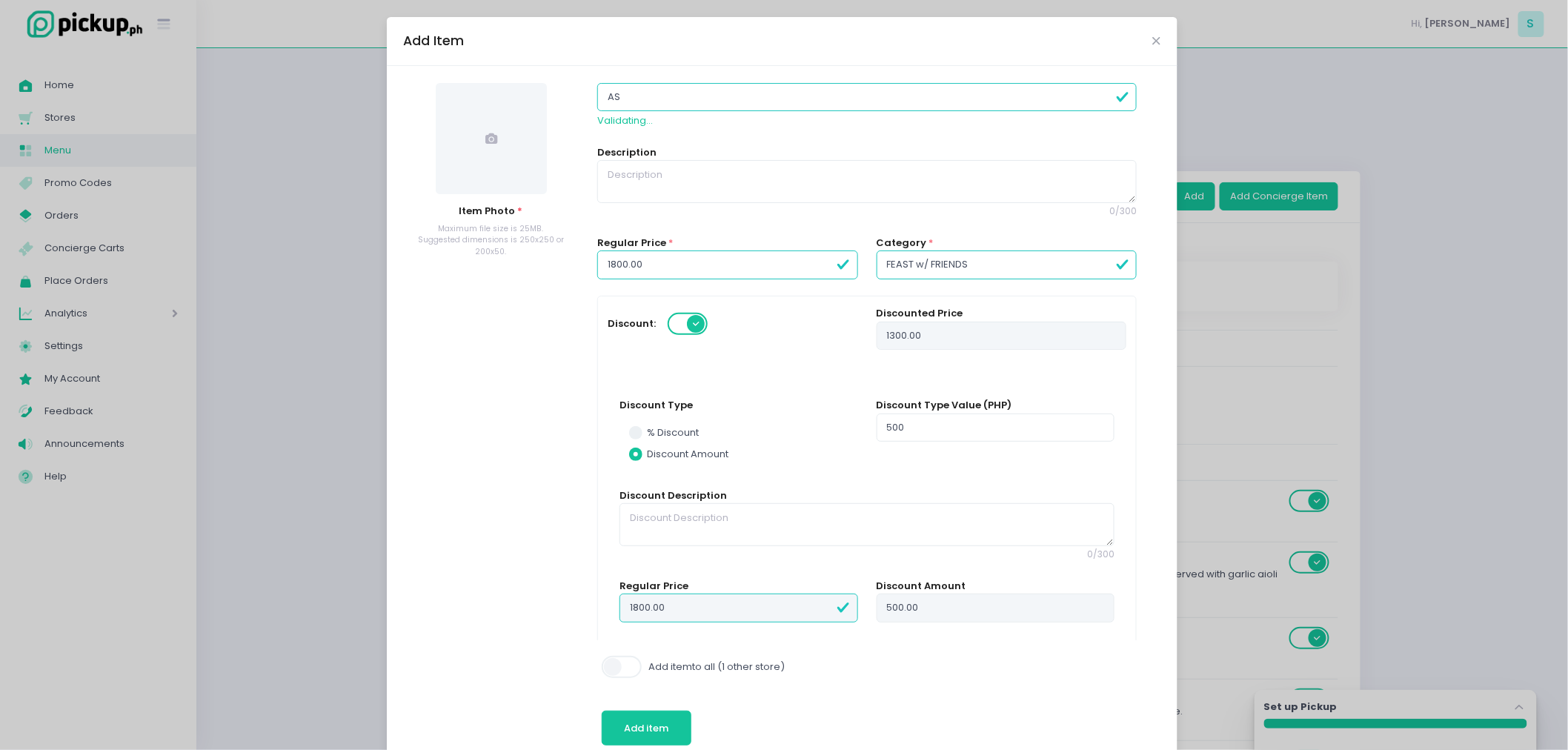
type input "ASI"
radio input "true"
type input "ASIA"
radio input "true"
type input "[DEMOGRAPHIC_DATA]"
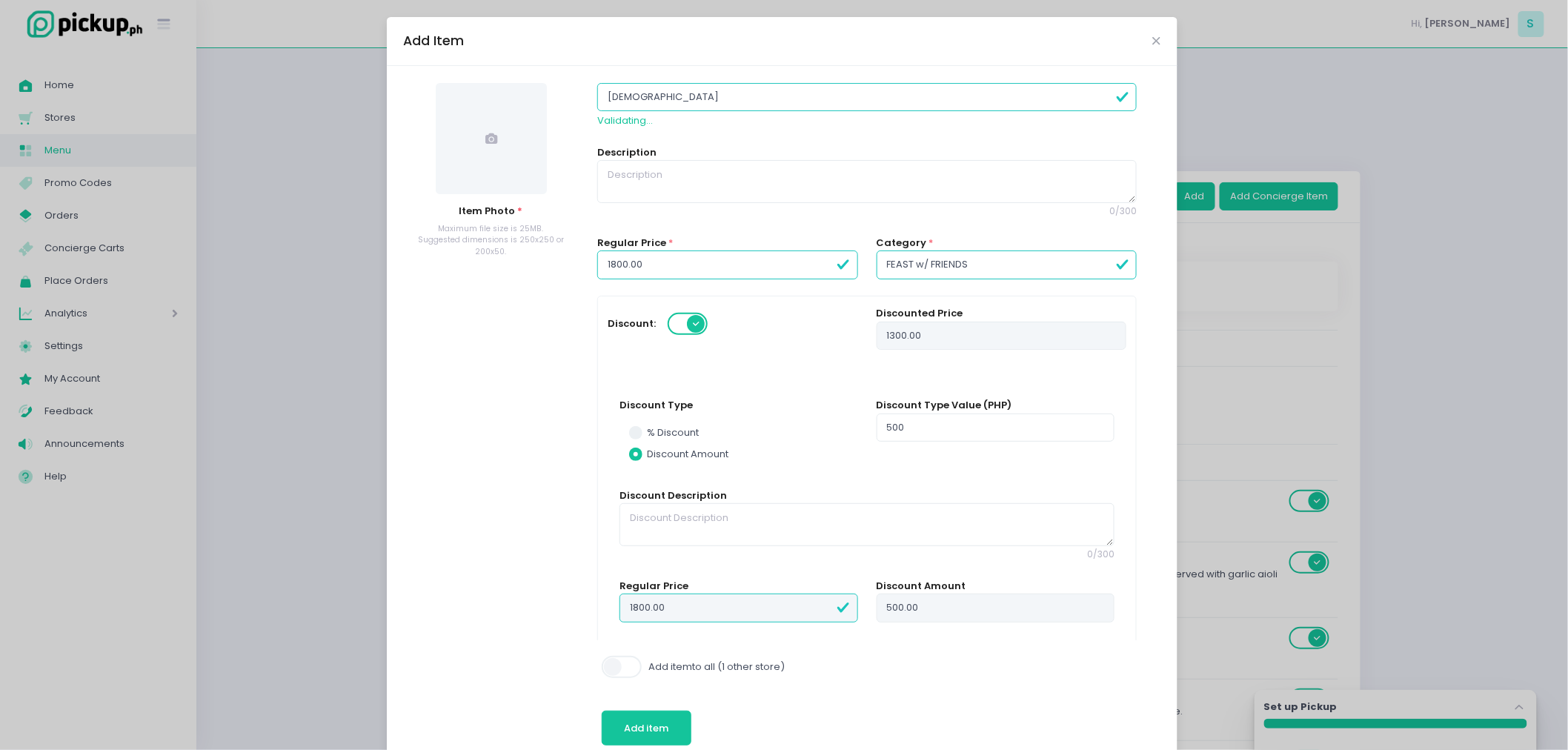
radio input "true"
type input "[DEMOGRAPHIC_DATA]"
radio input "true"
type input "ASIAN S"
radio input "true"
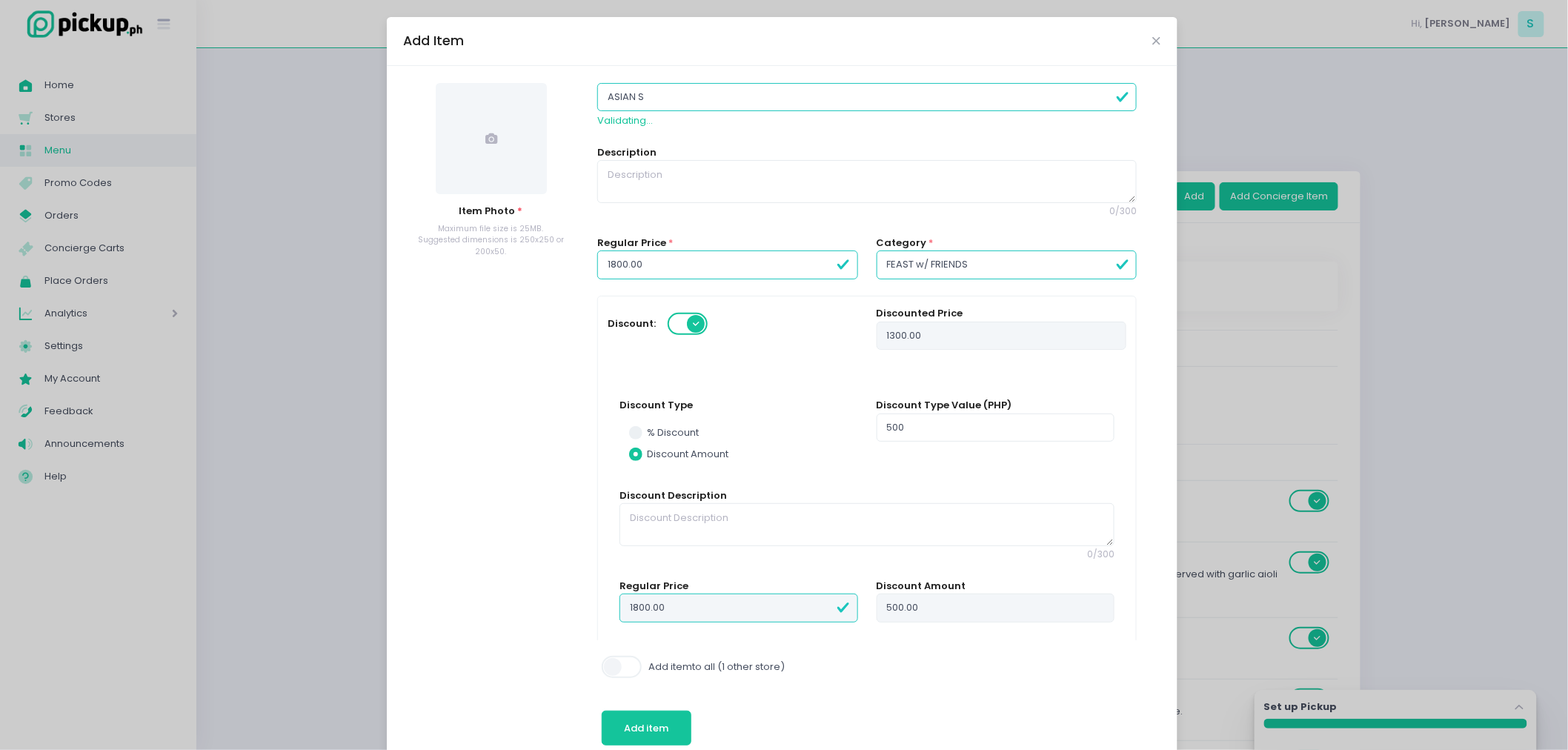
type input "ASIAN SE"
radio input "true"
type input "ASIAN SET"
radio input "true"
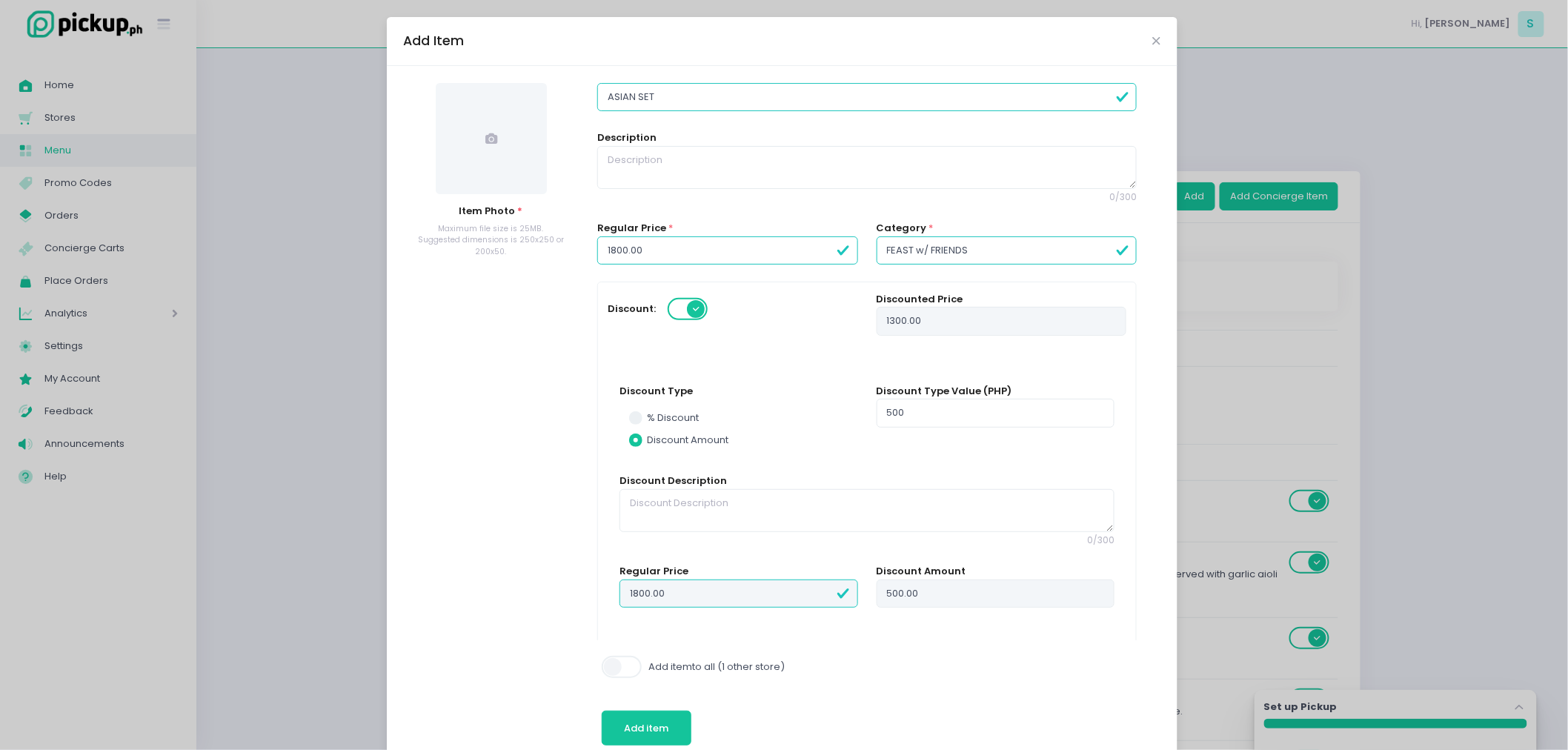
type input "ASIAN SET"
click at [643, 148] on textarea at bounding box center [866, 167] width 539 height 43
radio input "true"
paste textarea "A delightful combination of flavors showcasing the best of Asian cuisine. This …"
type textarea "A delightful combination of flavors showcasing the best of Asian cuisine. This …"
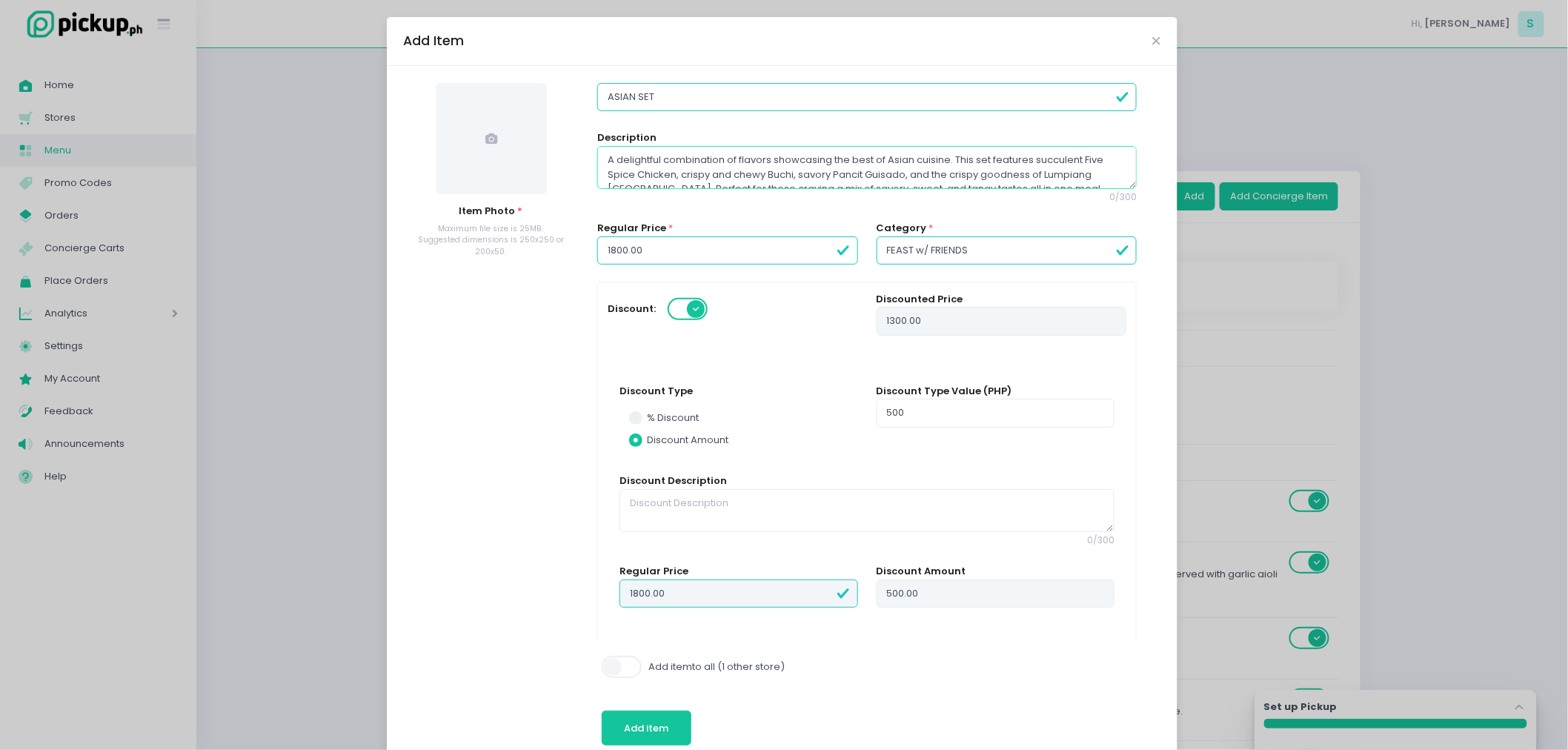
radio input "true"
type textarea "A delightful combination of flavors showcasing the best of Asian cuisine. This …"
click at [485, 136] on icon at bounding box center [491, 139] width 12 height 12
click at [877, 166] on textarea "A delightful combination of flavors showcasing the best of Asian cuisine. This …" at bounding box center [866, 167] width 539 height 43
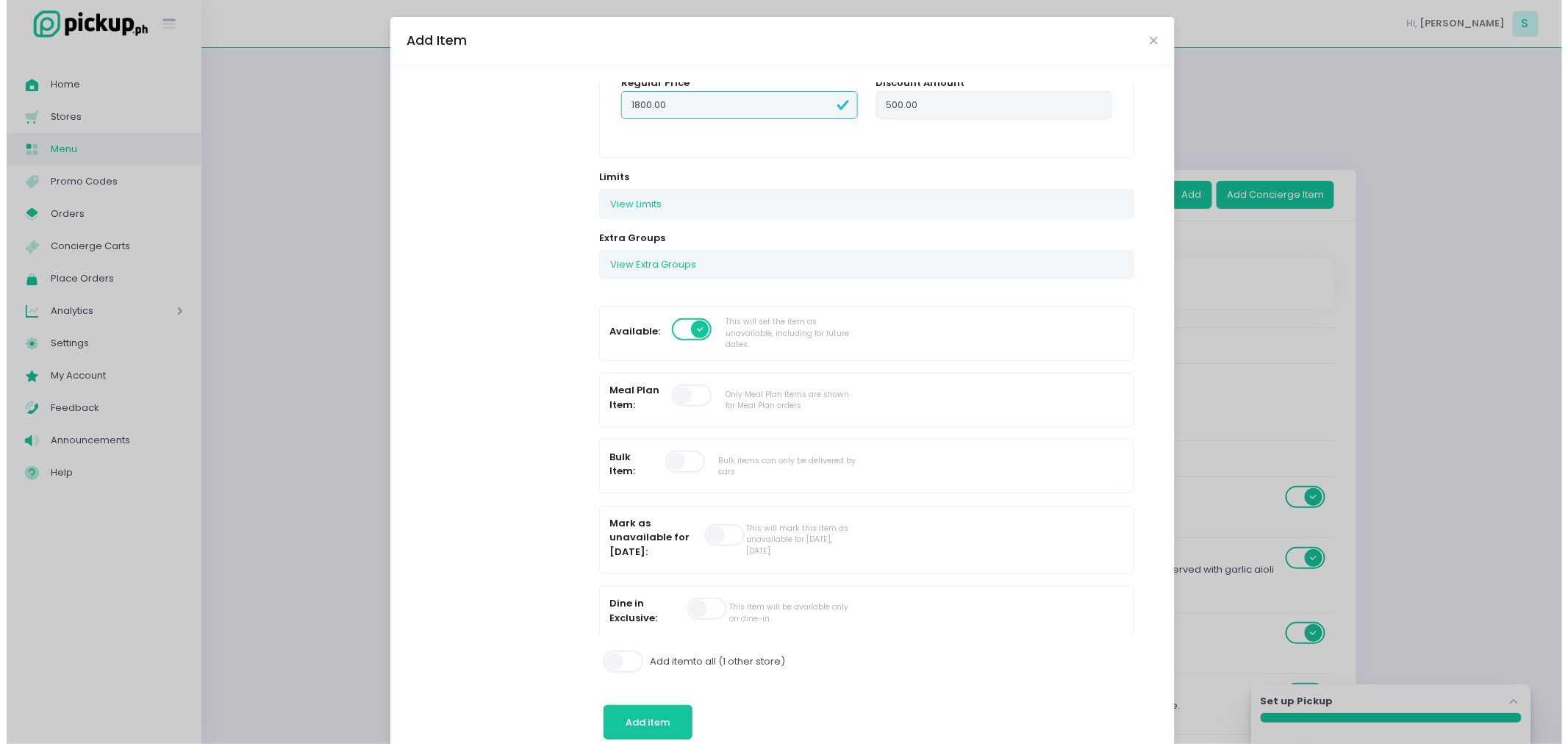
scroll to position [326, 0]
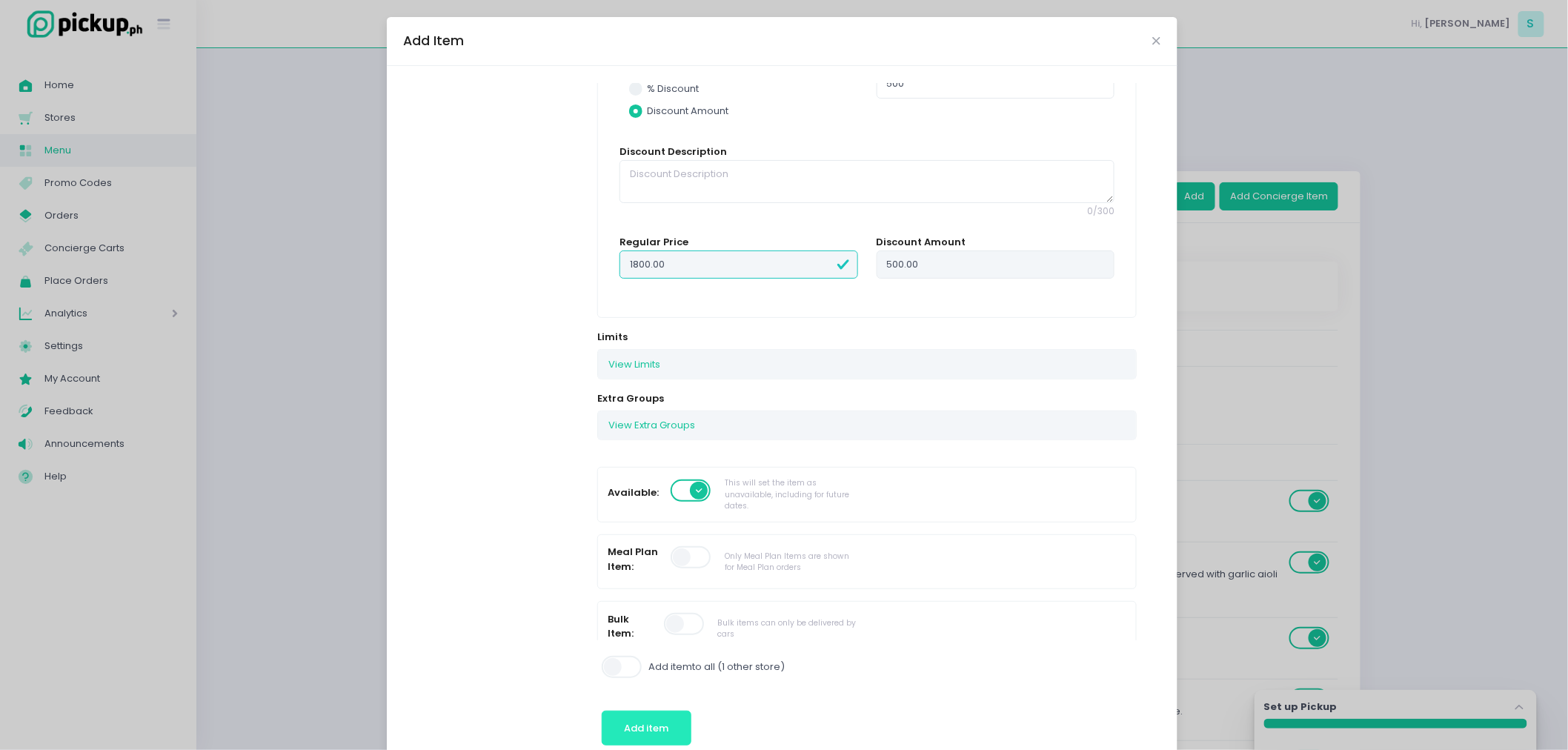
click at [655, 717] on button "Add item" at bounding box center [646, 727] width 89 height 36
radio input "true"
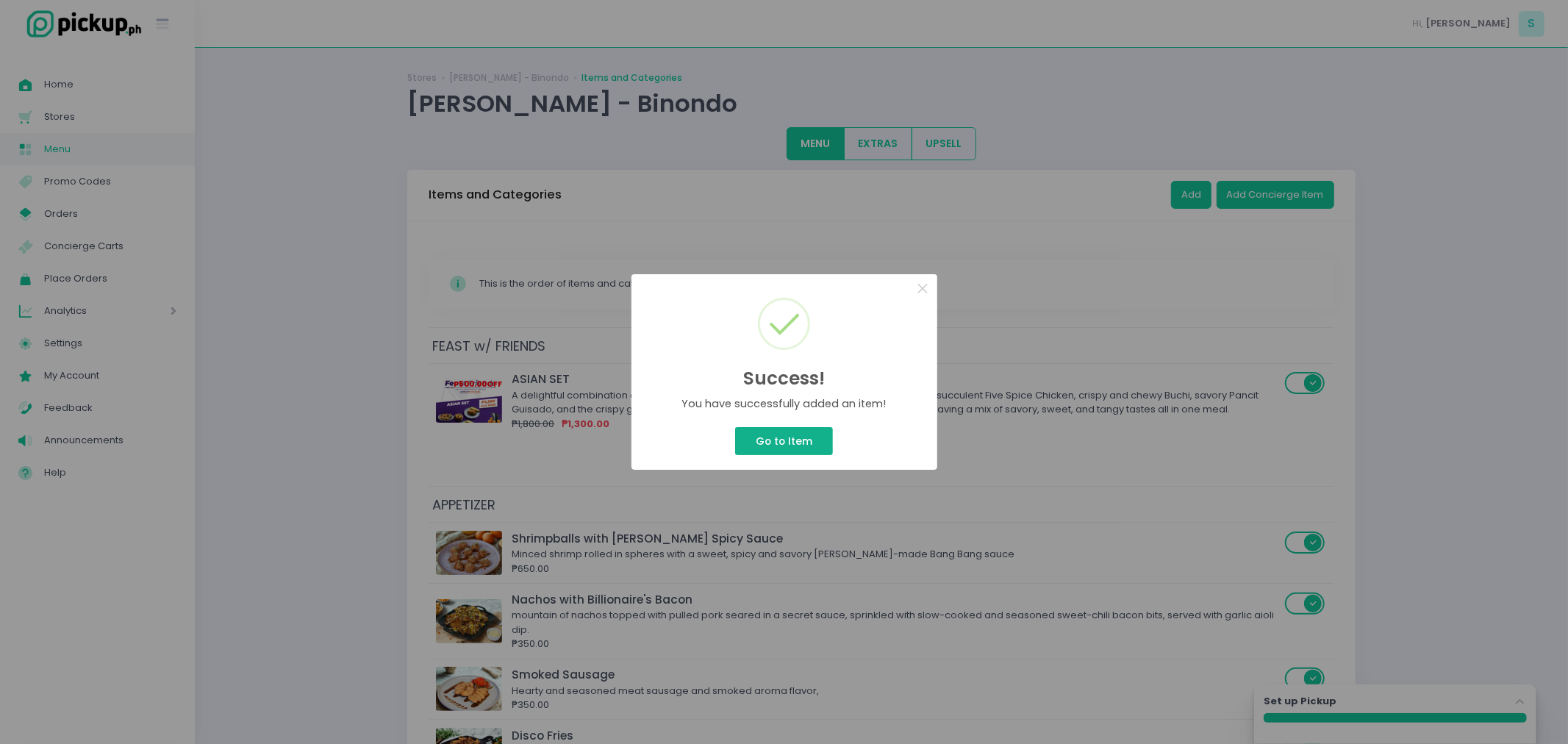
click at [801, 443] on button "Go to Item" at bounding box center [783, 441] width 97 height 28
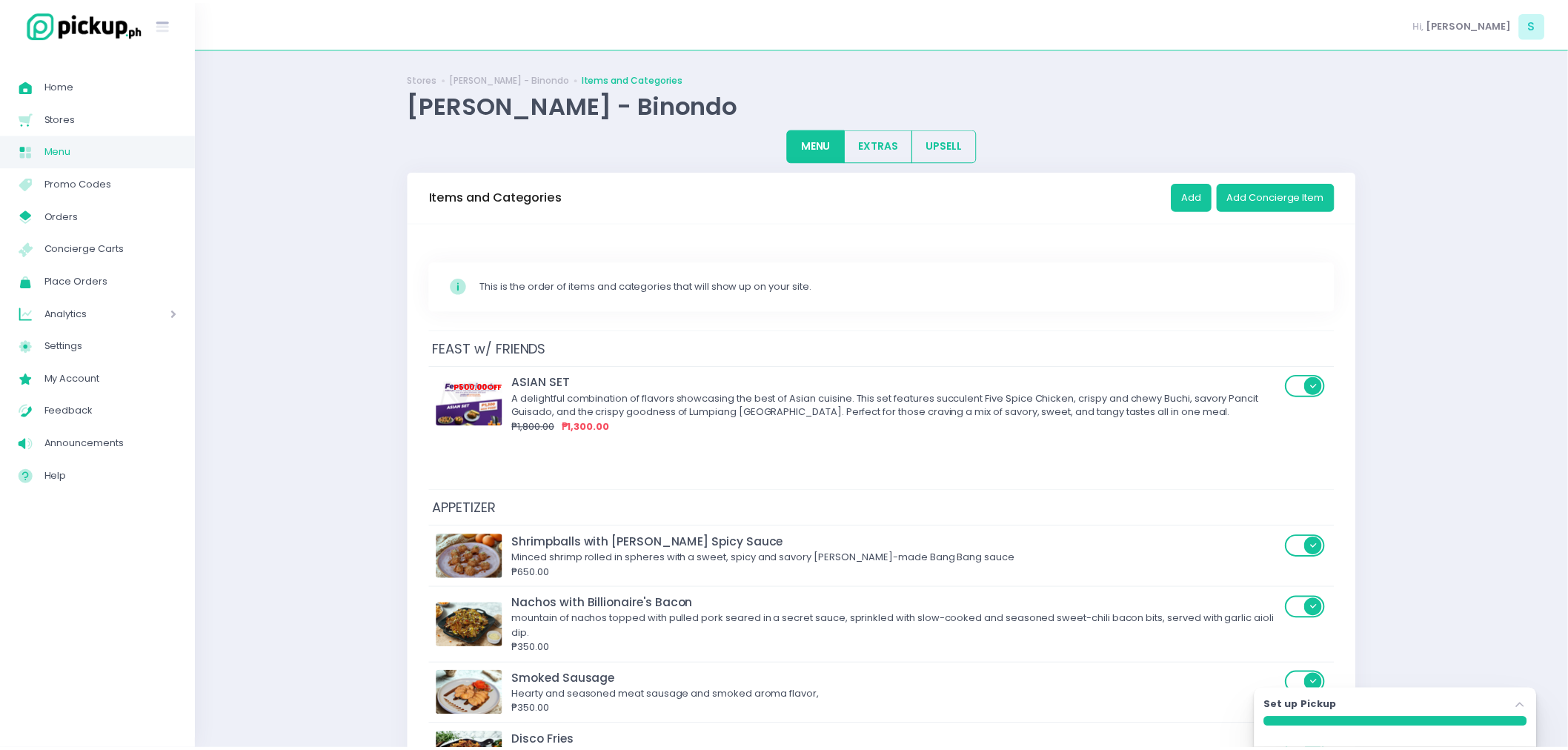
scroll to position [28, 0]
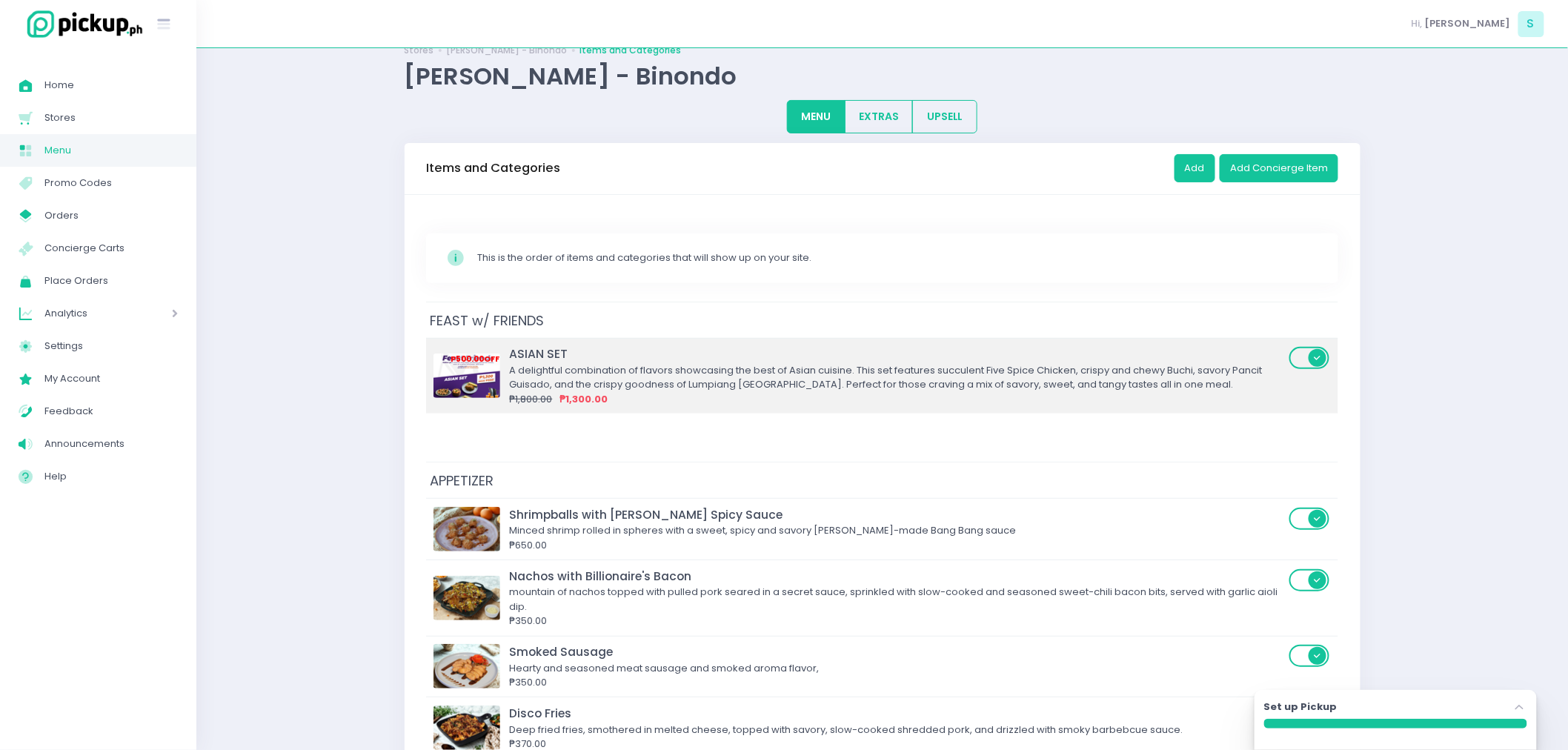
click at [737, 397] on div "₱1,800.00 ₱1,300.00" at bounding box center [897, 398] width 775 height 15
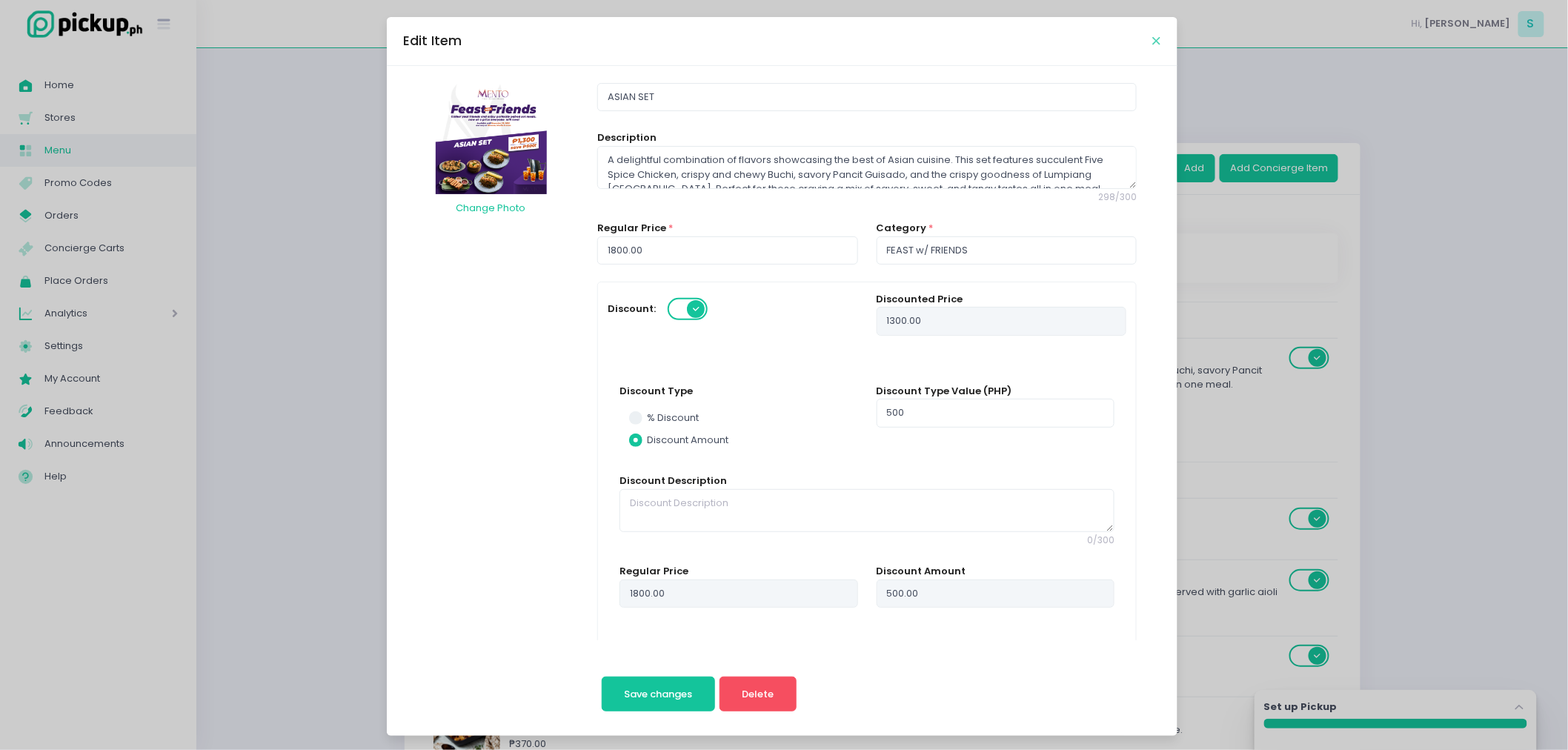
click at [1153, 38] on icon "Close" at bounding box center [1156, 41] width 8 height 11
radio input "true"
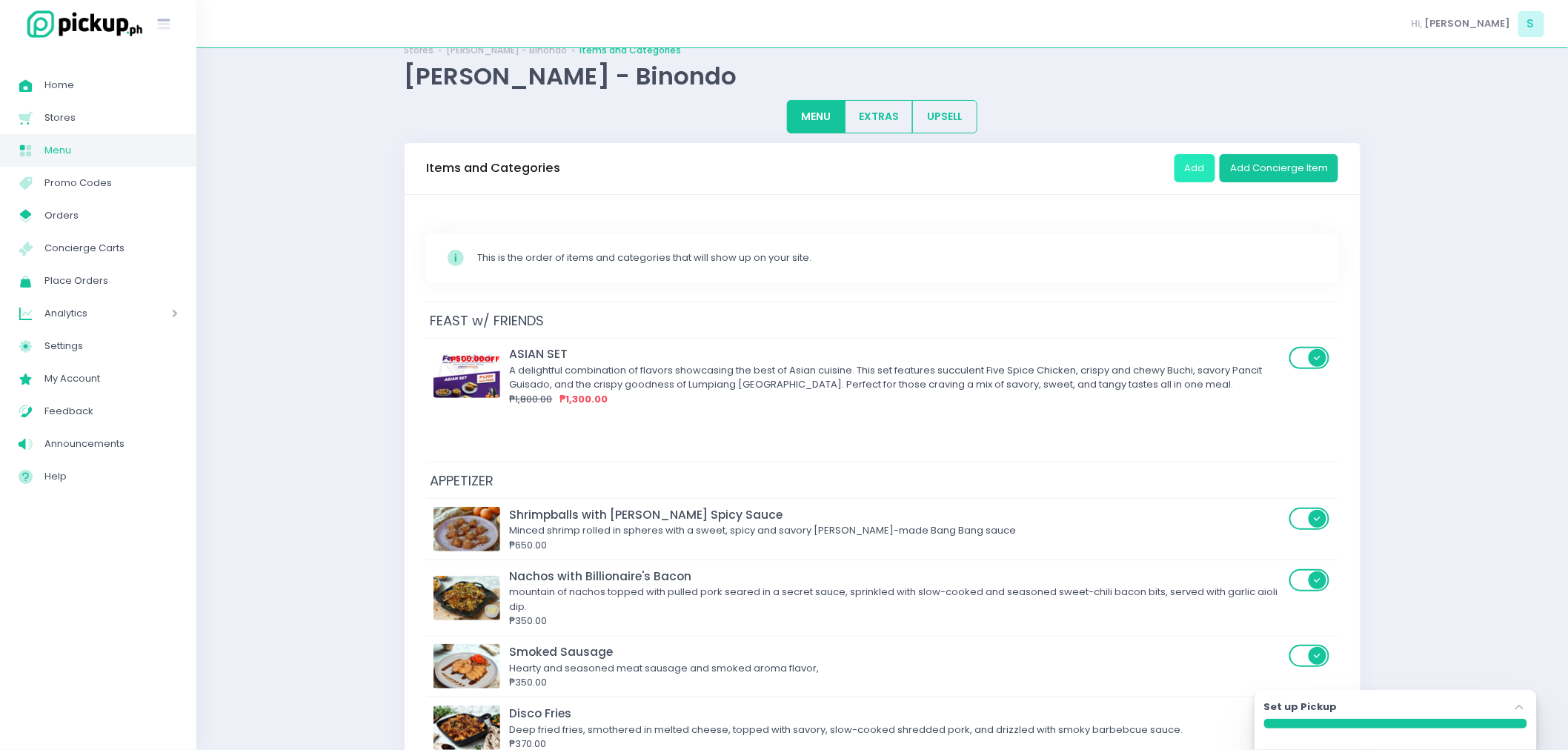
click at [1187, 159] on button "Add" at bounding box center [1195, 168] width 41 height 28
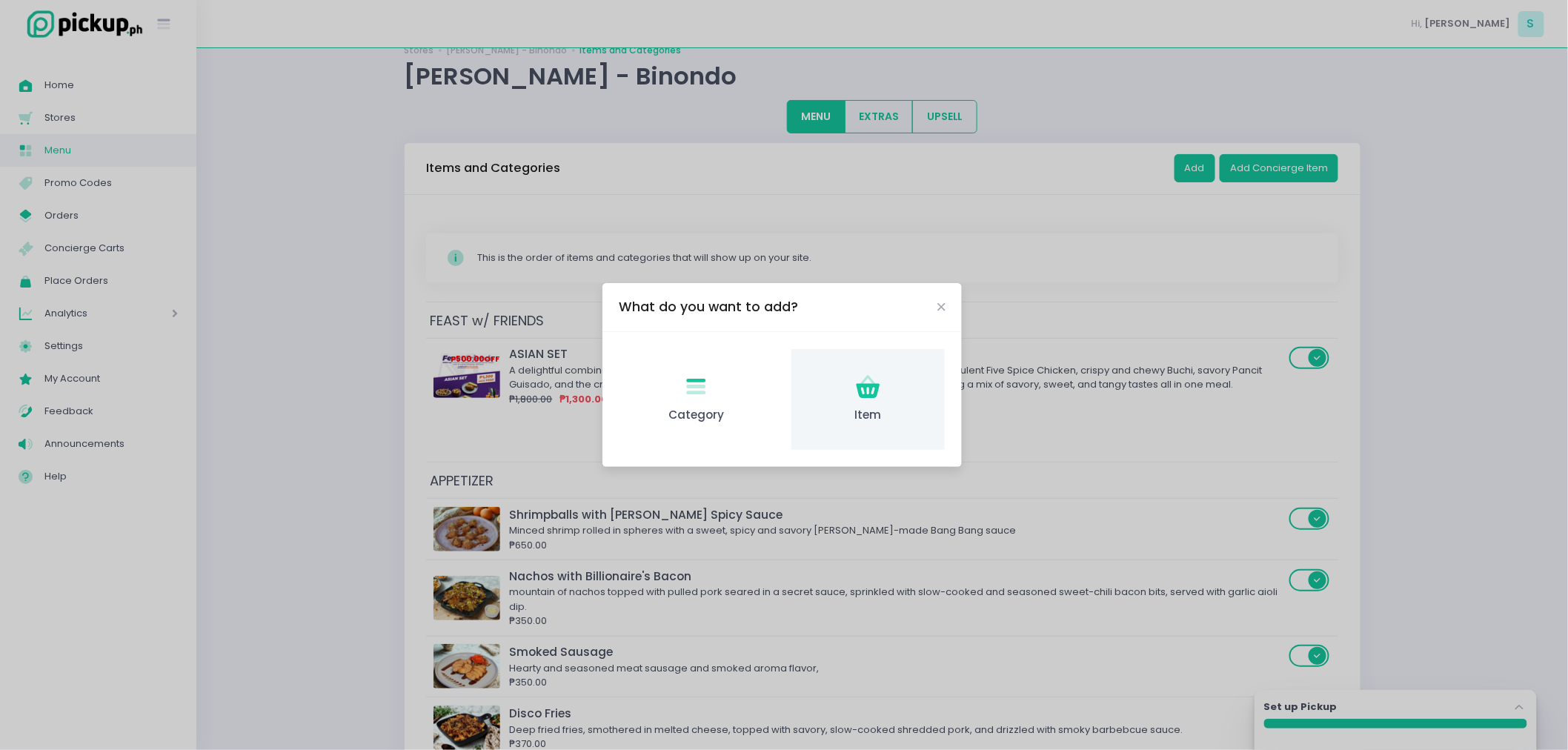
click at [857, 382] on icon "Item Created with Sketch." at bounding box center [867, 386] width 29 height 29
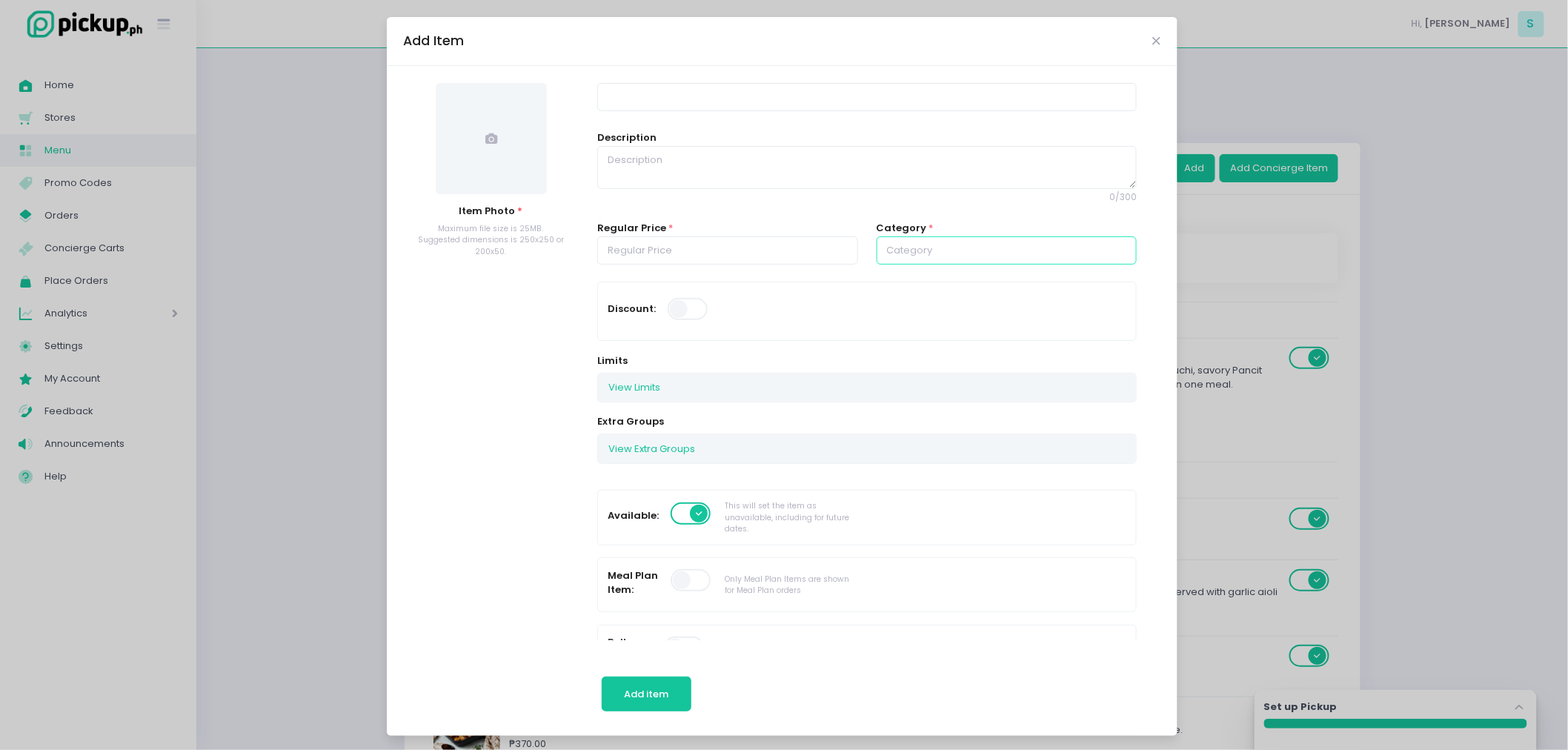
click at [930, 247] on input "text" at bounding box center [1007, 250] width 260 height 28
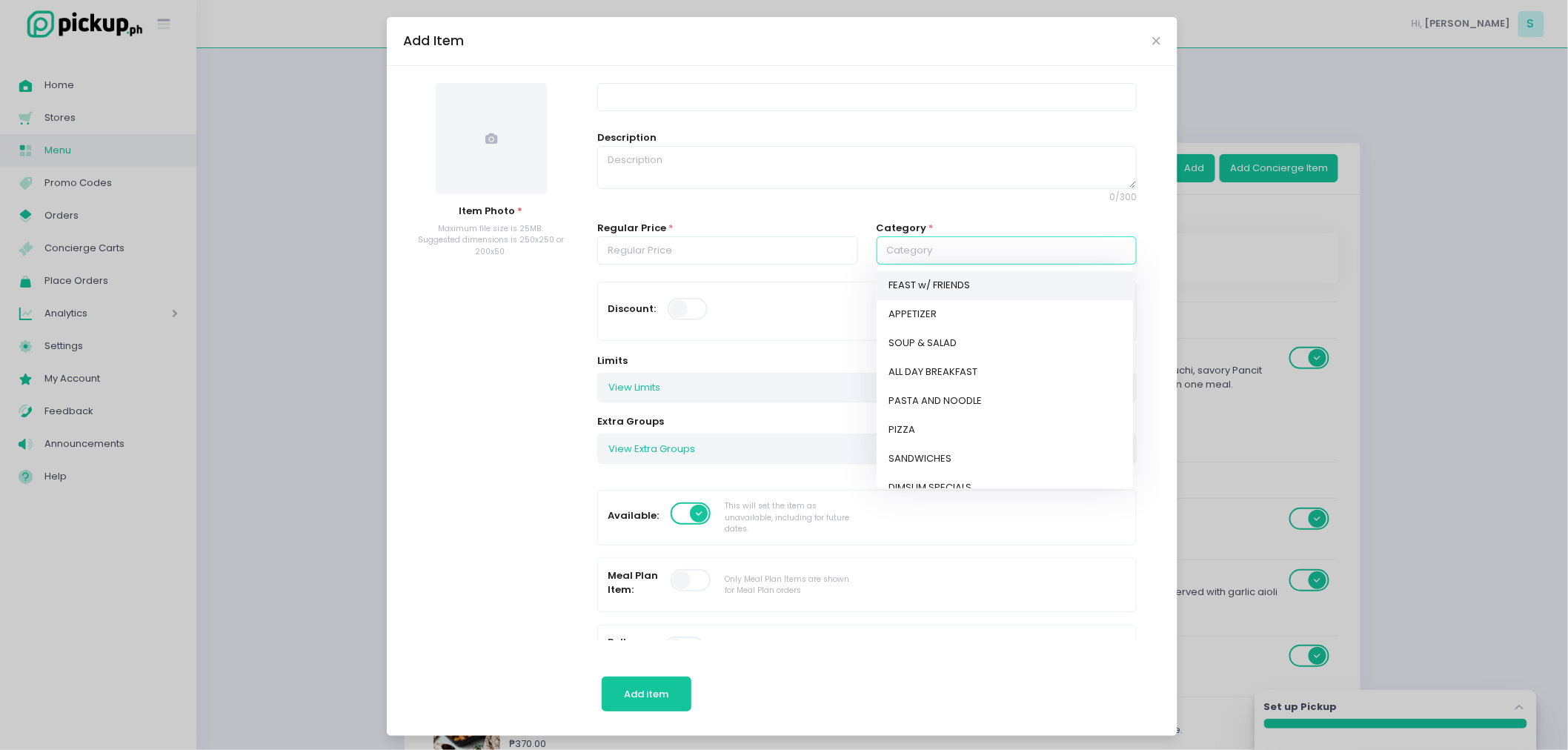
click at [961, 283] on link "FEAST w/ FRIENDS" at bounding box center [1005, 285] width 256 height 29
type input "FEAST w/ FRIENDS"
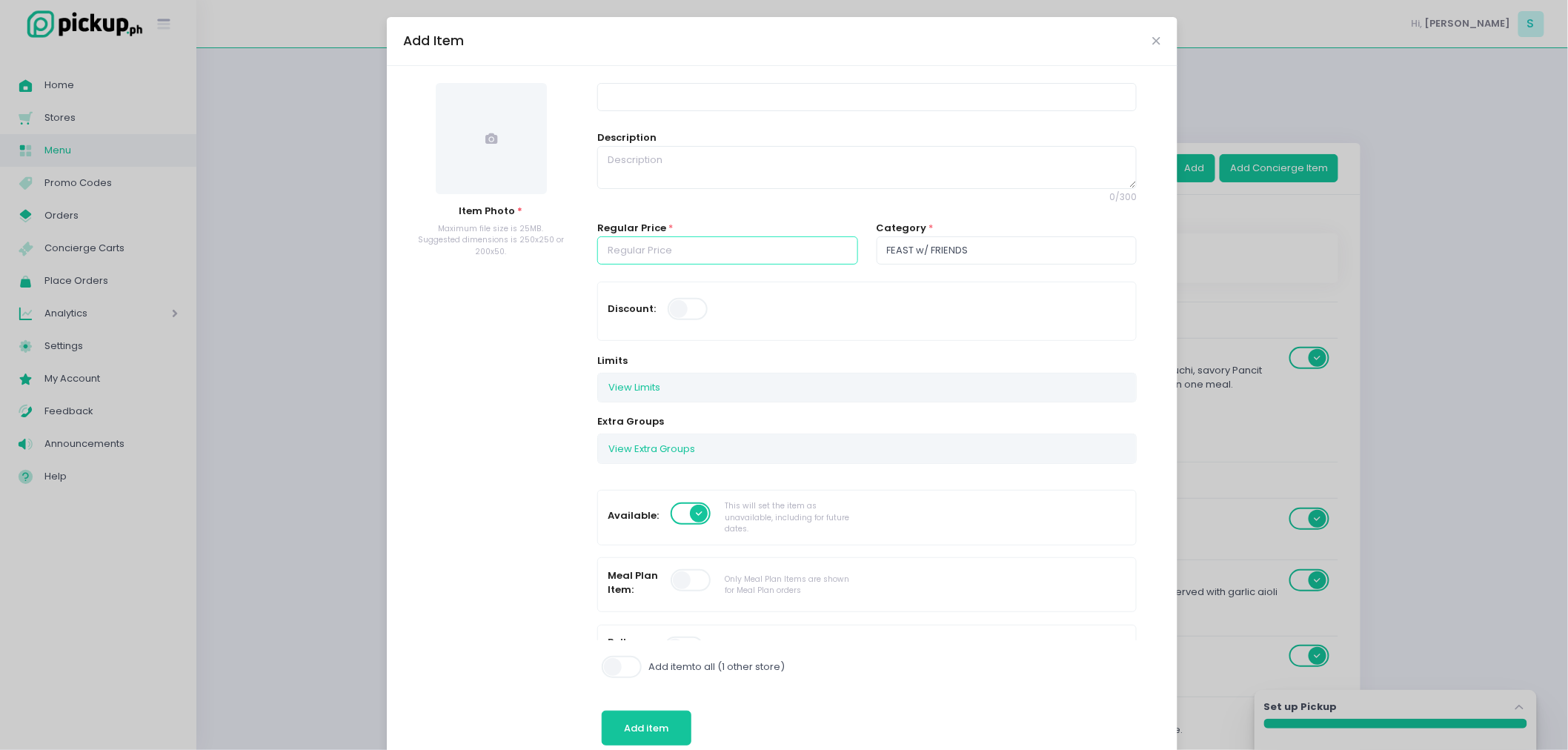
click at [734, 250] on input "number" at bounding box center [728, 250] width 260 height 28
type input "2000.00"
click at [668, 314] on span at bounding box center [688, 309] width 43 height 23
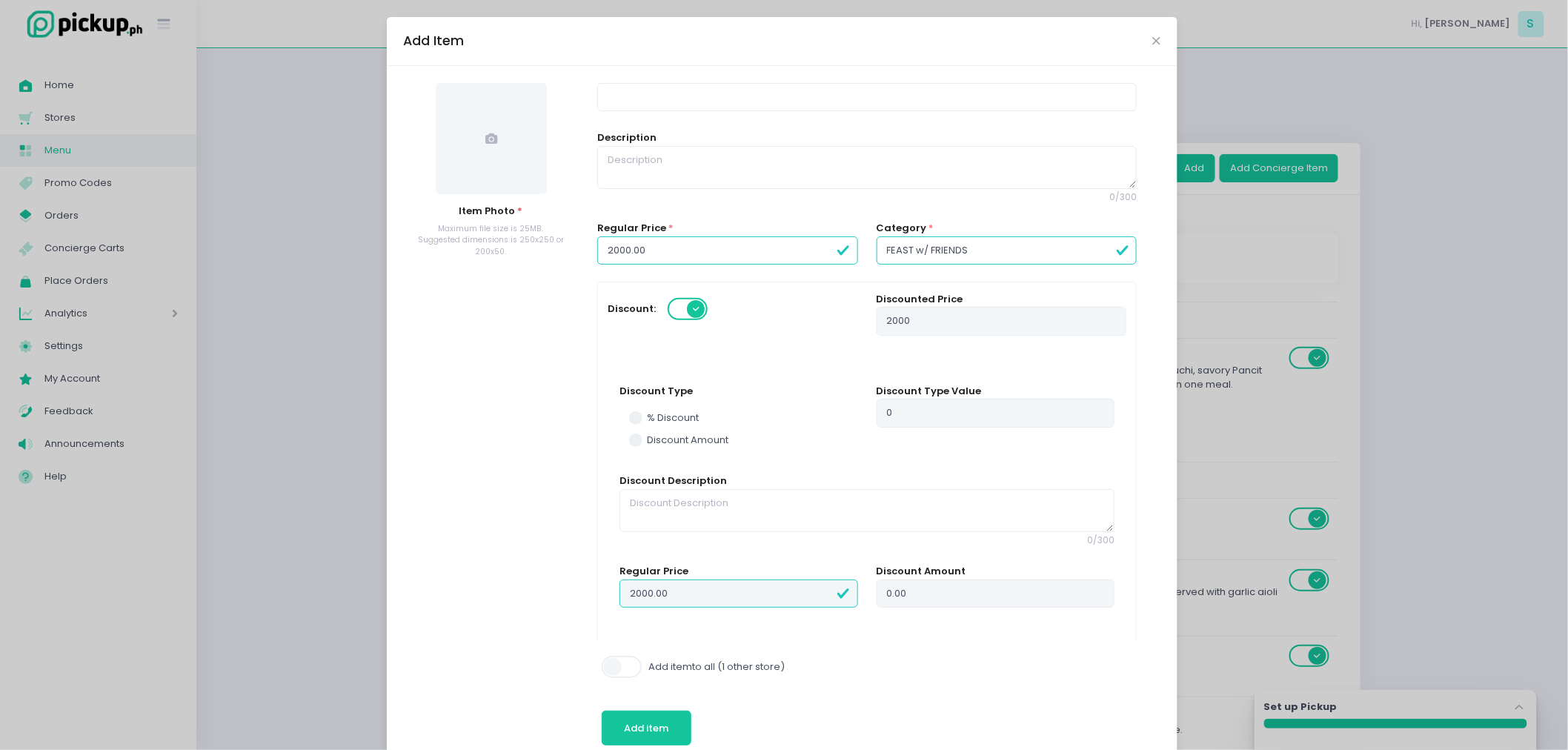
click at [695, 446] on label "Discount Amount" at bounding box center [739, 439] width 220 height 15
click at [657, 442] on input "Discount Amount" at bounding box center [652, 437] width 10 height 10
click at [877, 411] on input "0" at bounding box center [996, 412] width 238 height 28
radio input "true"
type input "50"
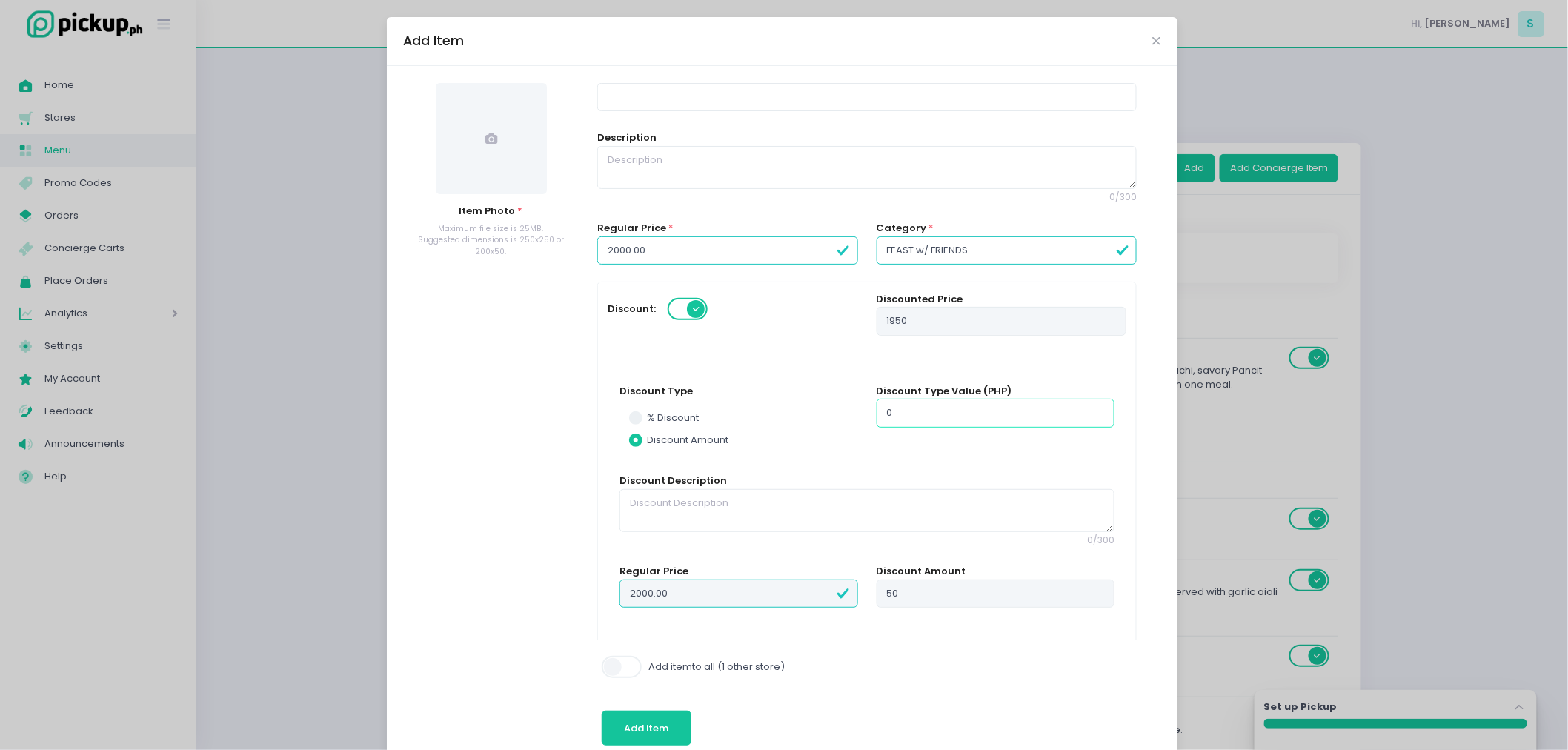
type input "50"
type input "1950"
radio input "true"
type input "500"
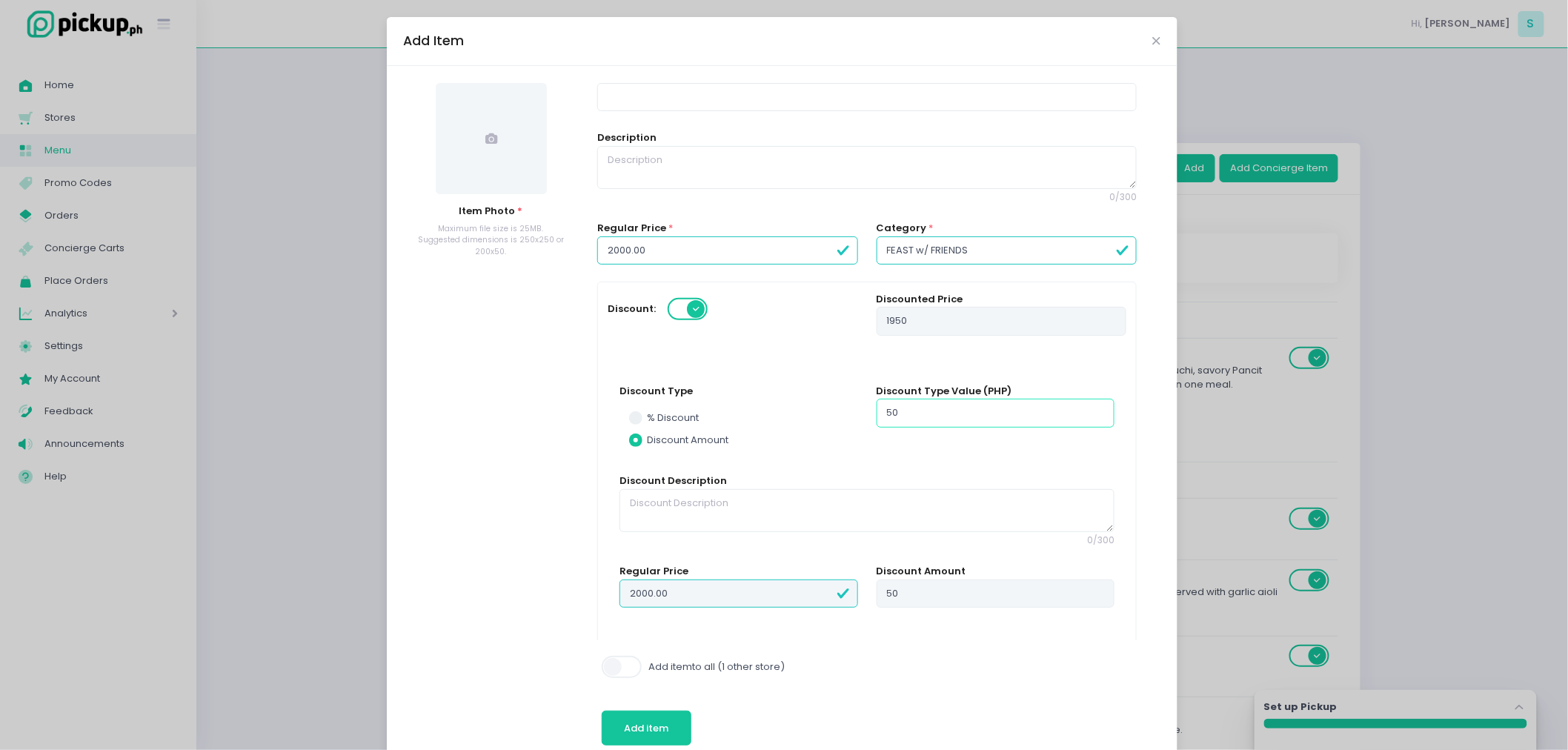
type input "1500"
type input "500"
radio input "true"
type input "500.00"
type input "1500.00"
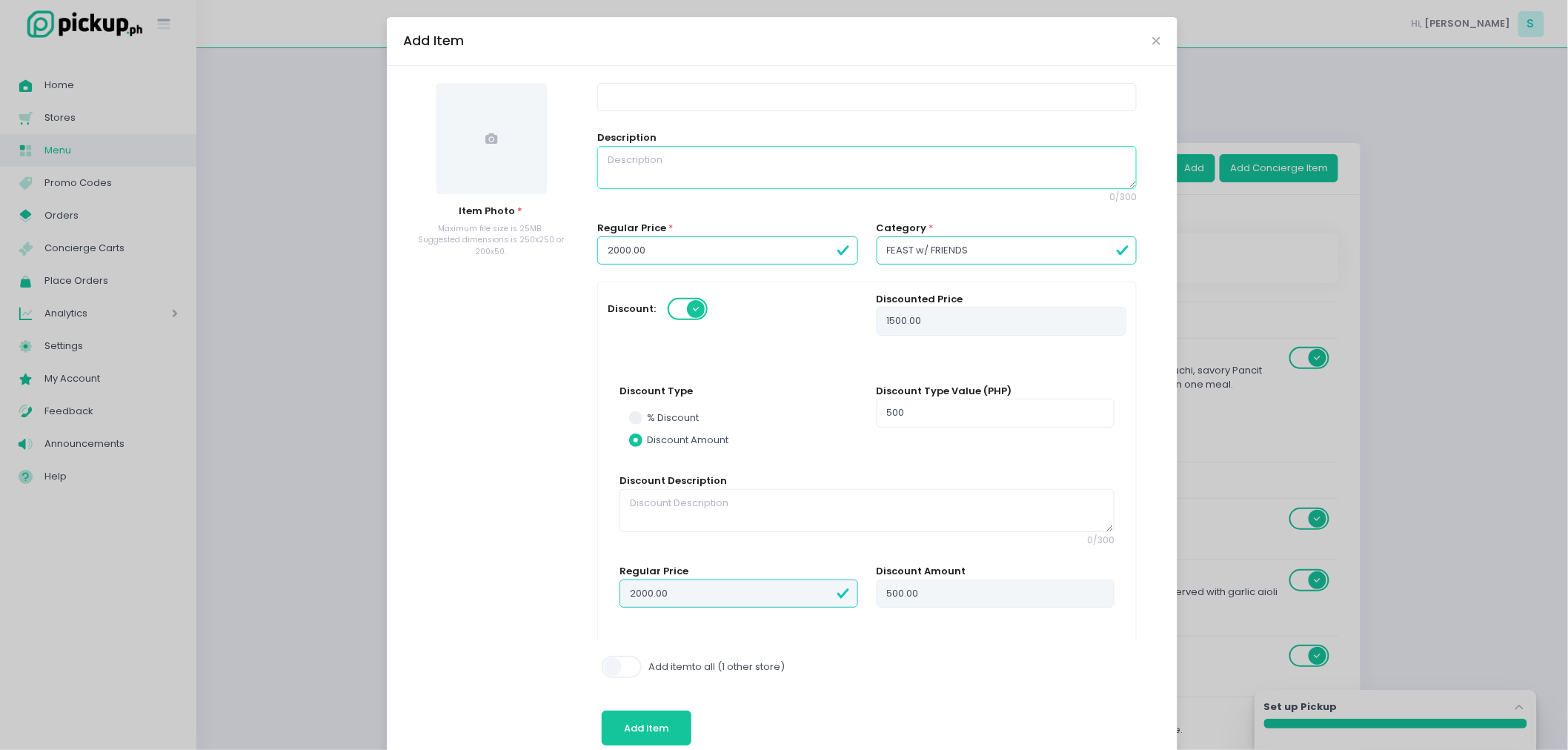
click at [742, 186] on textarea at bounding box center [866, 167] width 539 height 43
radio input "true"
paste textarea "A delicious feast featuring beloved [DEMOGRAPHIC_DATA] favorites. This set incl…"
type textarea "A delicious feast featuring beloved [DEMOGRAPHIC_DATA] favorites. This set incl…"
radio input "true"
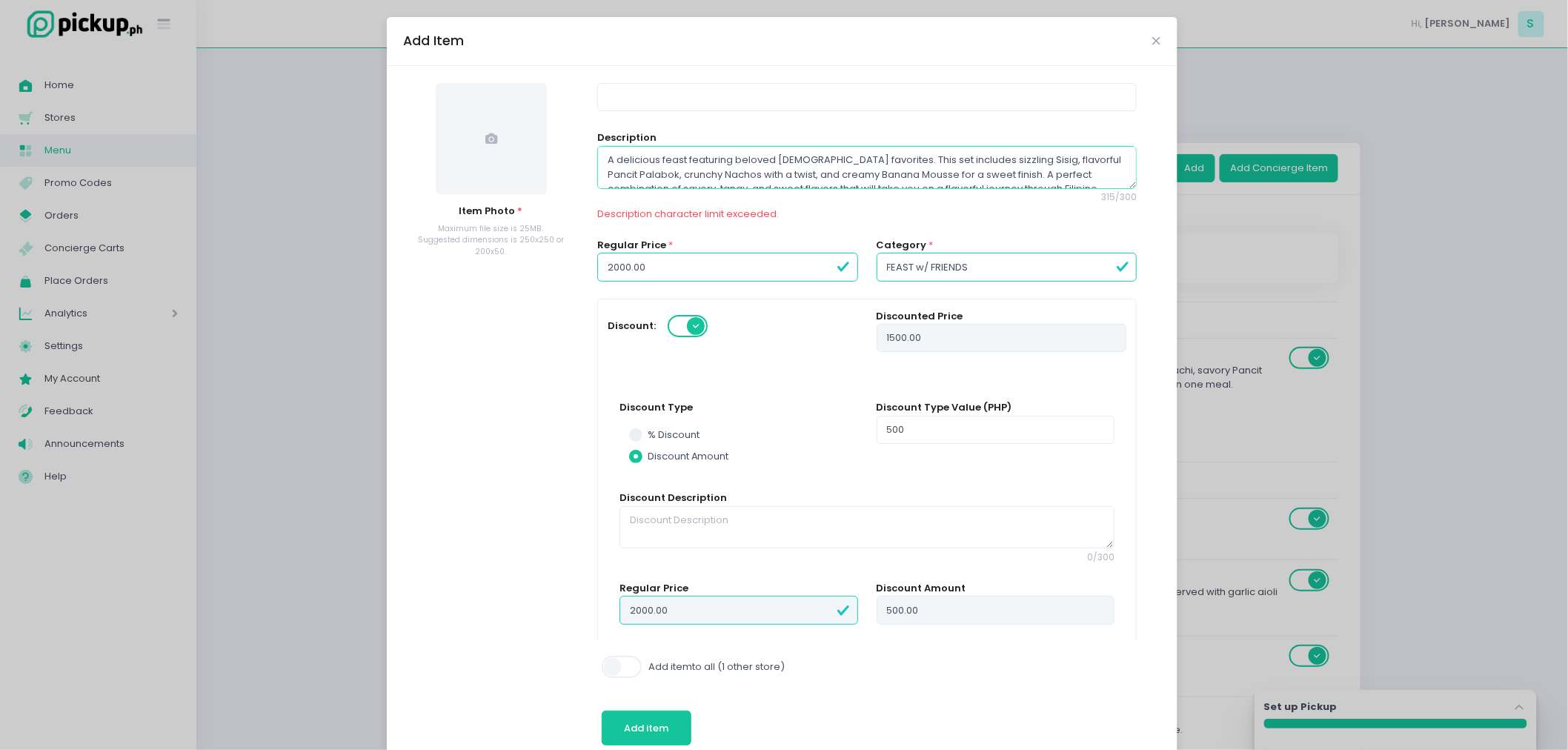
scroll to position [23, 0]
type textarea "A delicious feast featuring beloved [DEMOGRAPHIC_DATA] favorites. This set incl…"
radio input "true"
click at [631, 95] on input at bounding box center [866, 97] width 539 height 28
type input "F"
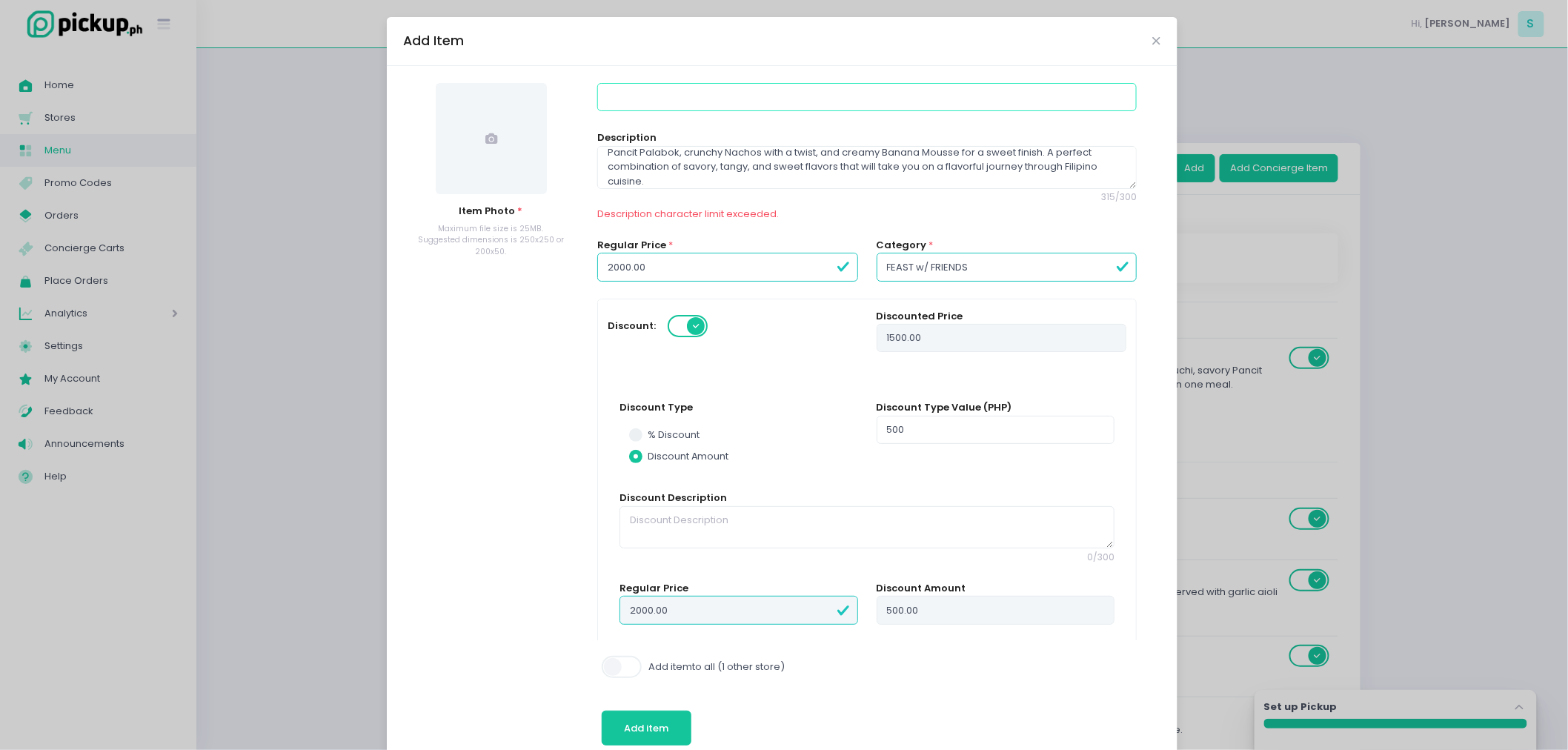
radio input "true"
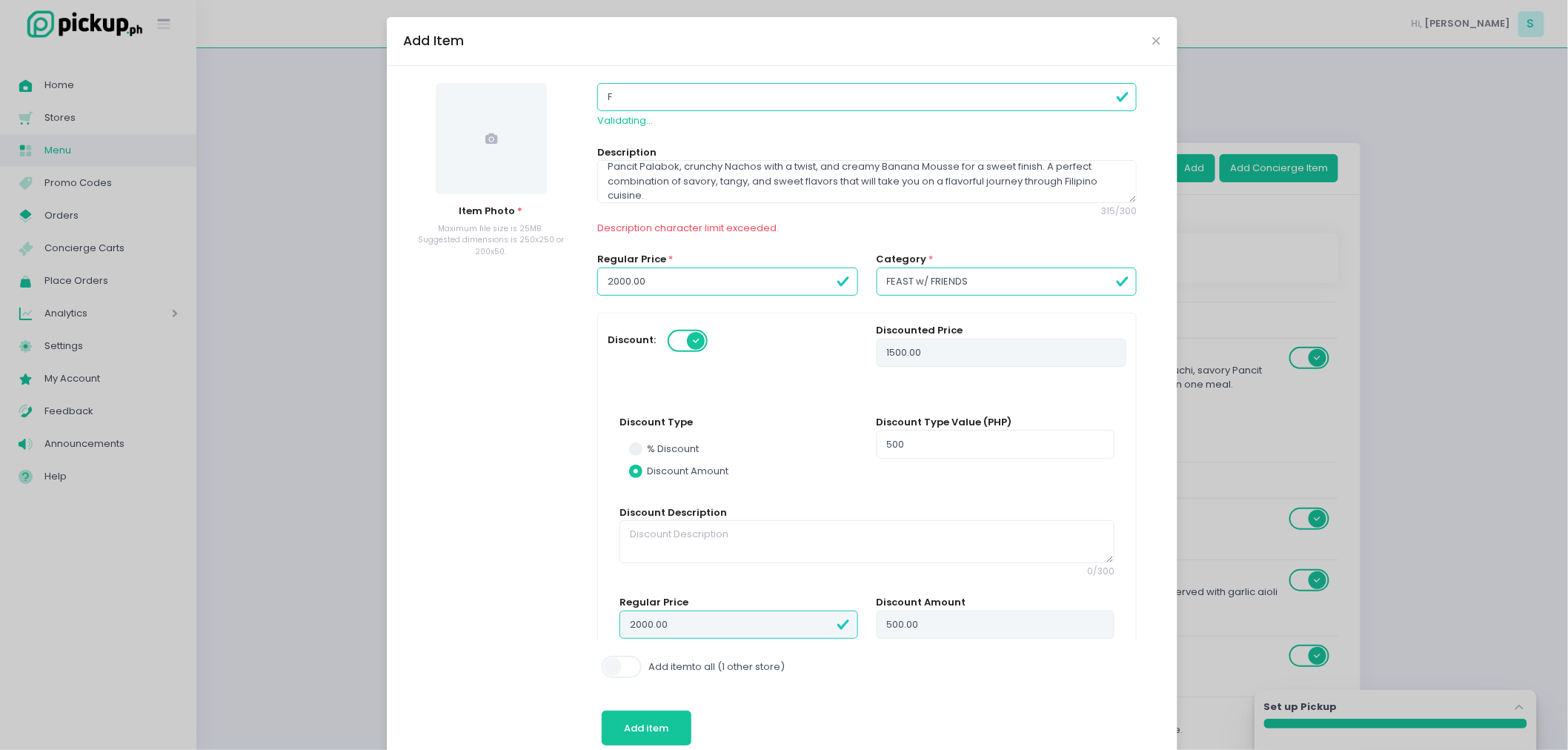
type input "Fi"
radio input "true"
type input "Fil"
radio input "true"
type input "Fili"
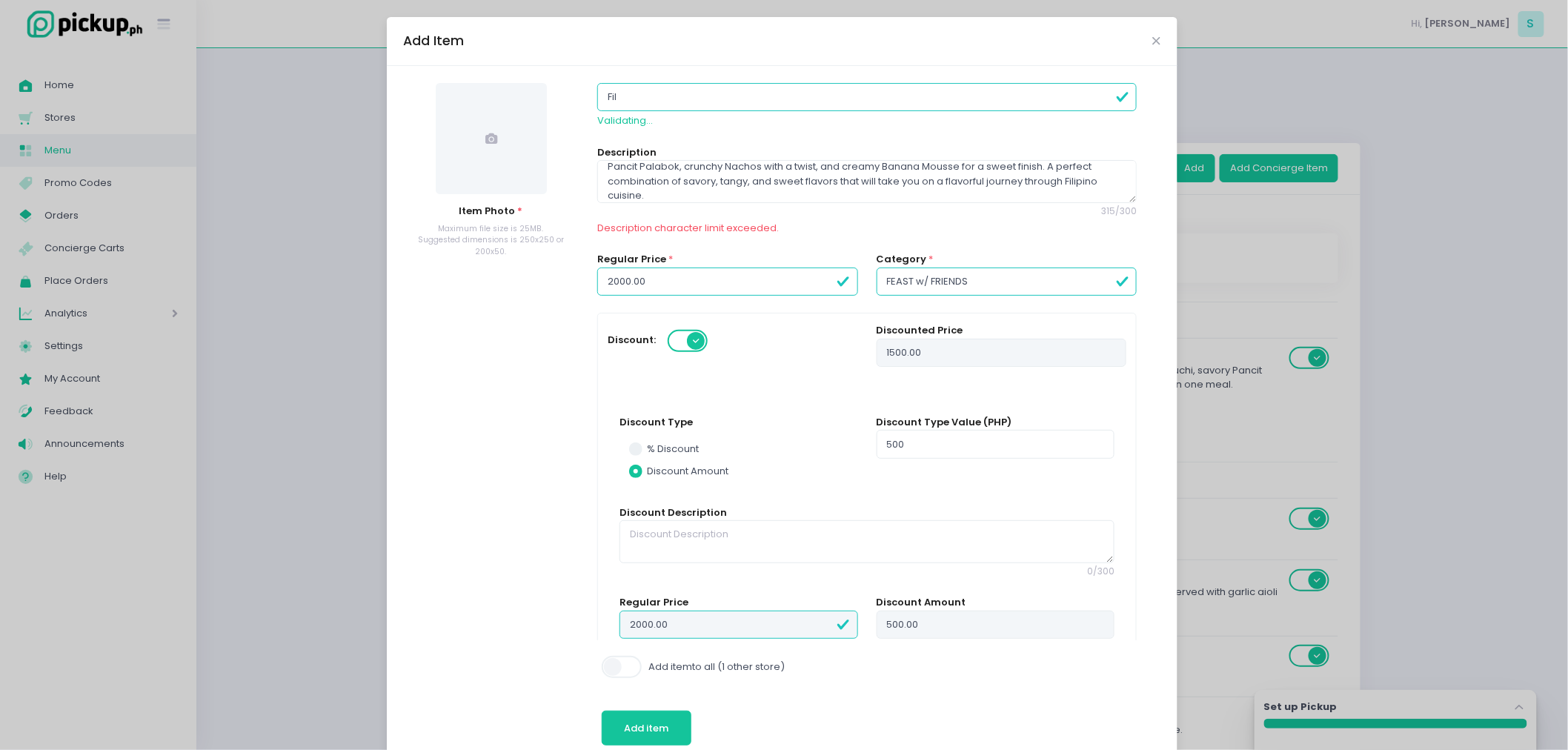
radio input "true"
type input "[PERSON_NAME]["
radio input "true"
type input "[PERSON_NAME]"
radio input "true"
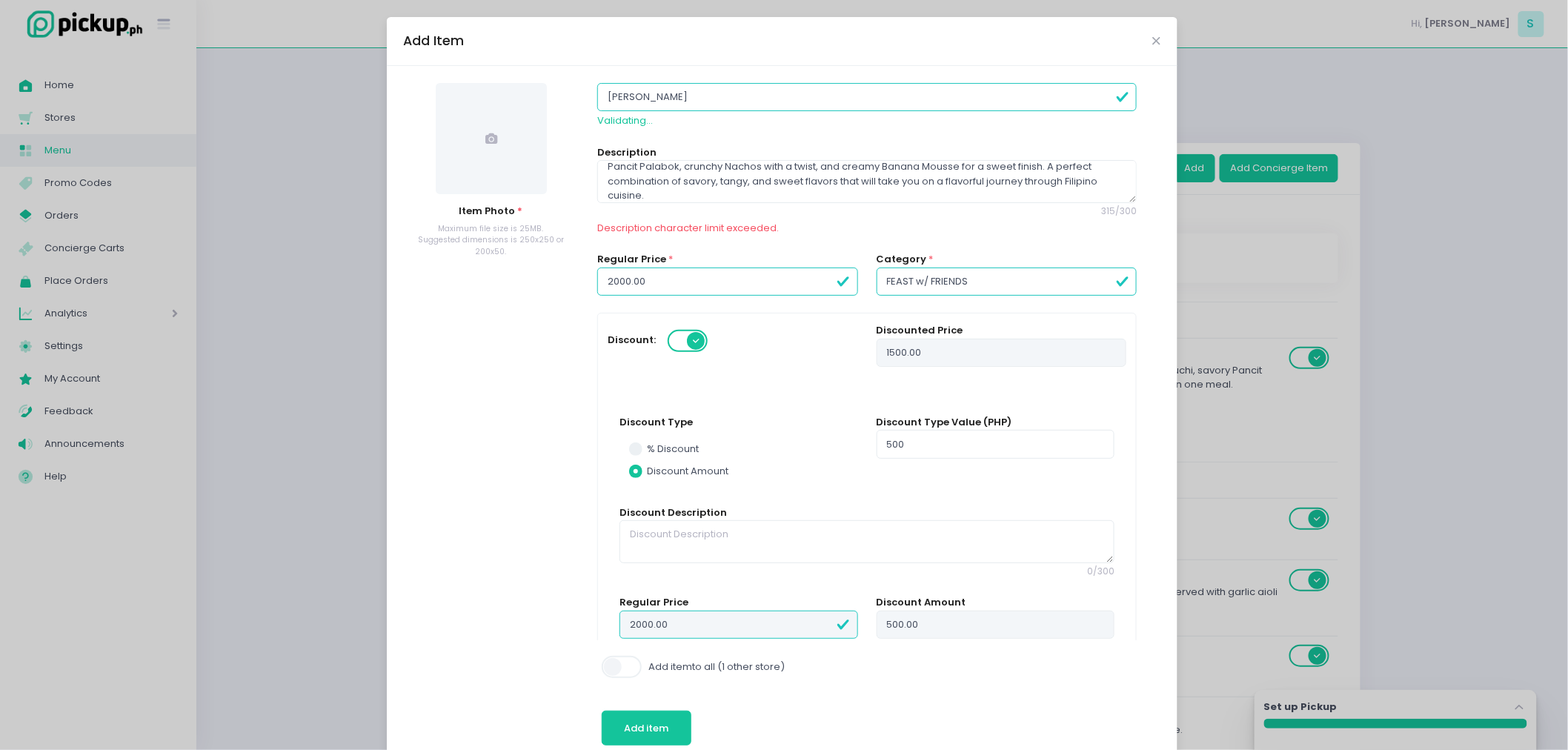
type input "Fili"
radio input "true"
type input "Fil"
radio input "true"
type input "Fi"
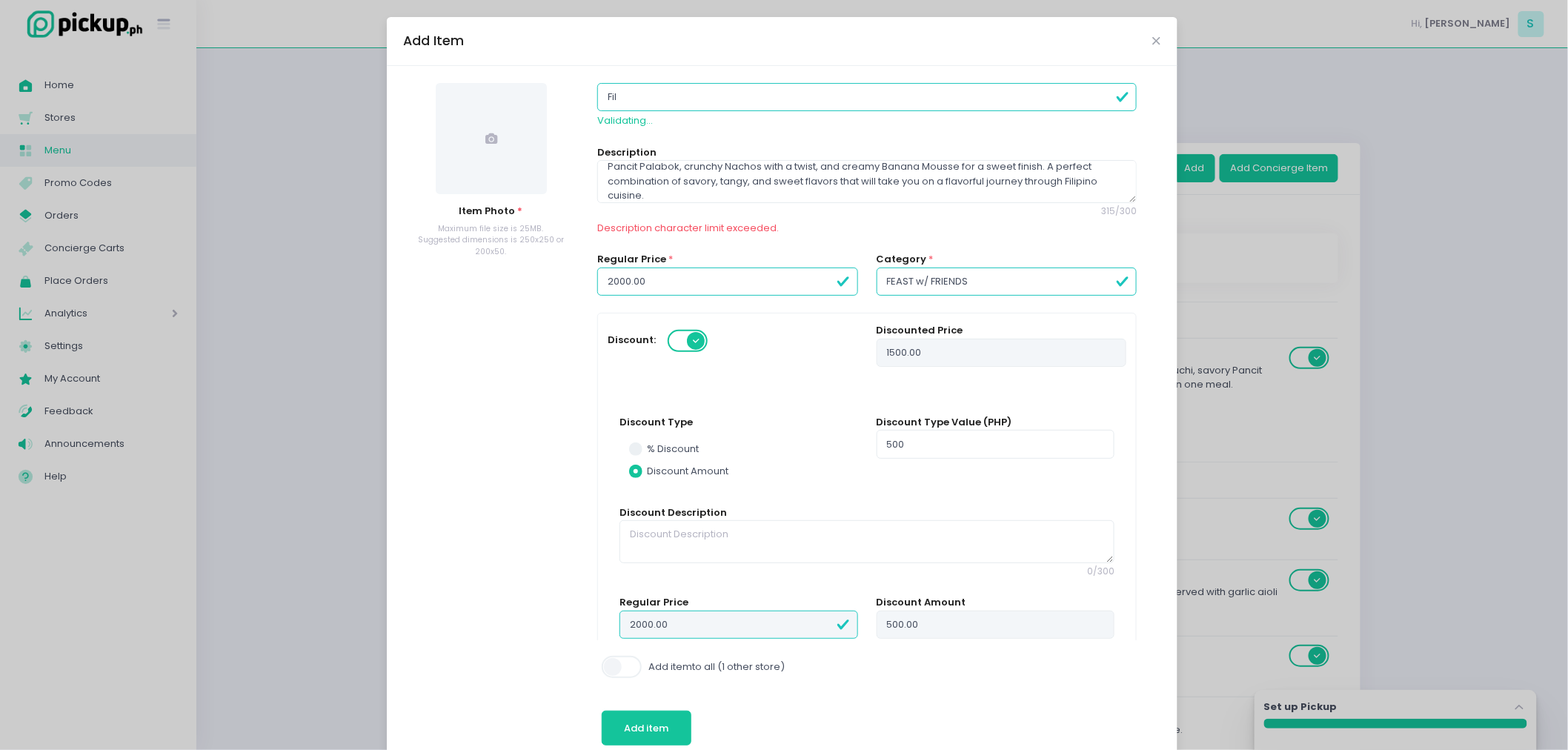
radio input "true"
type input "F"
radio input "true"
type input "F"
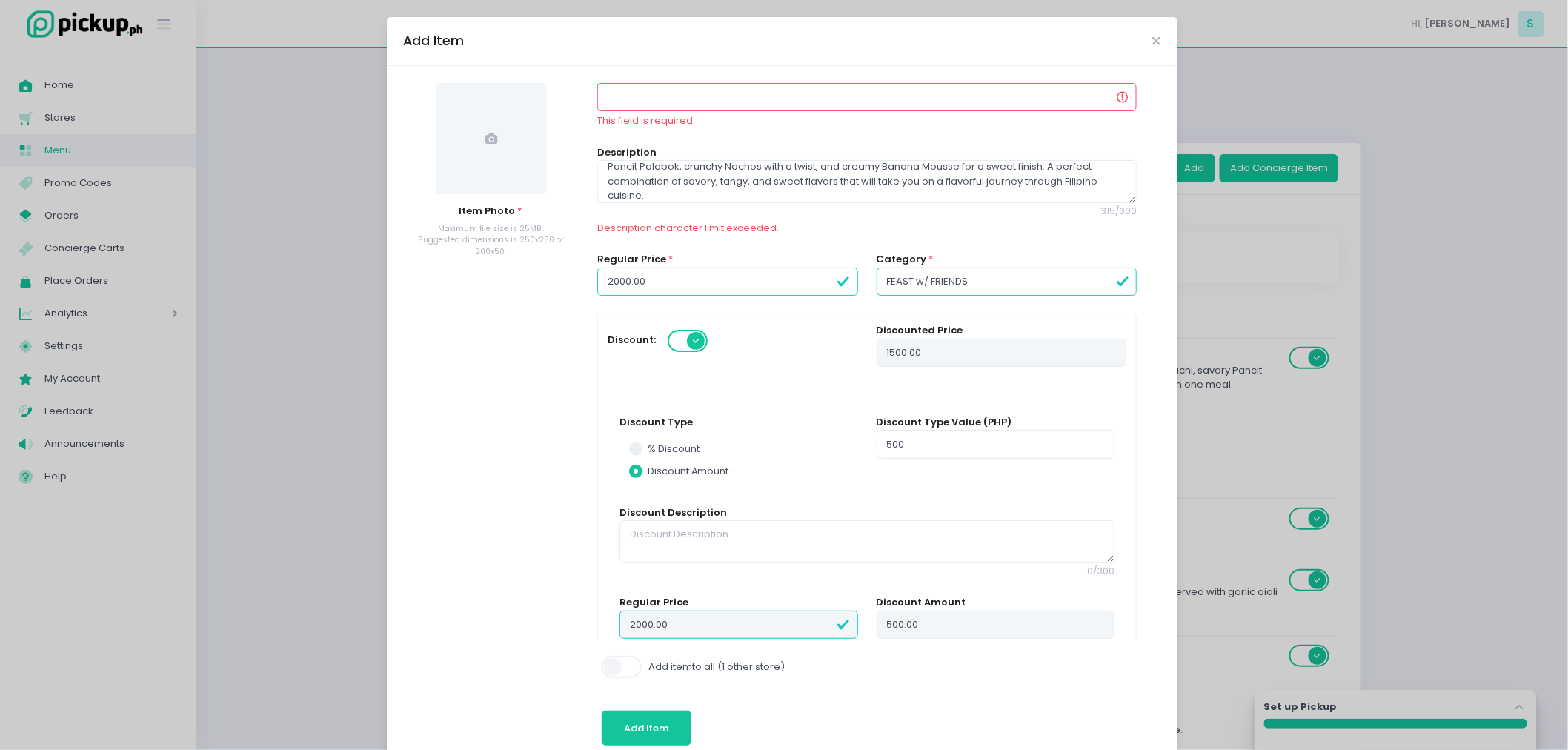
radio input "true"
type input "FI"
radio input "true"
type input "FIL"
radio input "true"
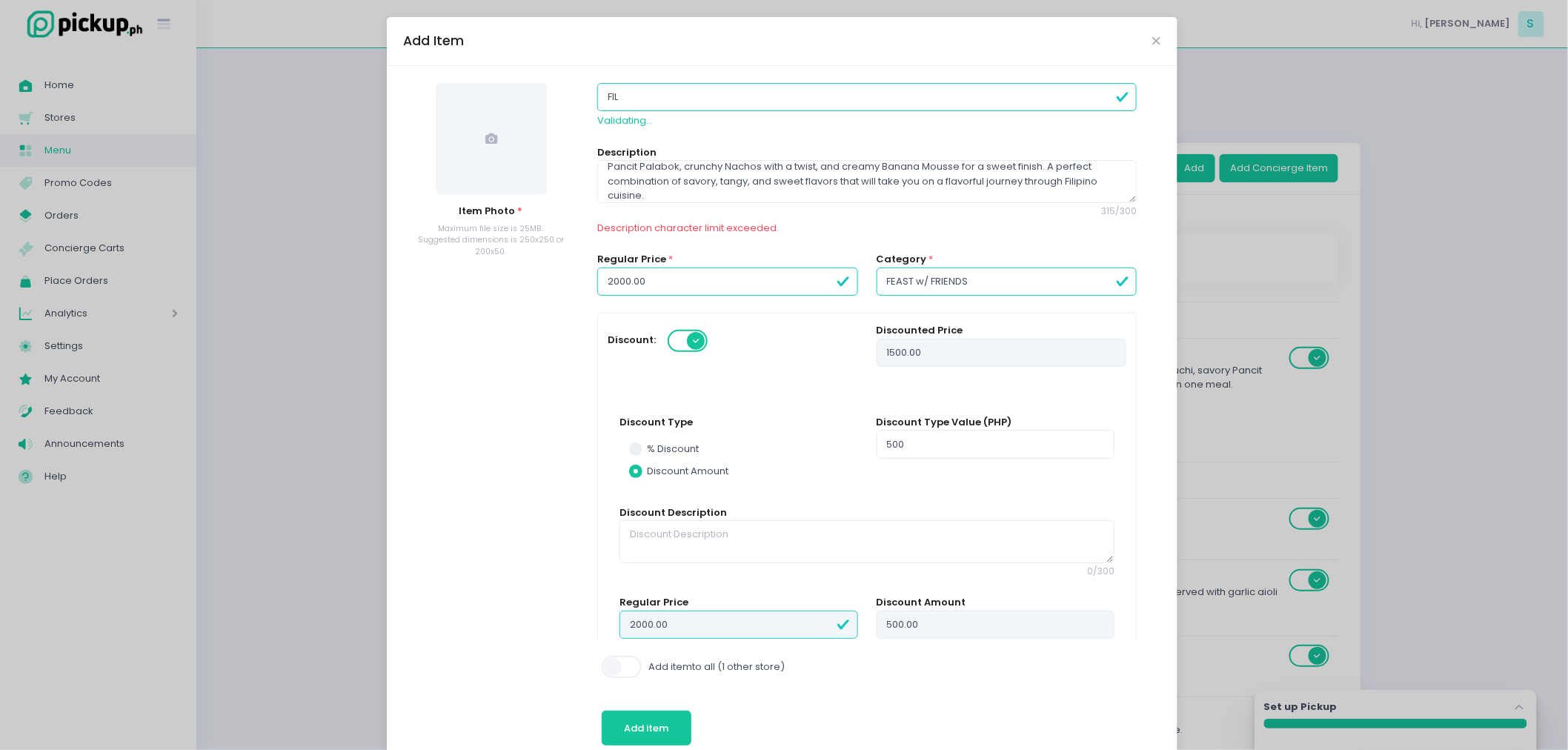
type input "FILI"
radio input "true"
type input "[PERSON_NAME]["
radio input "true"
type input "[PERSON_NAME][I"
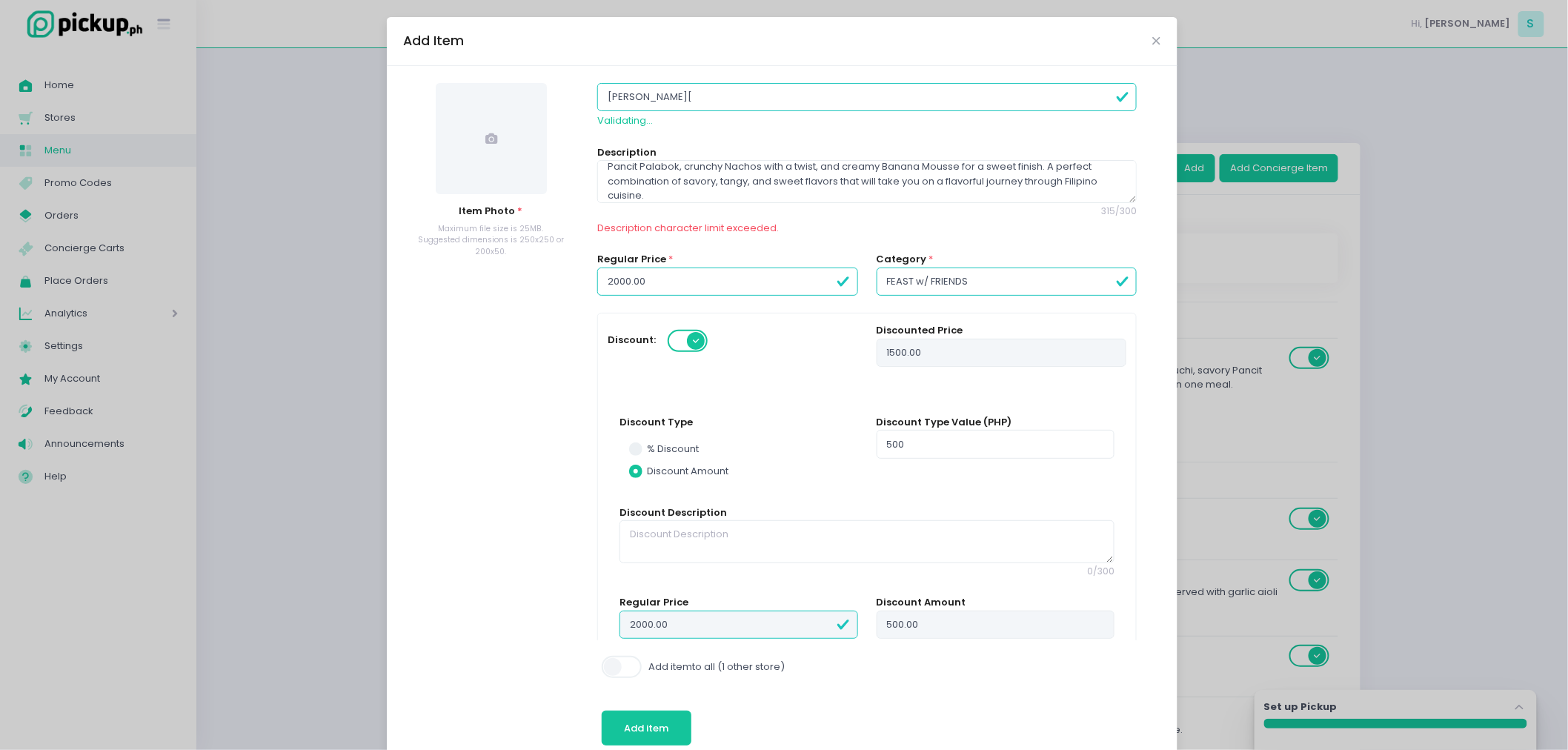
radio input "true"
type input "[PERSON_NAME][IN"
radio input "true"
type input "FILIP[INI"
radio input "true"
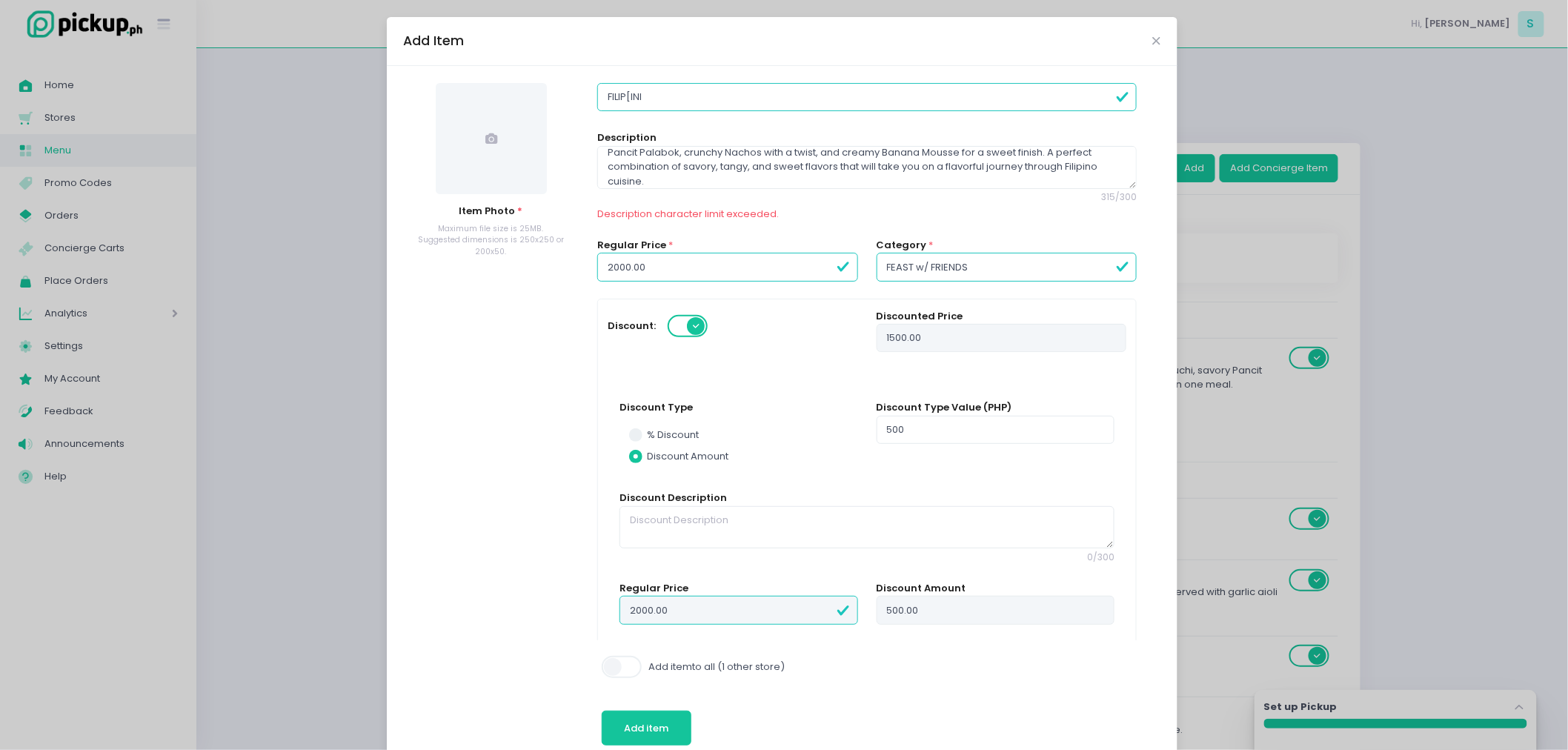
type input "[PERSON_NAME][IN"
radio input "true"
type input "[PERSON_NAME][I"
radio input "true"
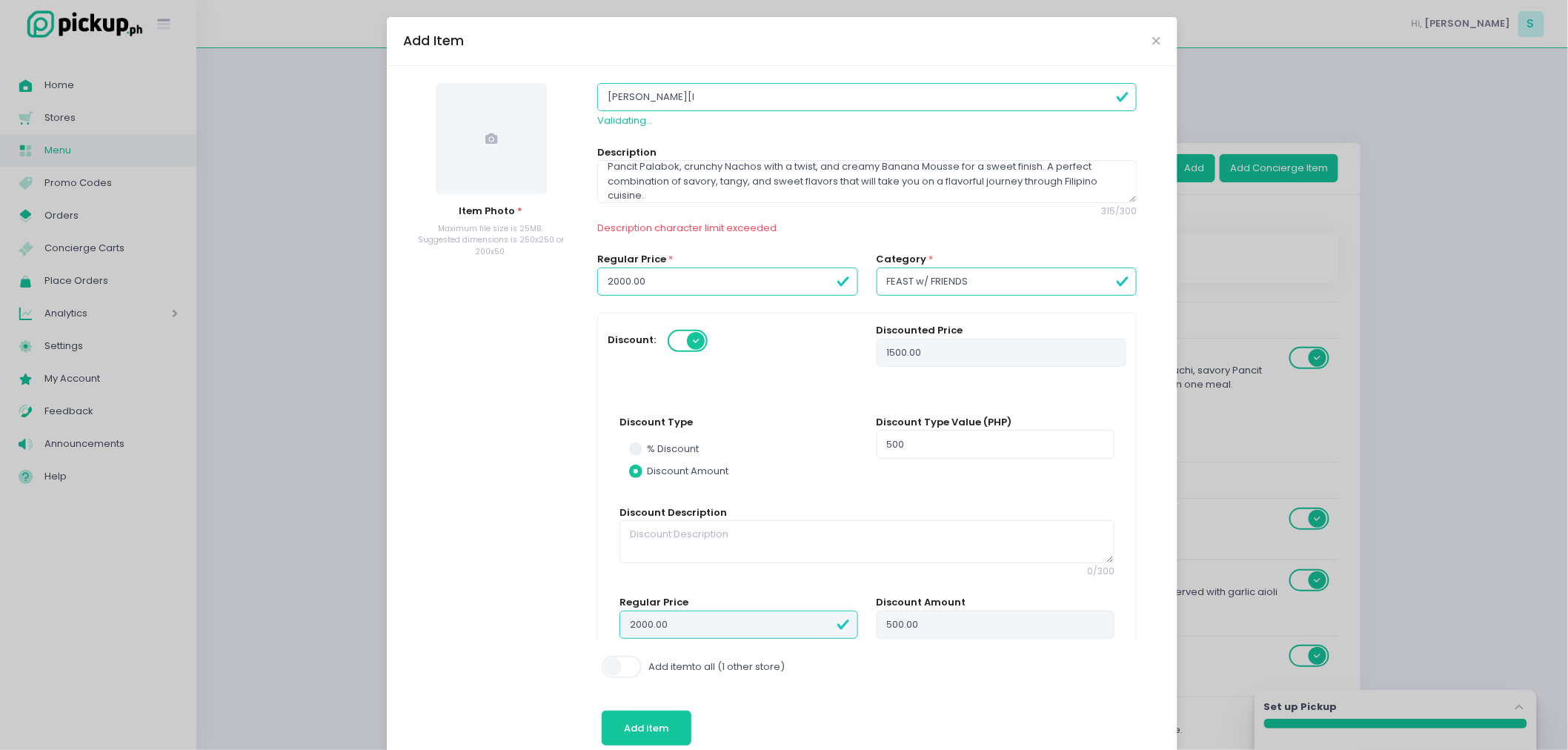
type input "[PERSON_NAME]["
radio input "true"
type input "[PERSON_NAME]"
radio input "true"
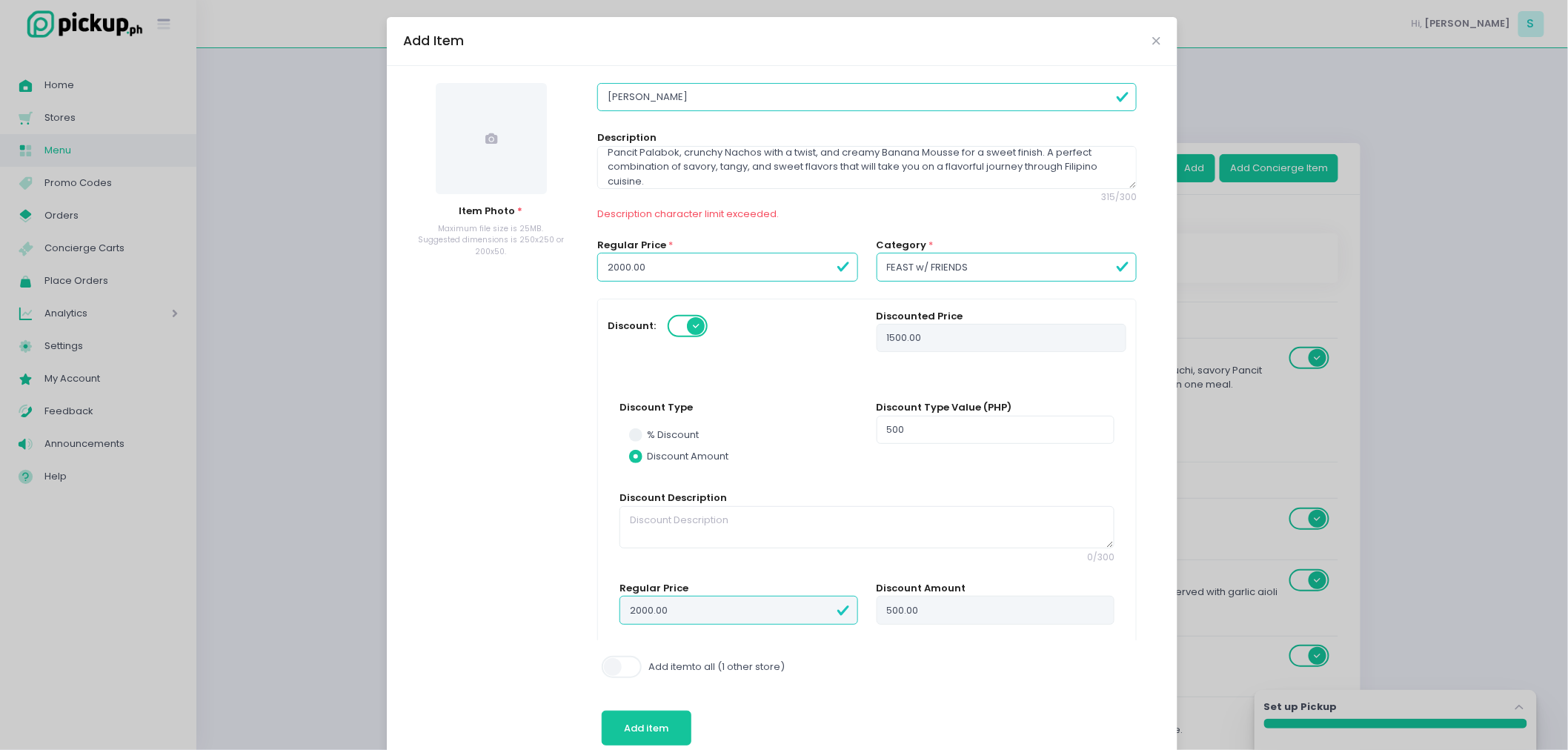
type input "[PERSON_NAME]"
radio input "true"
type input "FILIPIN"
radio input "true"
type input "[DEMOGRAPHIC_DATA]"
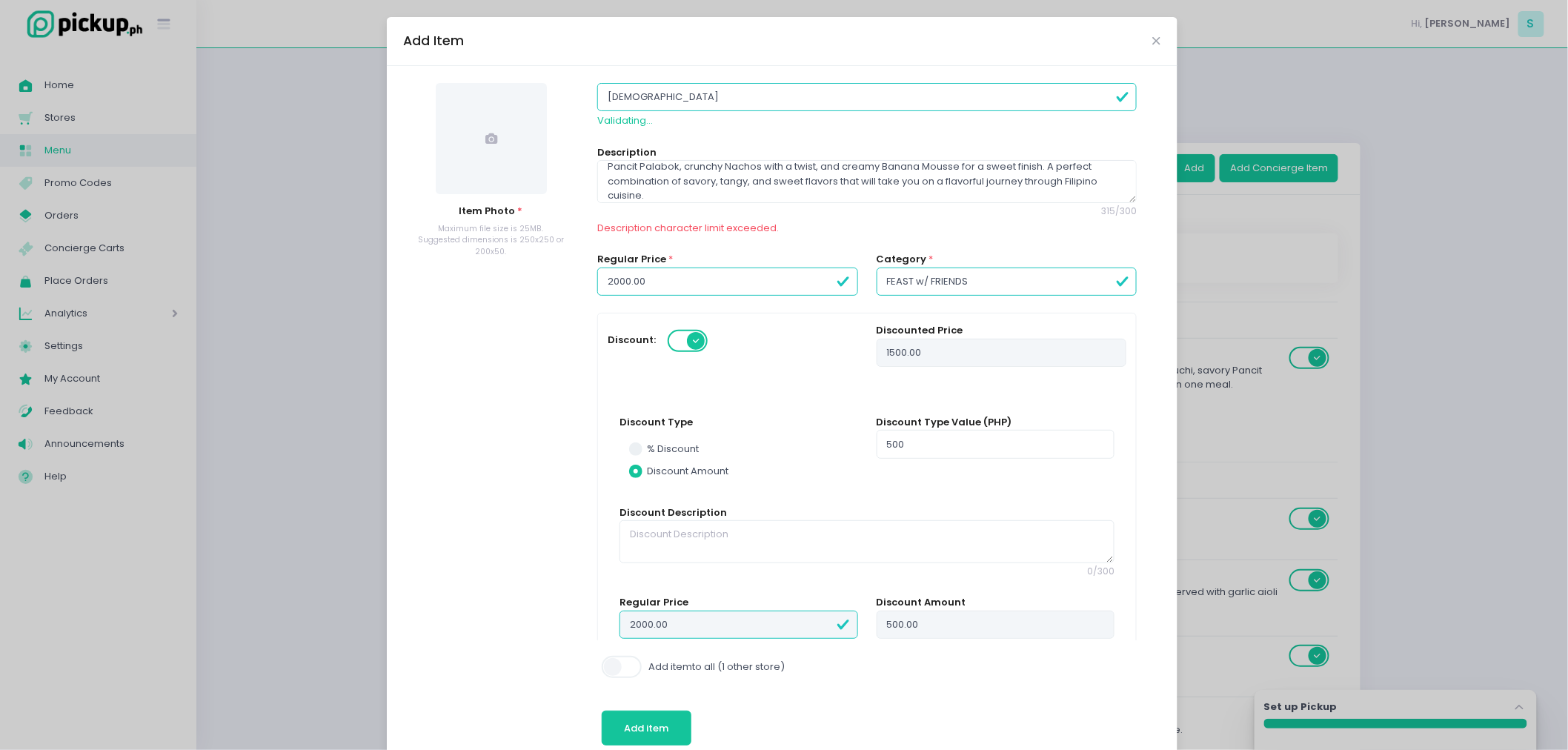
radio input "true"
type input "[DEMOGRAPHIC_DATA]"
radio input "true"
type input "FILIPINO S"
radio input "true"
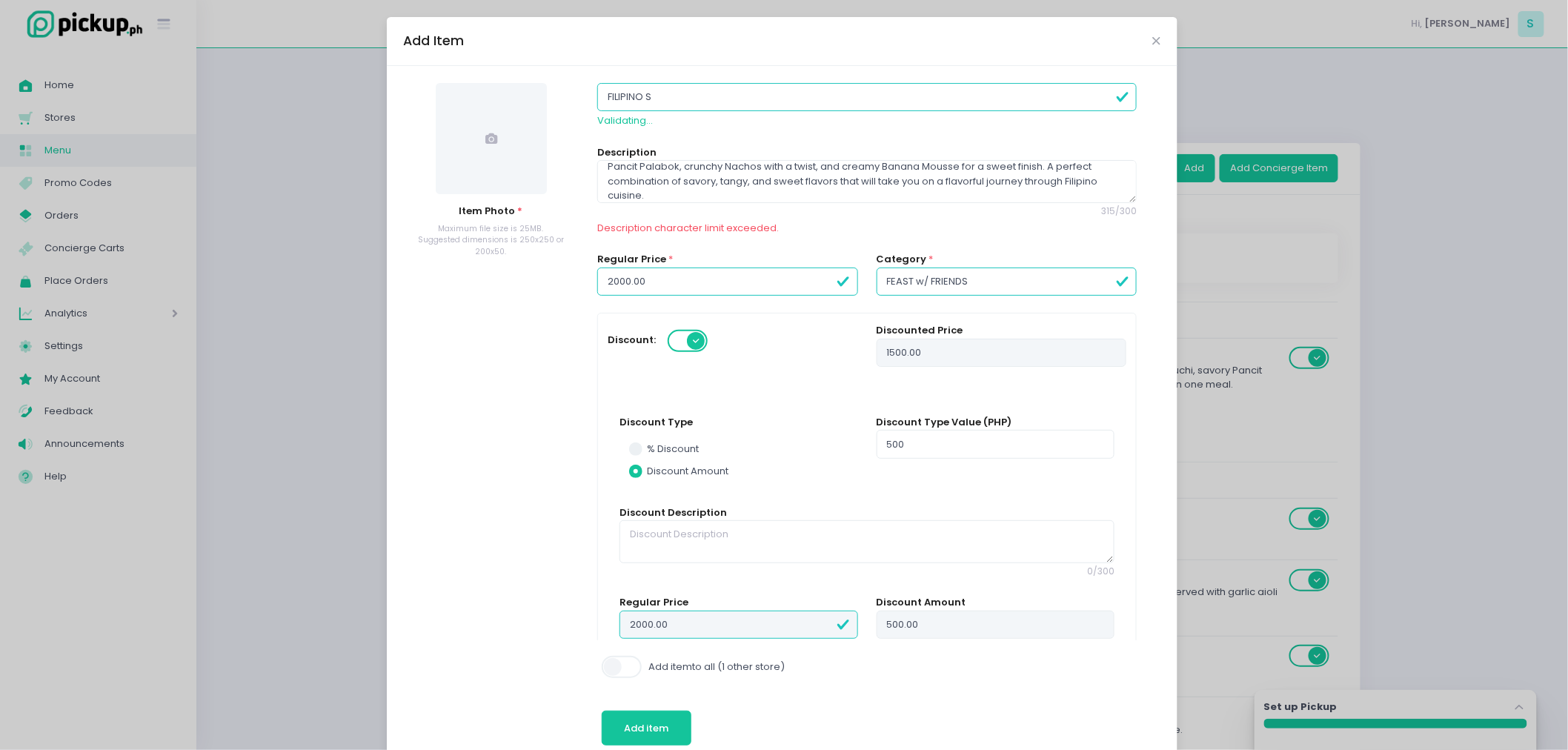
type input "[DEMOGRAPHIC_DATA] SE"
radio input "true"
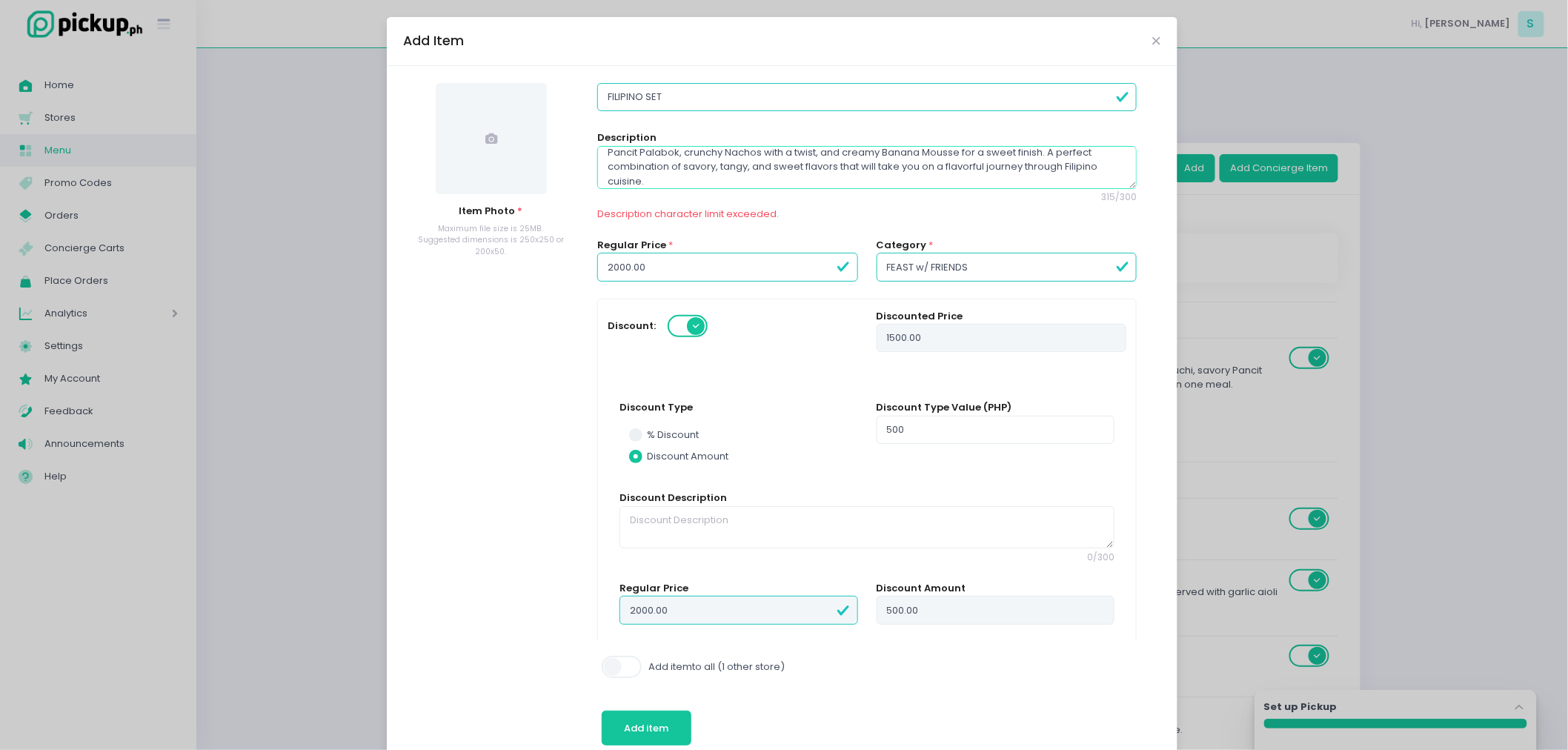
click at [621, 155] on textarea "A delicious feast featuring beloved [DEMOGRAPHIC_DATA] favorites. This set incl…" at bounding box center [866, 167] width 539 height 43
click at [836, 181] on textarea "A delicious feast featuring beloved [DEMOGRAPHIC_DATA] favorites. This set incl…" at bounding box center [866, 167] width 539 height 43
drag, startPoint x: 849, startPoint y: 159, endPoint x: 566, endPoint y: 158, distance: 283.0
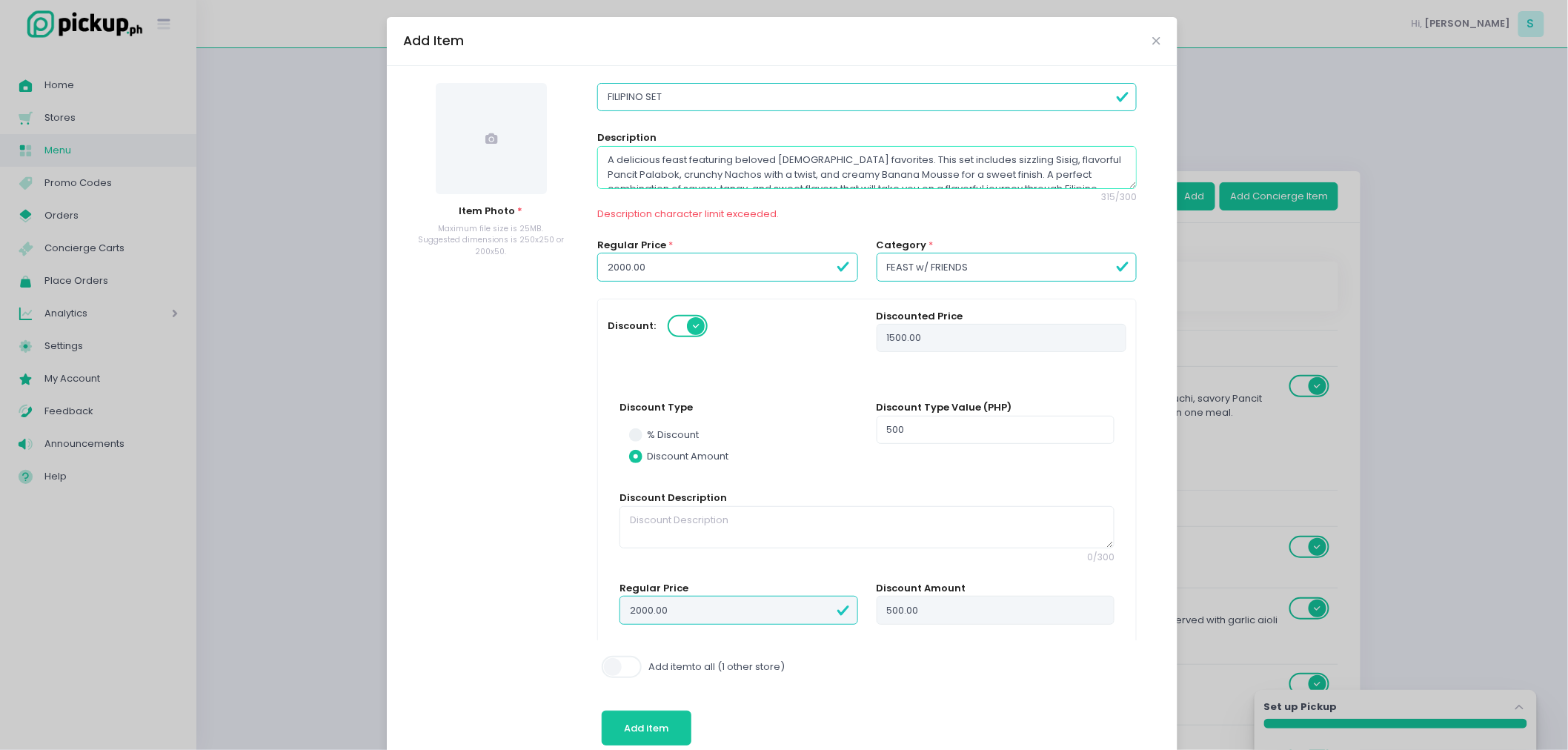
click at [839, 174] on textarea "A delicious feast featuring beloved [DEMOGRAPHIC_DATA] favorites. This set incl…" at bounding box center [866, 167] width 539 height 43
click at [968, 159] on textarea "A delicious feast featuring beloved [DEMOGRAPHIC_DATA] favorites. This set incl…" at bounding box center [866, 167] width 539 height 43
click at [994, 159] on textarea "A delicious feast featuring beloved [DEMOGRAPHIC_DATA] favorites. This set incl…" at bounding box center [866, 167] width 539 height 43
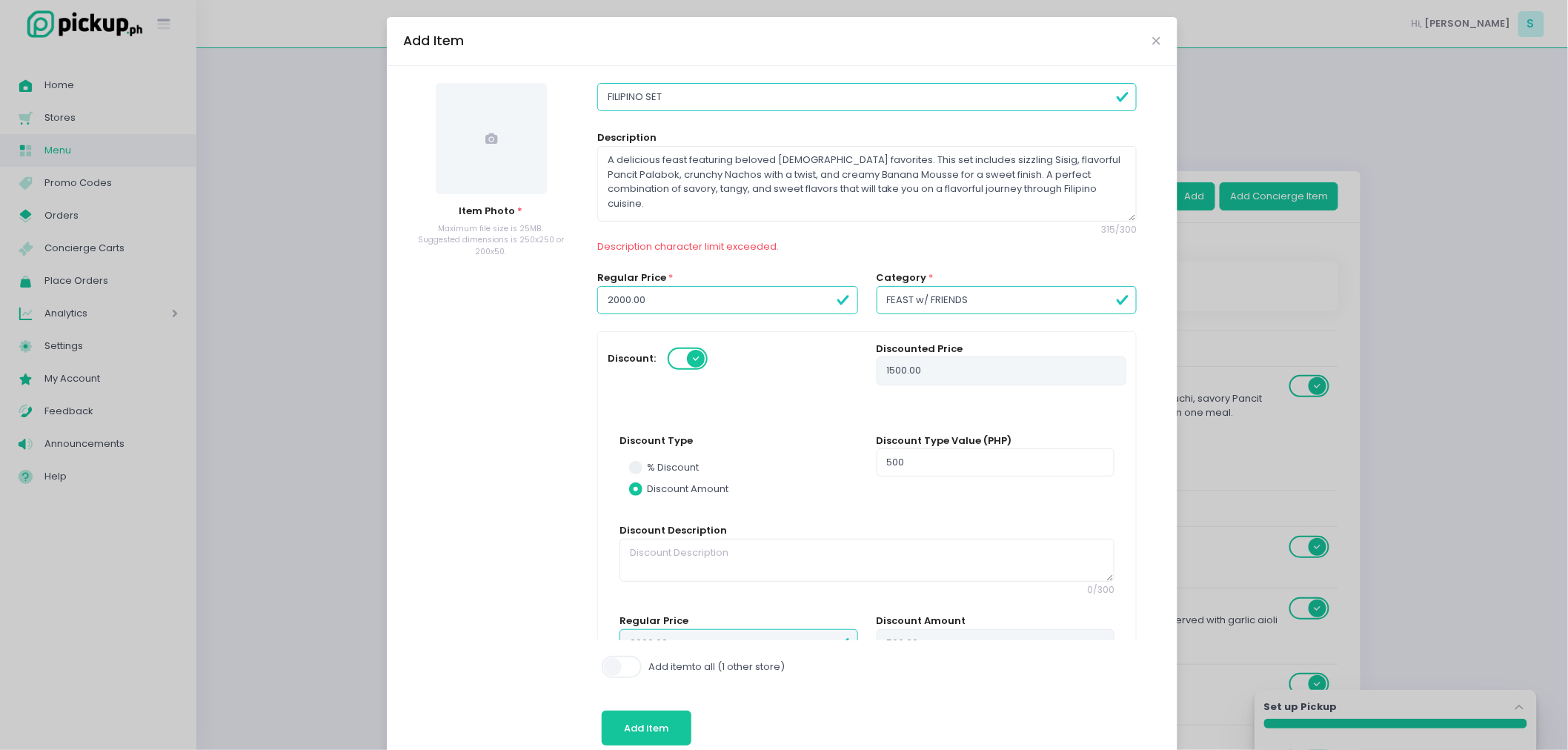
drag, startPoint x: 1116, startPoint y: 182, endPoint x: 1129, endPoint y: 212, distance: 32.7
drag, startPoint x: 850, startPoint y: 159, endPoint x: 561, endPoint y: 153, distance: 289.1
click at [551, 30] on div "Add Item" at bounding box center [781, 42] width 791 height 49
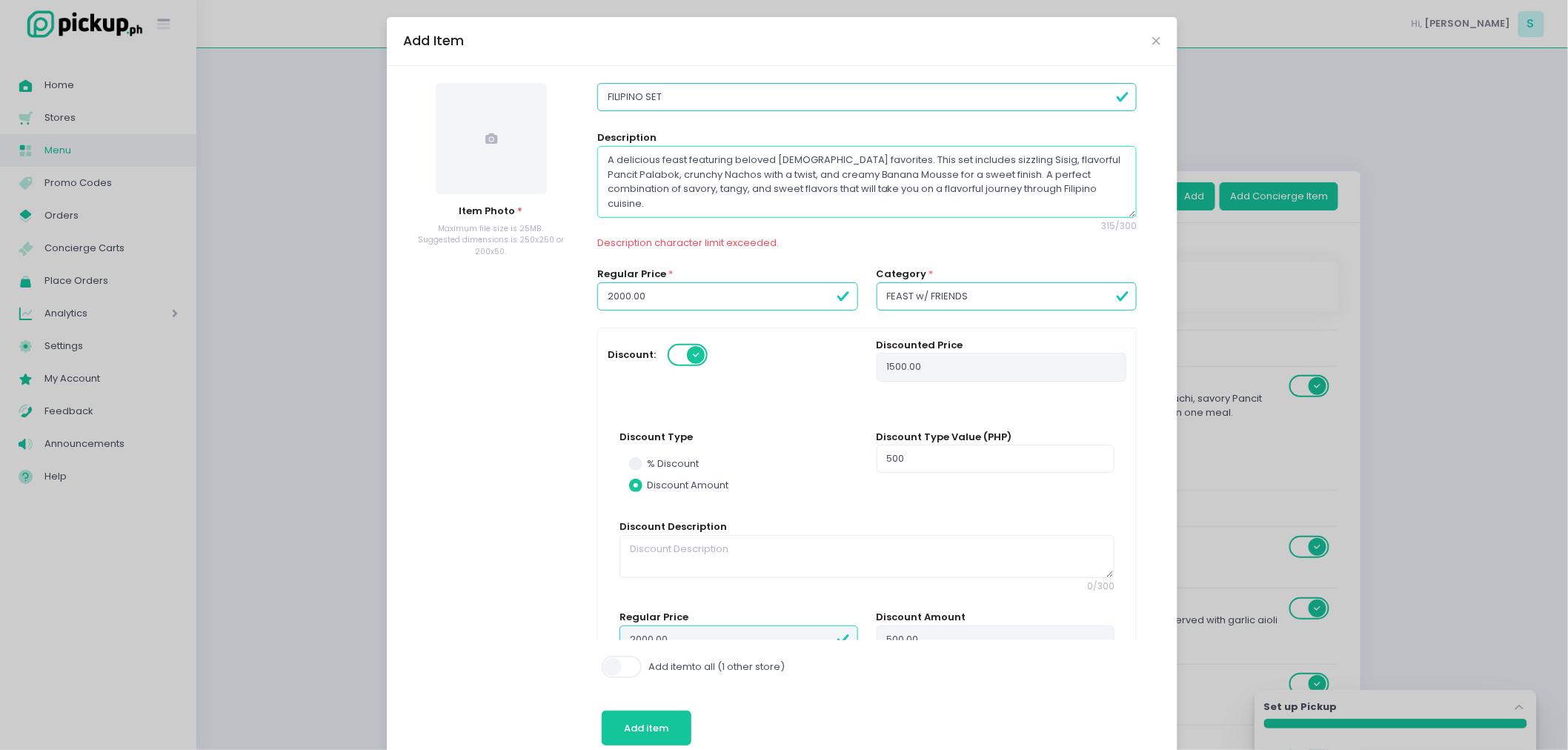
drag, startPoint x: 851, startPoint y: 160, endPoint x: 404, endPoint y: 168, distance: 447.1
drag, startPoint x: 894, startPoint y: 187, endPoint x: 817, endPoint y: 187, distance: 77.0
click at [817, 187] on textarea "A delicious feast featuring beloved [DEMOGRAPHIC_DATA] favorites. This set incl…" at bounding box center [866, 181] width 539 height 72
drag, startPoint x: 588, startPoint y: 158, endPoint x: 852, endPoint y: 154, distance: 264.0
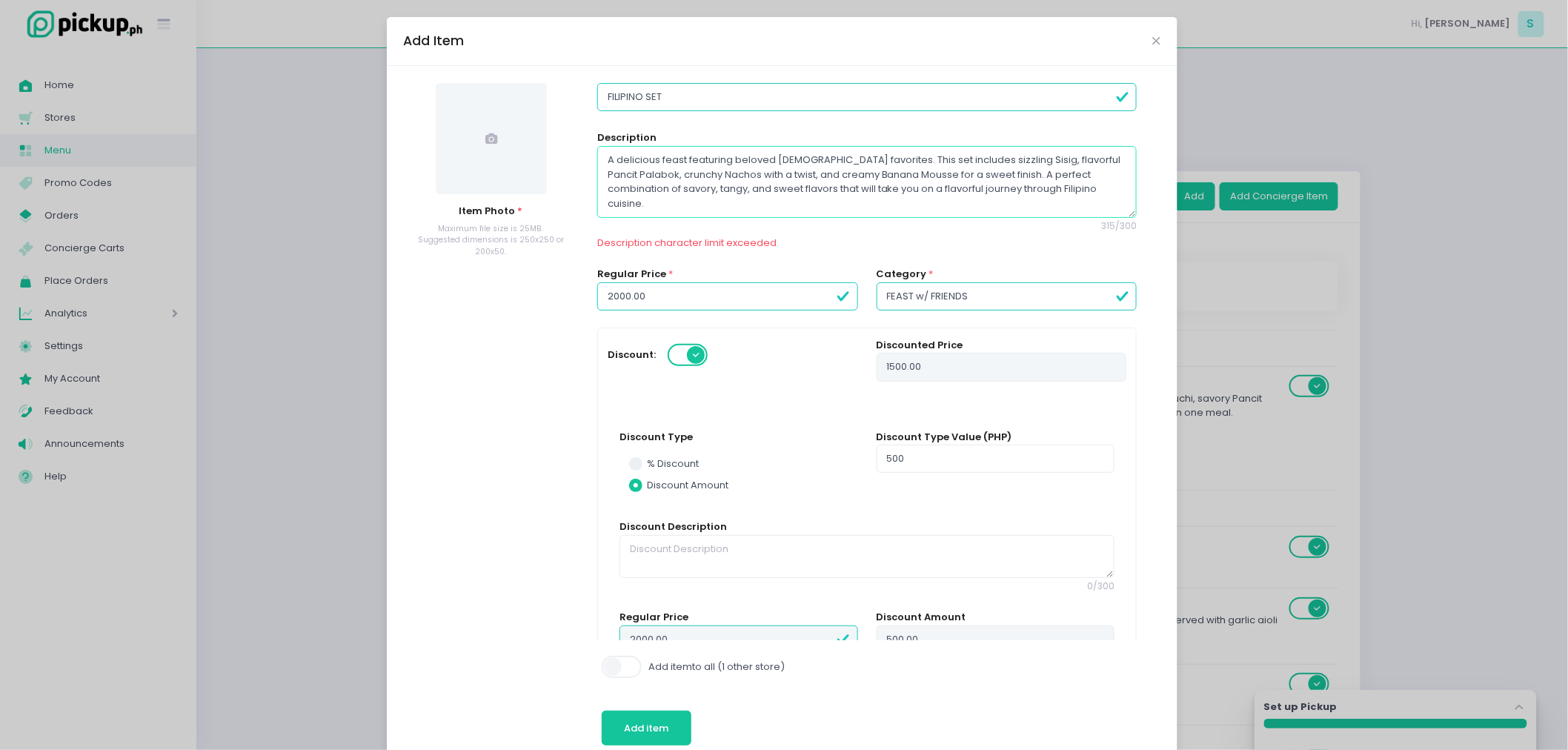
click at [852, 154] on textarea "A delicious feast featuring beloved [DEMOGRAPHIC_DATA] favorites. This set incl…" at bounding box center [866, 181] width 539 height 72
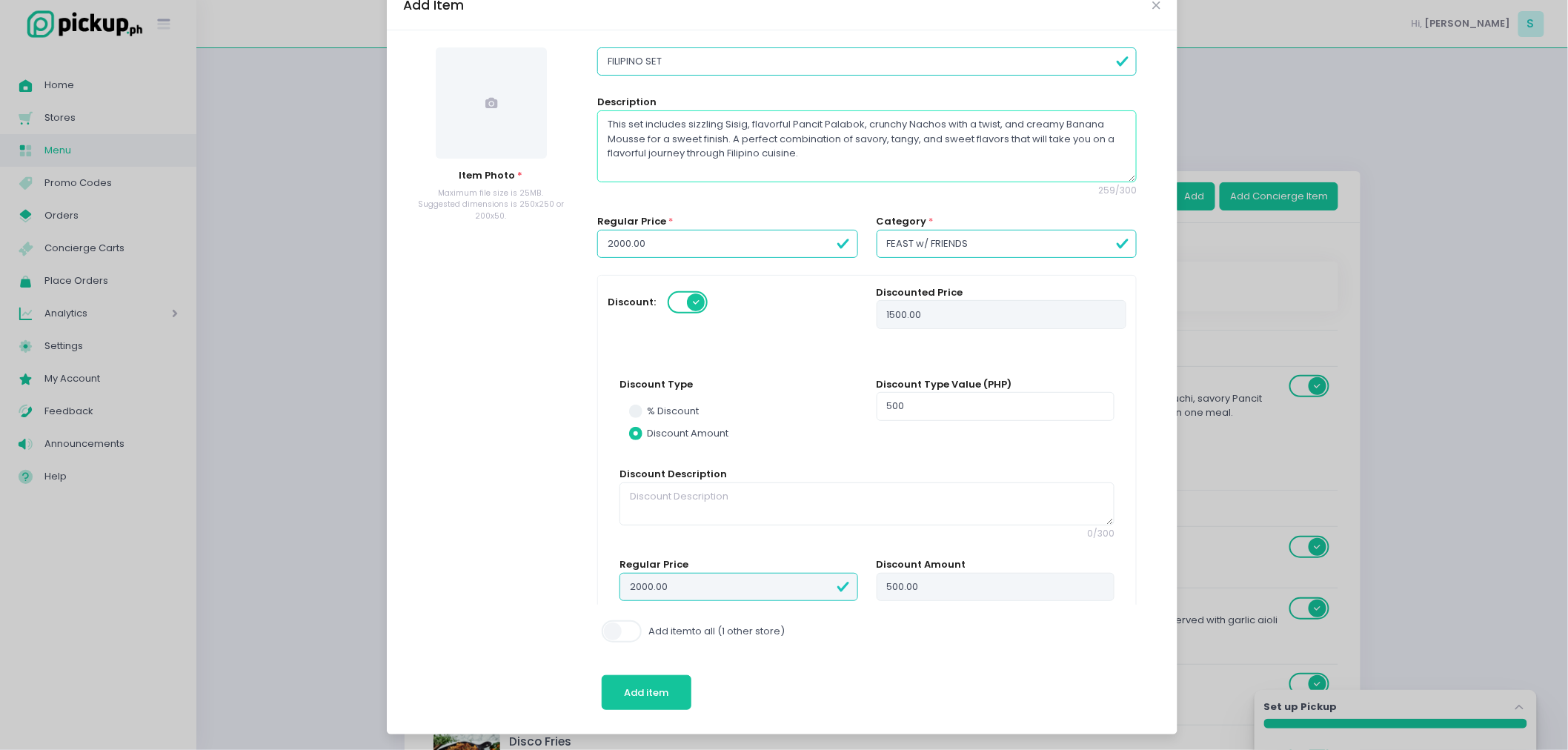
scroll to position [37, 0]
click at [624, 685] on span "Add item" at bounding box center [646, 692] width 44 height 14
click at [485, 98] on icon at bounding box center [491, 102] width 12 height 12
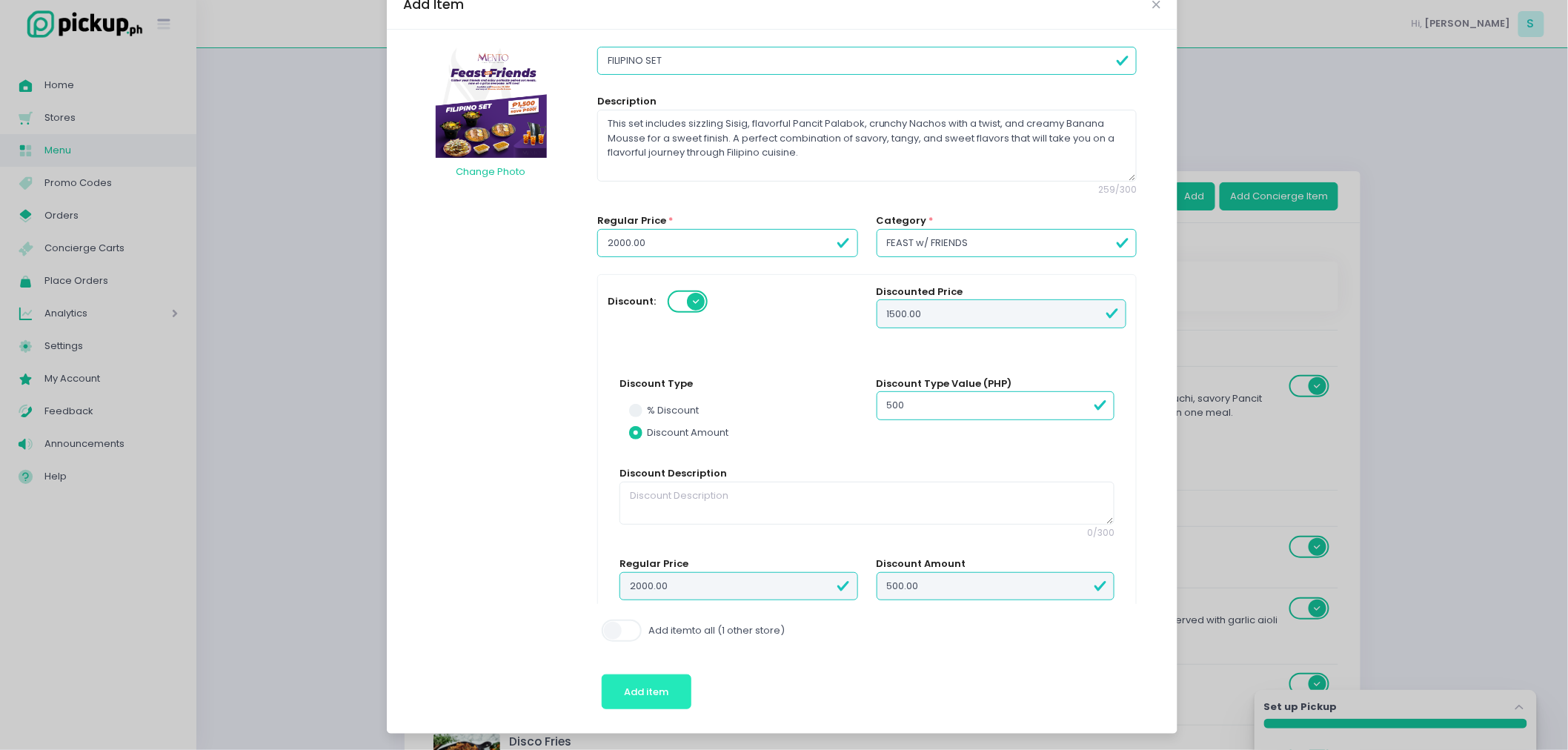
click at [644, 690] on span "Add item" at bounding box center [646, 692] width 44 height 14
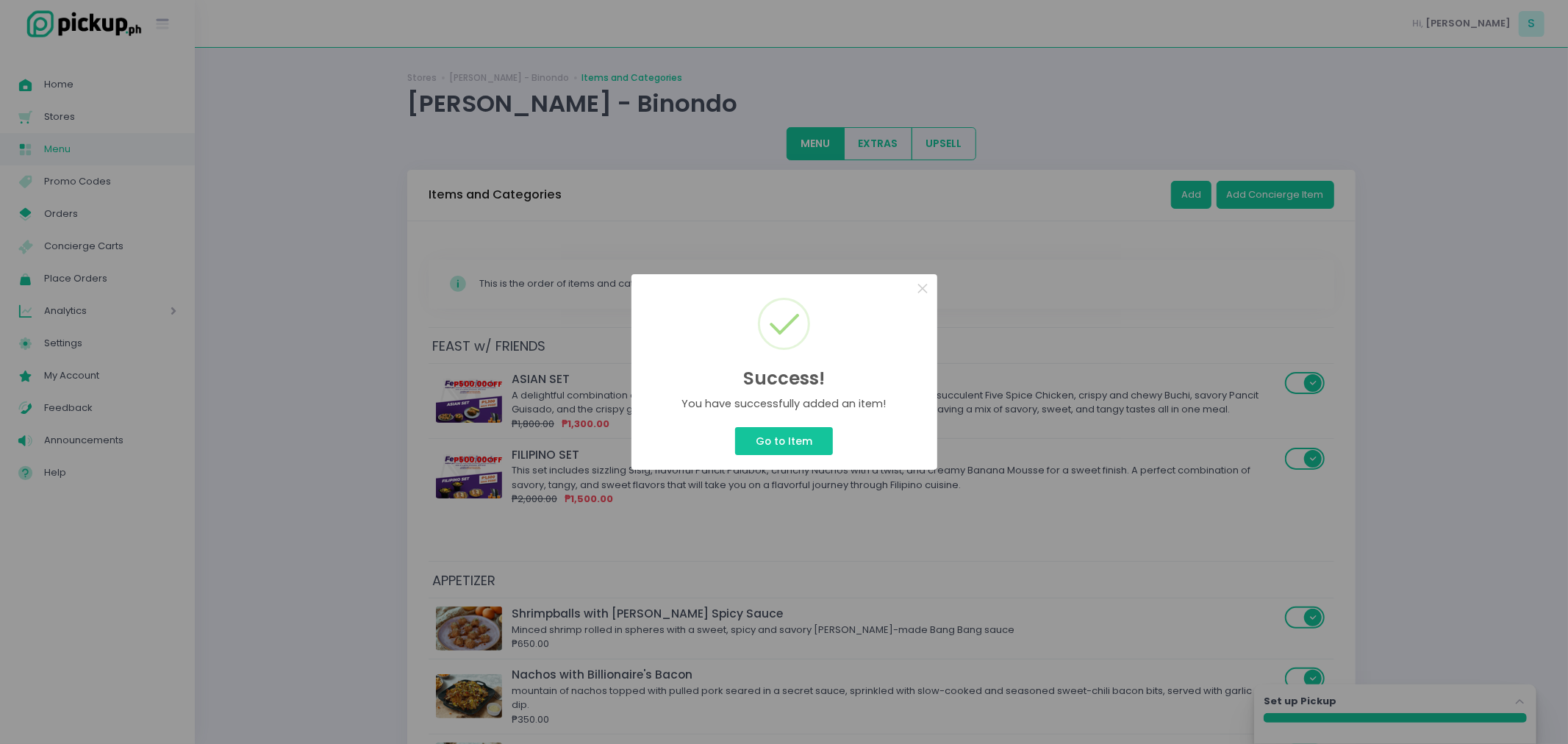
click at [1194, 259] on div "Success! × You have successfully added an item! Go to Item Cancel" at bounding box center [784, 372] width 1568 height 744
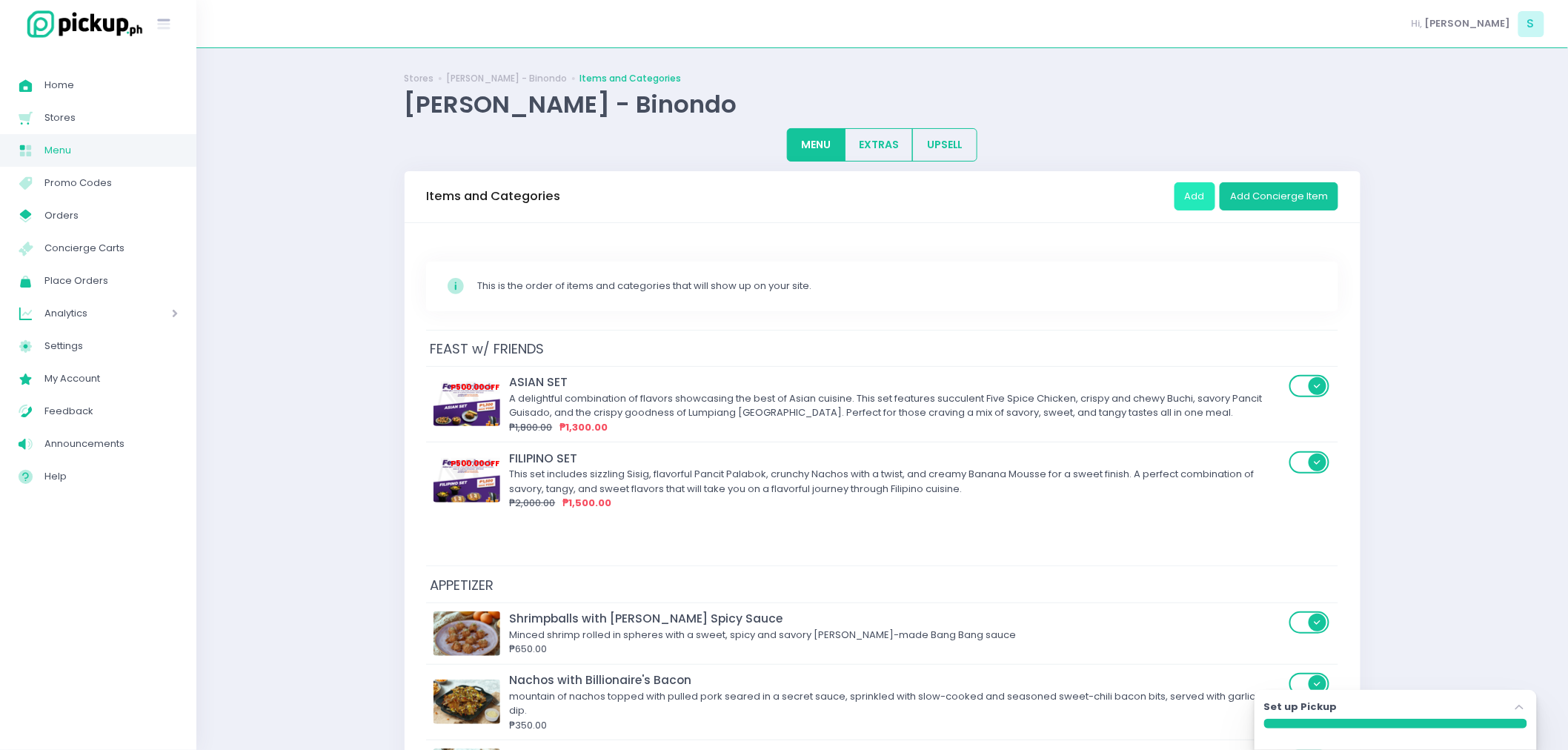
click at [1203, 201] on button "Add" at bounding box center [1195, 196] width 41 height 28
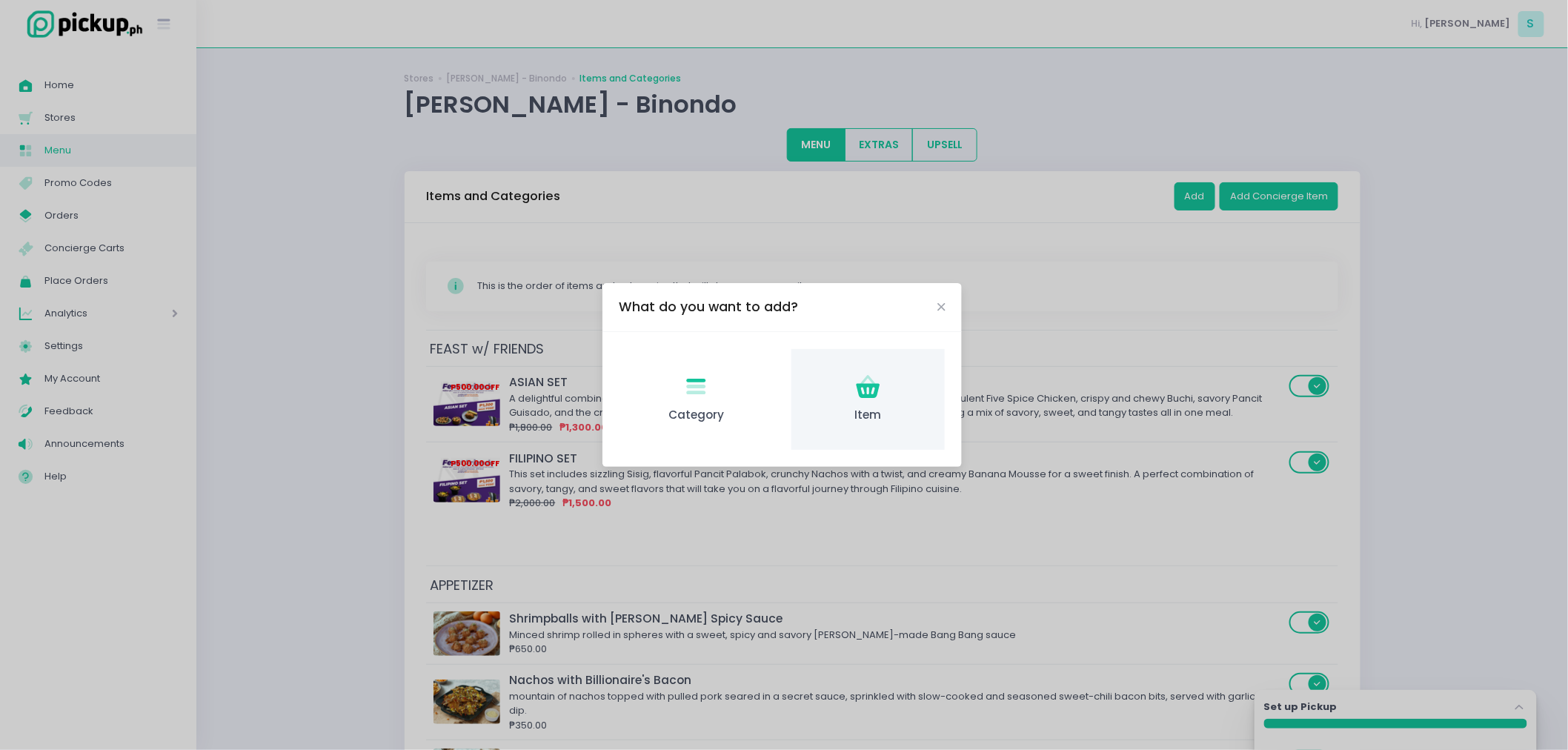
click at [879, 397] on icon "Item Created with Sketch." at bounding box center [867, 386] width 29 height 29
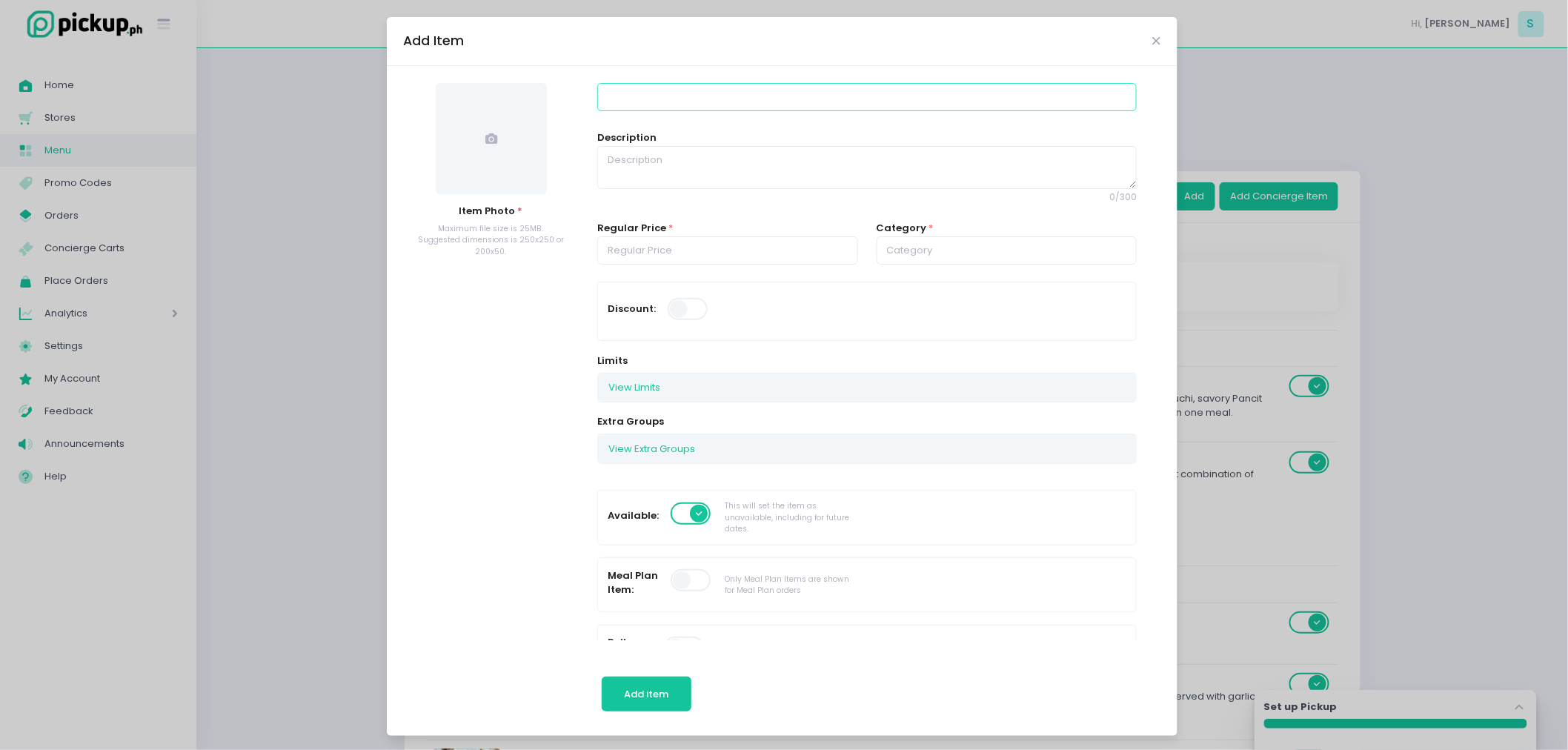
click at [716, 103] on input at bounding box center [866, 97] width 539 height 28
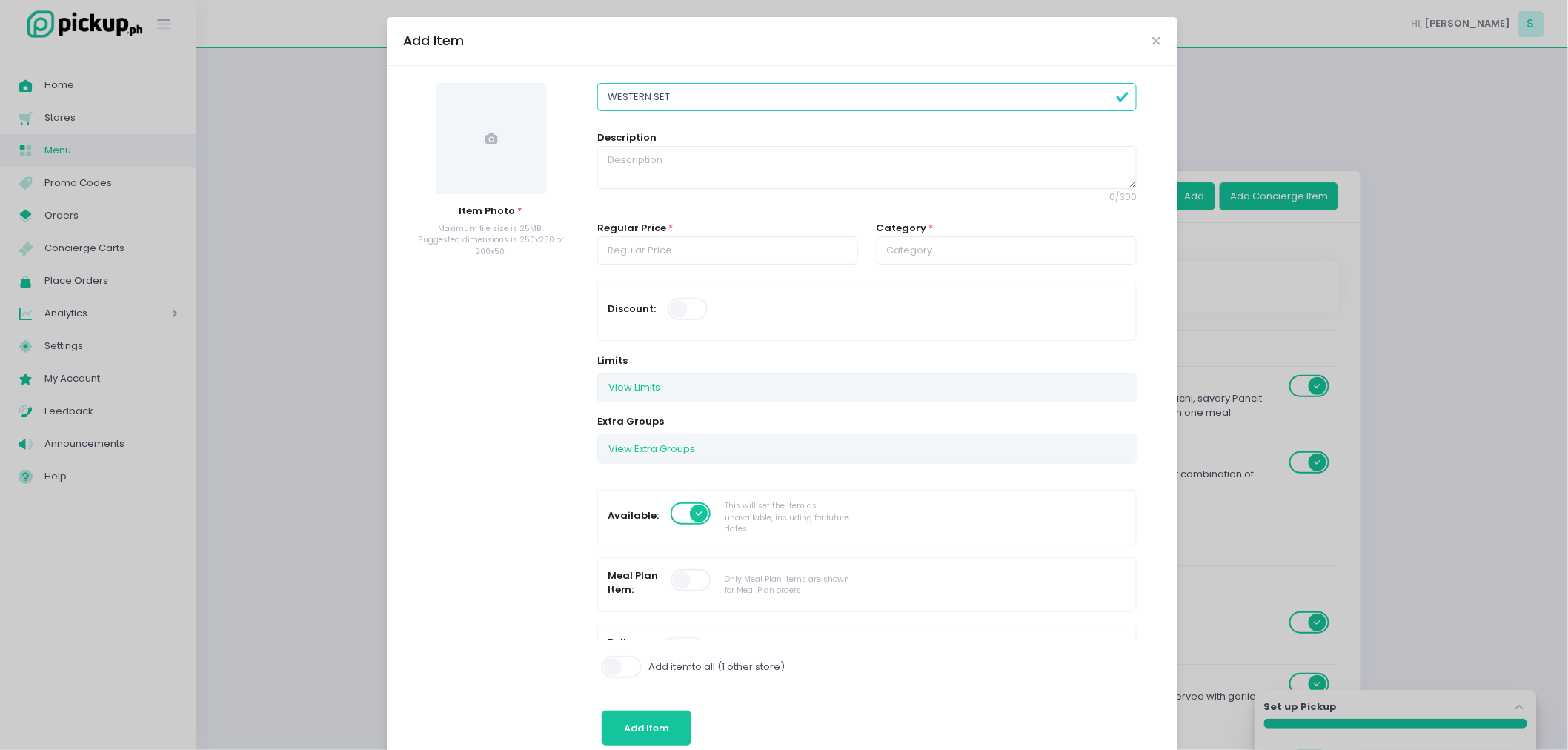
click at [509, 126] on span at bounding box center [491, 139] width 111 height 111
click at [698, 155] on textarea at bounding box center [866, 167] width 539 height 43
paste textarea "Indulge in a hearty selection of classic Western favorites. This set includes c…"
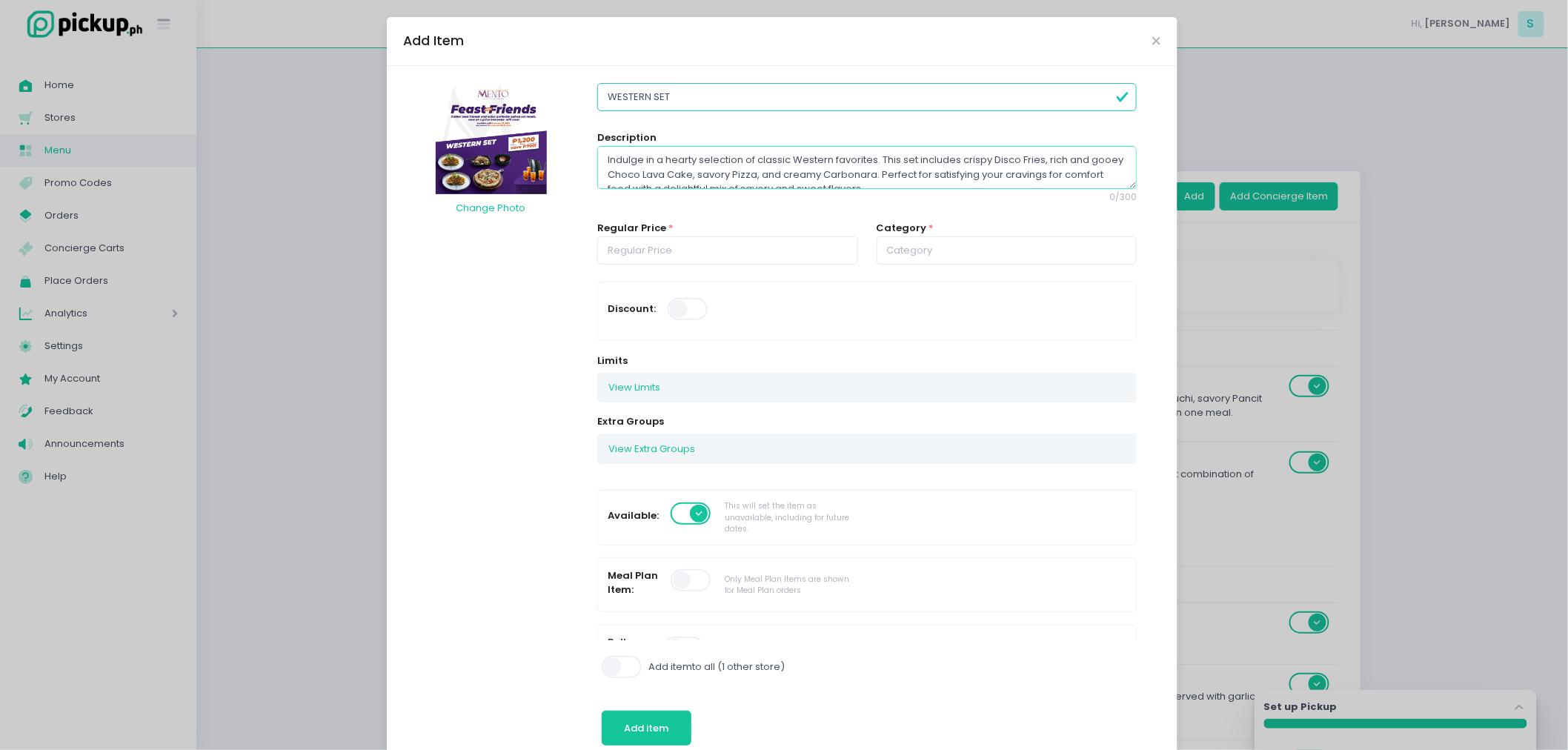
scroll to position [8, 0]
click at [763, 252] on input "number" at bounding box center [728, 250] width 260 height 28
click at [938, 260] on input "text" at bounding box center [1007, 250] width 260 height 28
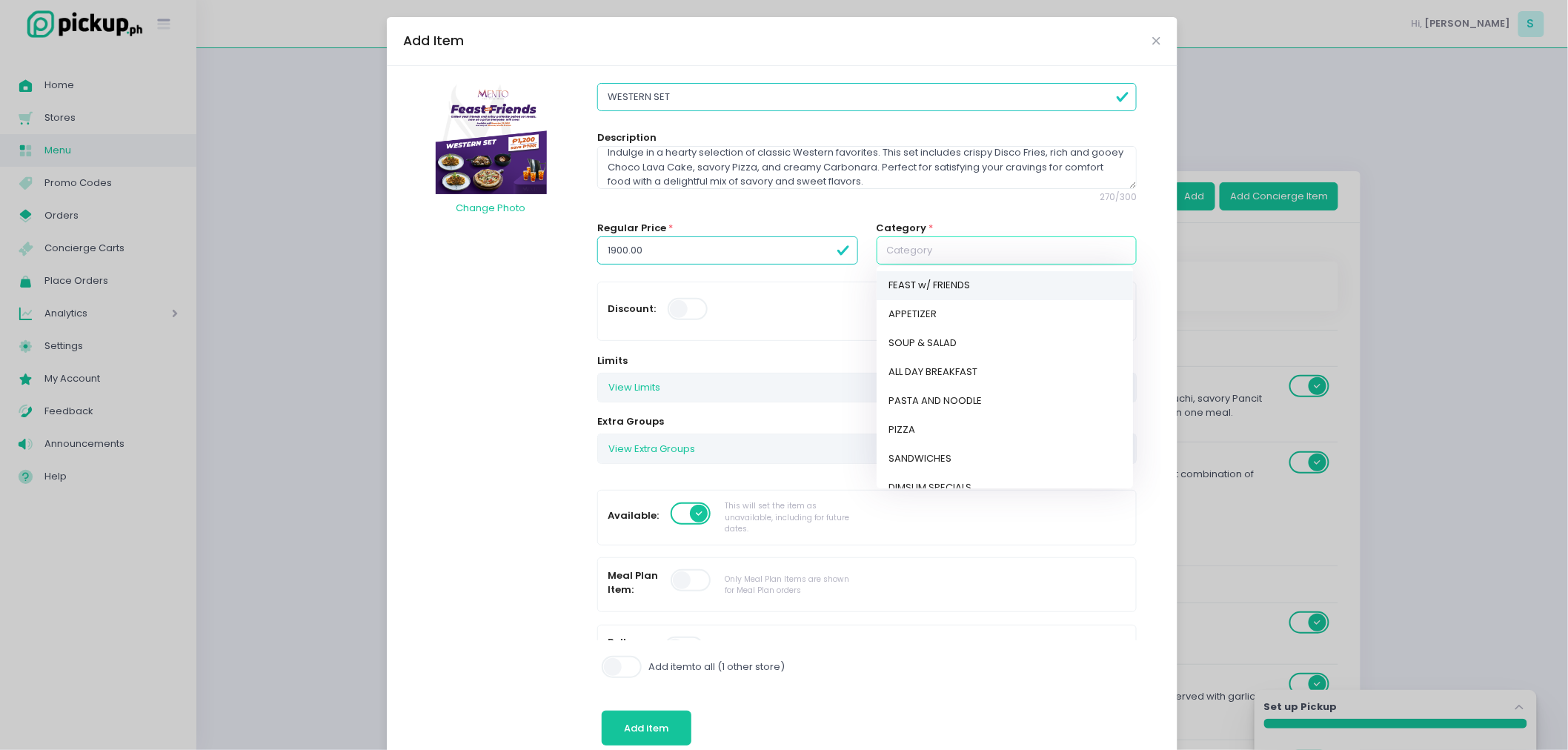
click at [957, 291] on link "FEAST w/ FRIENDS" at bounding box center [1005, 285] width 256 height 29
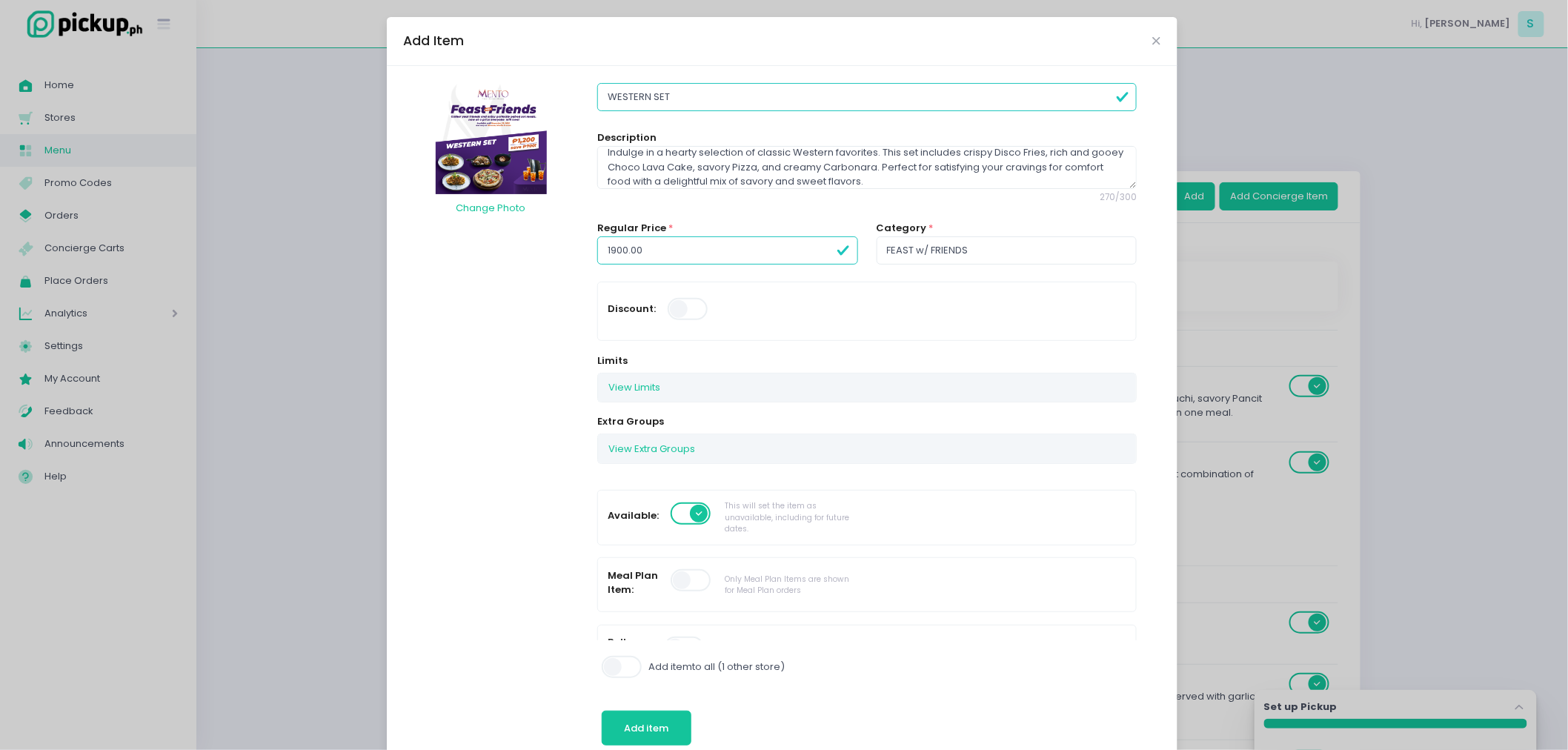
click at [821, 291] on div "Discount:" at bounding box center [867, 311] width 538 height 58
click at [701, 313] on div "Discount:" at bounding box center [733, 311] width 250 height 39
click at [684, 313] on span at bounding box center [688, 309] width 43 height 23
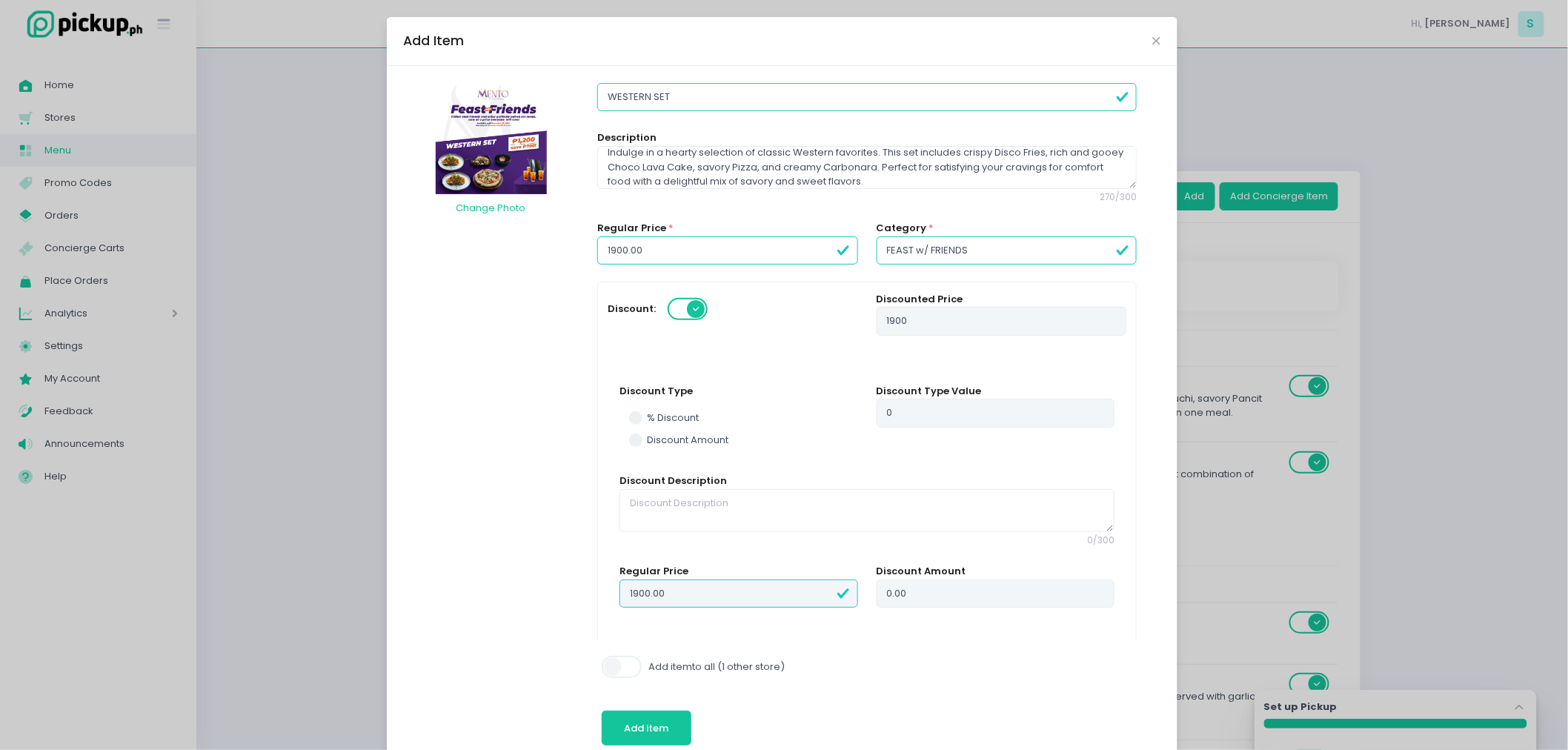
click at [635, 440] on label "Discount Amount" at bounding box center [739, 439] width 220 height 15
click at [648, 440] on input "Discount Amount" at bounding box center [652, 437] width 10 height 10
click at [1024, 426] on input "0" at bounding box center [996, 412] width 238 height 28
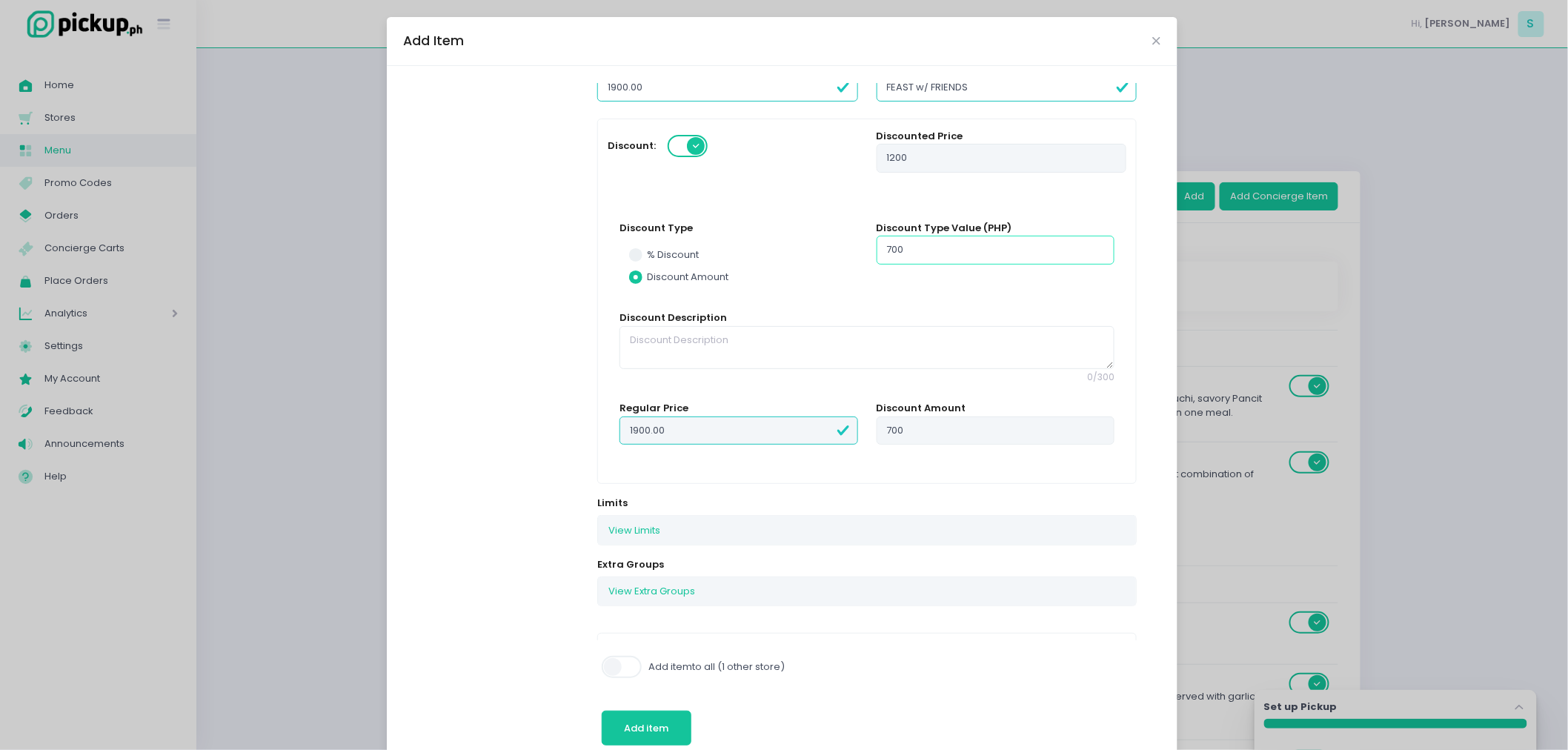
scroll to position [164, 0]
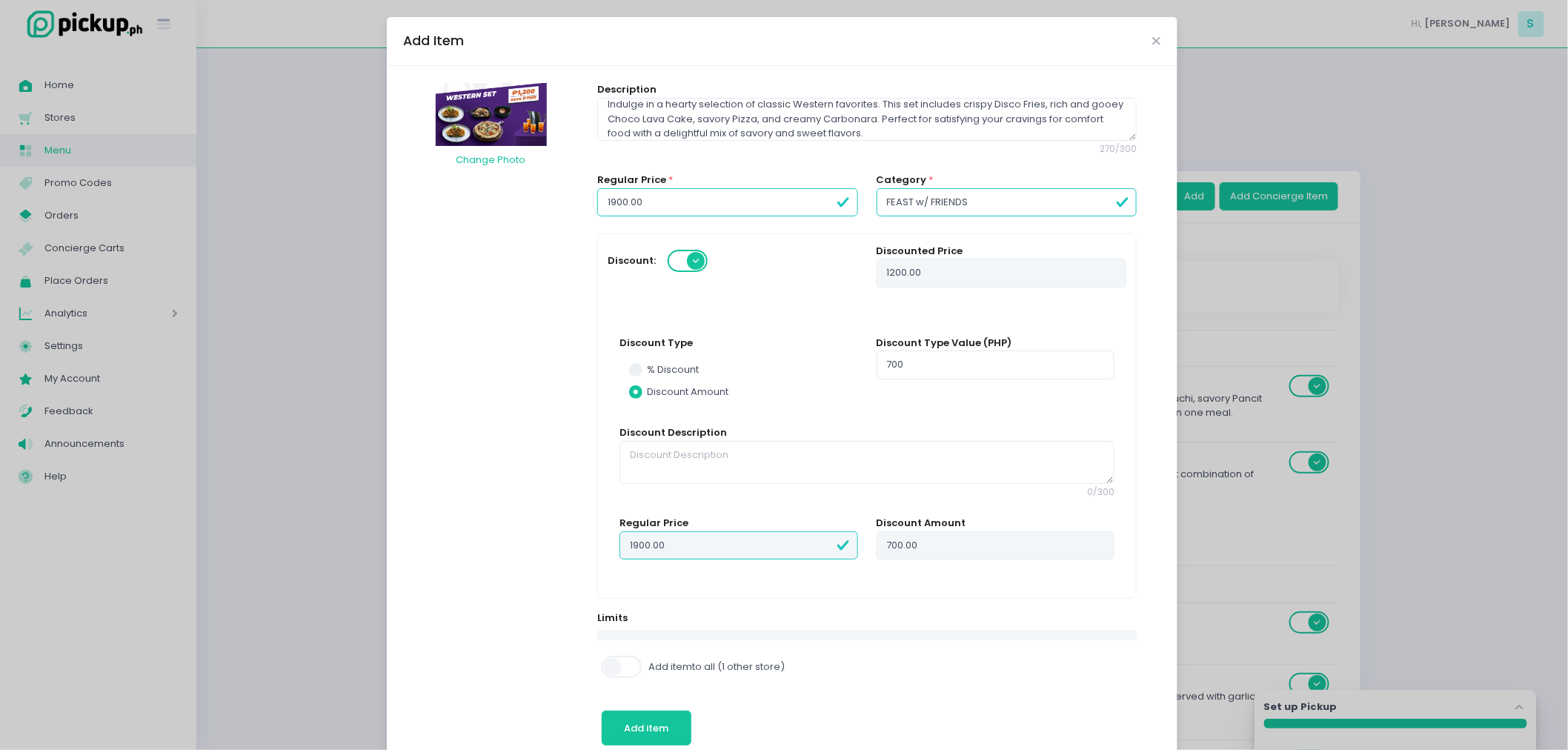
scroll to position [0, 0]
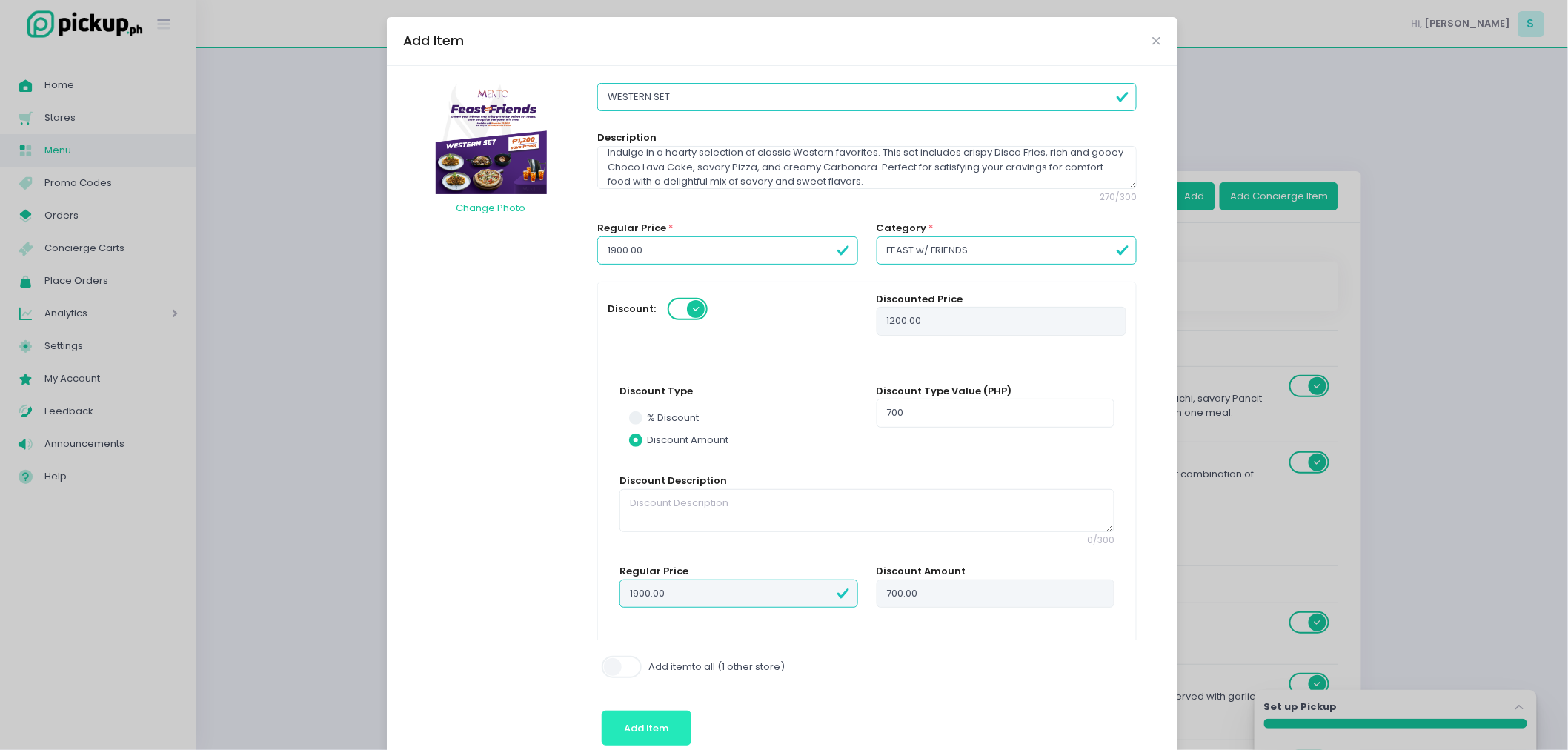
click at [619, 720] on button "Add item" at bounding box center [646, 727] width 89 height 36
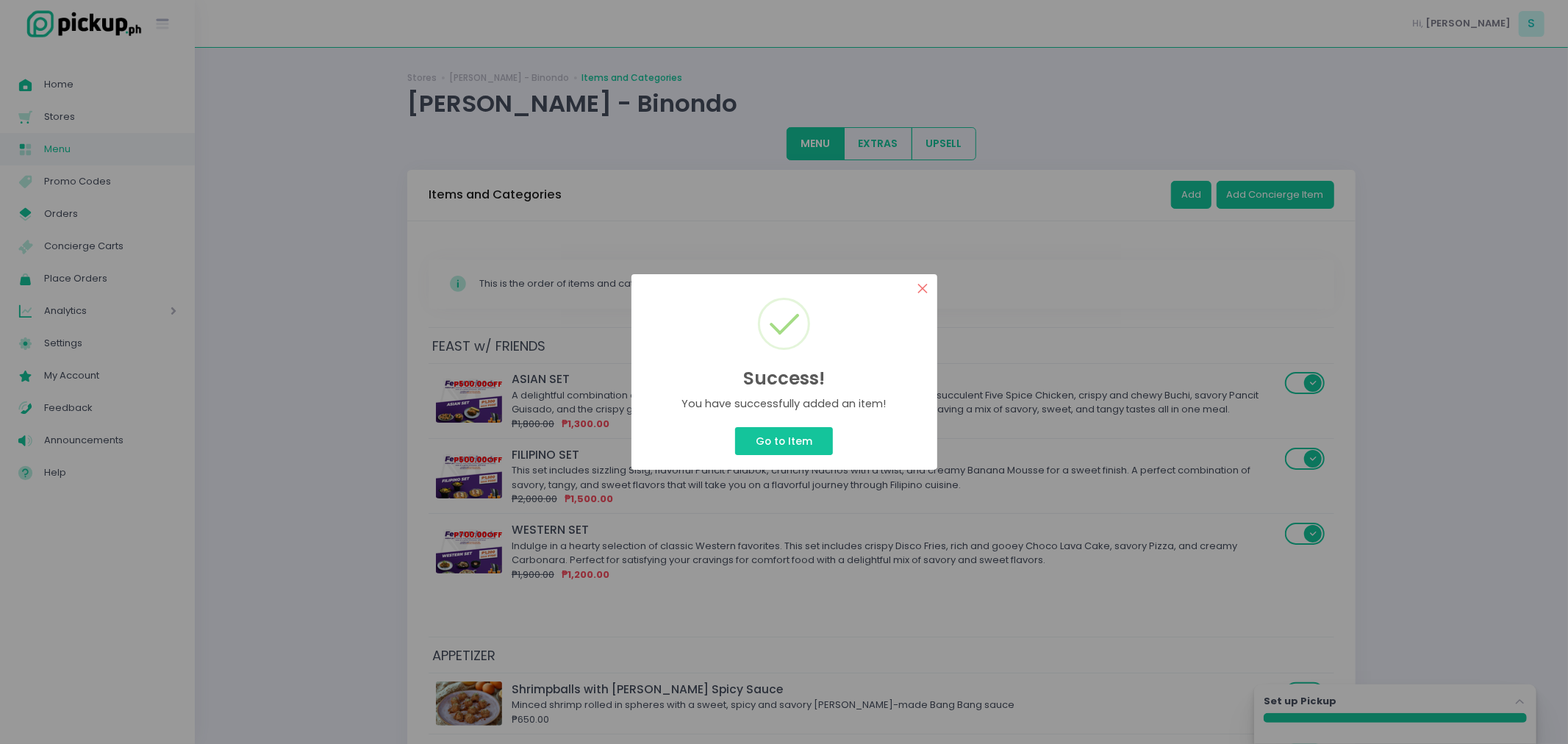
click at [921, 294] on button "×" at bounding box center [923, 288] width 28 height 28
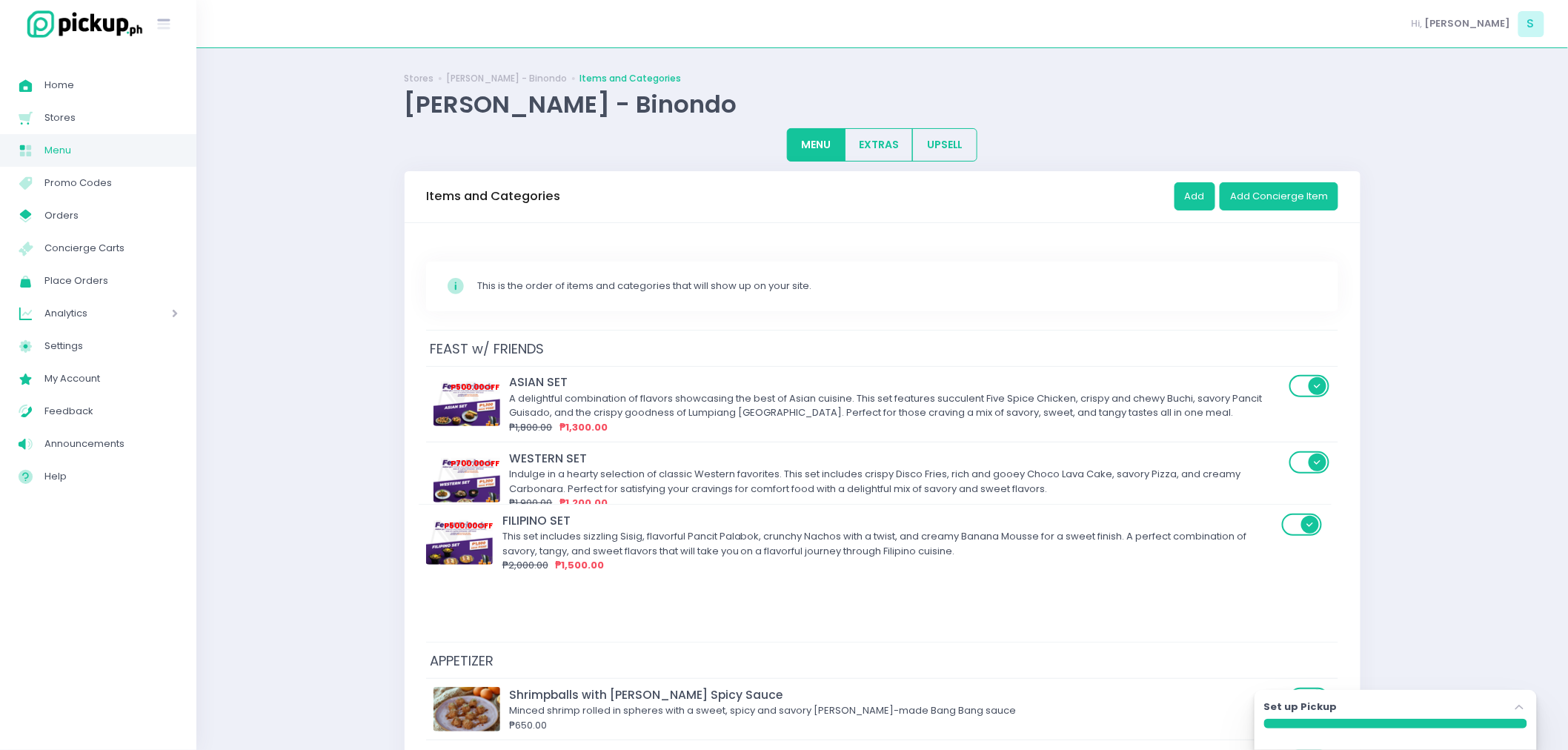
drag, startPoint x: 875, startPoint y: 474, endPoint x: 867, endPoint y: 541, distance: 67.5
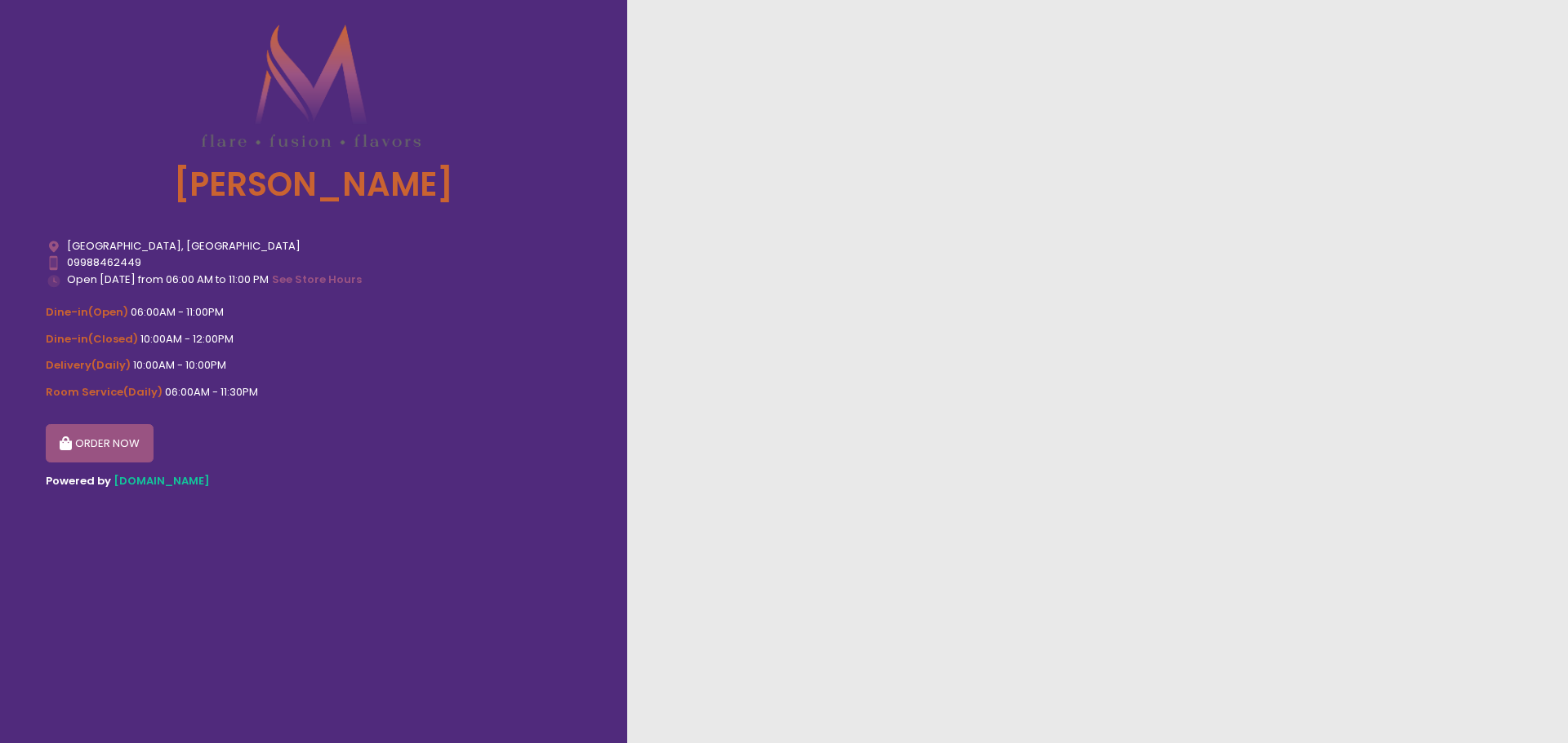
click at [125, 443] on button "ORDER NOW" at bounding box center [99, 444] width 108 height 39
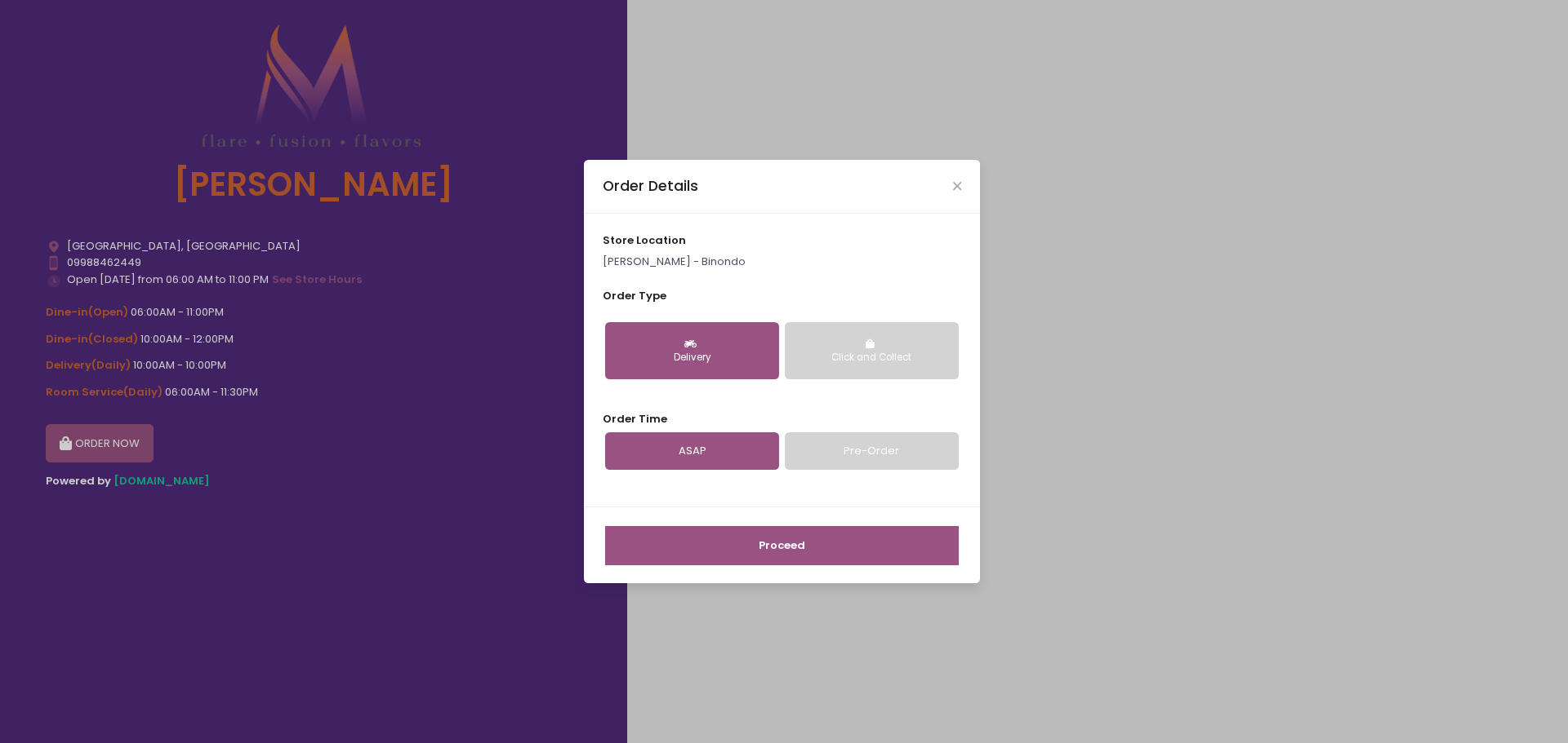
click at [651, 353] on div "Delivery" at bounding box center [692, 358] width 151 height 14
click at [952, 339] on button "Click and Collect" at bounding box center [872, 351] width 174 height 57
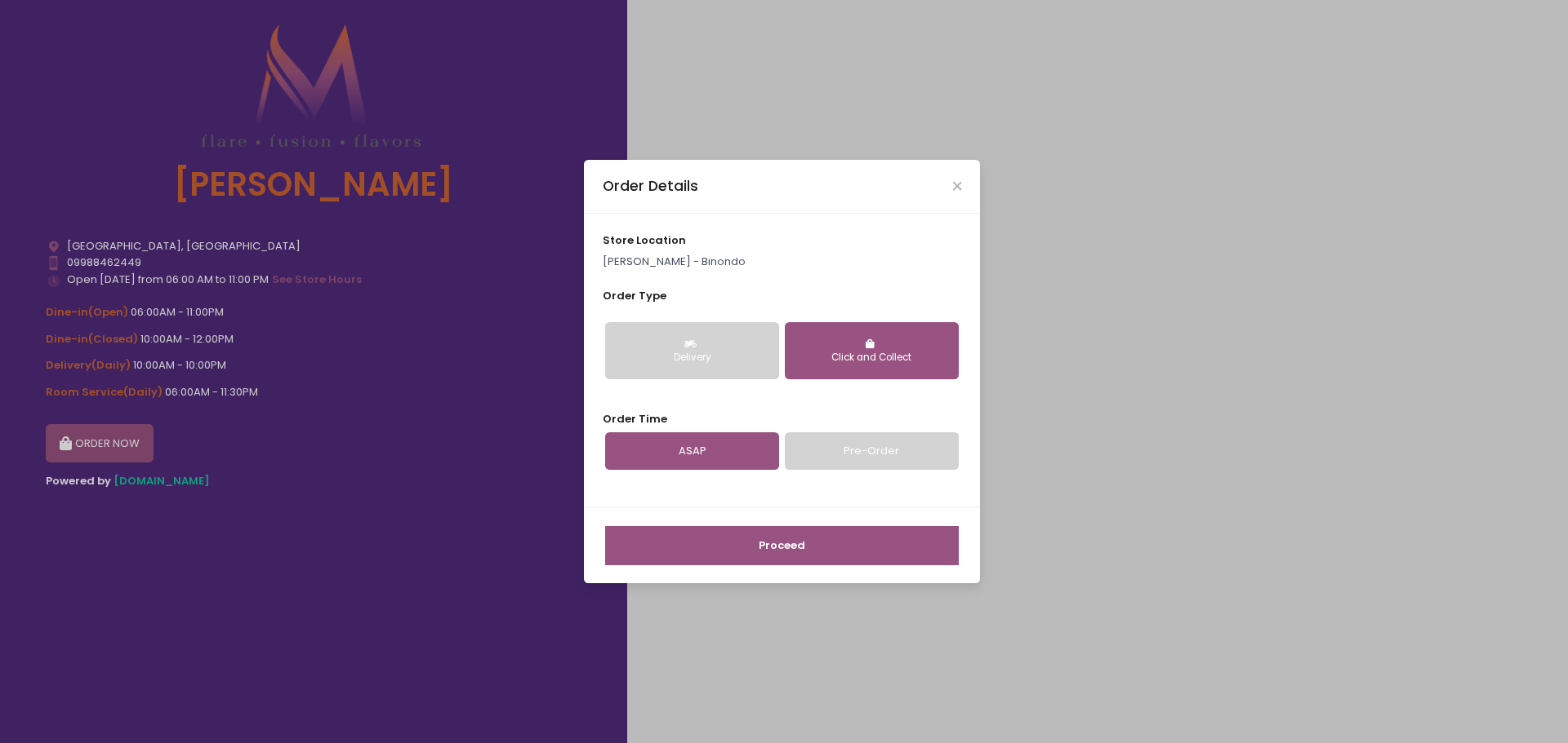
click at [799, 537] on button "Proceed" at bounding box center [782, 545] width 354 height 39
